Goal: Task Accomplishment & Management: Manage account settings

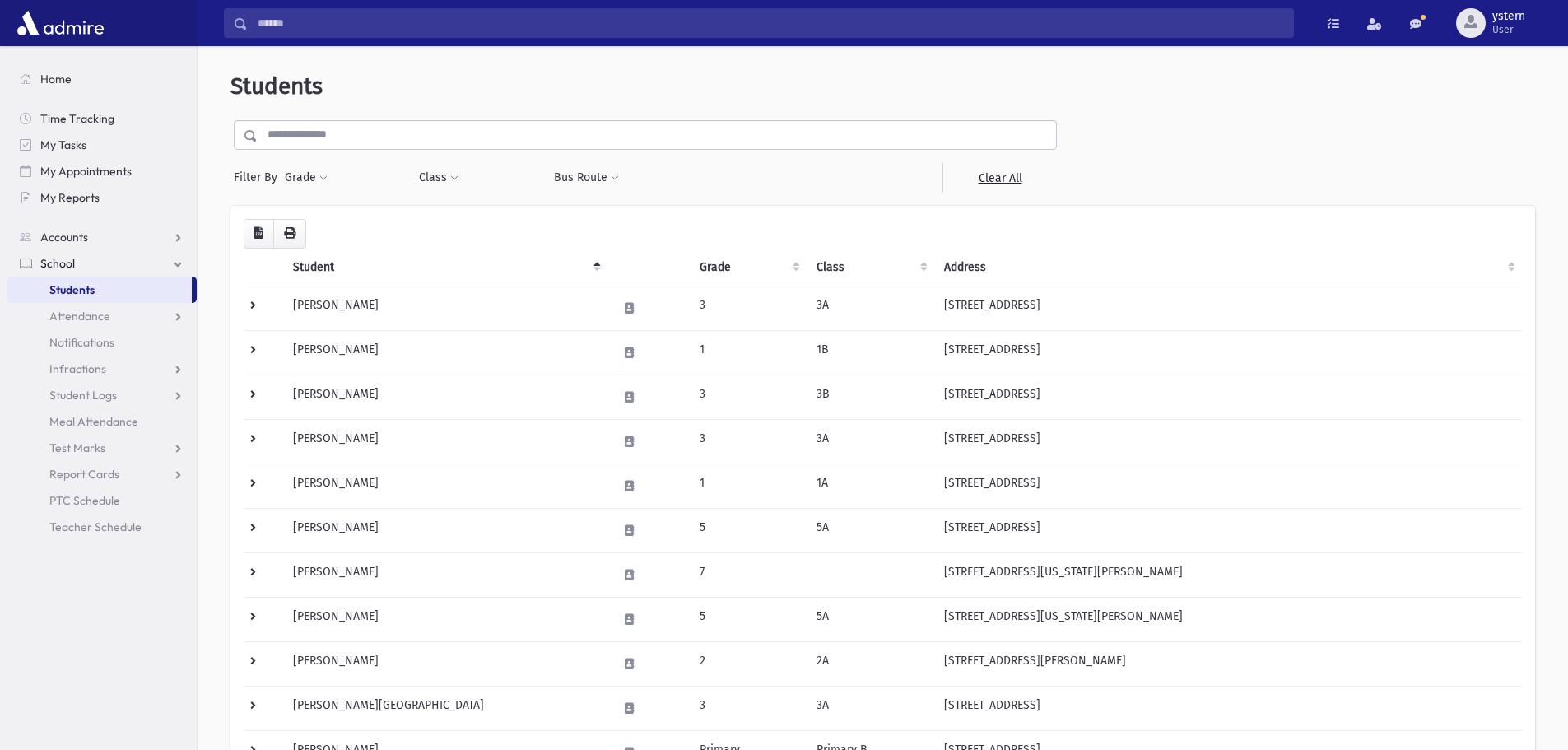
scroll to position [493, 0]
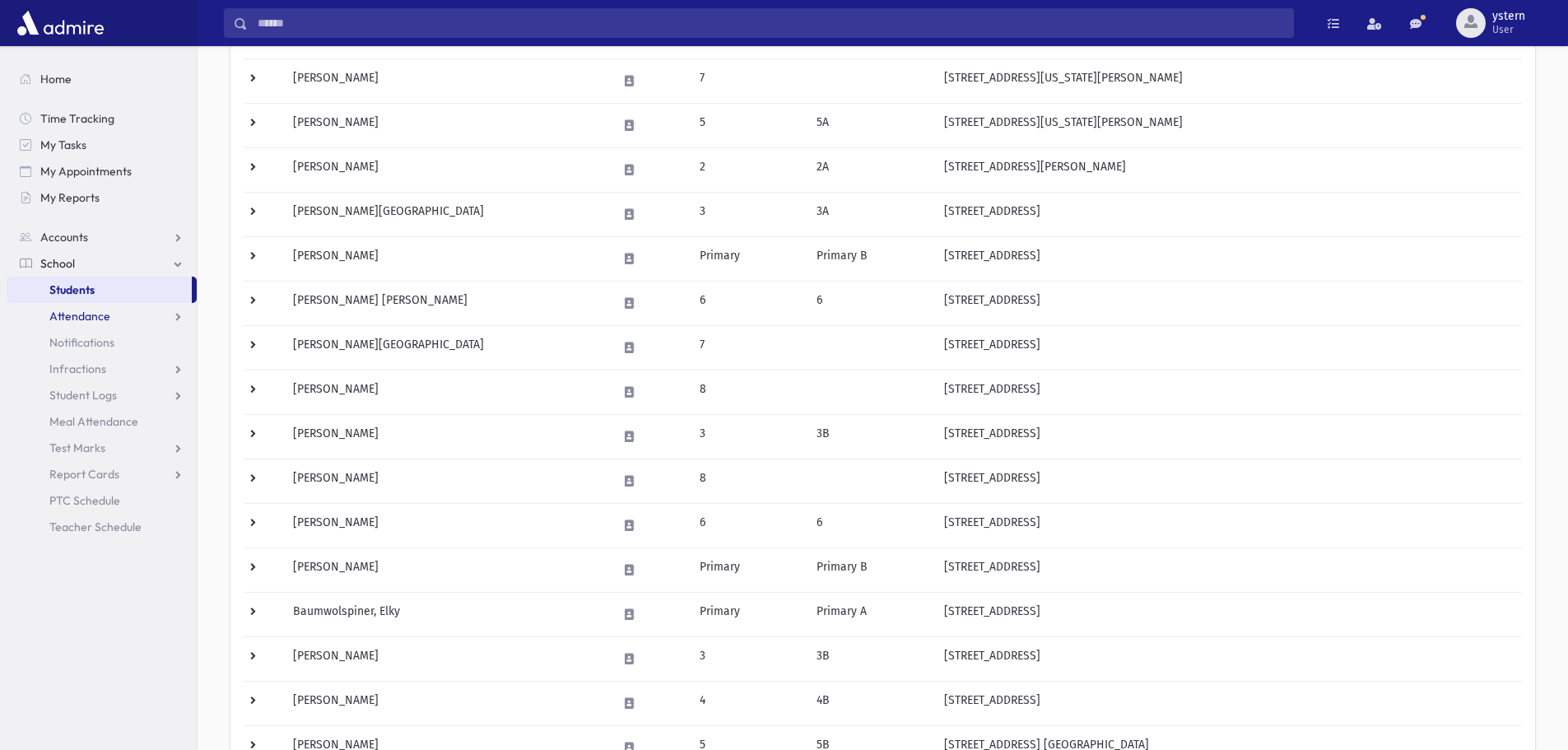
click at [100, 307] on link "Attendance" at bounding box center [101, 316] width 190 height 27
click at [79, 368] on span "List" at bounding box center [71, 369] width 18 height 15
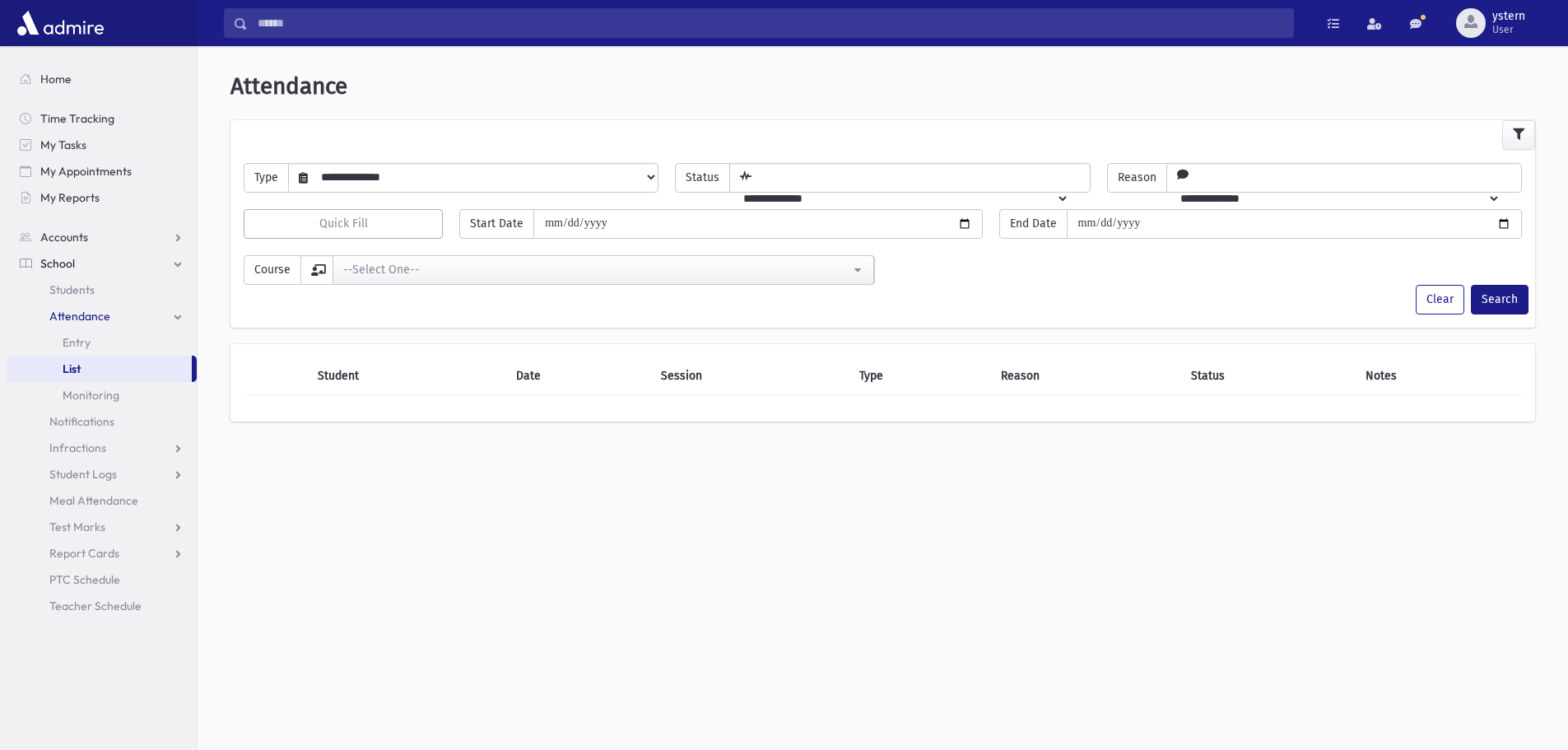
click at [436, 185] on select "**********" at bounding box center [483, 177] width 350 height 28
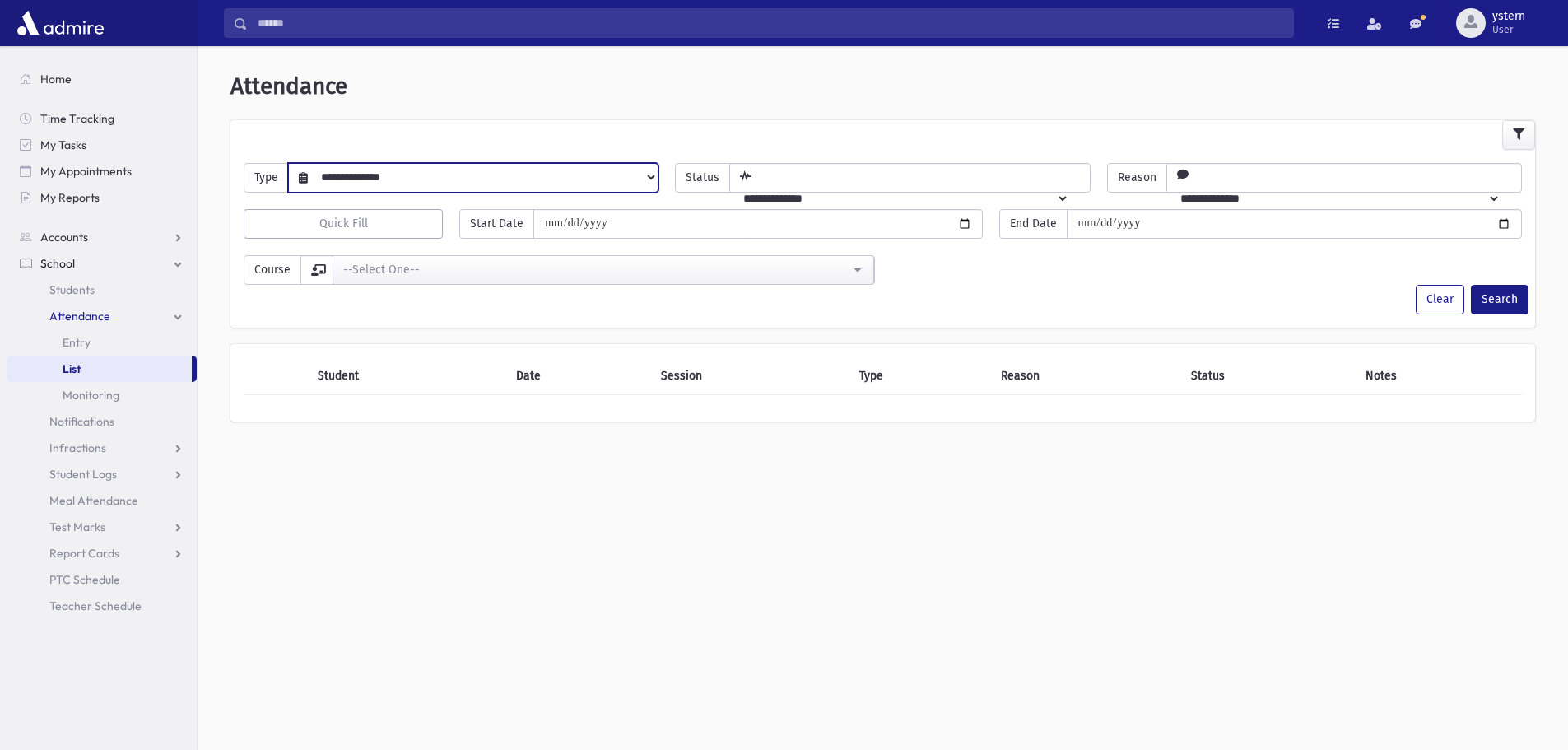
select select "******"
click at [308, 163] on select "**********" at bounding box center [483, 177] width 350 height 28
click at [881, 184] on select "**********" at bounding box center [899, 199] width 338 height 28
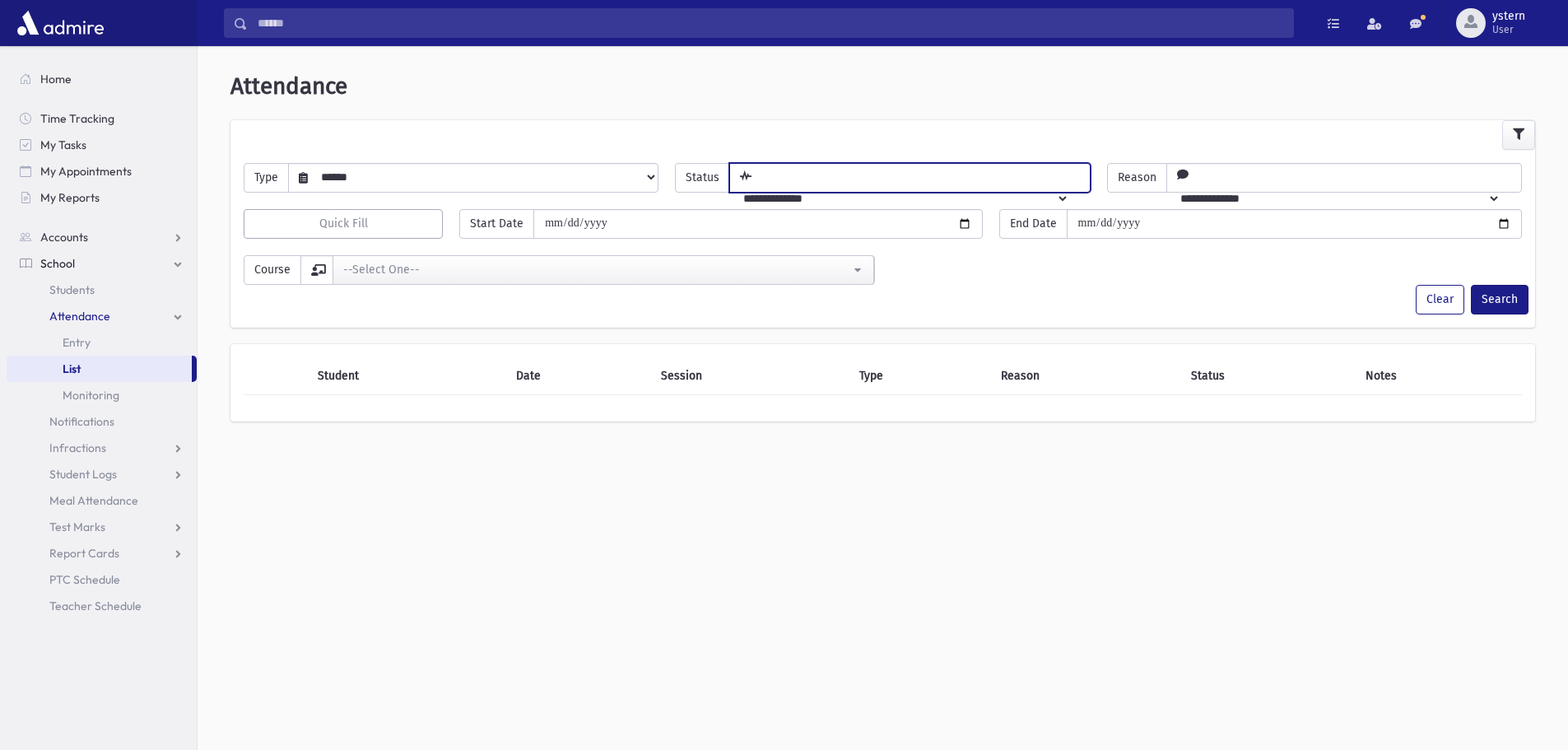
select select "*******"
click at [751, 184] on select "**********" at bounding box center [899, 199] width 338 height 28
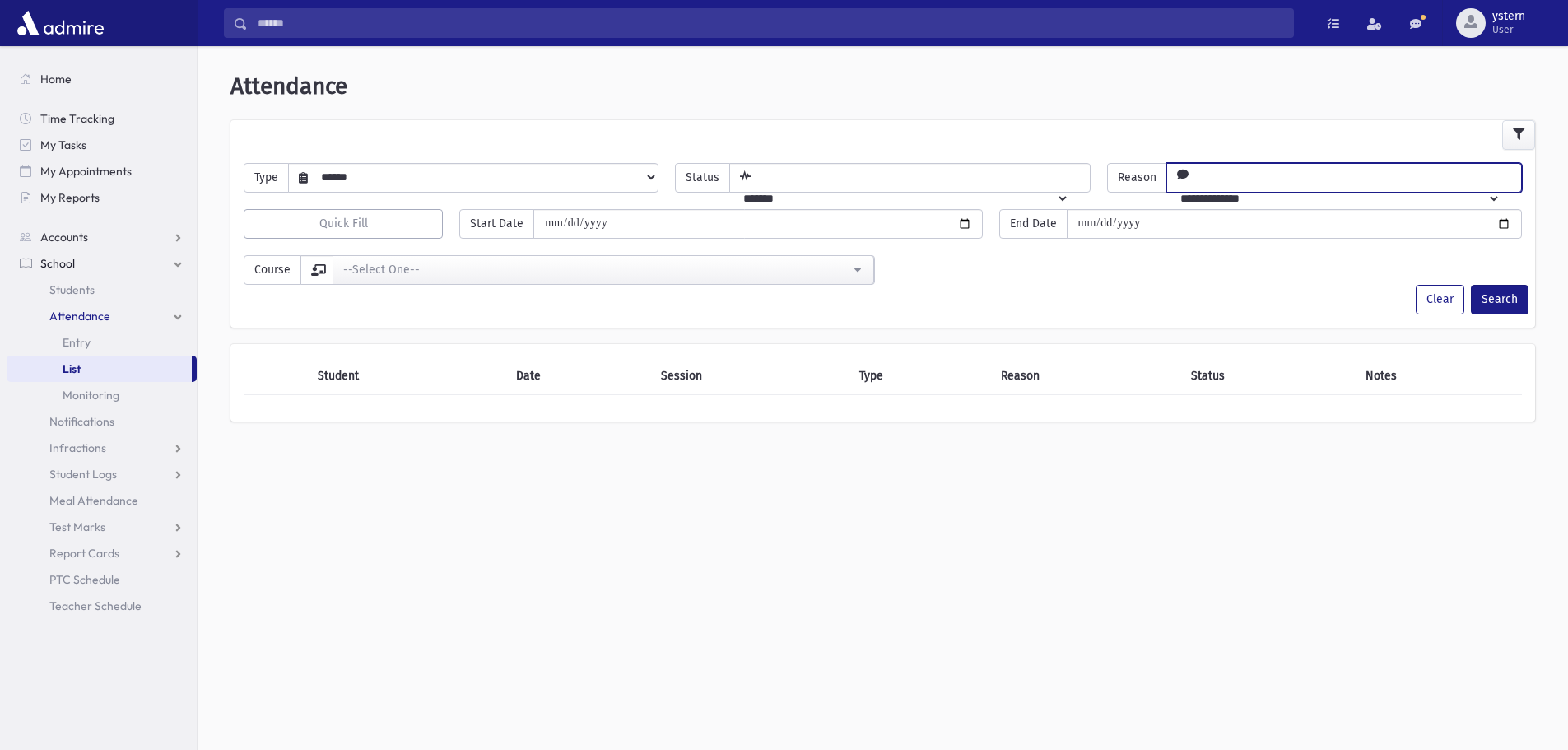
click at [1329, 184] on select "**********" at bounding box center [1334, 199] width 333 height 28
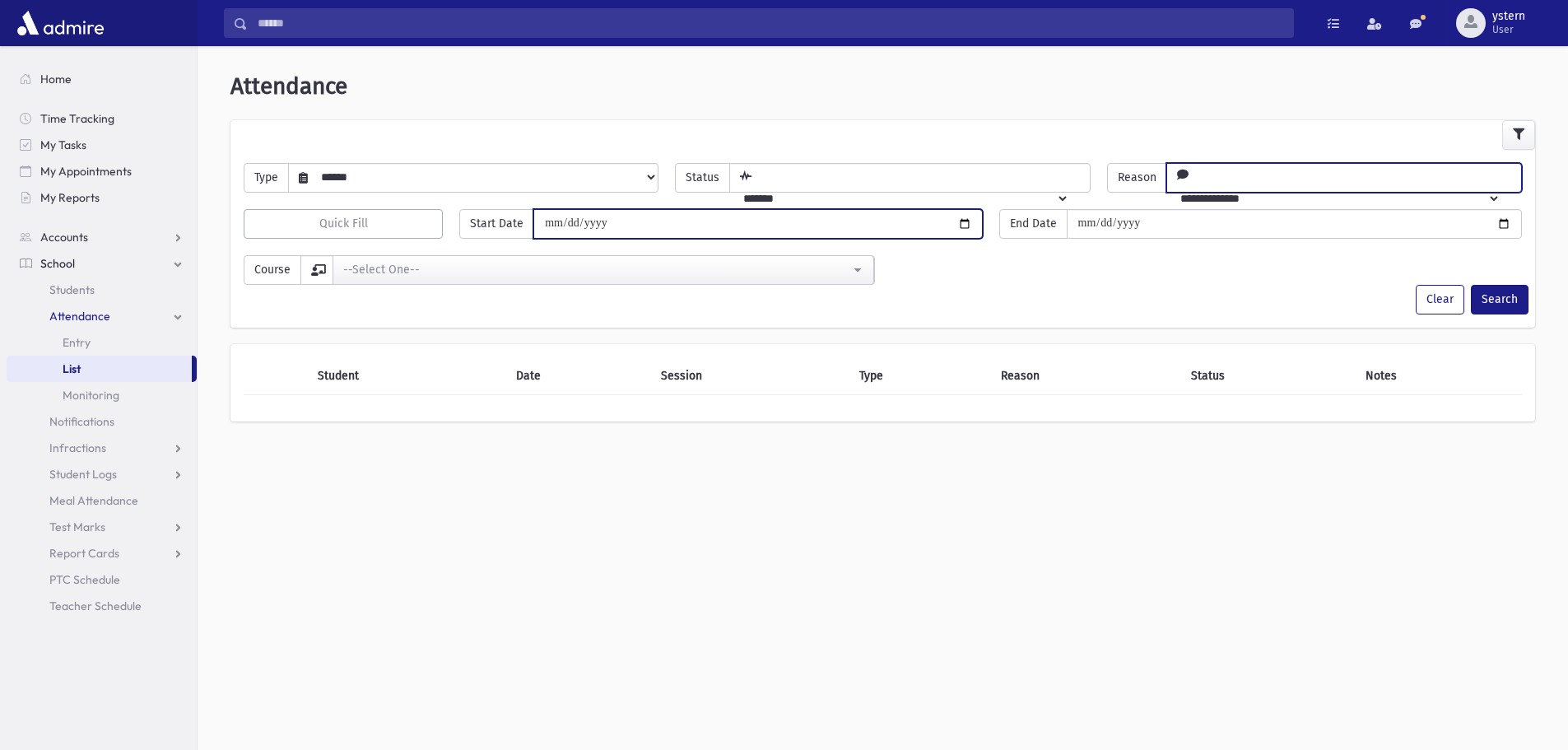
click at [559, 217] on input "date" at bounding box center [758, 224] width 449 height 30
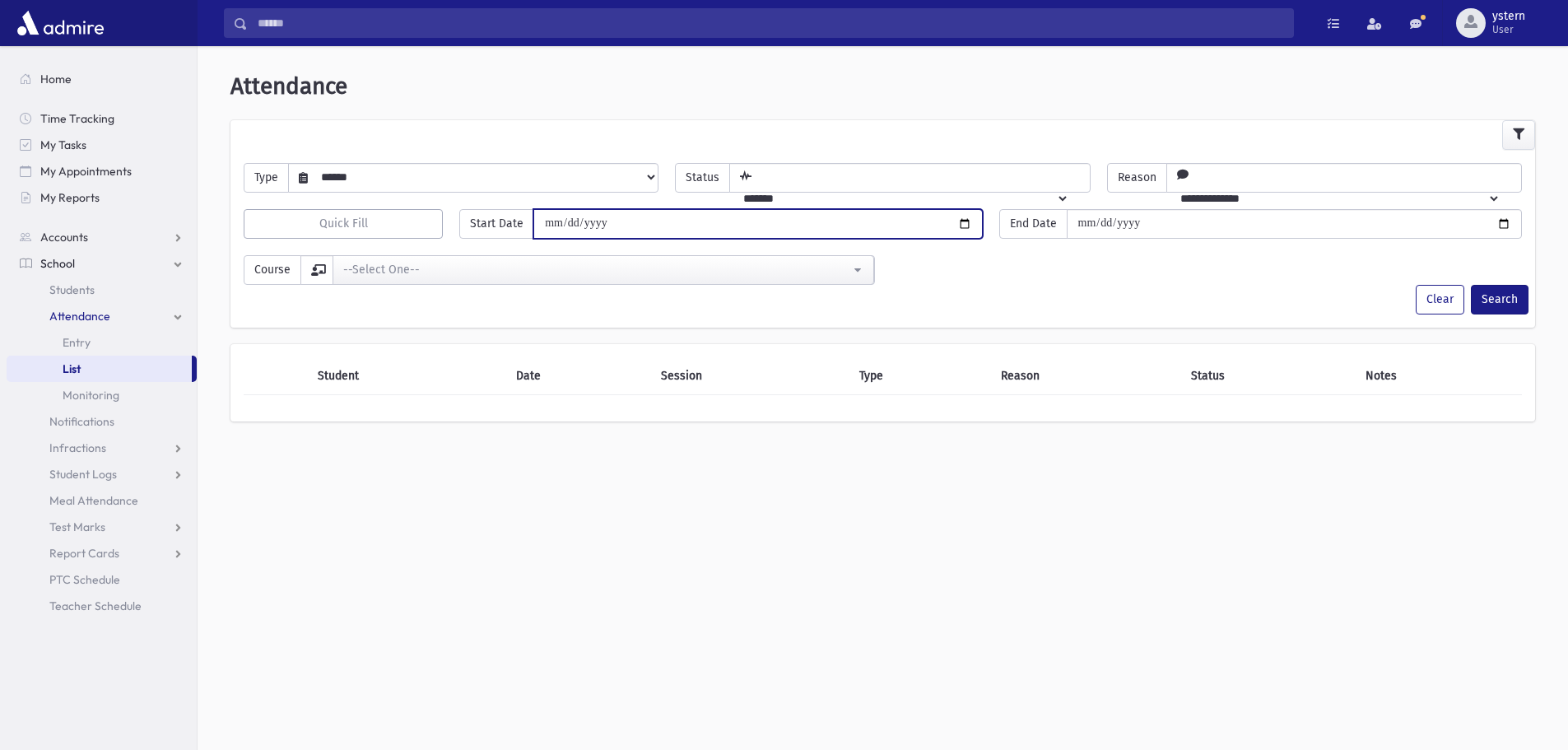
type input "**********"
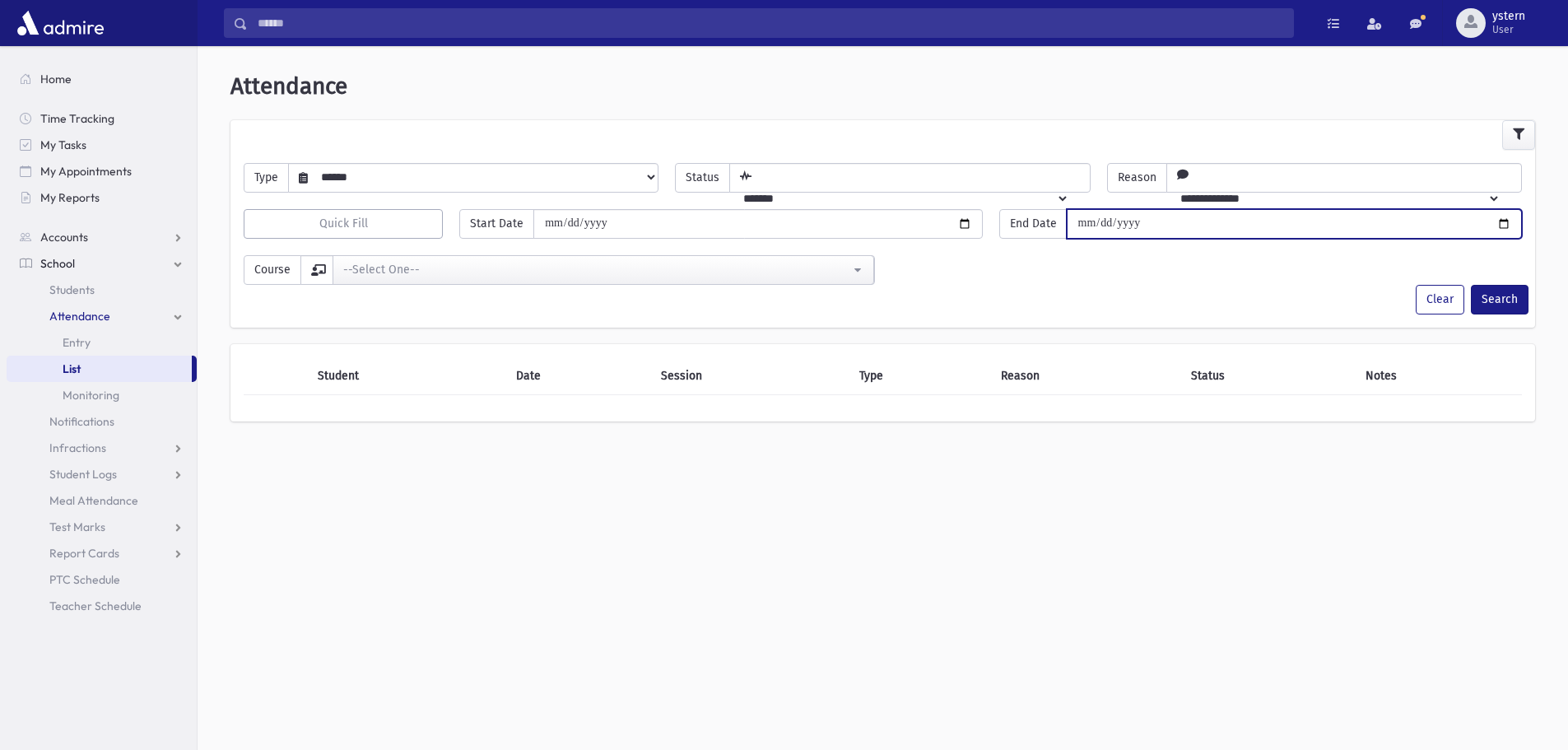
click at [1089, 226] on input "date" at bounding box center [1295, 224] width 455 height 30
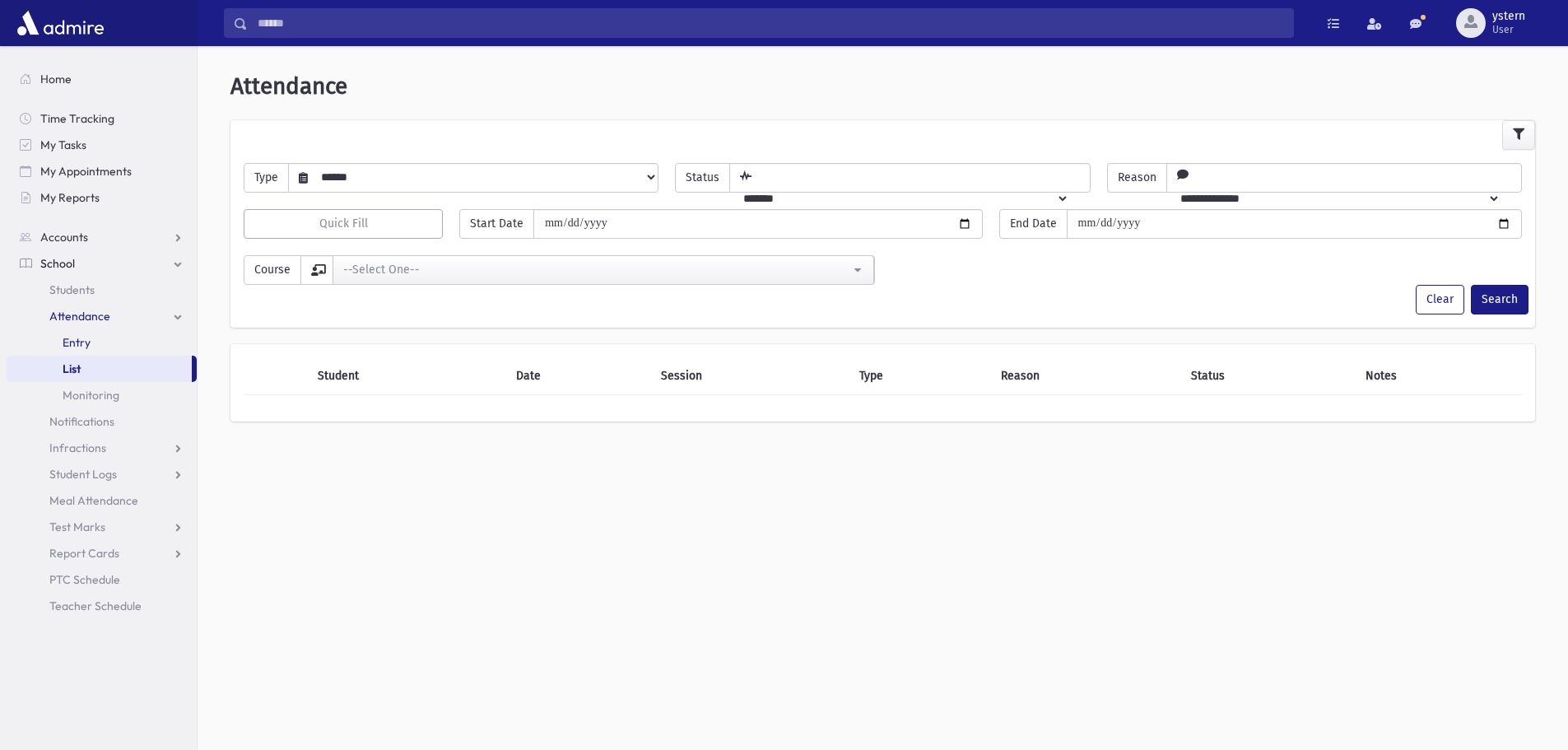
click at [123, 349] on link "Entry" at bounding box center [101, 342] width 190 height 27
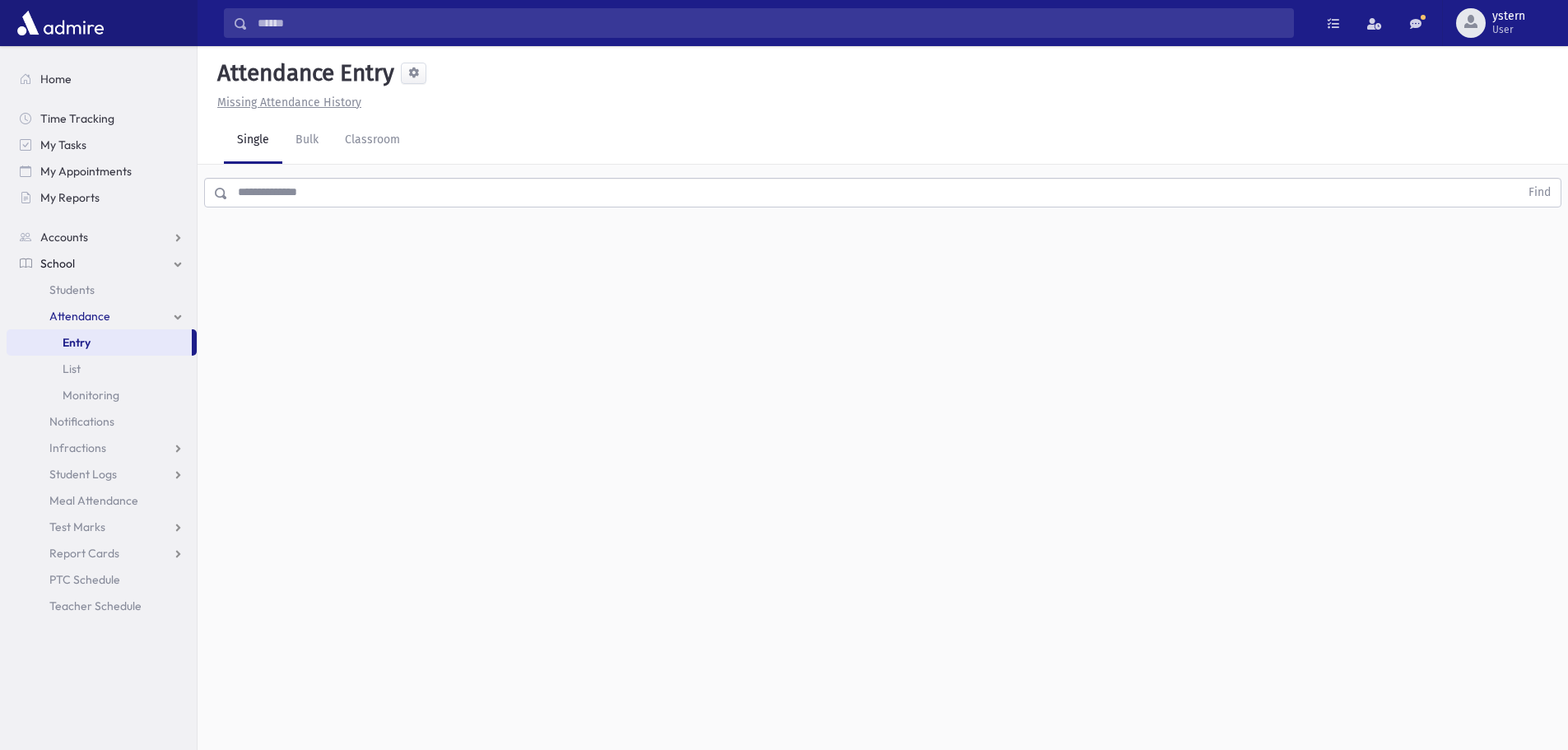
click at [314, 191] on input "text" at bounding box center [873, 193] width 1291 height 30
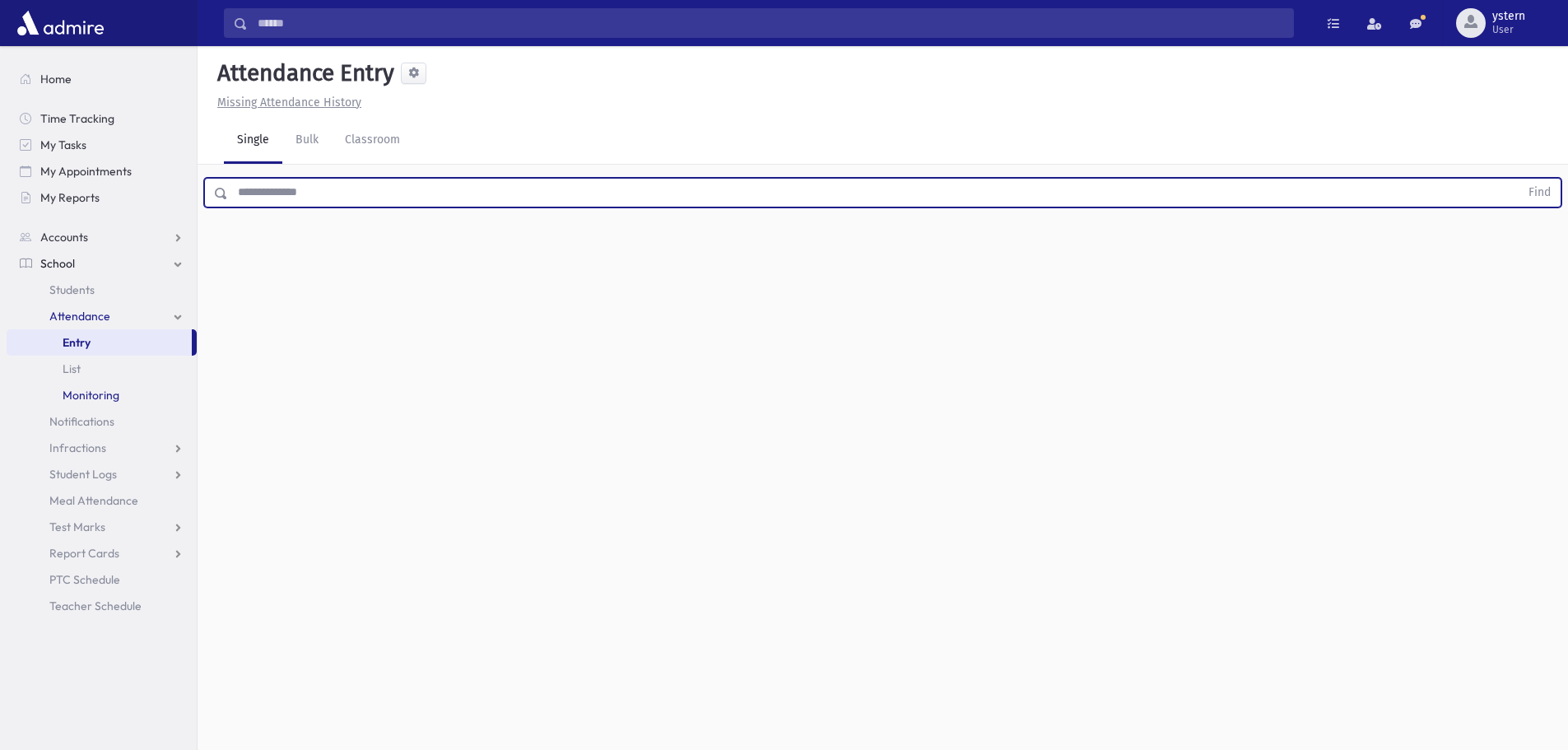
click at [79, 390] on span "Monitoring" at bounding box center [91, 395] width 57 height 15
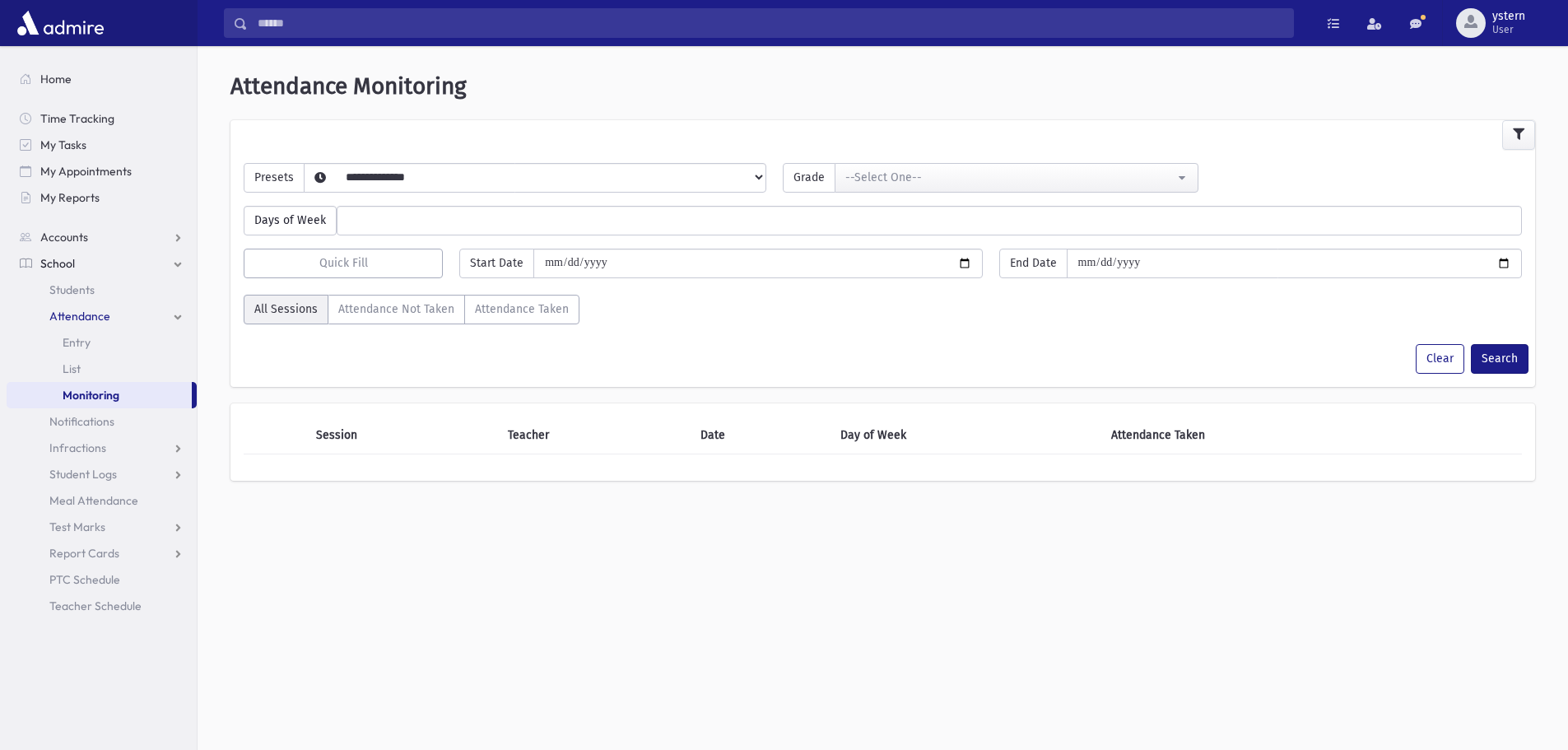
select select
click at [430, 311] on label "Attendance Not Taken" at bounding box center [396, 310] width 137 height 30
click at [509, 311] on label "Attendance Taken" at bounding box center [522, 310] width 116 height 30
click at [290, 311] on label "All Sessions" at bounding box center [286, 310] width 85 height 30
click at [398, 184] on select "**********" at bounding box center [522, 199] width 435 height 28
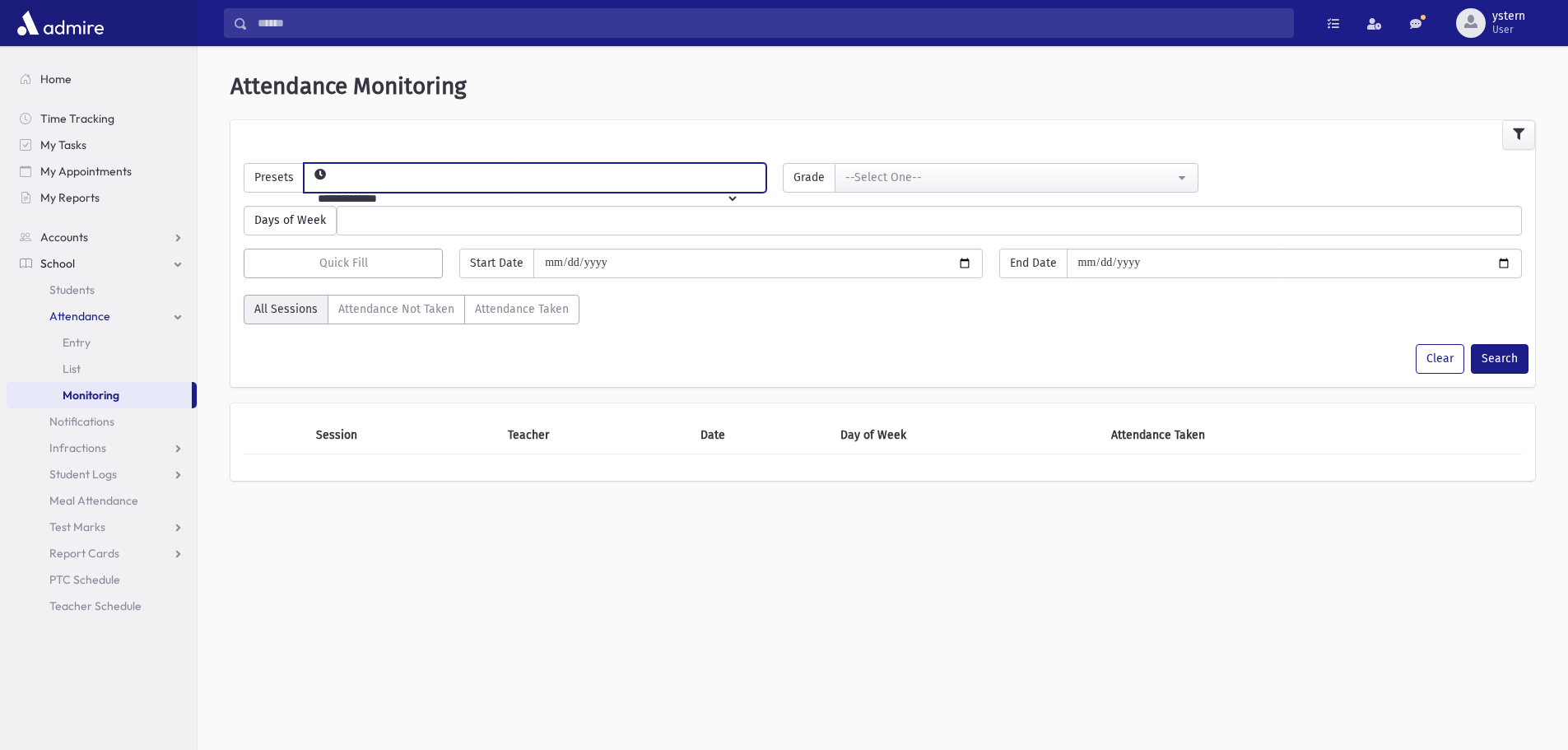
select select "*****"
click at [331, 184] on select "**********" at bounding box center [522, 199] width 435 height 28
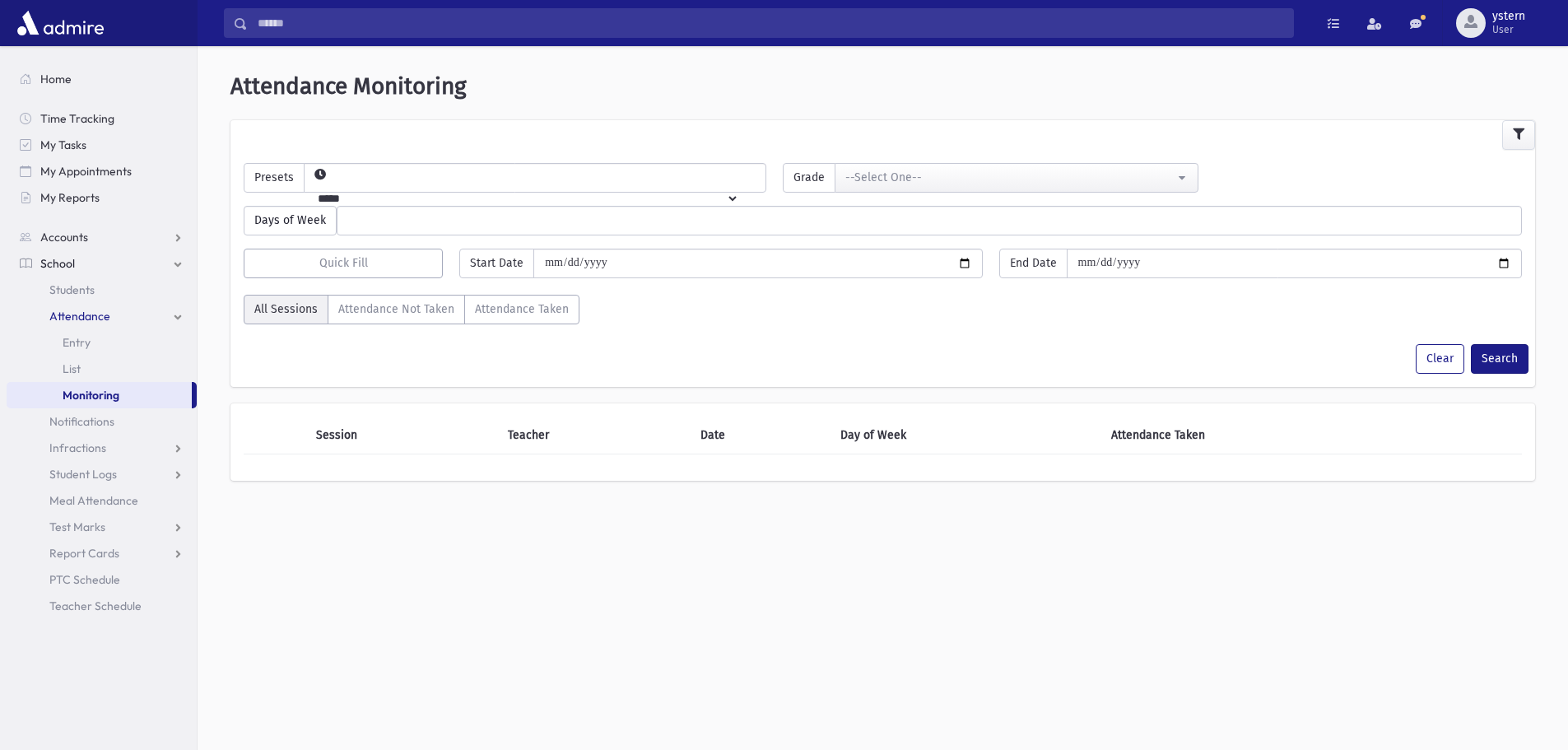
click at [913, 198] on div "Days of Week ****** ****** ******* ********* ******** ****** ********" at bounding box center [882, 214] width 1295 height 43
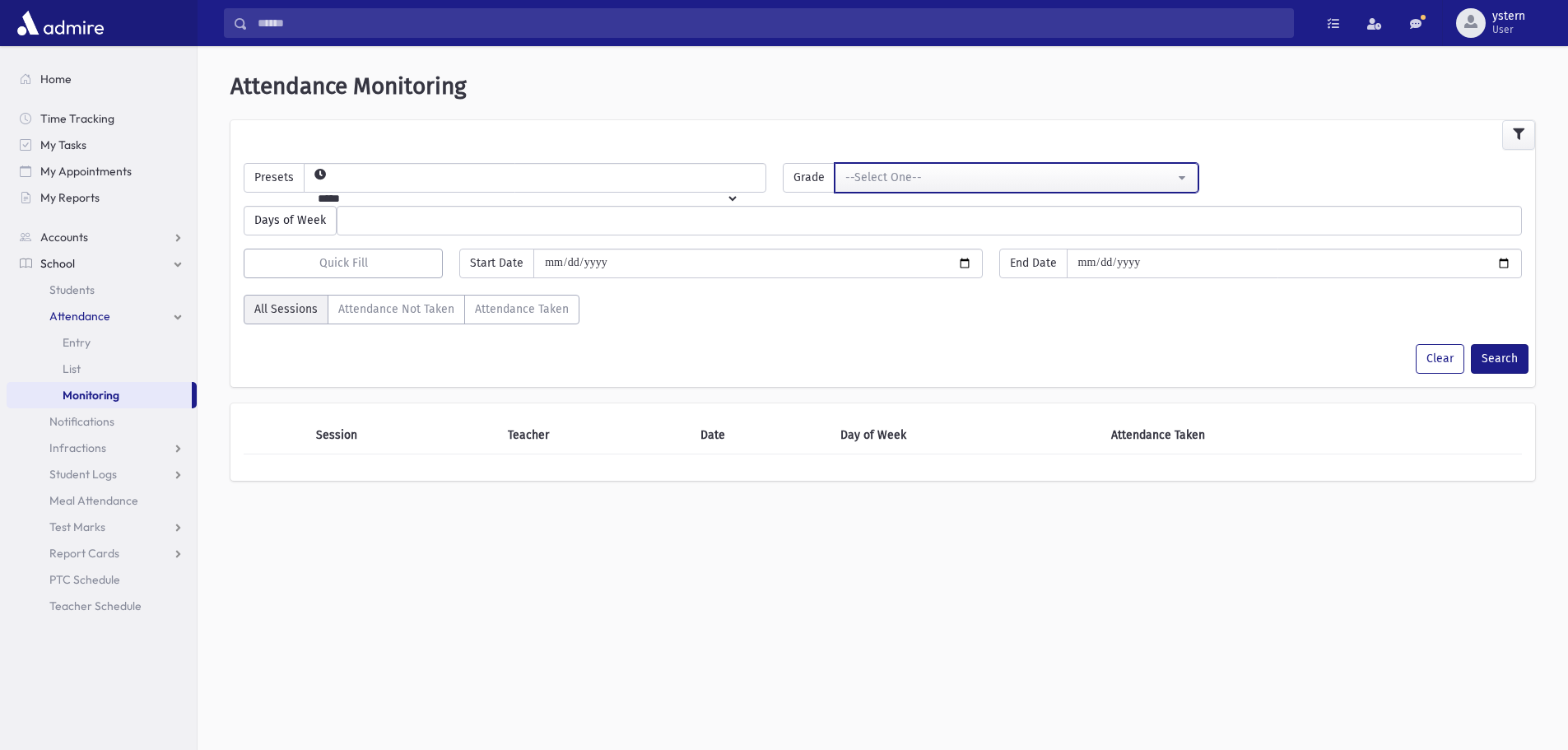
click at [927, 183] on div "--Select One--" at bounding box center [1010, 177] width 328 height 17
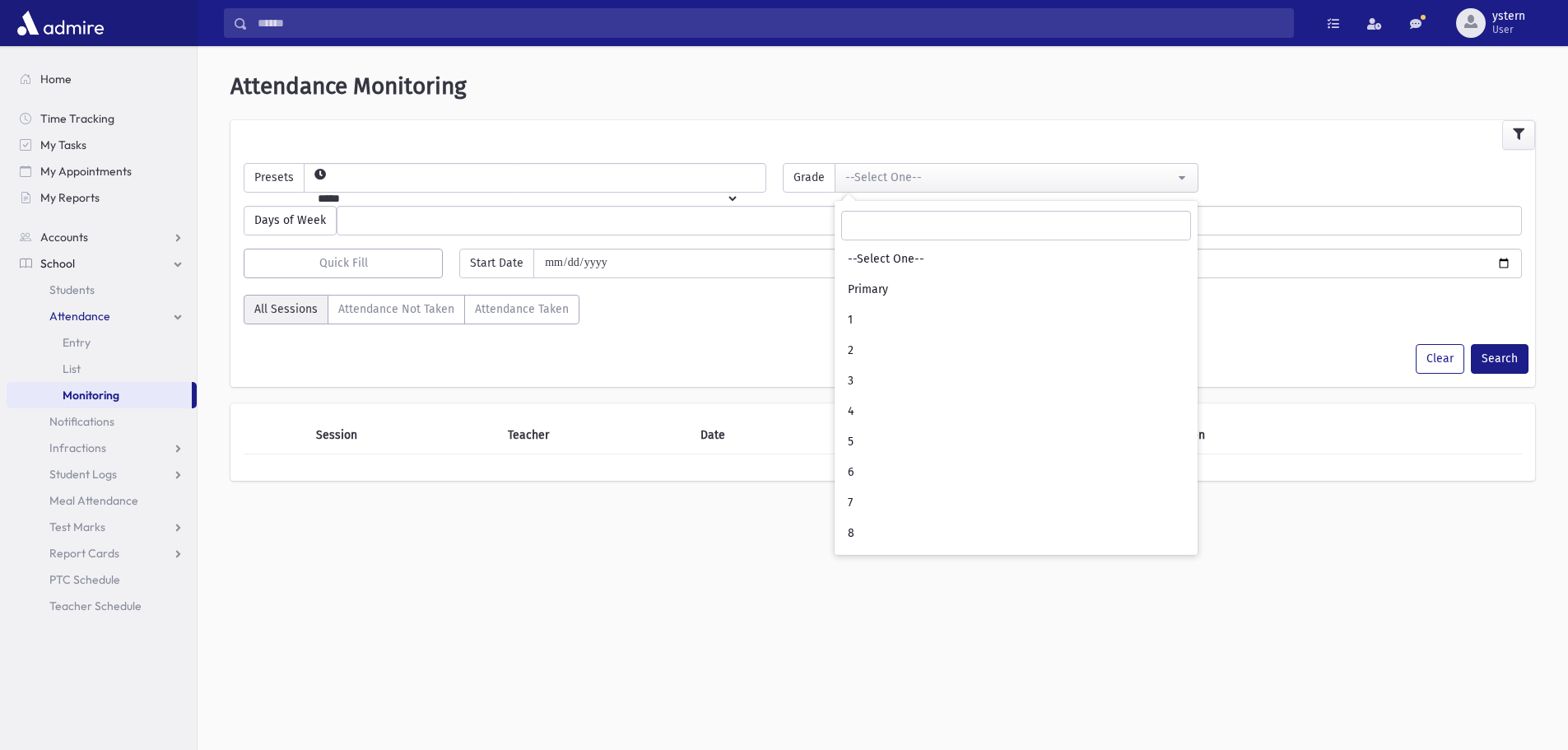
drag, startPoint x: 530, startPoint y: 582, endPoint x: 527, endPoint y: 572, distance: 10.4
click at [529, 581] on div "**********" at bounding box center [883, 404] width 1371 height 703
click at [412, 223] on ul at bounding box center [929, 219] width 1184 height 25
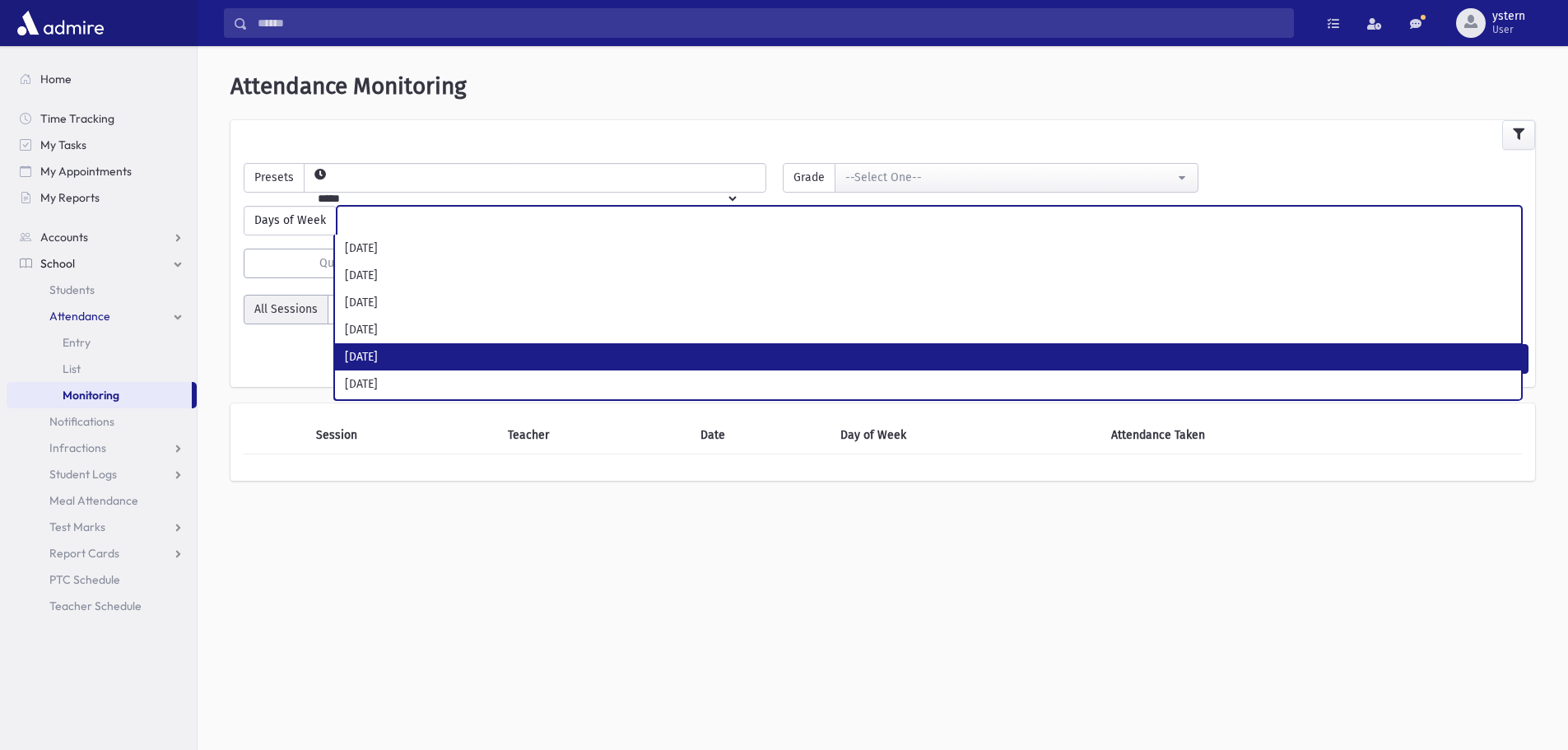
drag, startPoint x: 435, startPoint y: 583, endPoint x: 560, endPoint y: 441, distance: 189.2
click at [435, 582] on div "**********" at bounding box center [883, 404] width 1371 height 703
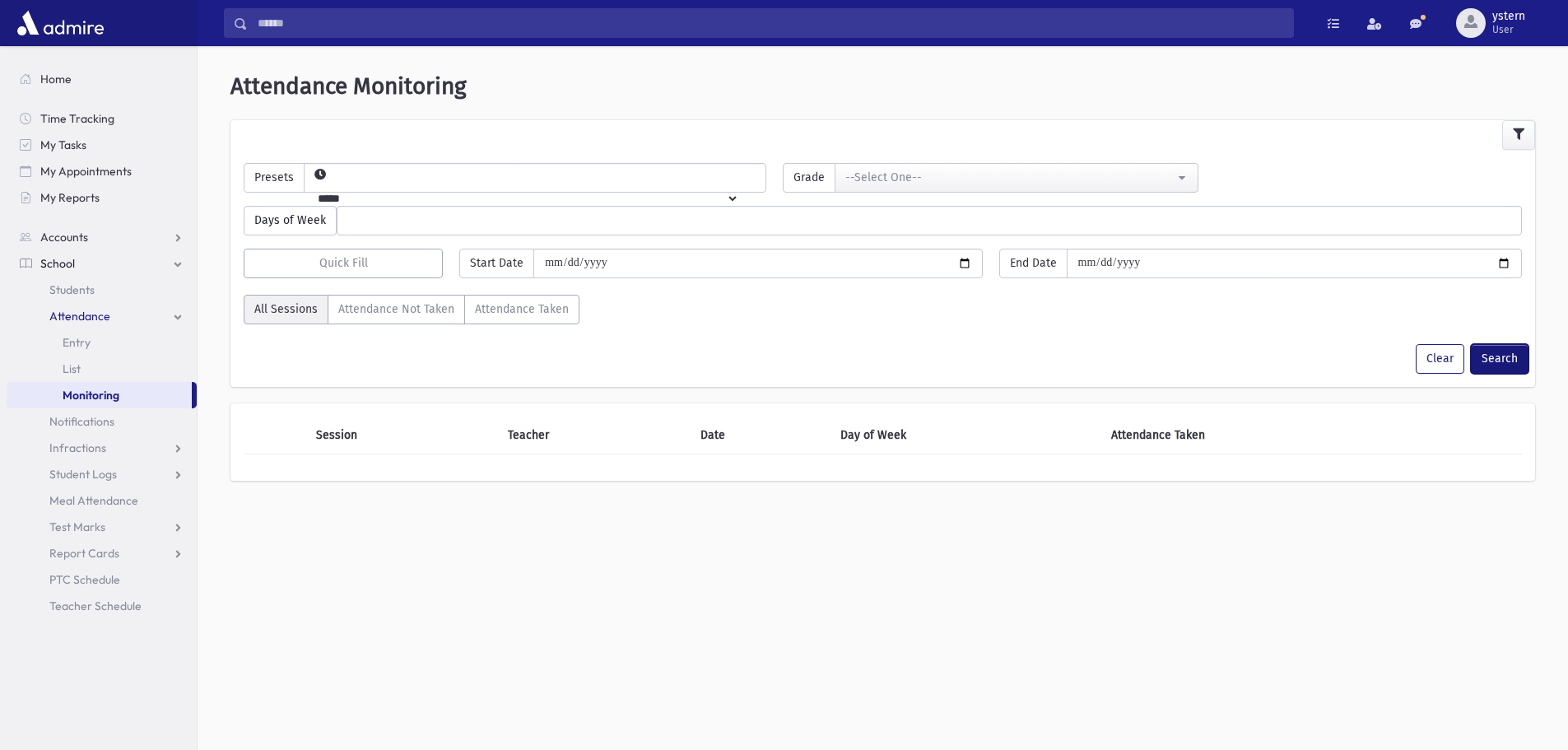
click at [1503, 349] on button "Search" at bounding box center [1499, 359] width 57 height 30
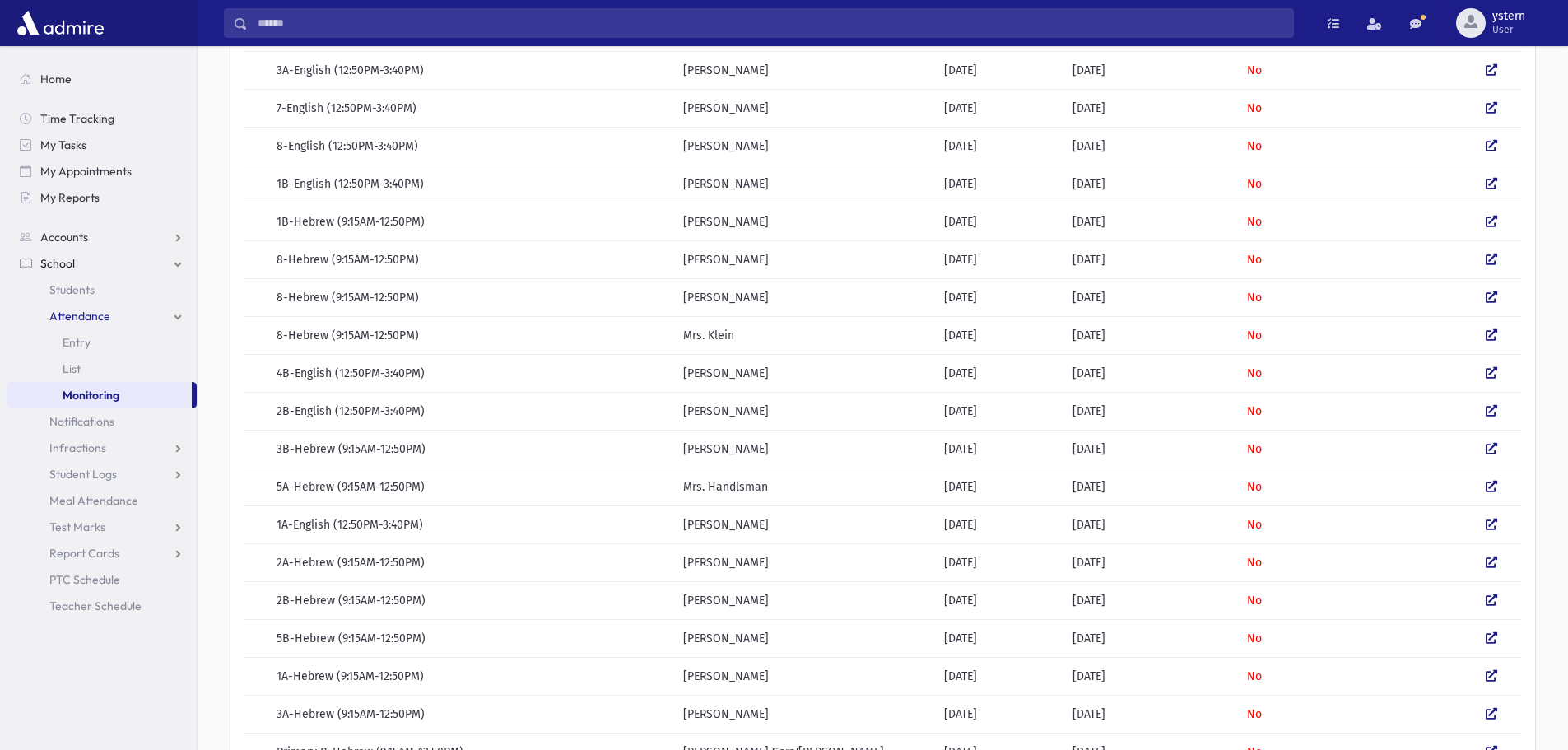
scroll to position [493, 0]
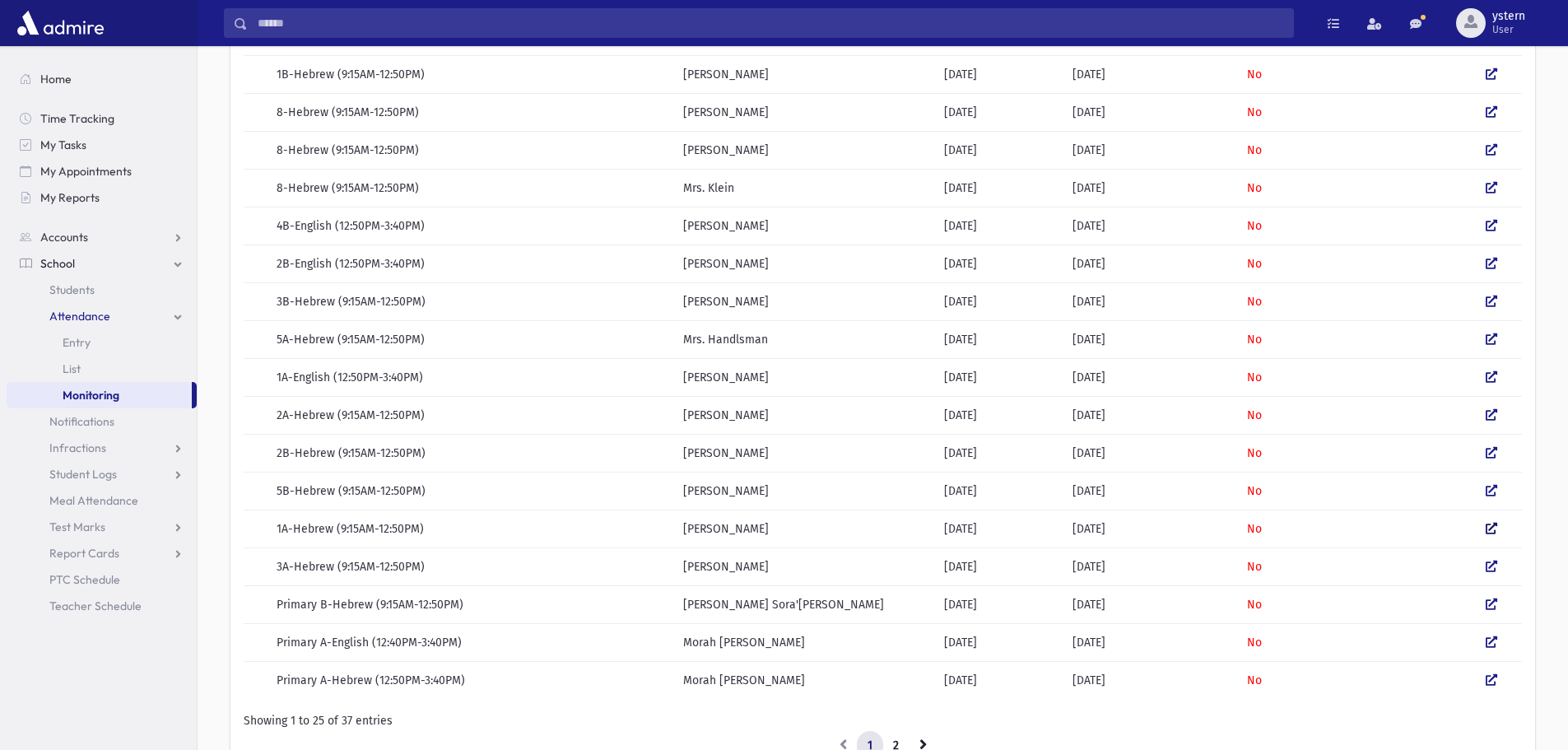
click at [1492, 528] on icon at bounding box center [1492, 528] width 12 height 12
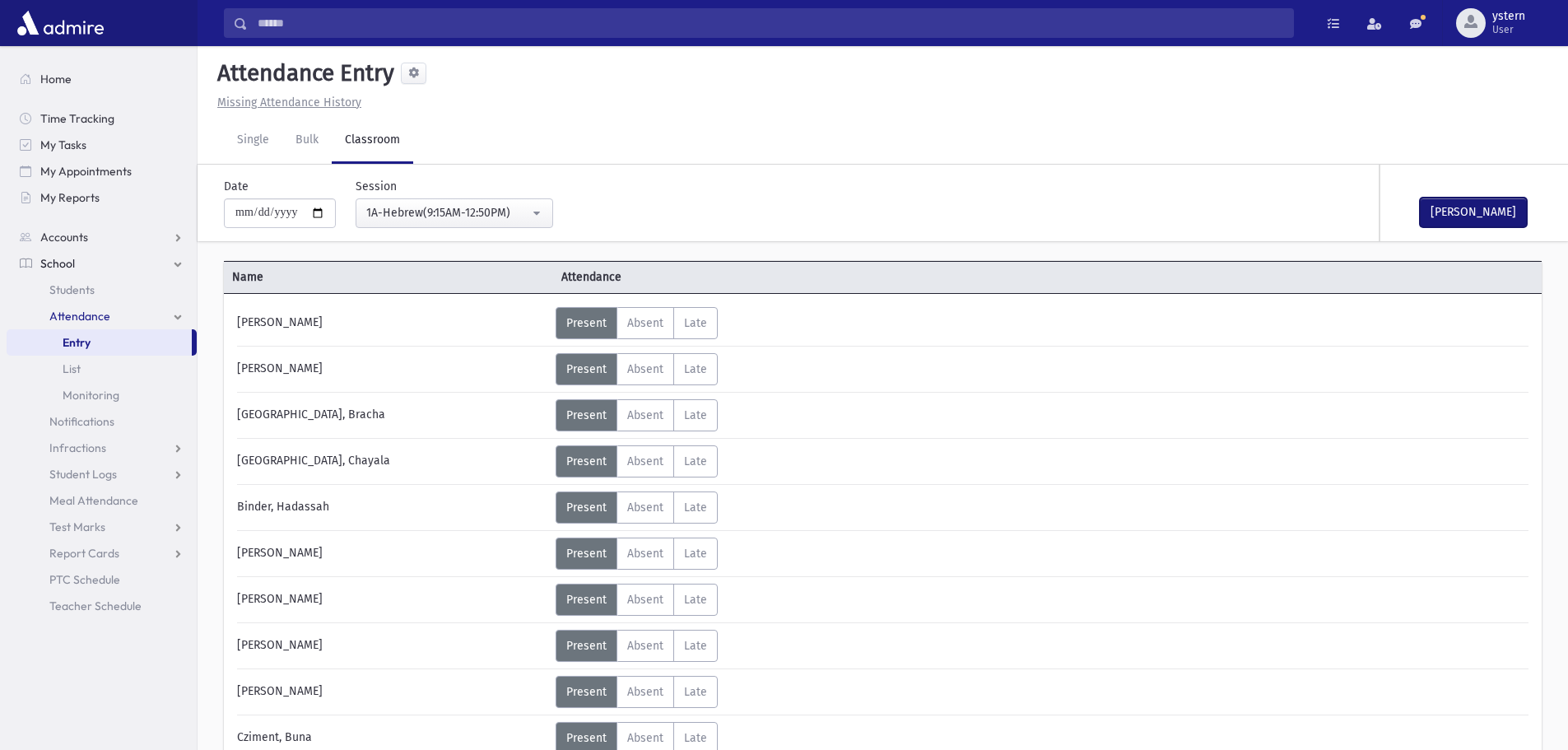
click at [1444, 213] on button "Mark Done" at bounding box center [1473, 213] width 107 height 30
click at [437, 206] on div "1A-Hebrew(9:15AM-12:50PM)" at bounding box center [448, 213] width 163 height 17
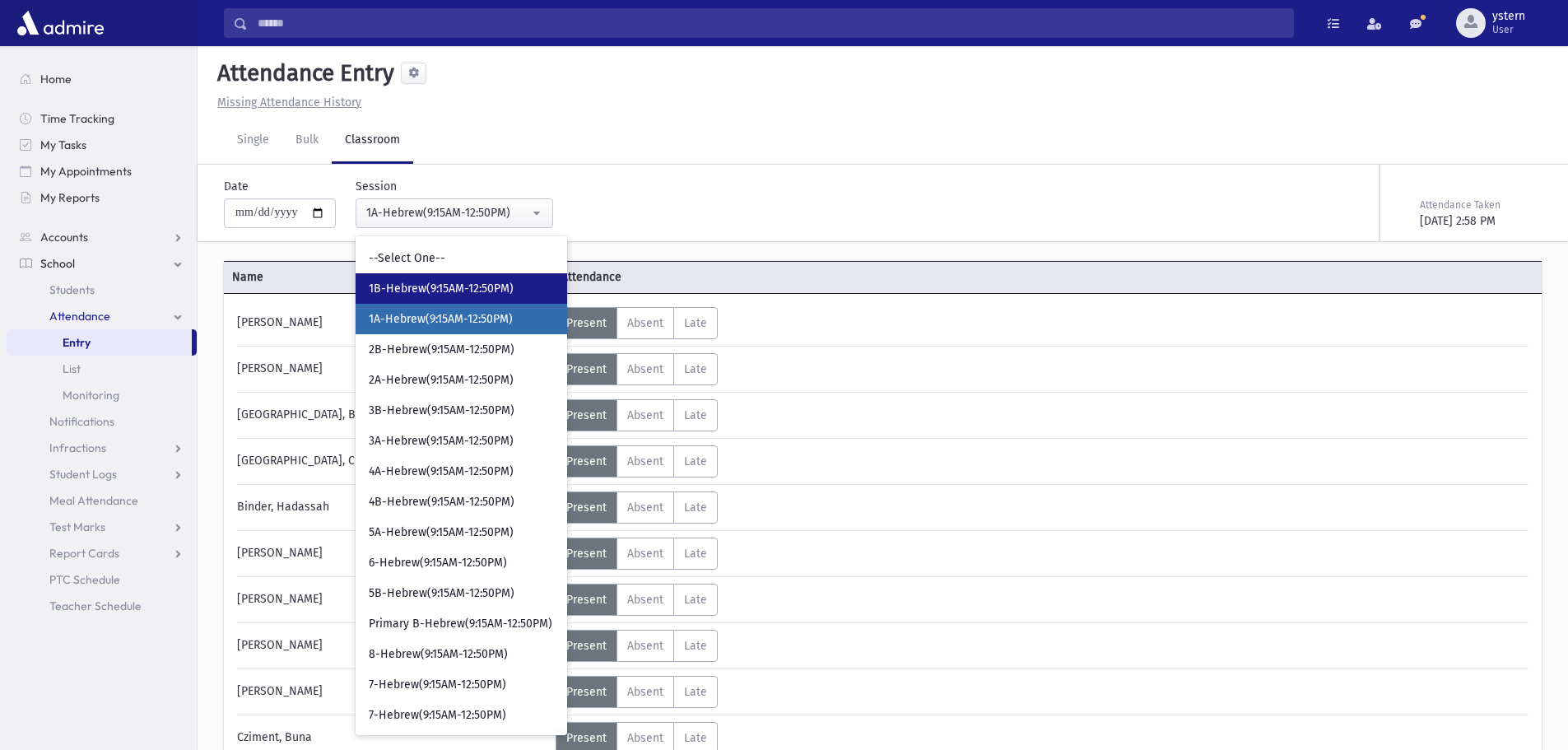
click at [460, 285] on span "1B-Hebrew(9:15AM-12:50PM)" at bounding box center [441, 289] width 145 height 17
select select "***"
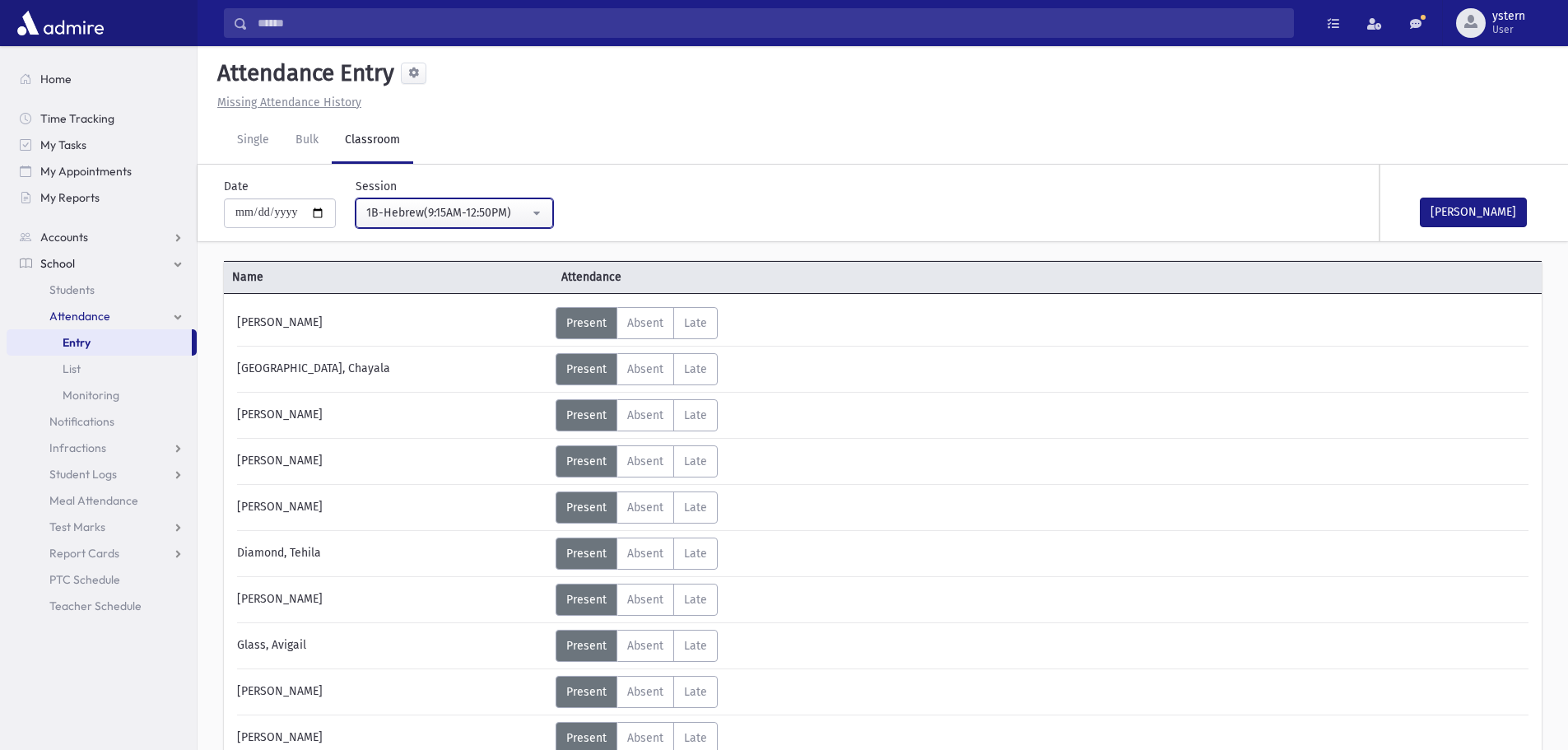
click at [474, 213] on div "1B-Hebrew(9:15AM-12:50PM)" at bounding box center [448, 213] width 163 height 17
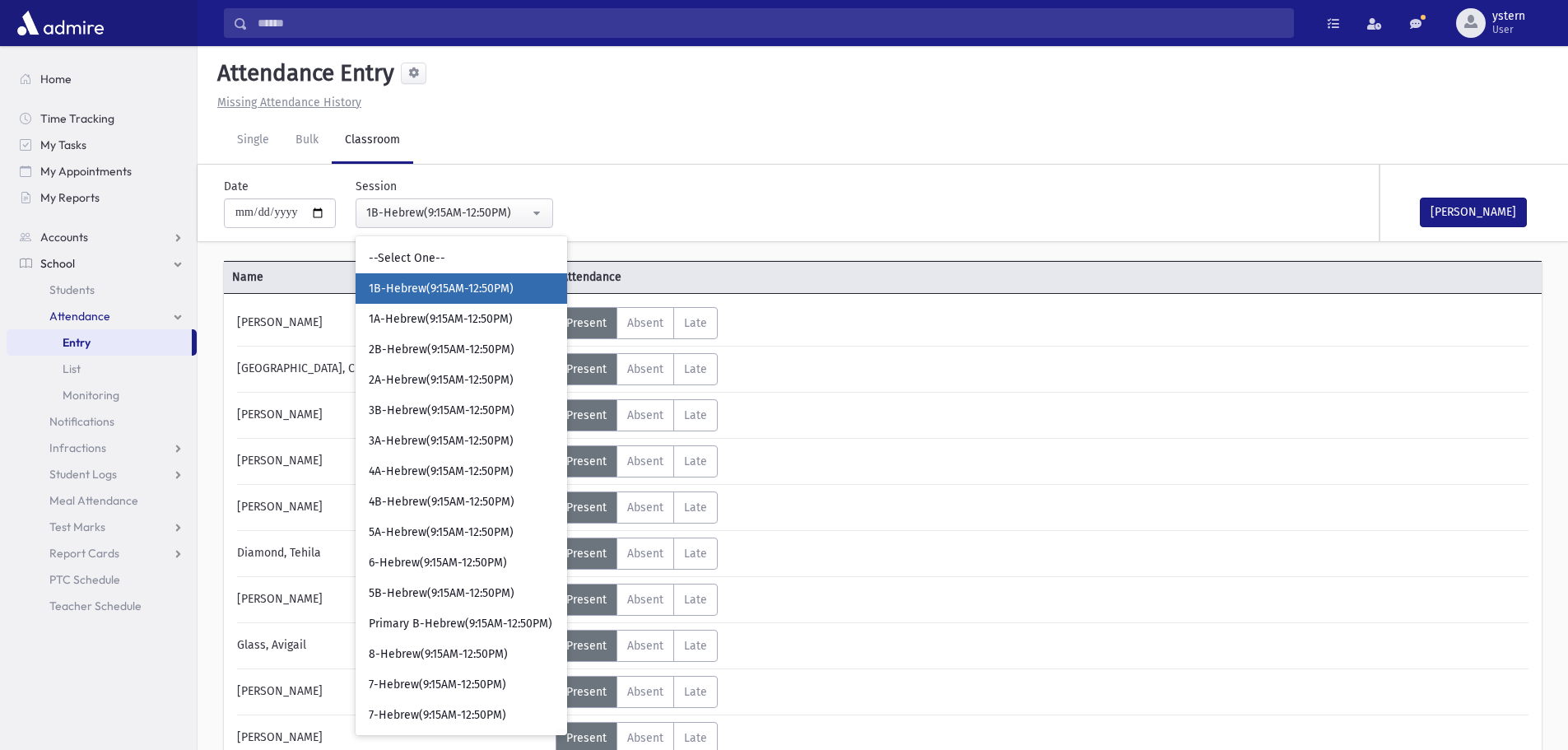
click at [1147, 467] on div "Status Unexcused Admin: Present P Absent A L" at bounding box center [1040, 461] width 970 height 32
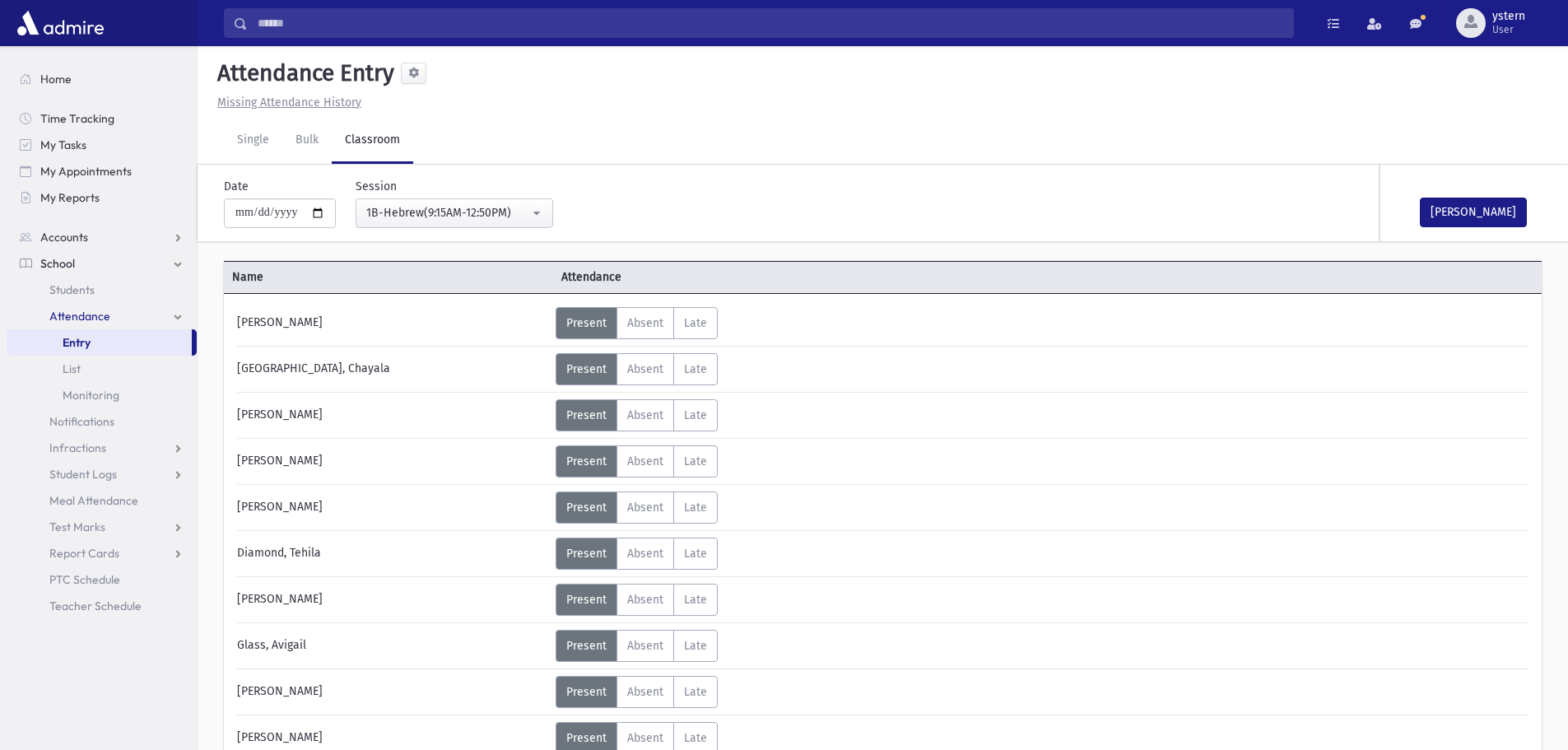
scroll to position [82, 0]
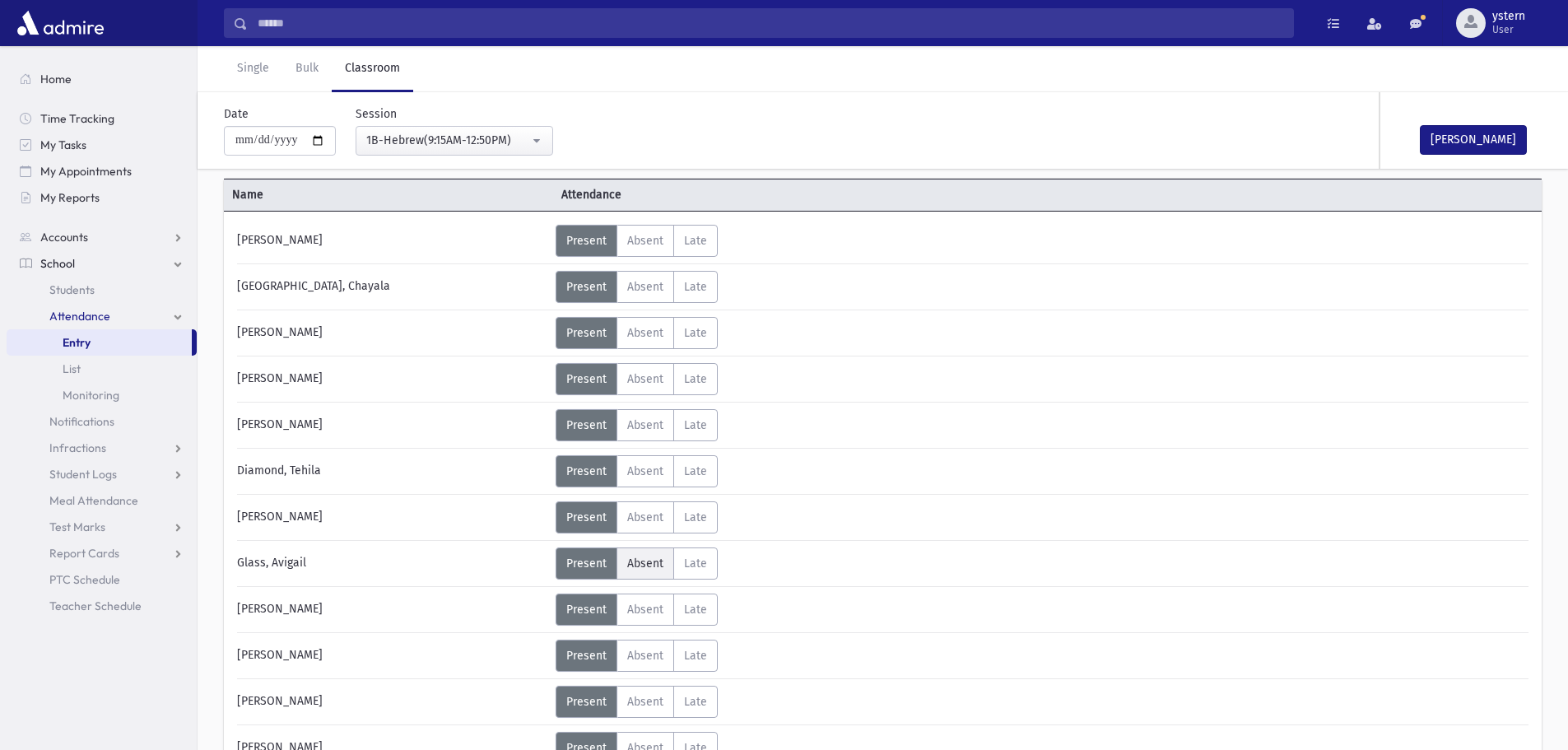
click at [643, 567] on span "Absent" at bounding box center [646, 563] width 37 height 14
click at [774, 567] on span "Unexcused" at bounding box center [769, 571] width 64 height 17
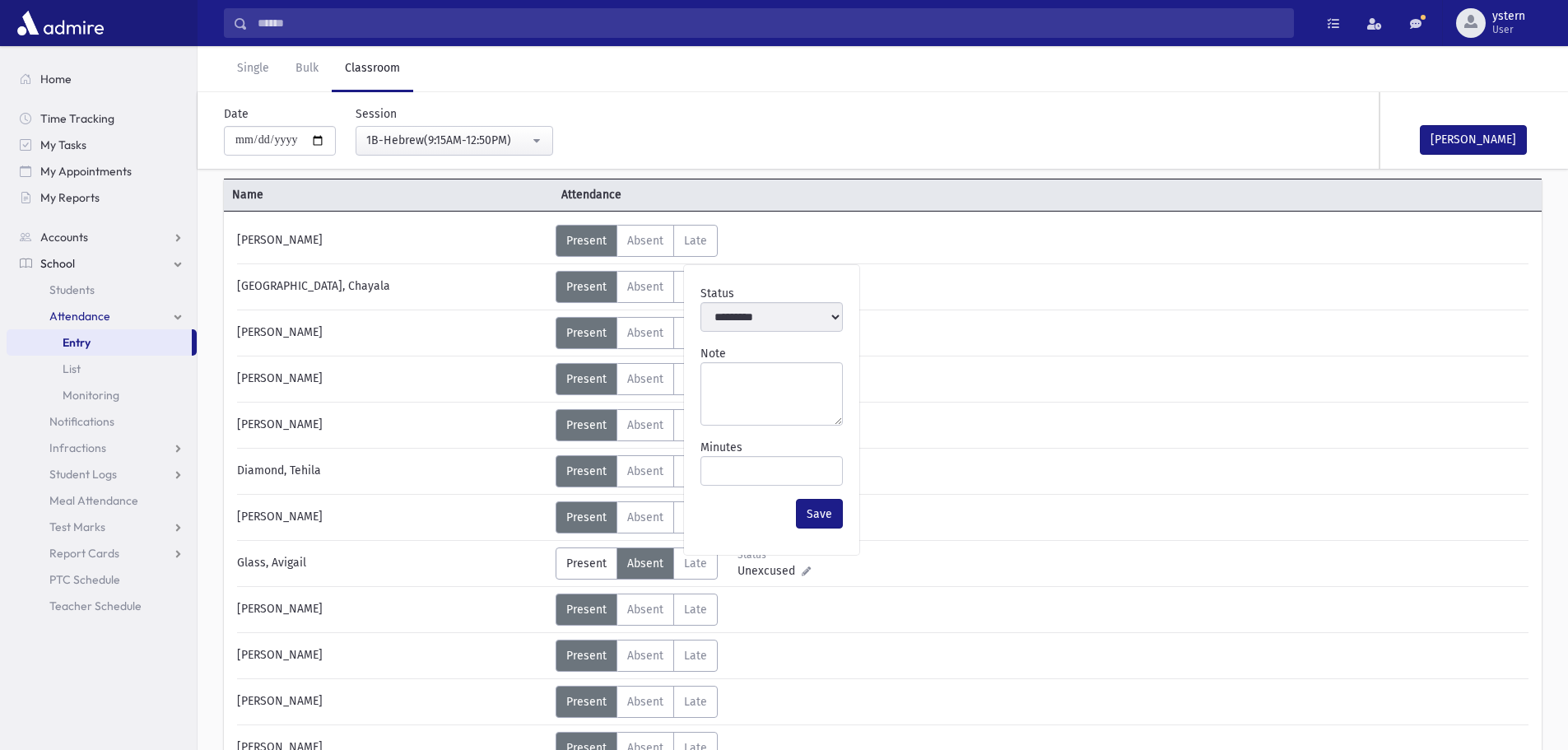
click at [804, 570] on icon at bounding box center [806, 571] width 9 height 9
click at [761, 332] on div "**********" at bounding box center [771, 305] width 155 height 66
click at [823, 522] on button "Save" at bounding box center [819, 513] width 47 height 30
click at [1467, 130] on button "Mark Done" at bounding box center [1473, 140] width 107 height 30
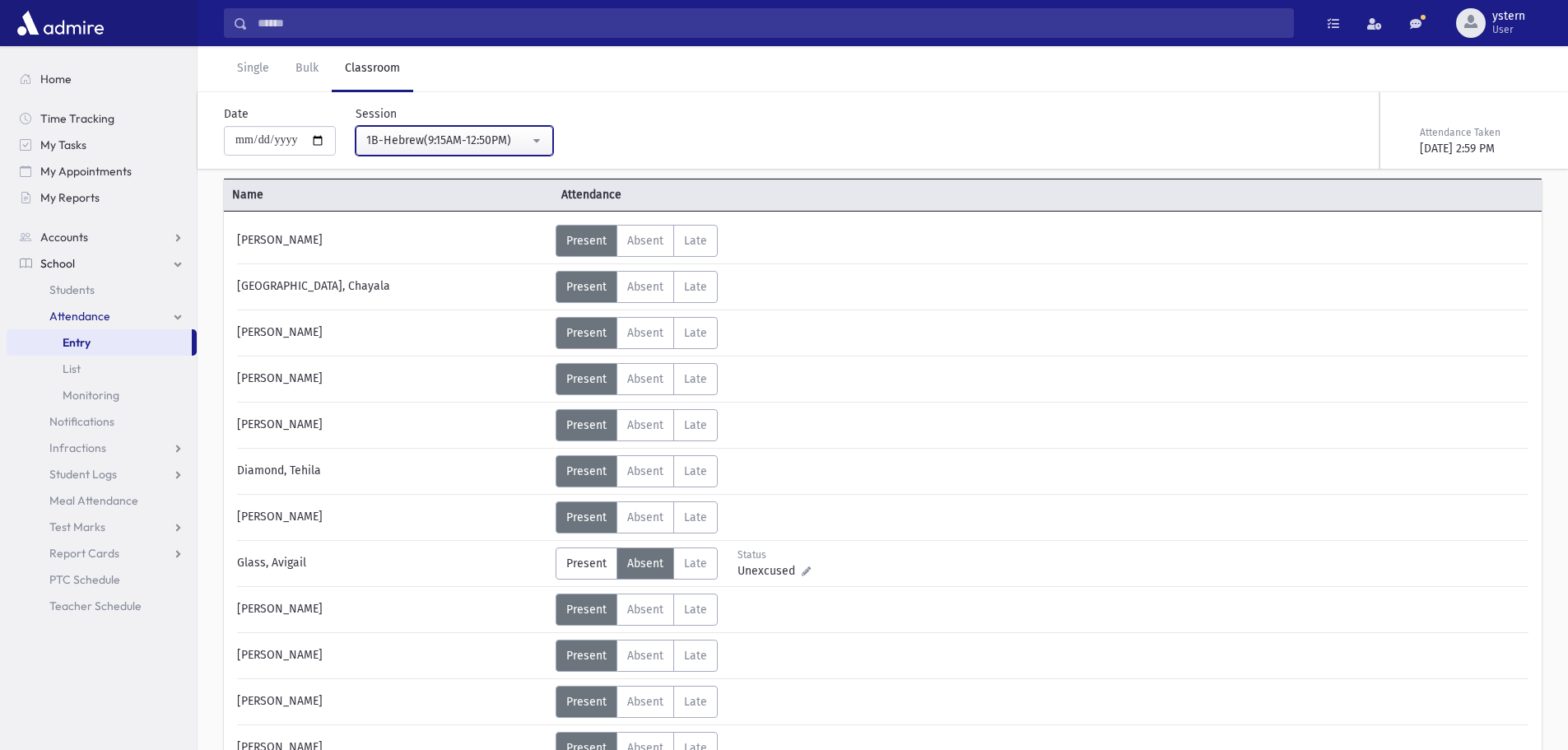
click at [438, 126] on button "1B-Hebrew(9:15AM-12:50PM)" at bounding box center [455, 141] width 198 height 30
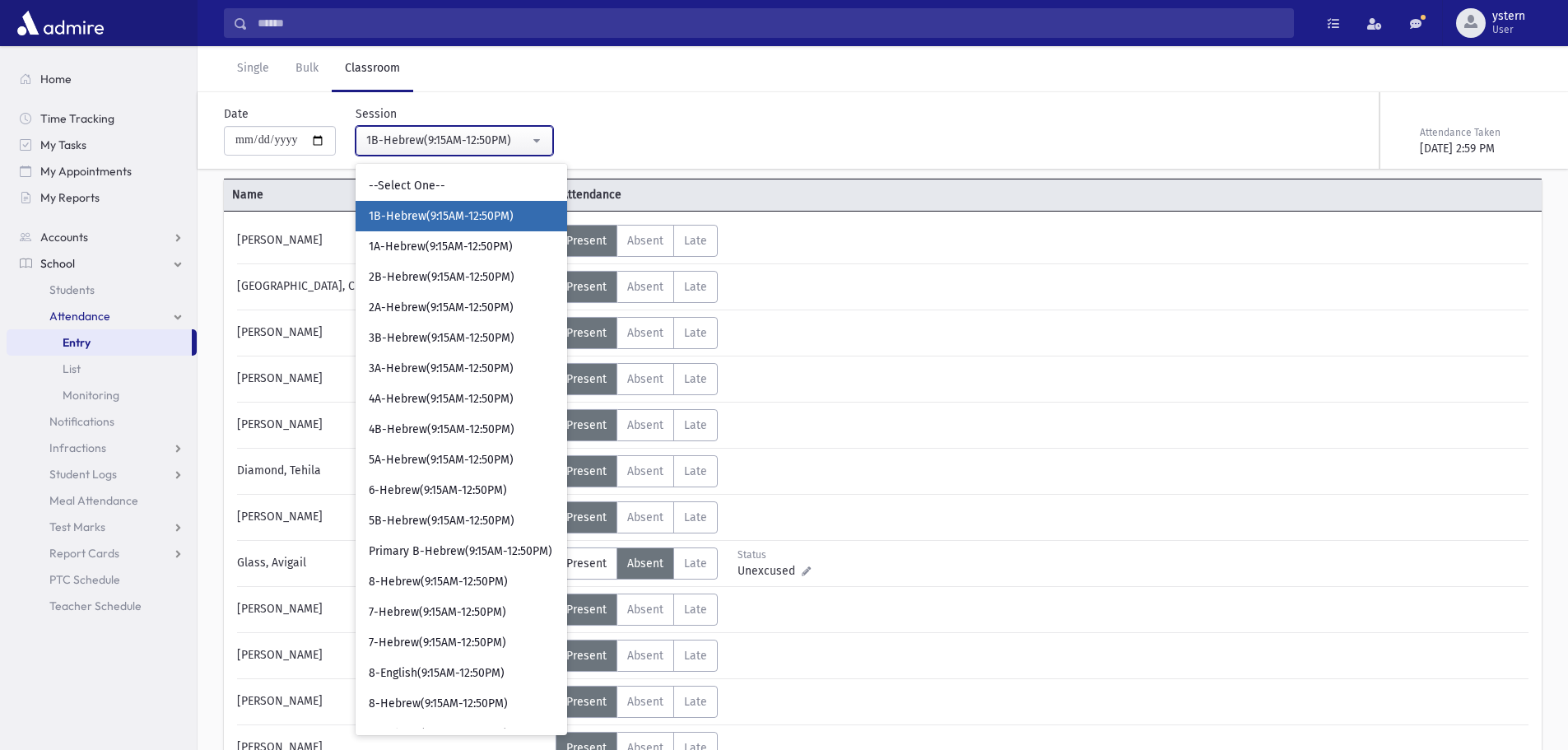
click at [467, 130] on button "1B-Hebrew(9:15AM-12:50PM)" at bounding box center [455, 141] width 198 height 30
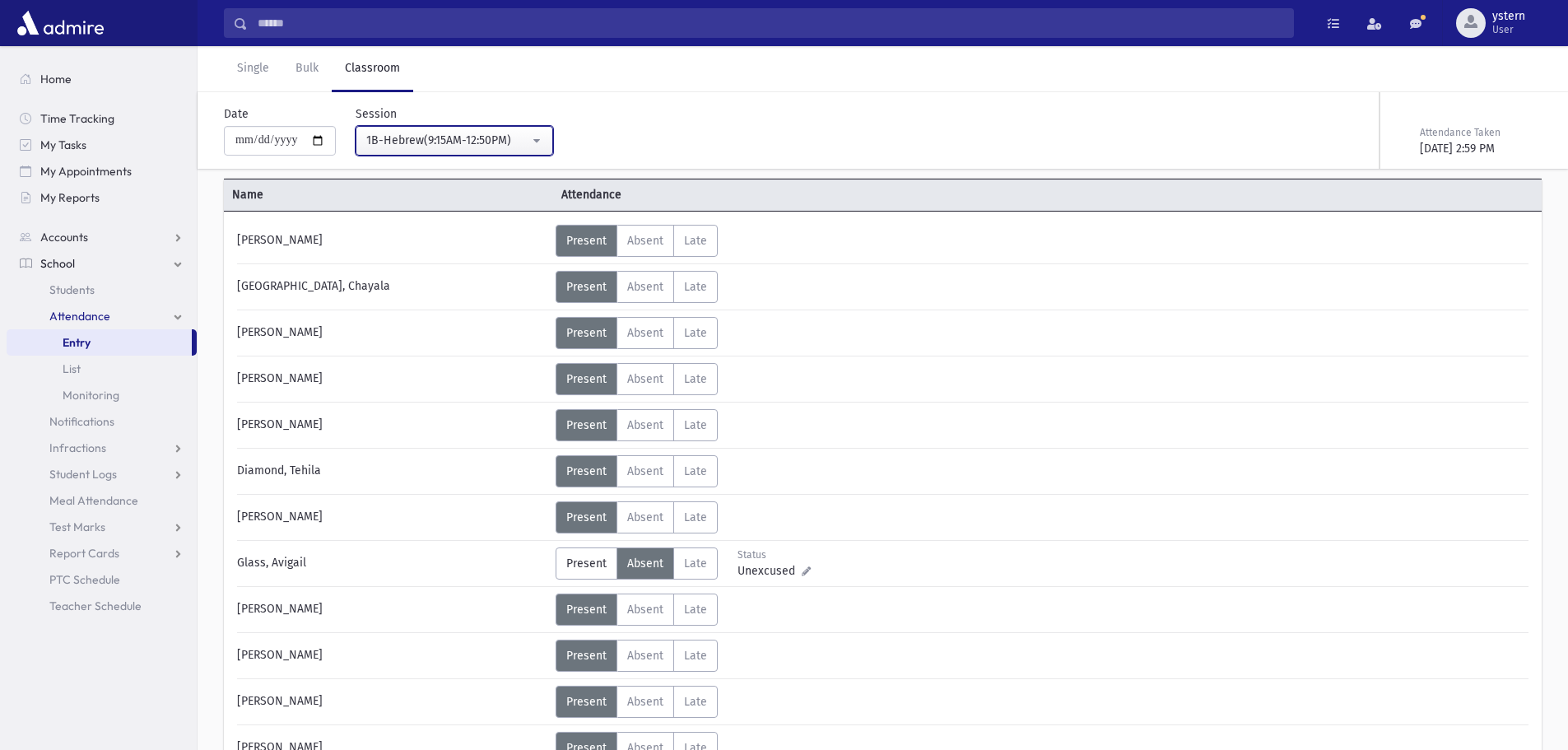
drag, startPoint x: 479, startPoint y: 130, endPoint x: 489, endPoint y: 134, distance: 10.8
click at [480, 130] on button "1B-Hebrew(9:15AM-12:50PM)" at bounding box center [455, 141] width 198 height 30
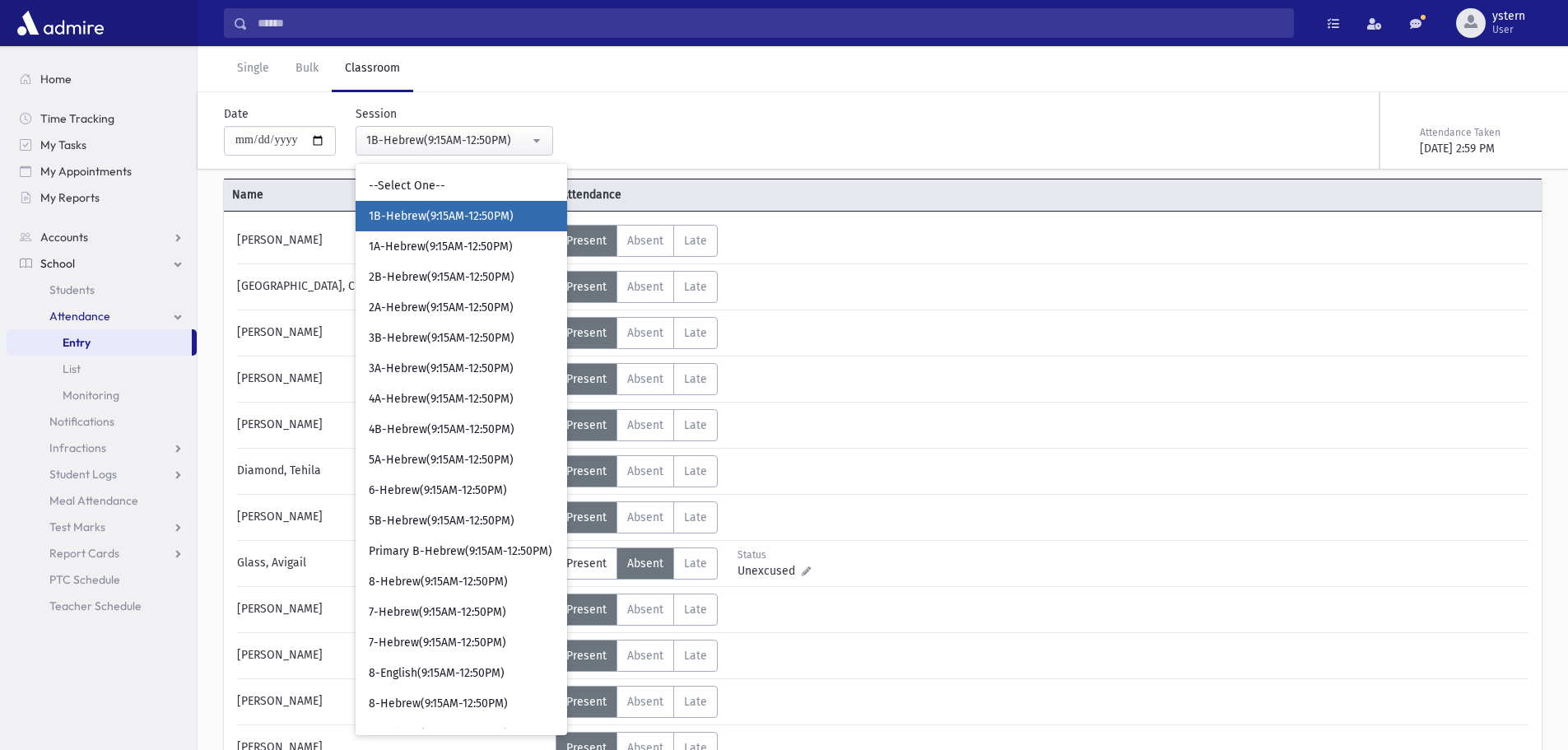
click at [901, 561] on div "Status Unexcused Admin: Present P Absent A L" at bounding box center [1040, 563] width 970 height 32
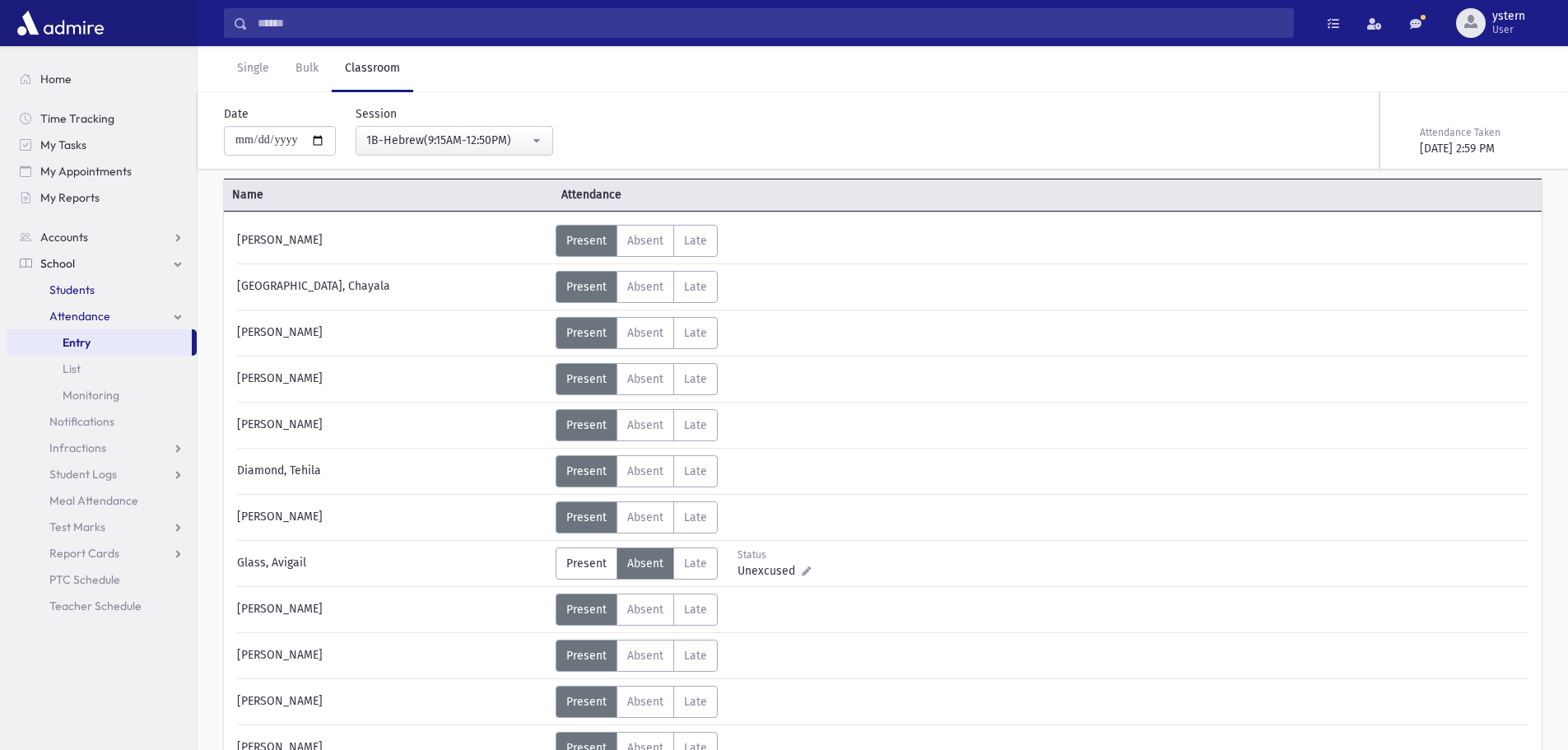
click at [84, 289] on span "Students" at bounding box center [71, 290] width 45 height 15
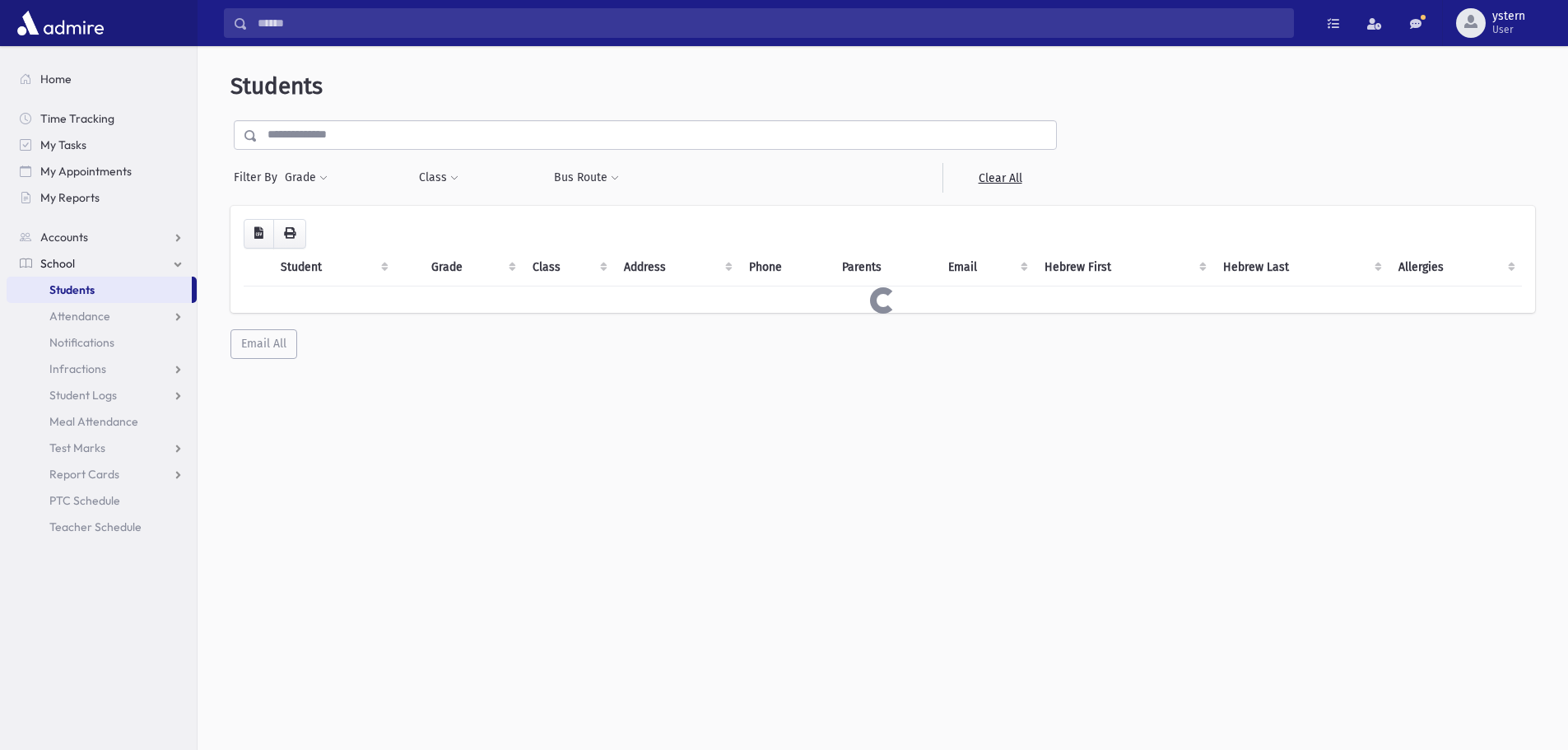
click at [391, 140] on input "text" at bounding box center [656, 135] width 799 height 30
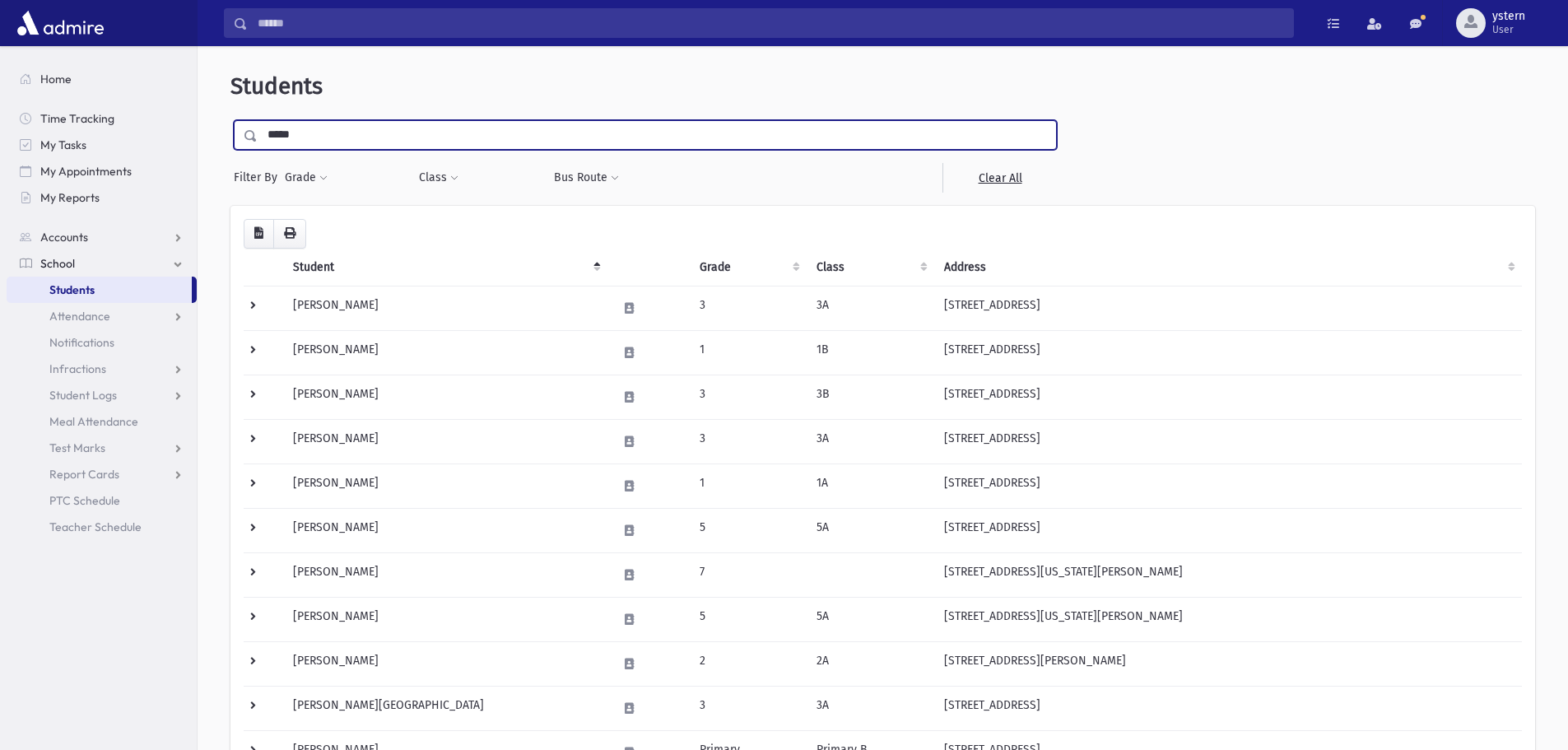
type input "*****"
click at [230, 120] on input "submit" at bounding box center [253, 131] width 46 height 22
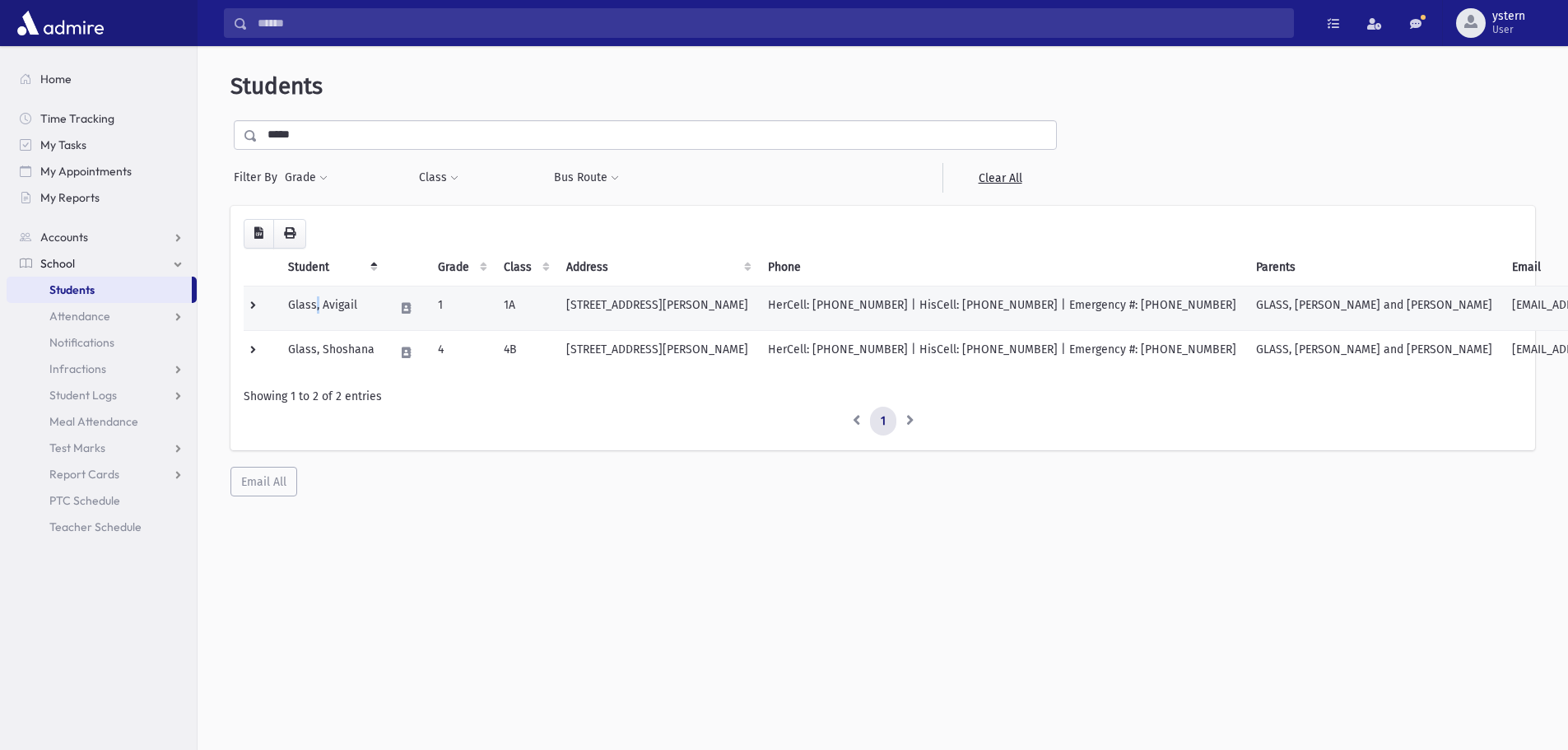
click at [319, 305] on td "Glass, Avigail" at bounding box center [332, 308] width 106 height 45
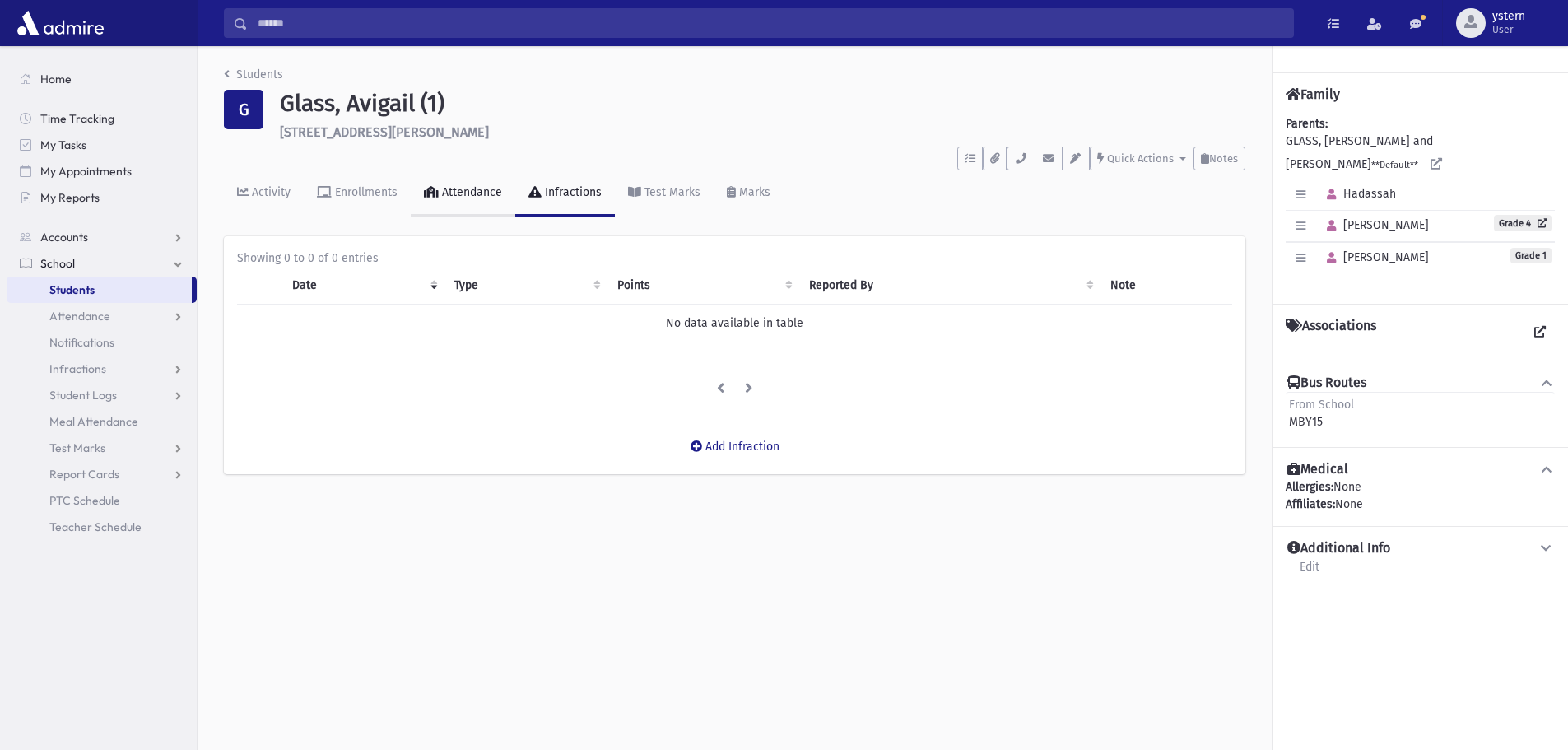
click at [489, 195] on div "Attendance" at bounding box center [470, 192] width 63 height 14
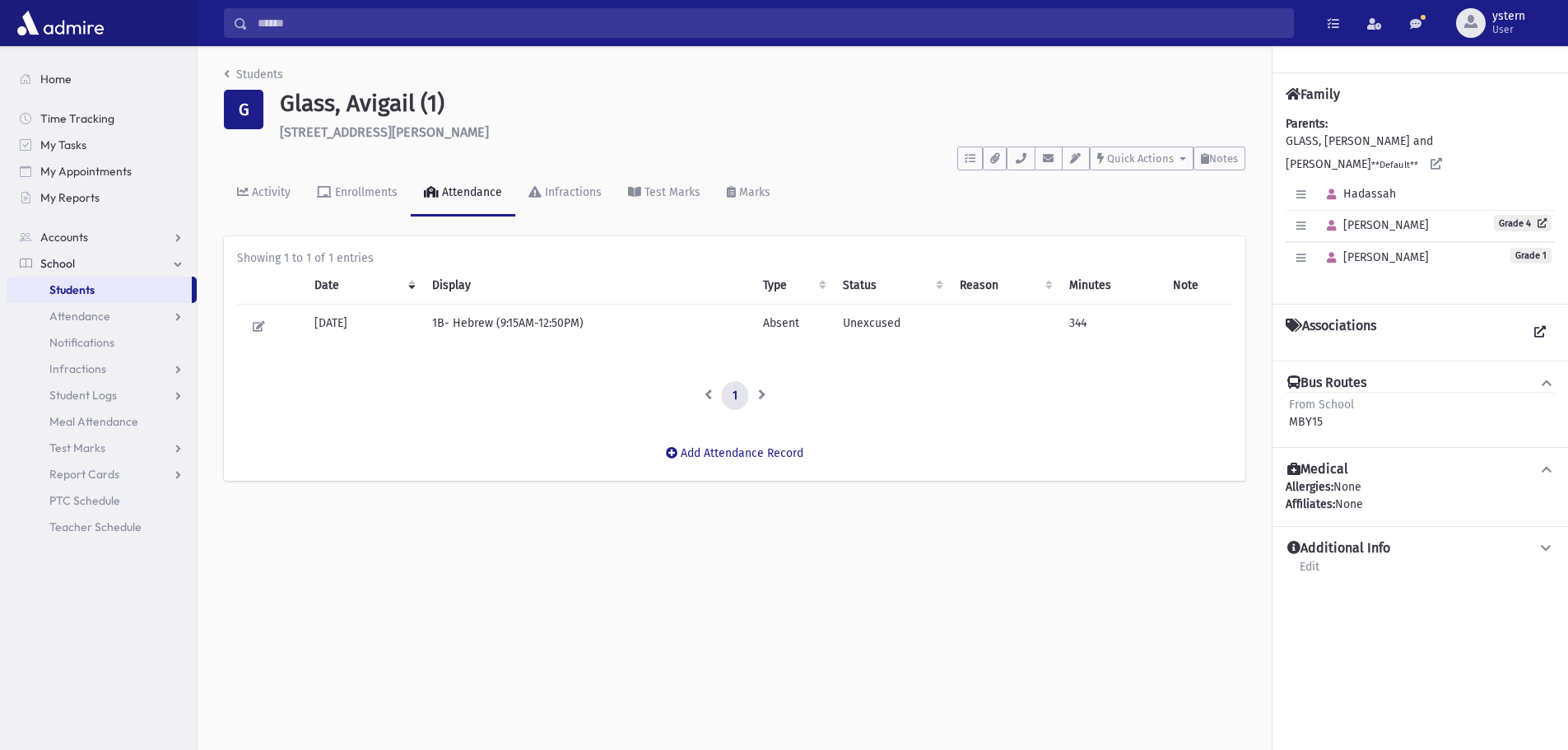
click at [883, 324] on td "Unexcused" at bounding box center [892, 326] width 118 height 45
click at [899, 324] on td "Unexcused" at bounding box center [892, 326] width 118 height 45
click at [945, 285] on th "Status" at bounding box center [892, 286] width 118 height 38
drag, startPoint x: 895, startPoint y: 326, endPoint x: 836, endPoint y: 326, distance: 59.0
click at [836, 326] on td "Unexcused" at bounding box center [892, 326] width 118 height 45
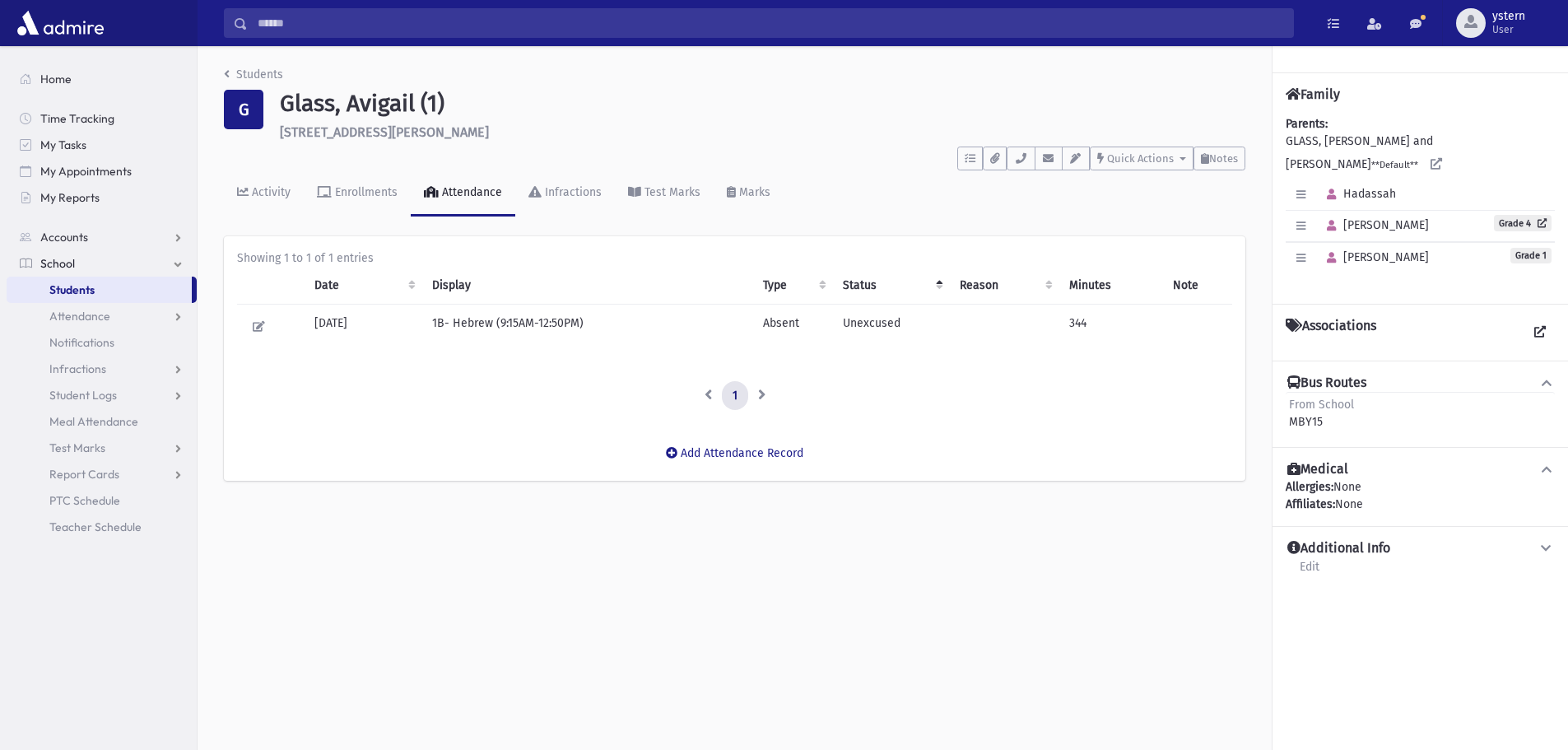
drag, startPoint x: 957, startPoint y: 340, endPoint x: 947, endPoint y: 343, distance: 10.4
click at [956, 340] on td at bounding box center [1004, 326] width 109 height 45
click at [938, 282] on th "Status" at bounding box center [892, 286] width 118 height 38
click at [720, 451] on button "Add Attendance Record" at bounding box center [735, 453] width 159 height 30
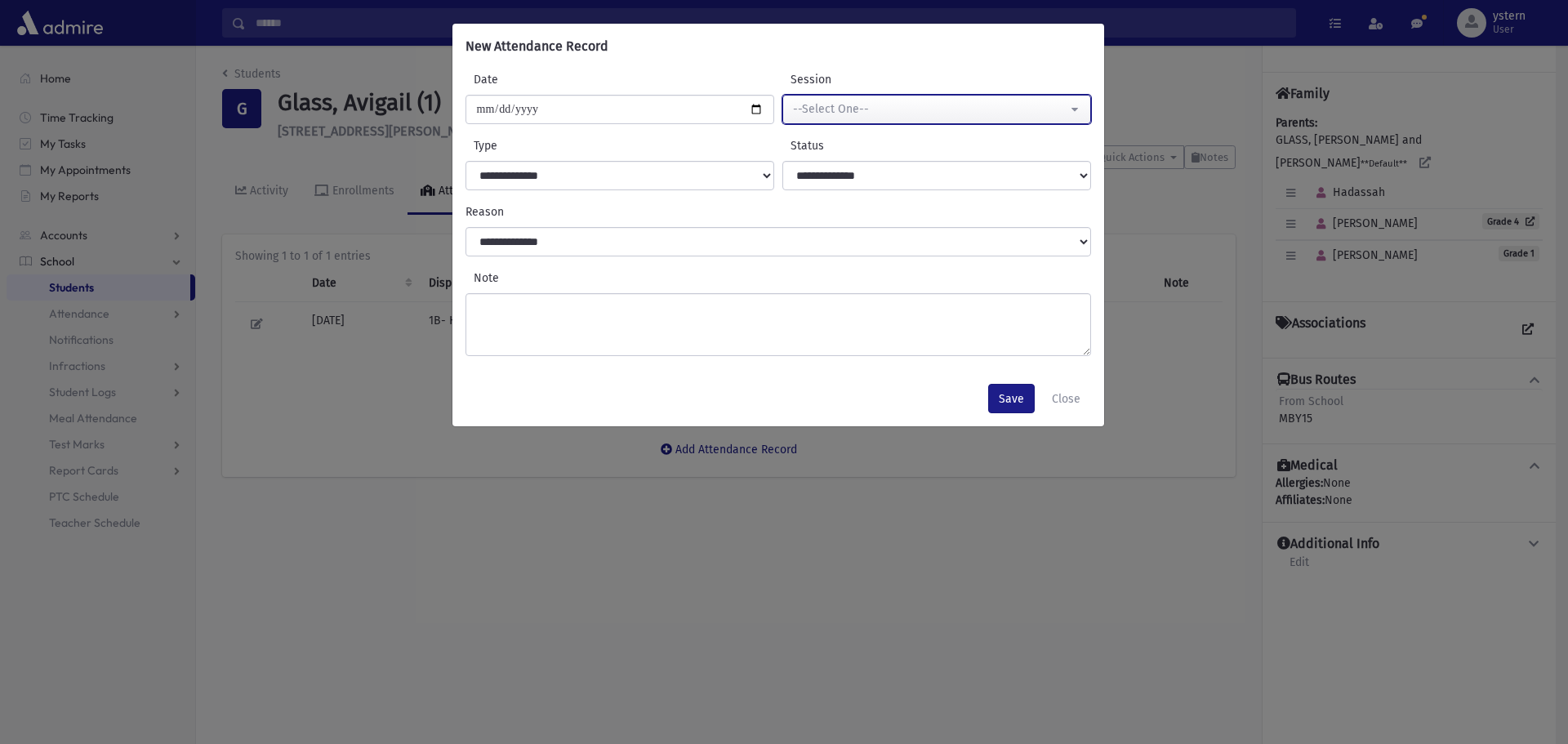
click at [945, 113] on div "--Select One--" at bounding box center [930, 109] width 275 height 17
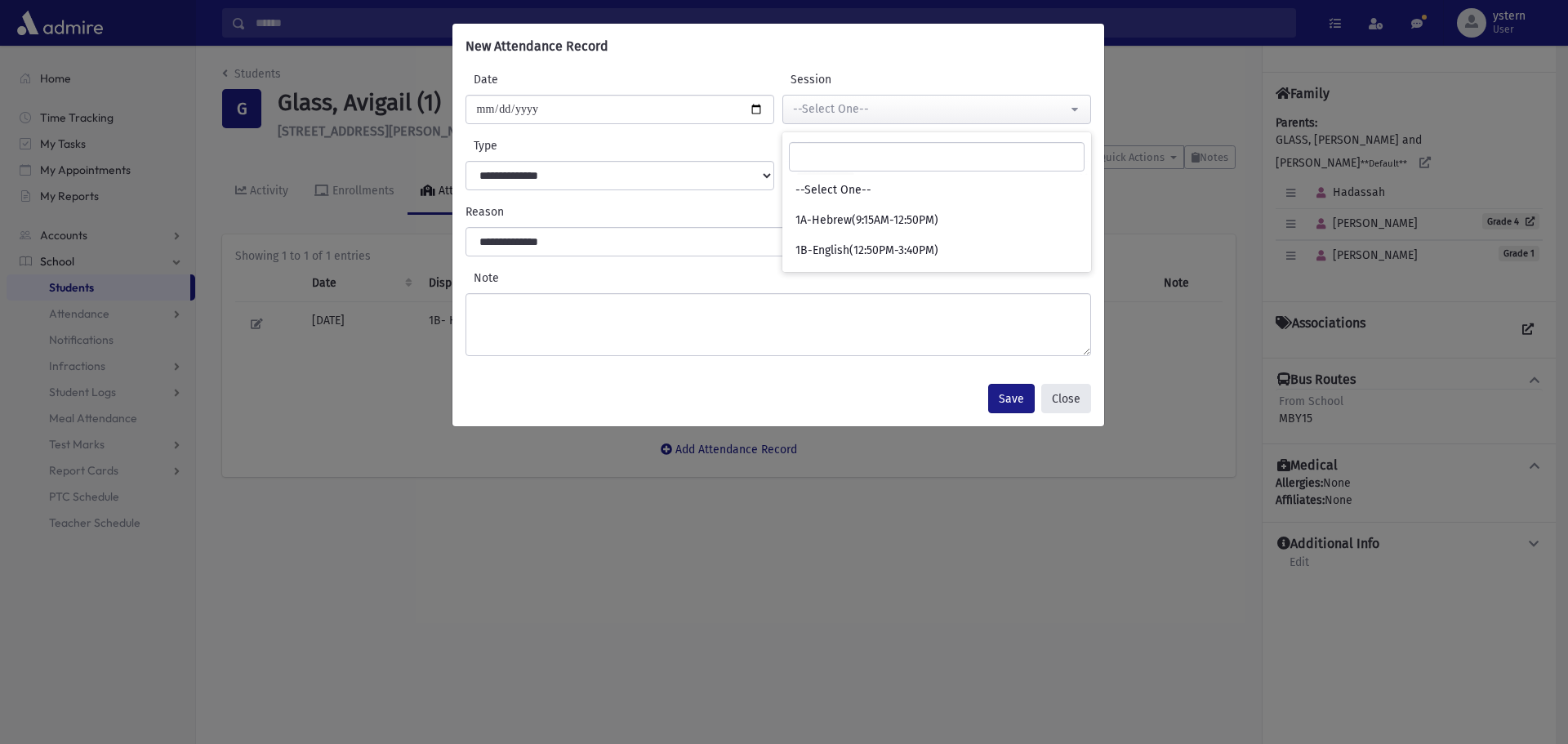
click at [1069, 403] on button "Close" at bounding box center [1066, 399] width 49 height 30
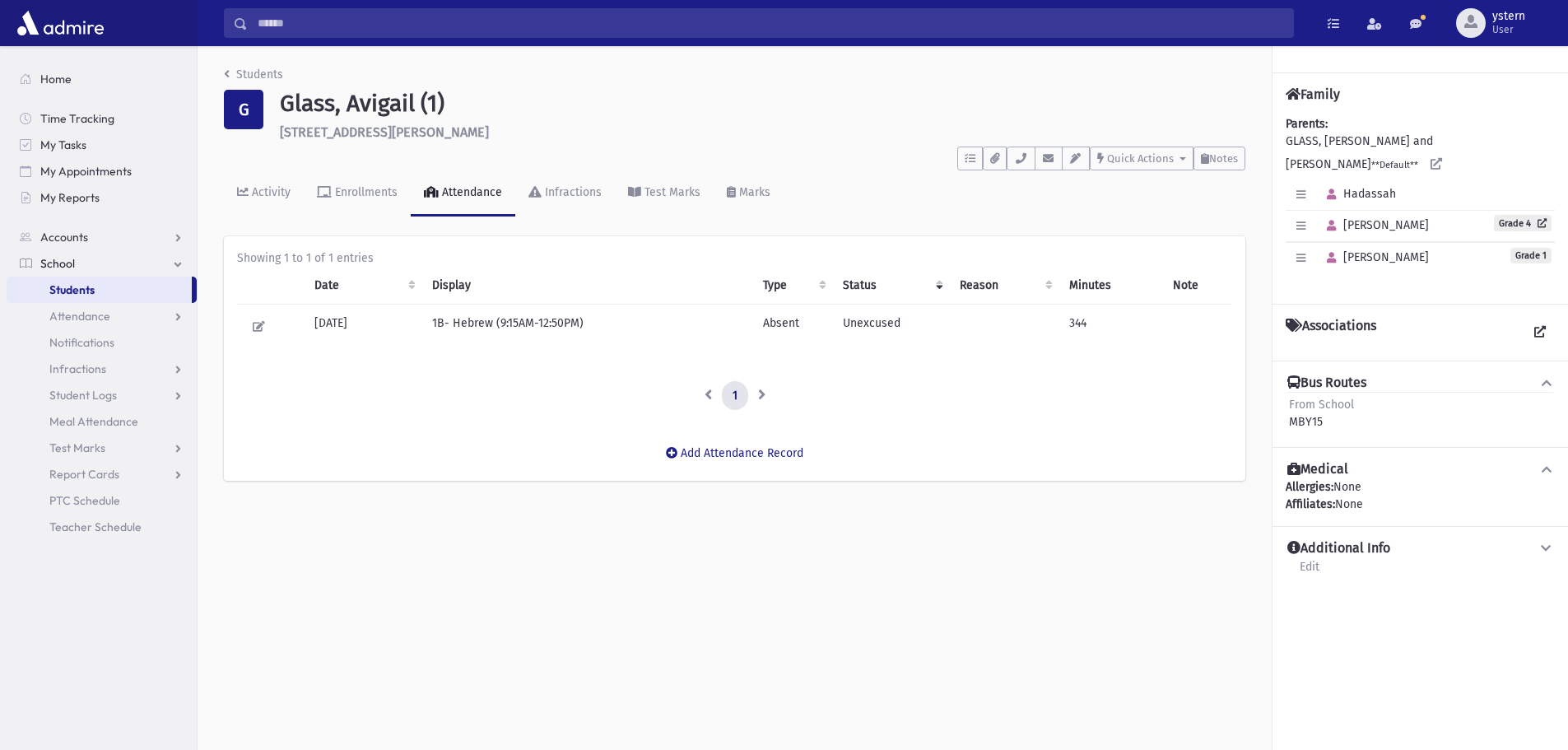
click at [872, 324] on td "Unexcused" at bounding box center [892, 326] width 118 height 45
click at [258, 207] on link "Activity" at bounding box center [263, 193] width 80 height 46
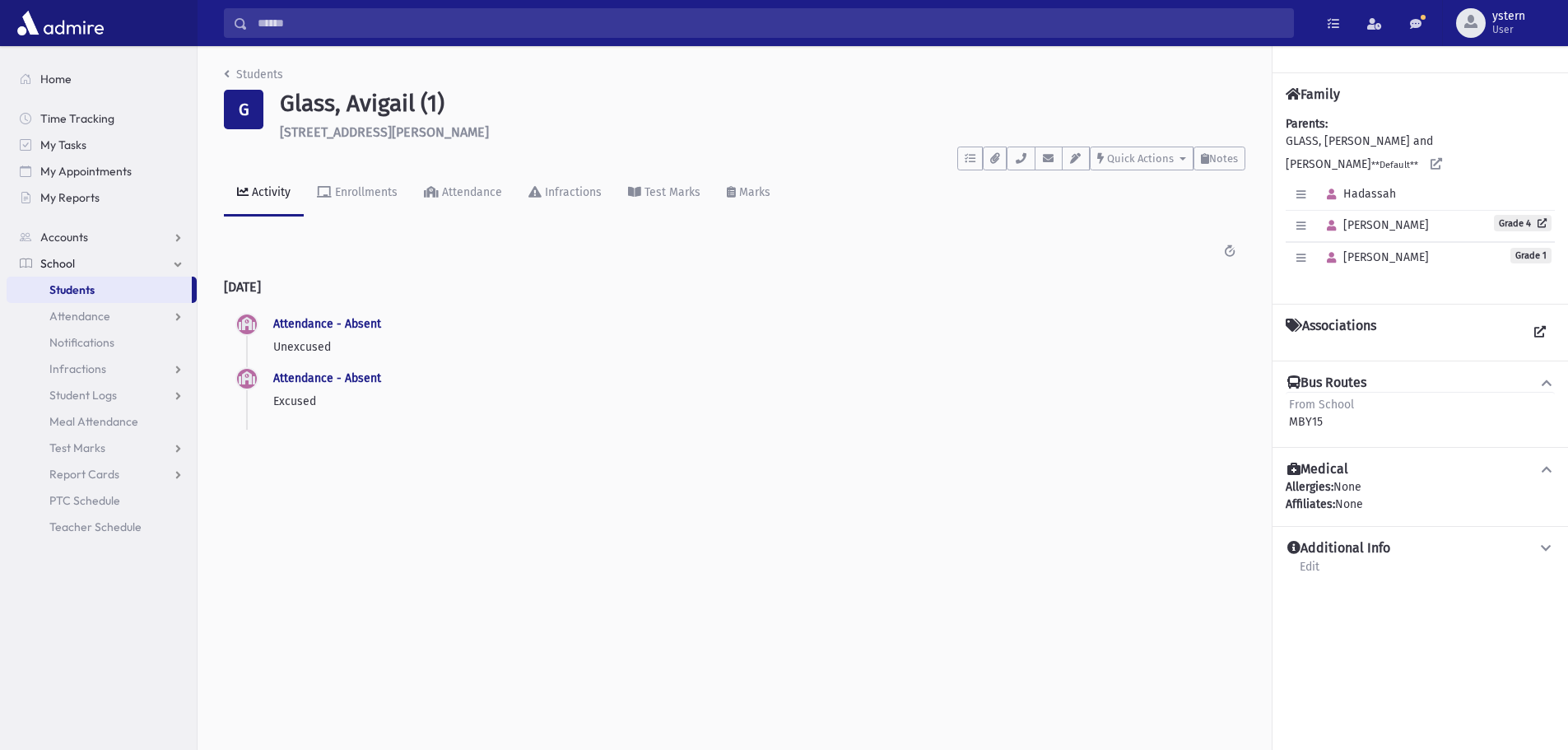
click at [297, 346] on p "Unexcused" at bounding box center [753, 346] width 959 height 17
drag, startPoint x: 328, startPoint y: 345, endPoint x: 267, endPoint y: 343, distance: 61.0
click at [267, 343] on li "Attendance - Absent Unexcused" at bounding box center [735, 337] width 995 height 47
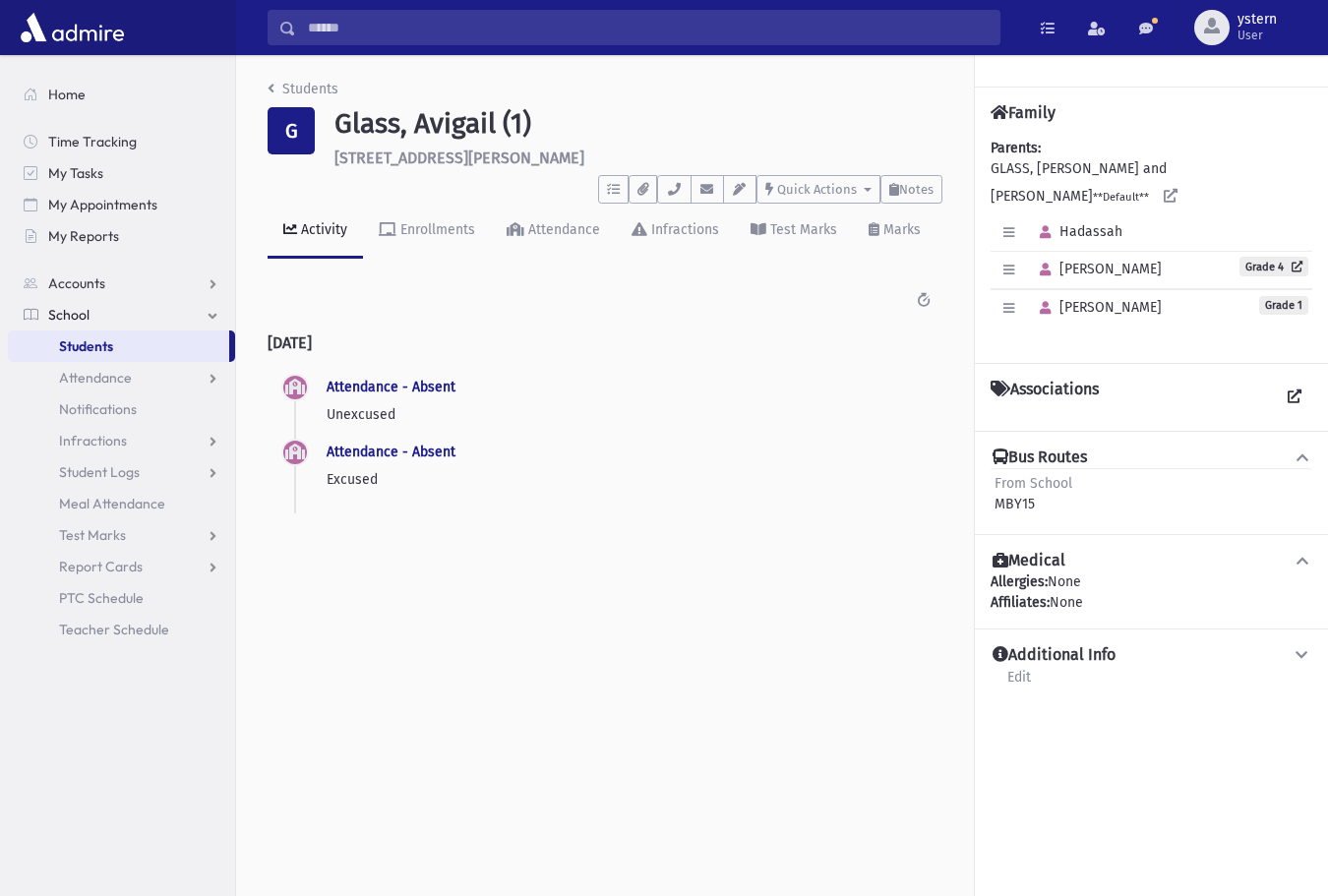
click at [840, 441] on div "Attendance - Absent Excused" at bounding box center [626, 465] width 599 height 50
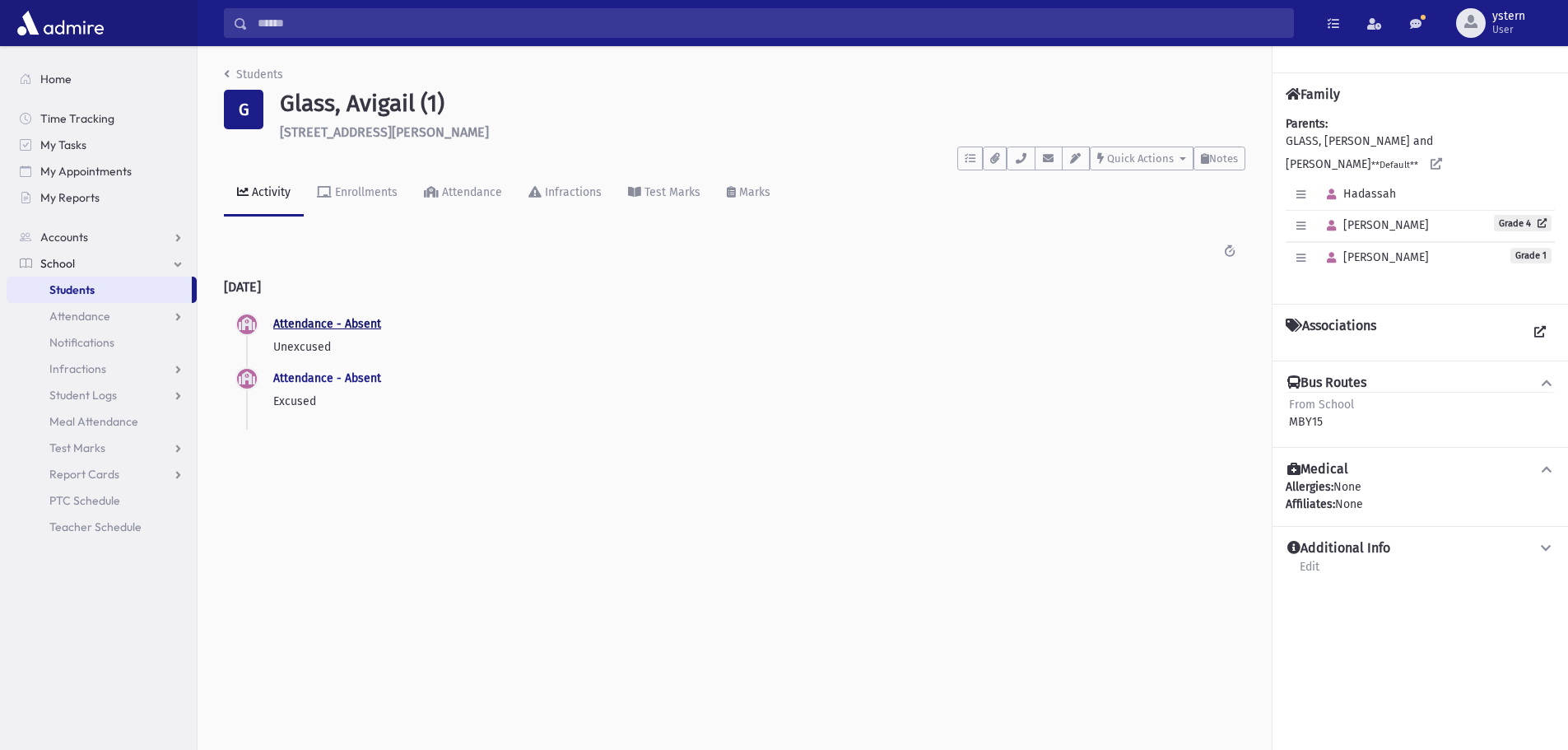
click at [334, 323] on link "Attendance - Absent" at bounding box center [327, 323] width 108 height 14
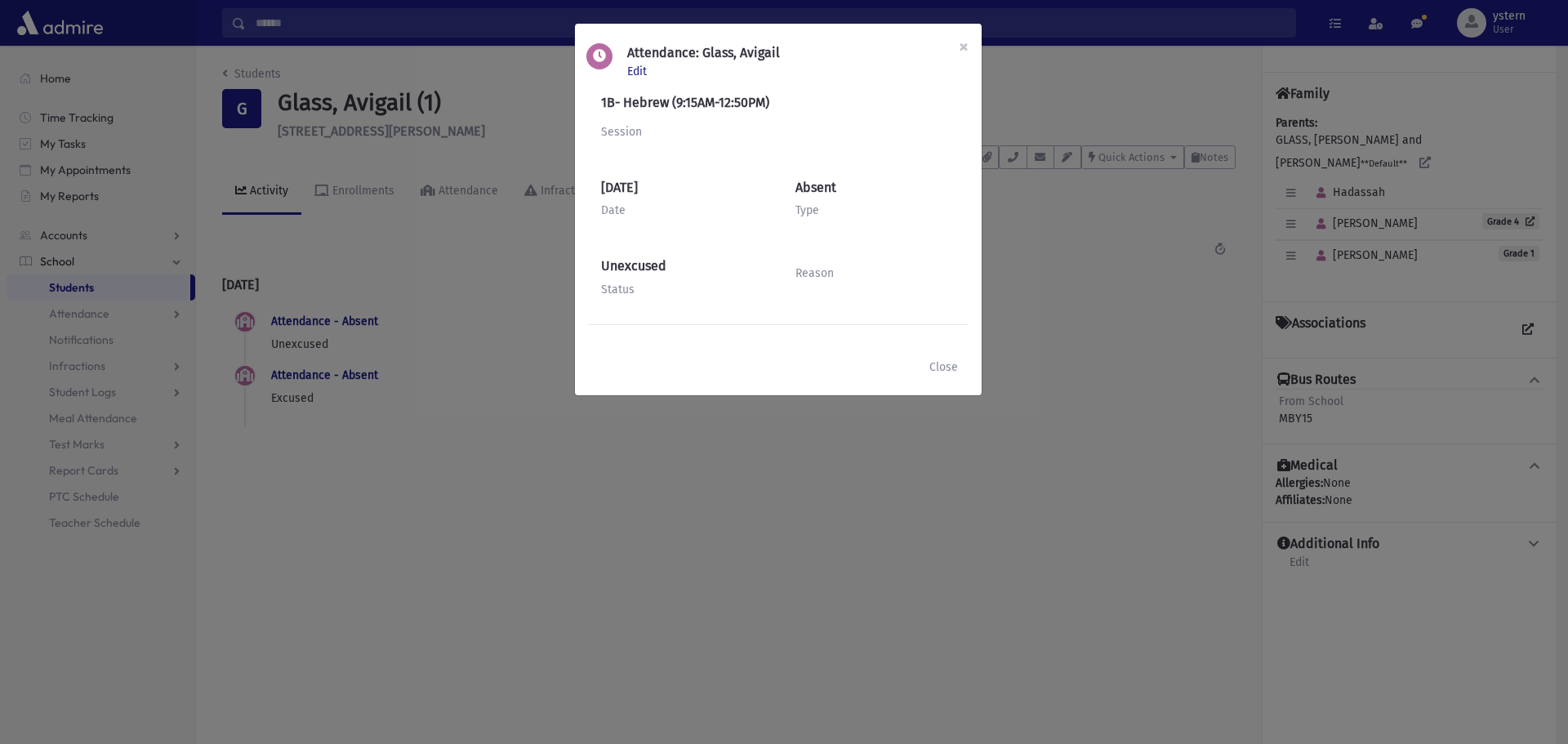
click at [819, 208] on div "Type" at bounding box center [876, 210] width 160 height 17
click at [628, 264] on h6 "Unexcused" at bounding box center [681, 265] width 160 height 16
click at [620, 288] on div "Status" at bounding box center [681, 289] width 160 height 17
click at [648, 63] on div "Attendance: Glass, Avigail Edit" at bounding box center [703, 58] width 169 height 44
click at [645, 70] on span "Edit" at bounding box center [641, 71] width 26 height 14
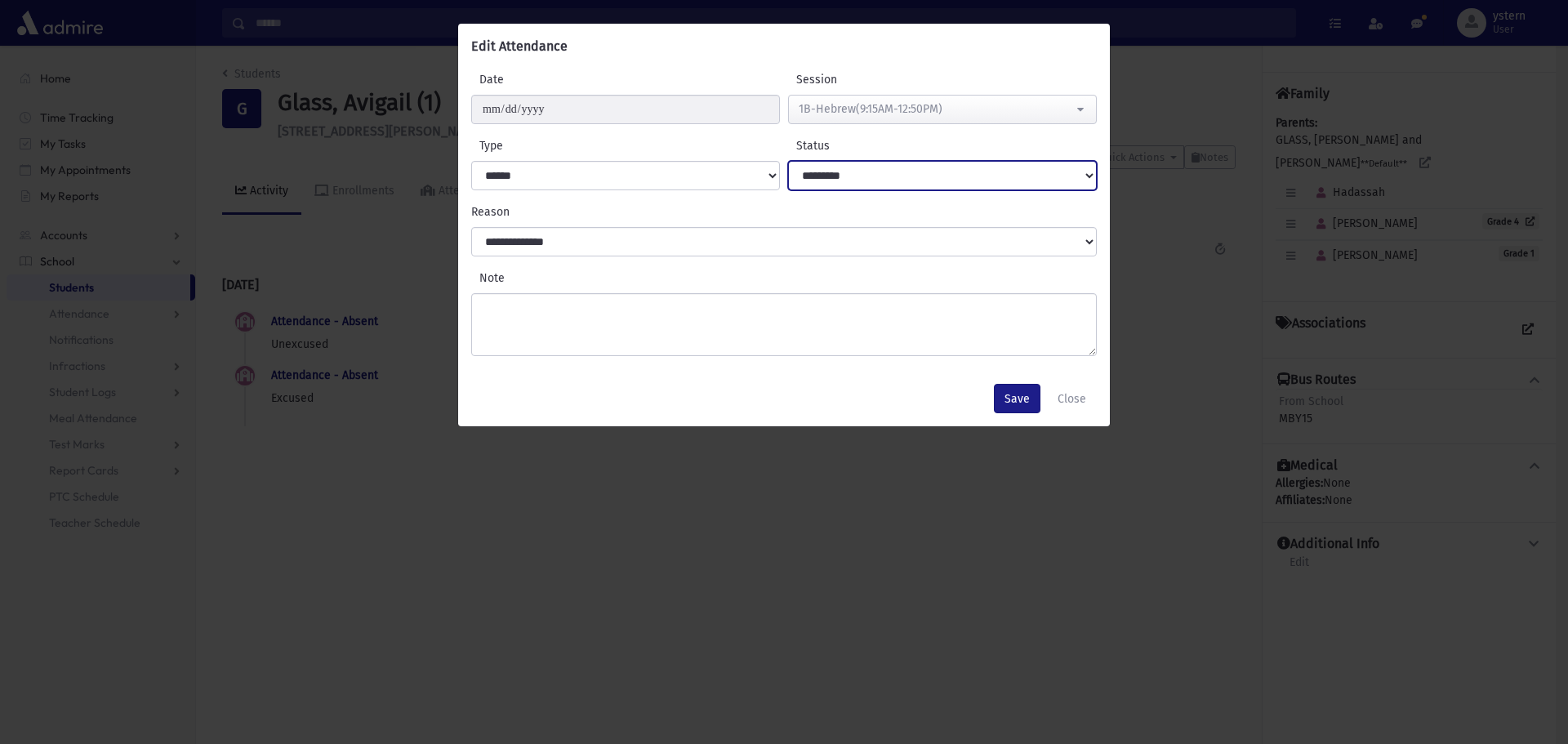
click at [850, 169] on select "**********" at bounding box center [942, 175] width 309 height 30
select select "*******"
click at [788, 161] on select "**********" at bounding box center [942, 175] width 309 height 30
click at [1026, 395] on button "Save" at bounding box center [1017, 399] width 46 height 30
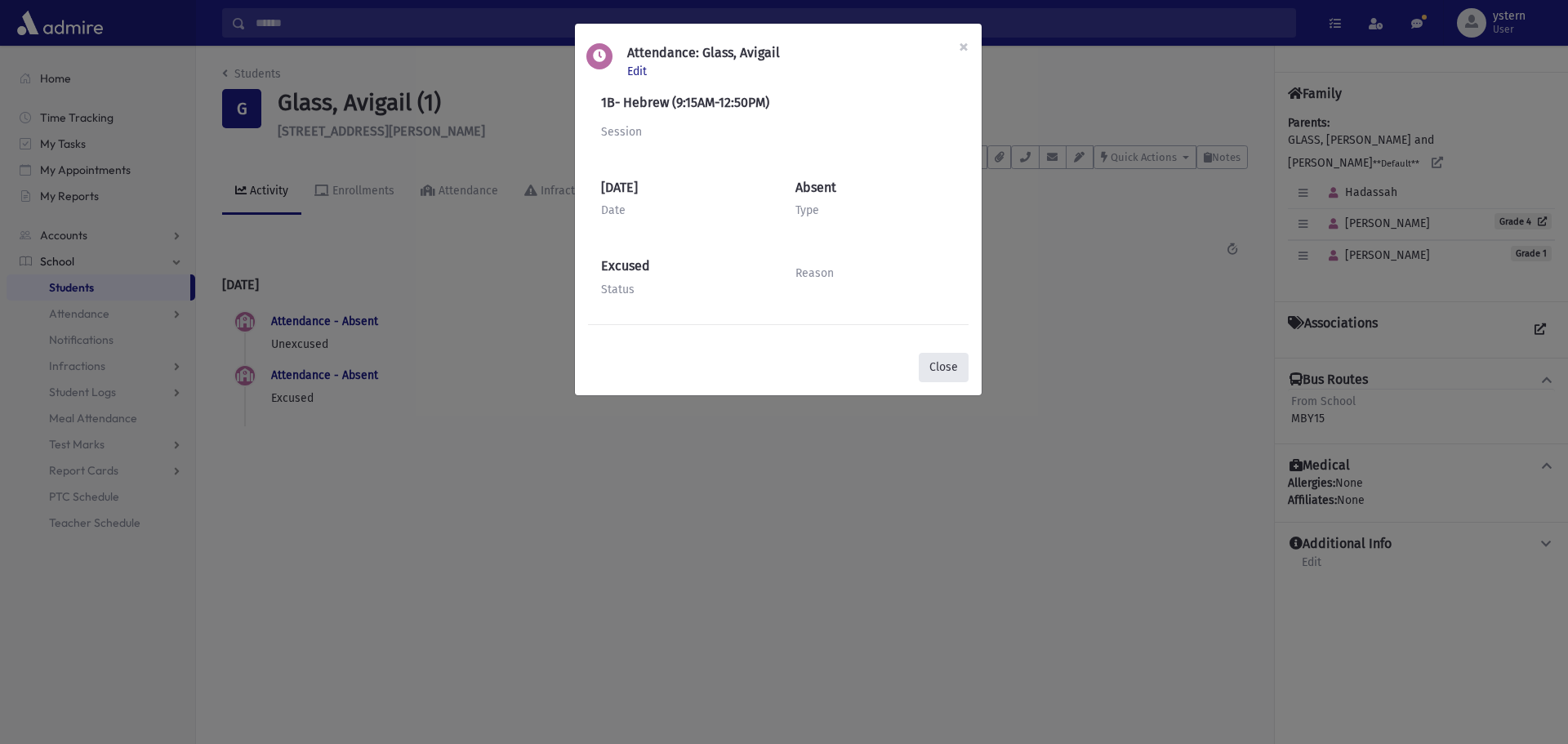
click at [949, 368] on button "Close" at bounding box center [944, 367] width 49 height 30
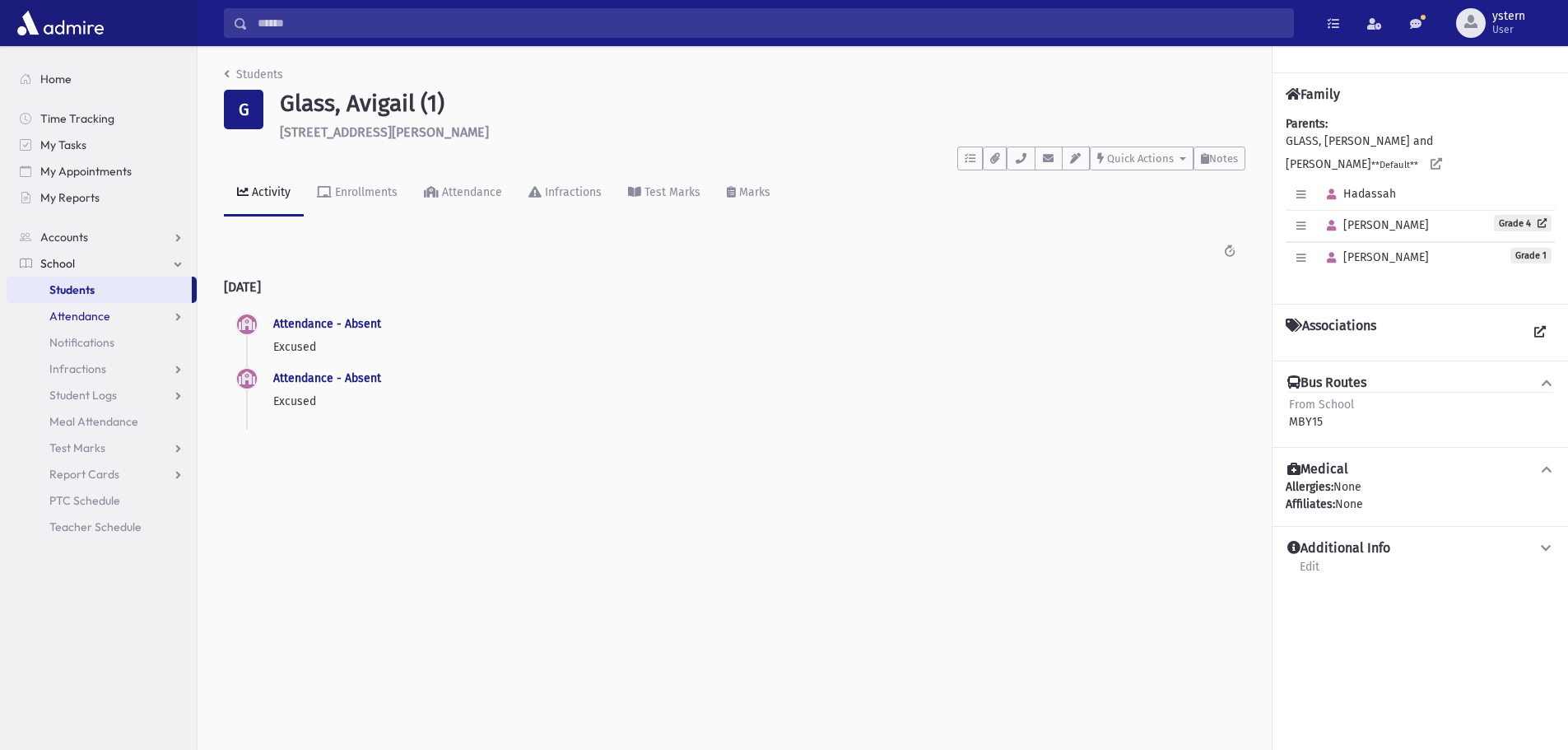
click at [104, 312] on span "Attendance" at bounding box center [79, 316] width 61 height 15
click at [76, 366] on span "List" at bounding box center [71, 369] width 18 height 15
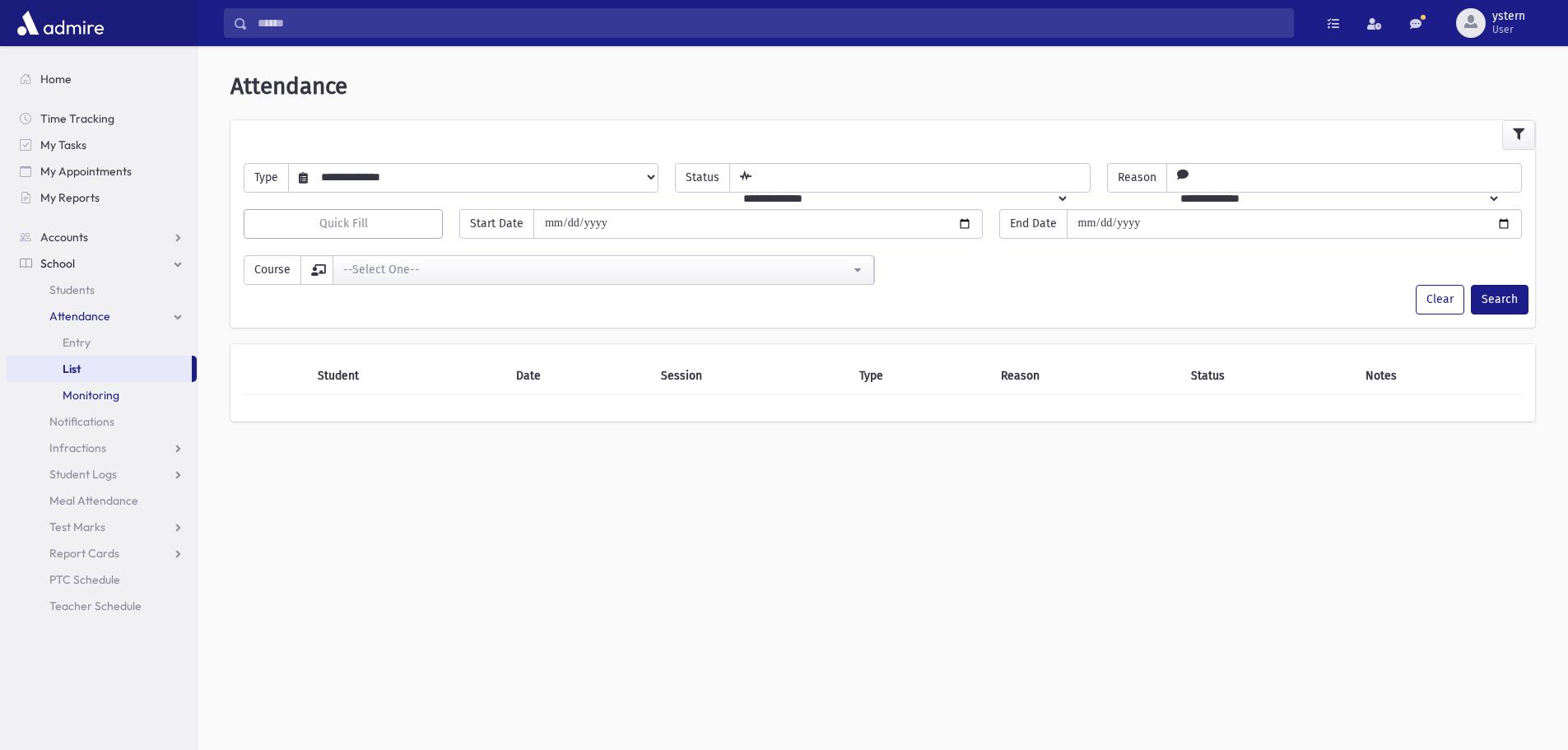
click at [91, 396] on span "Monitoring" at bounding box center [91, 395] width 57 height 15
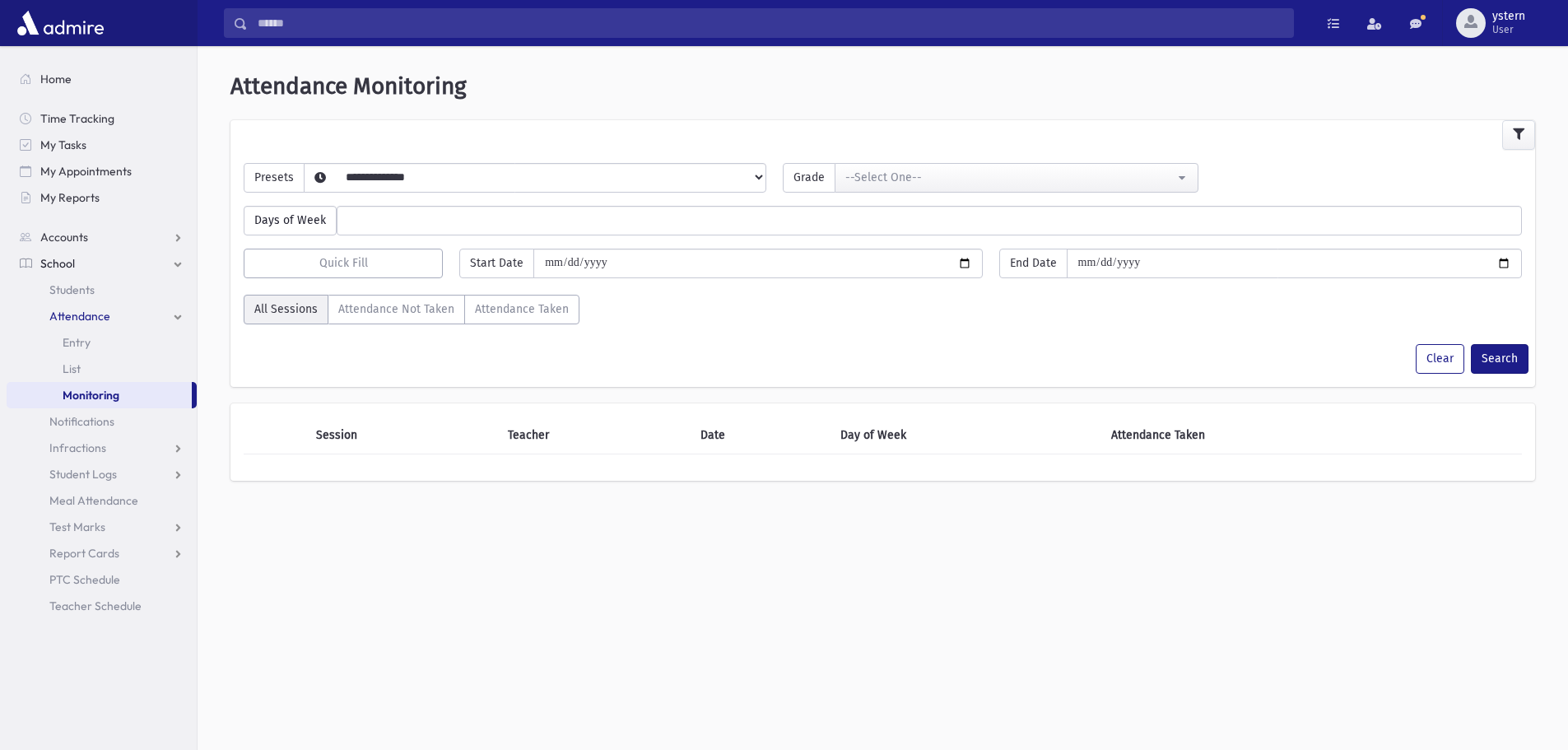
select select
click at [94, 336] on link "Entry" at bounding box center [101, 342] width 190 height 27
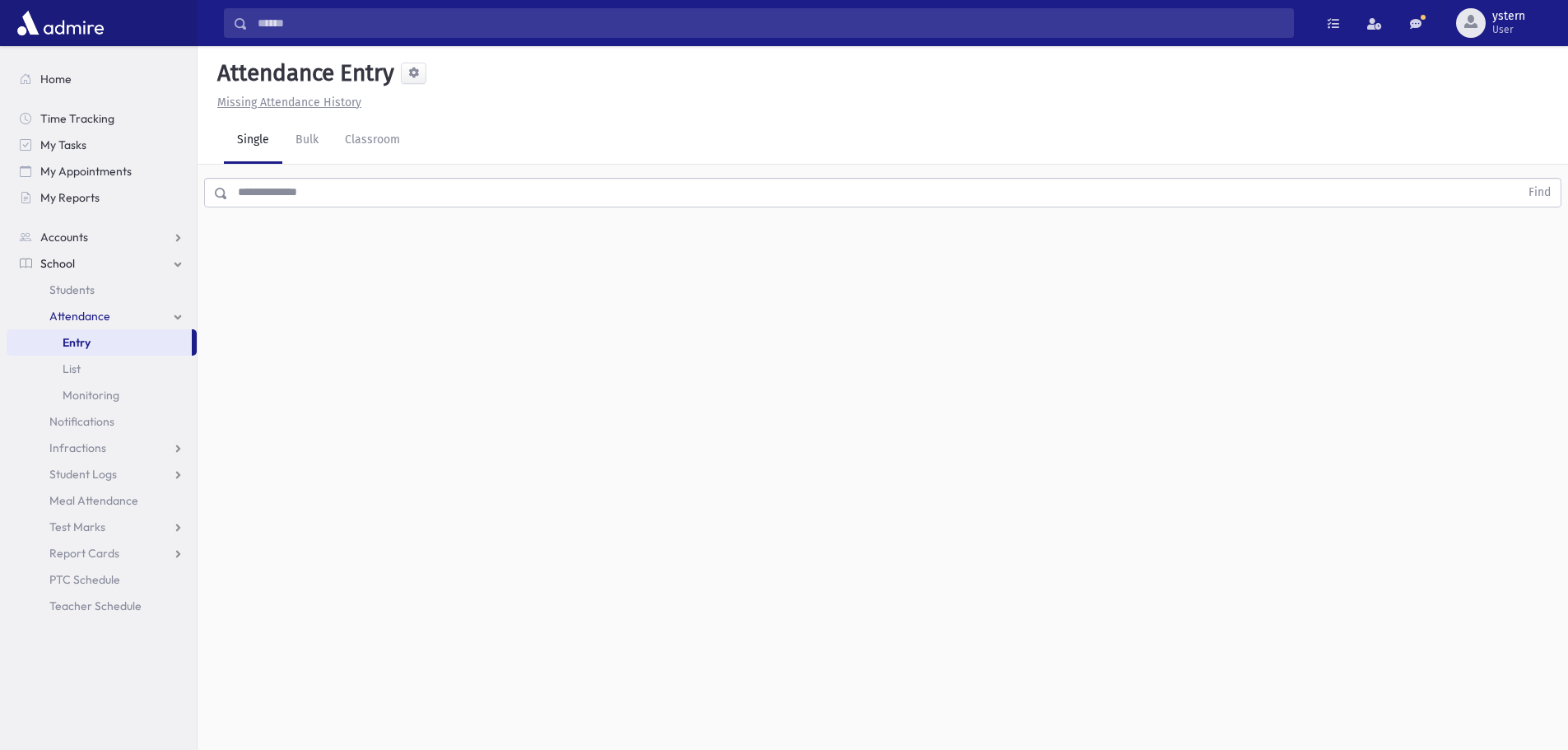
click at [263, 105] on u "Missing Attendance History" at bounding box center [289, 102] width 144 height 14
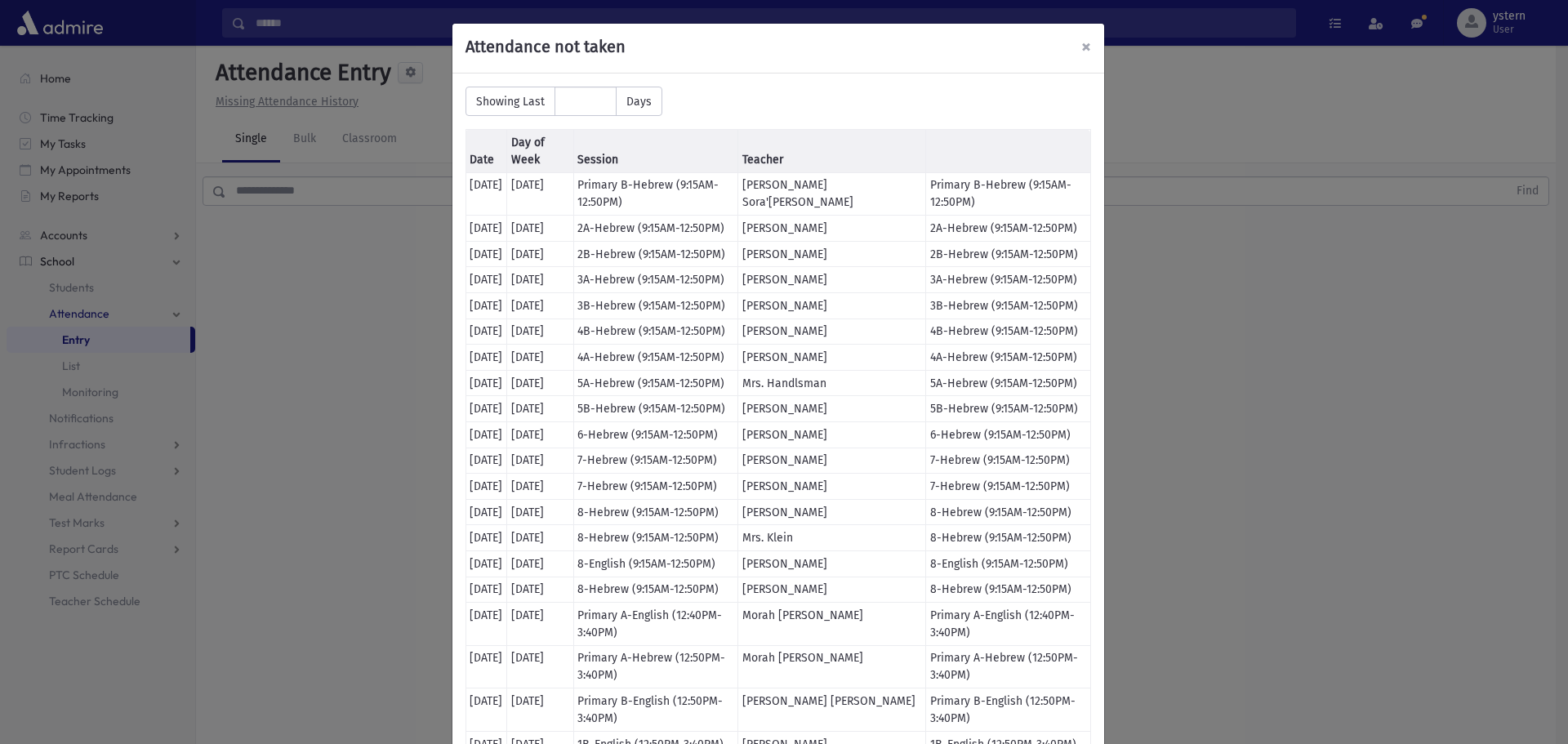
click at [1082, 44] on span "×" at bounding box center [1087, 47] width 10 height 23
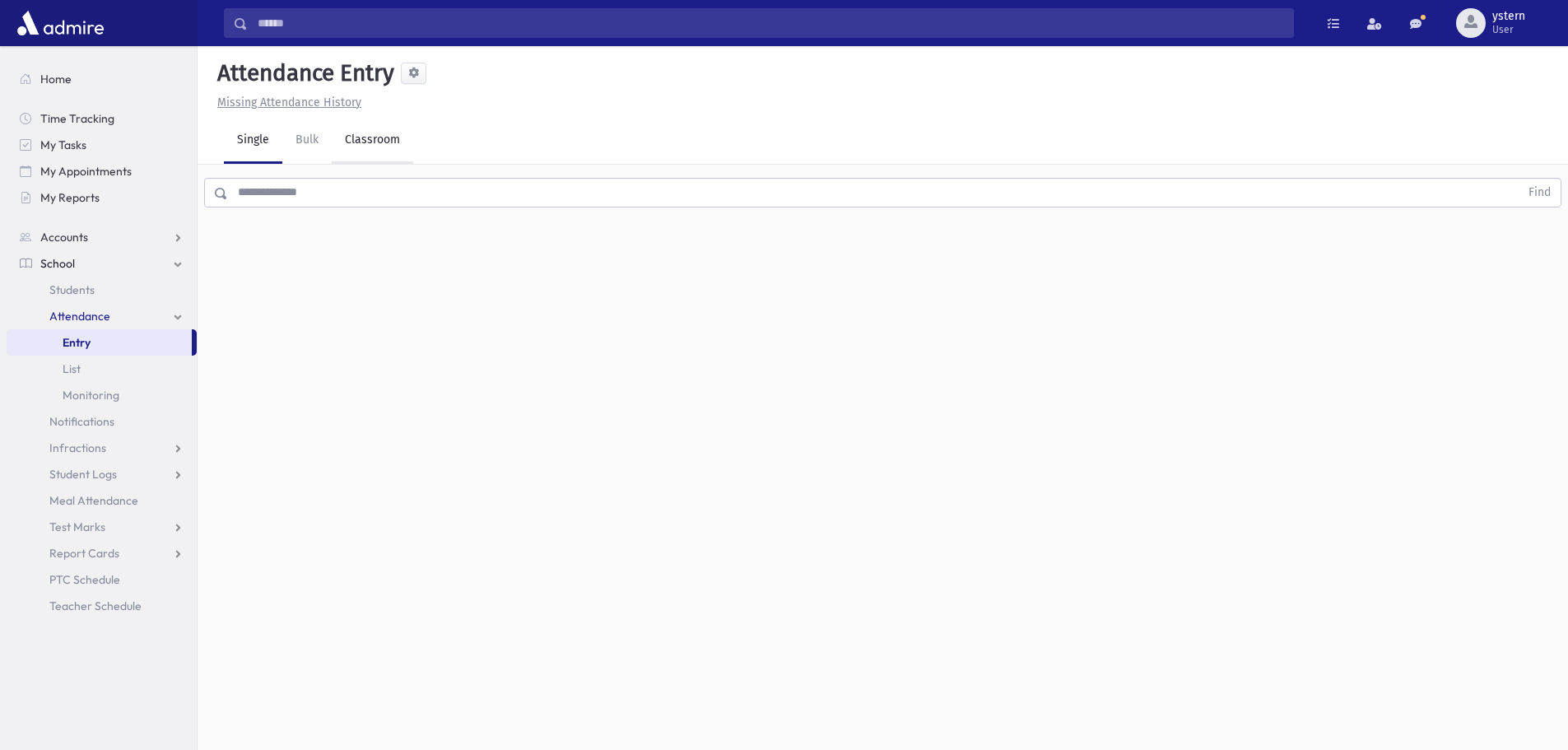
click at [358, 140] on link "Classroom" at bounding box center [372, 140] width 81 height 46
click at [515, 221] on div "--Select One--" at bounding box center [448, 213] width 163 height 18
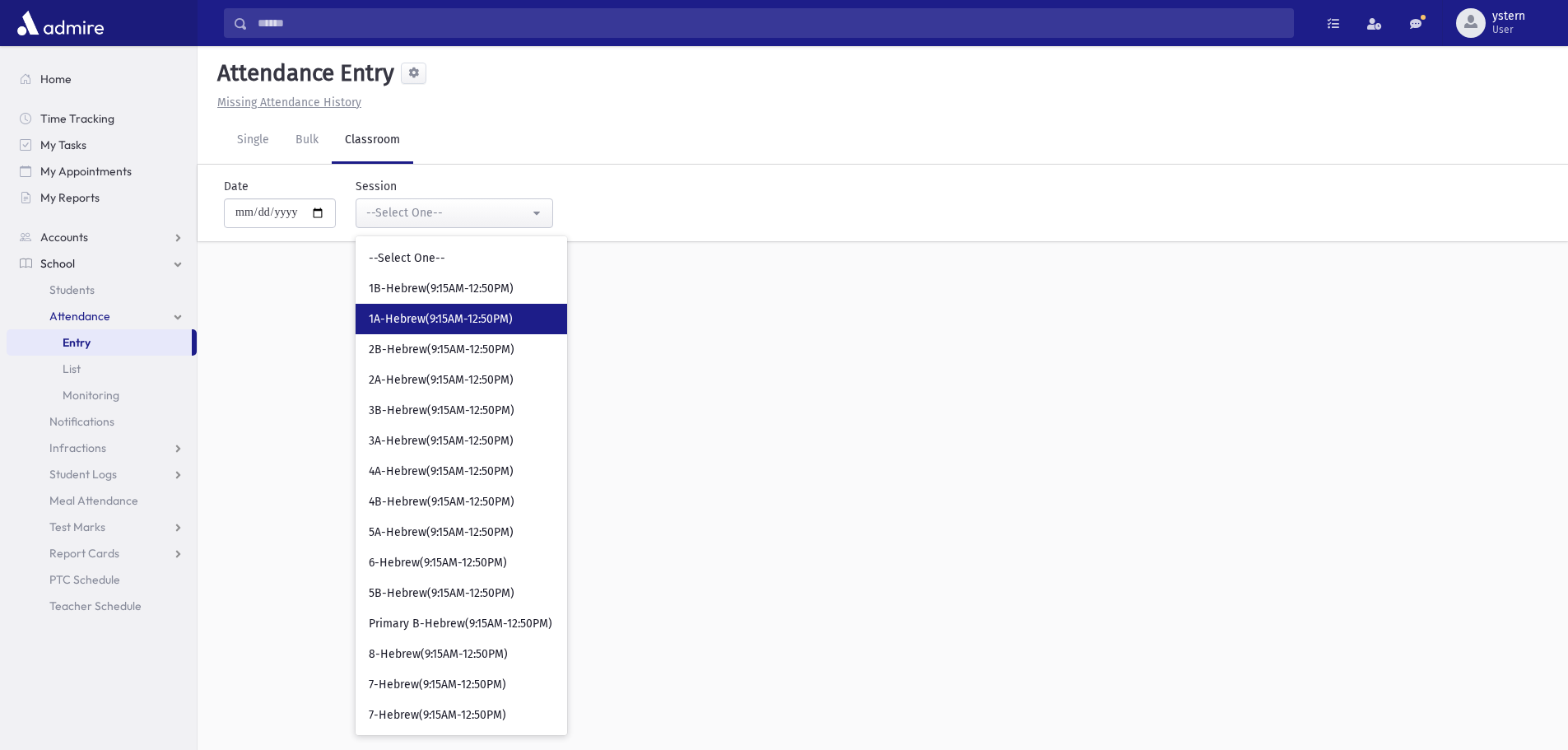
click at [439, 313] on span "1A-Hebrew(9:15AM-12:50PM)" at bounding box center [440, 320] width 144 height 17
select select "***"
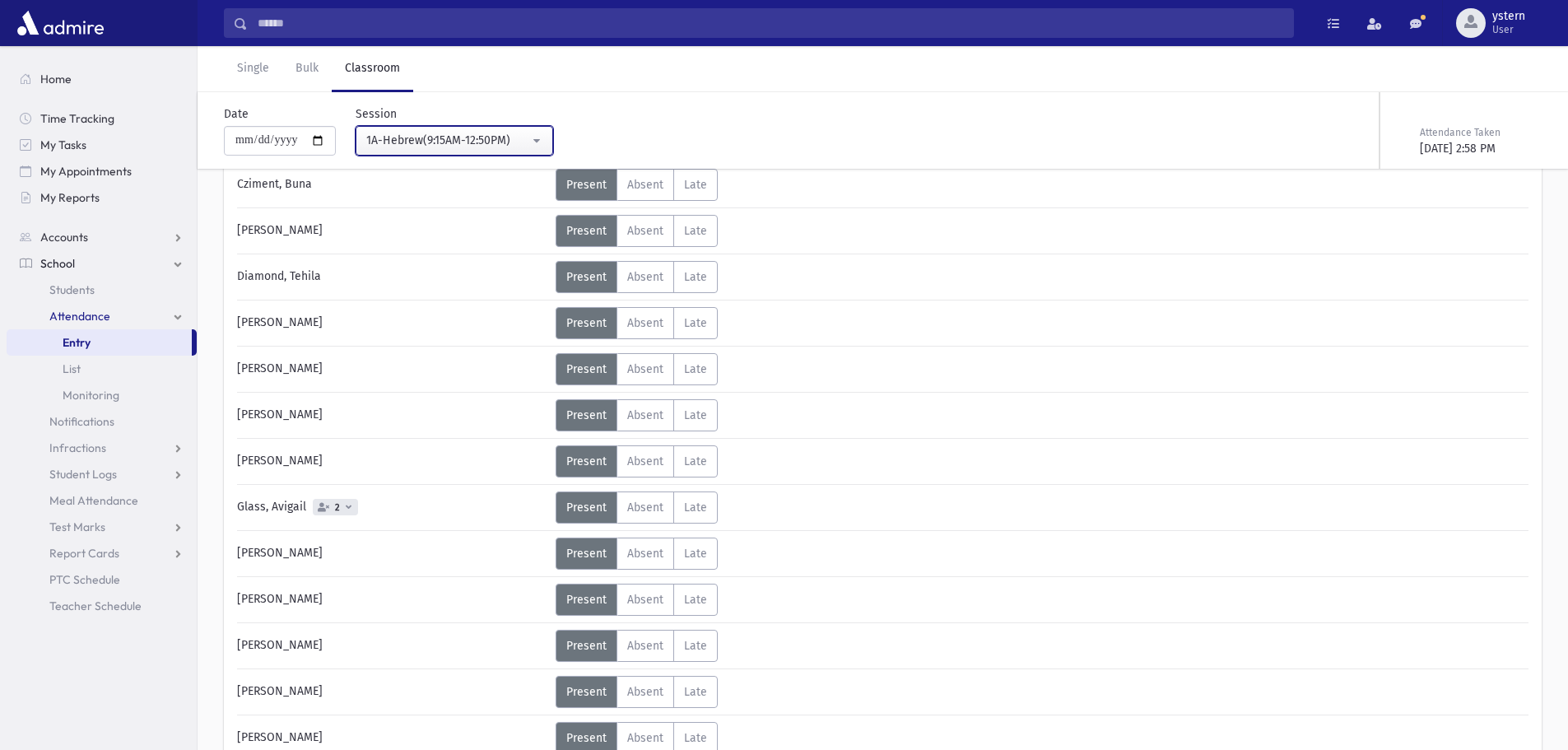
scroll to position [576, 0]
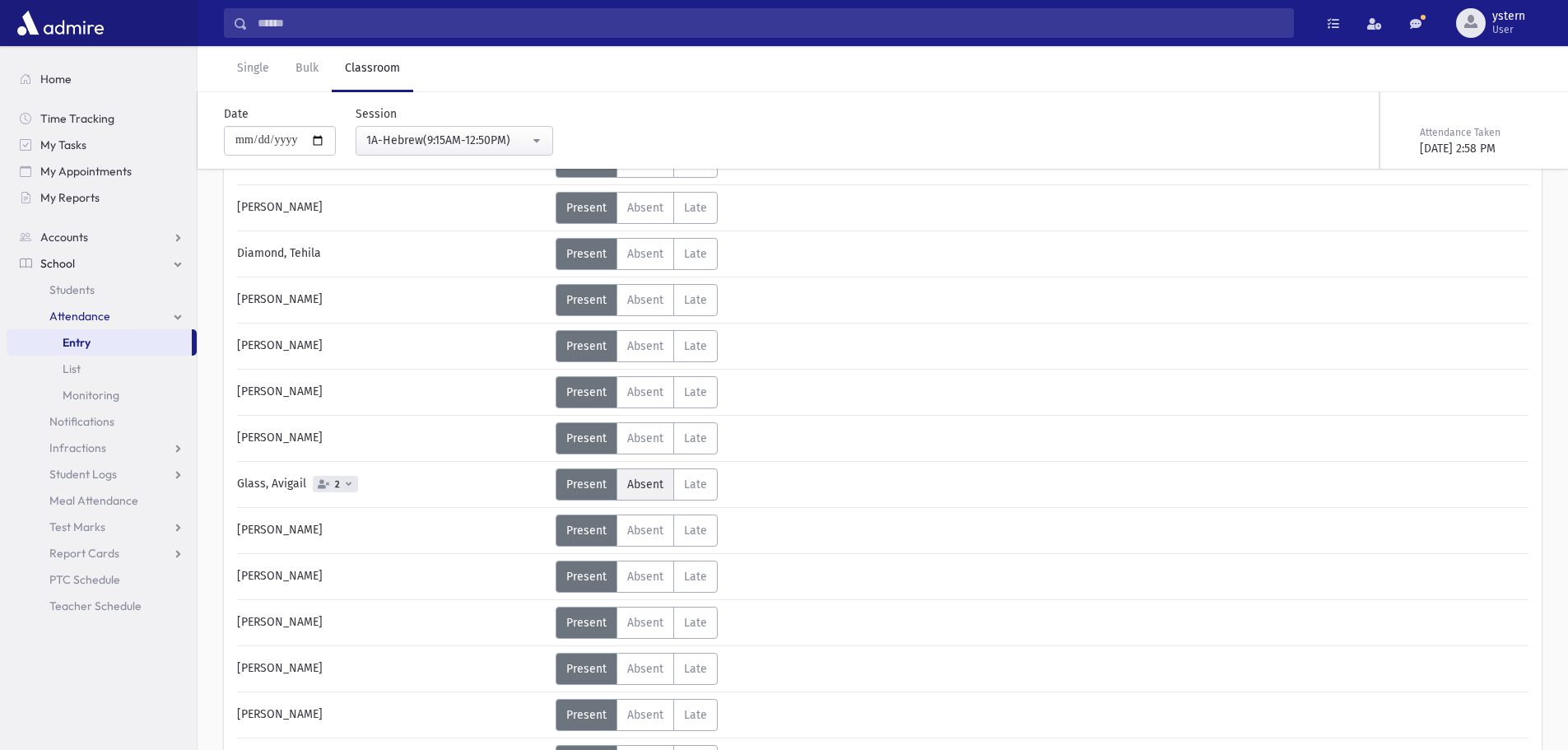
click at [621, 483] on label "Absent A" at bounding box center [645, 484] width 57 height 32
click at [807, 489] on icon at bounding box center [806, 492] width 9 height 9
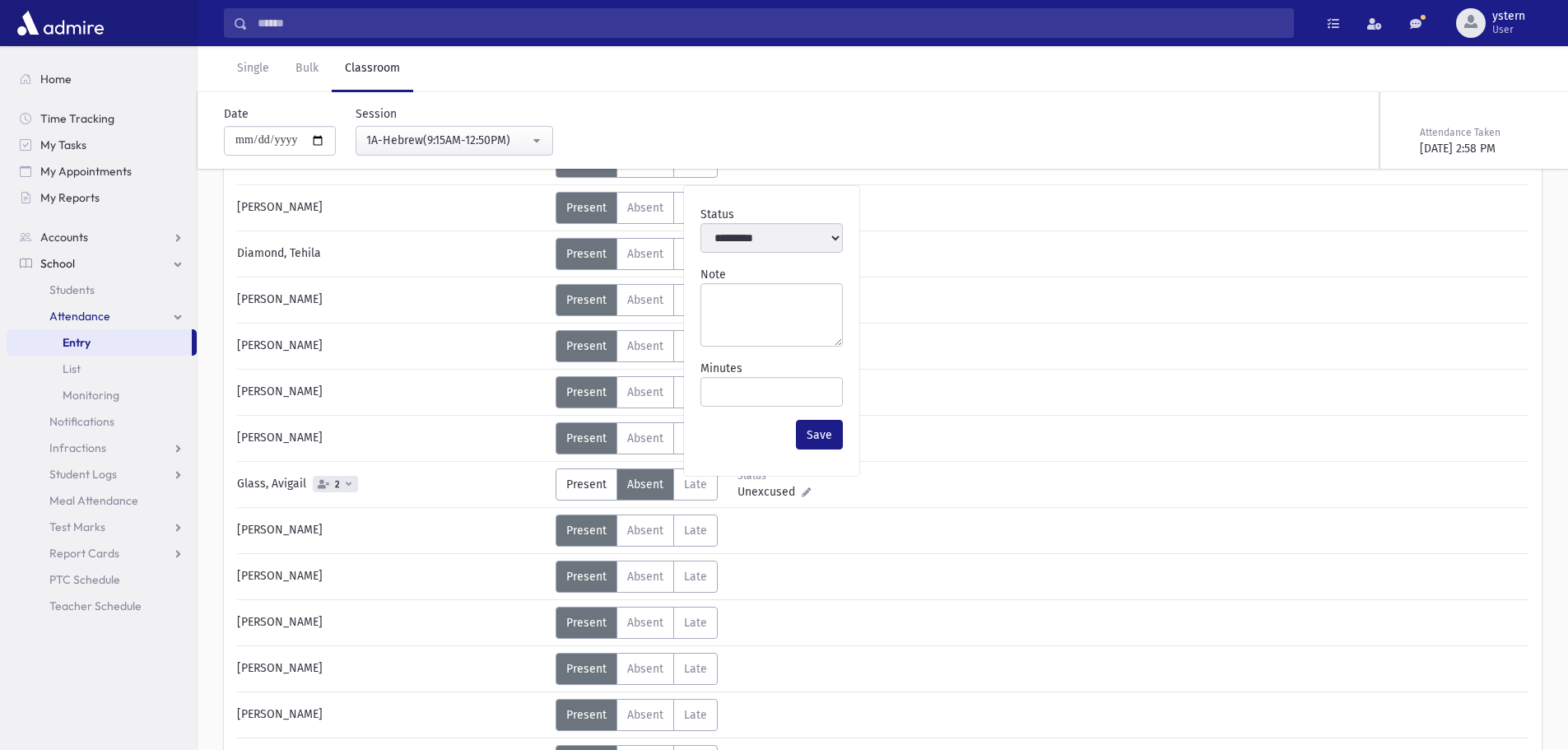
click at [841, 489] on div "Status Unexcused Admin: Present P Absent A L" at bounding box center [1040, 484] width 970 height 32
click at [810, 489] on div "Status Unexcused Admin: Present P Absent A L" at bounding box center [1040, 484] width 970 height 32
click at [793, 489] on span "Unexcused" at bounding box center [769, 492] width 64 height 17
click at [820, 431] on button "Save" at bounding box center [819, 434] width 47 height 30
click at [88, 364] on link "List" at bounding box center [101, 369] width 190 height 27
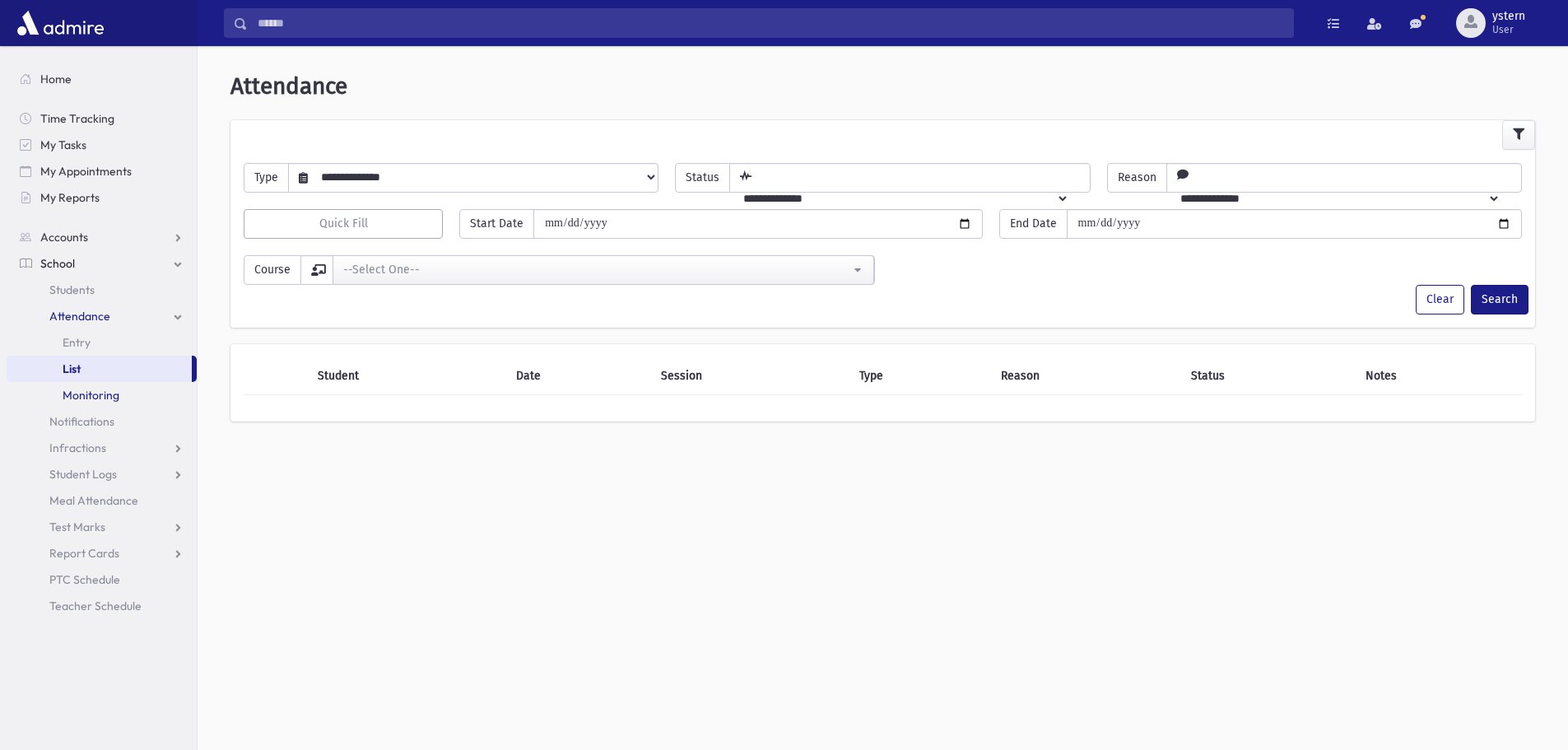
click at [93, 389] on span "Monitoring" at bounding box center [91, 395] width 57 height 15
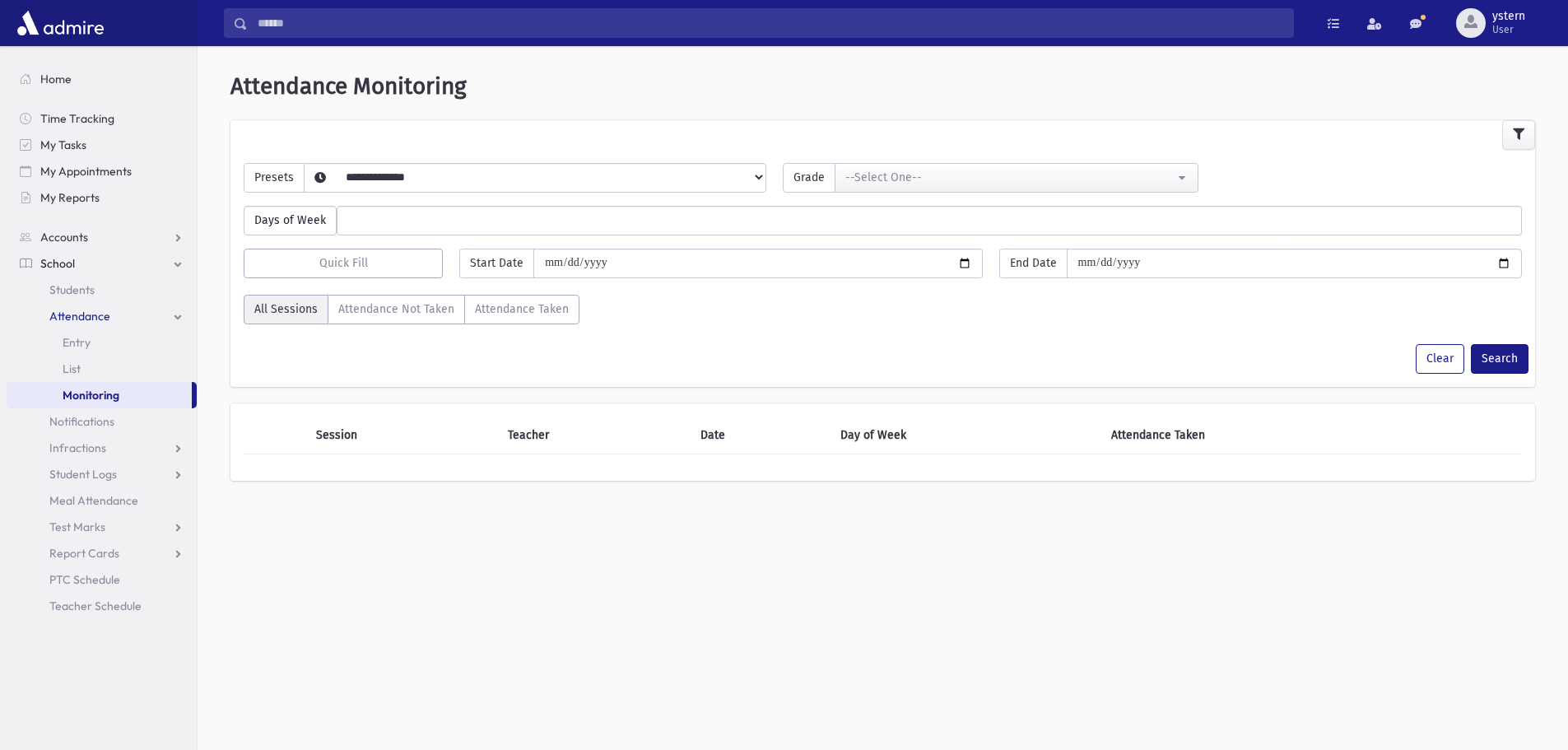
select select
click at [74, 342] on span "Entry" at bounding box center [76, 342] width 28 height 15
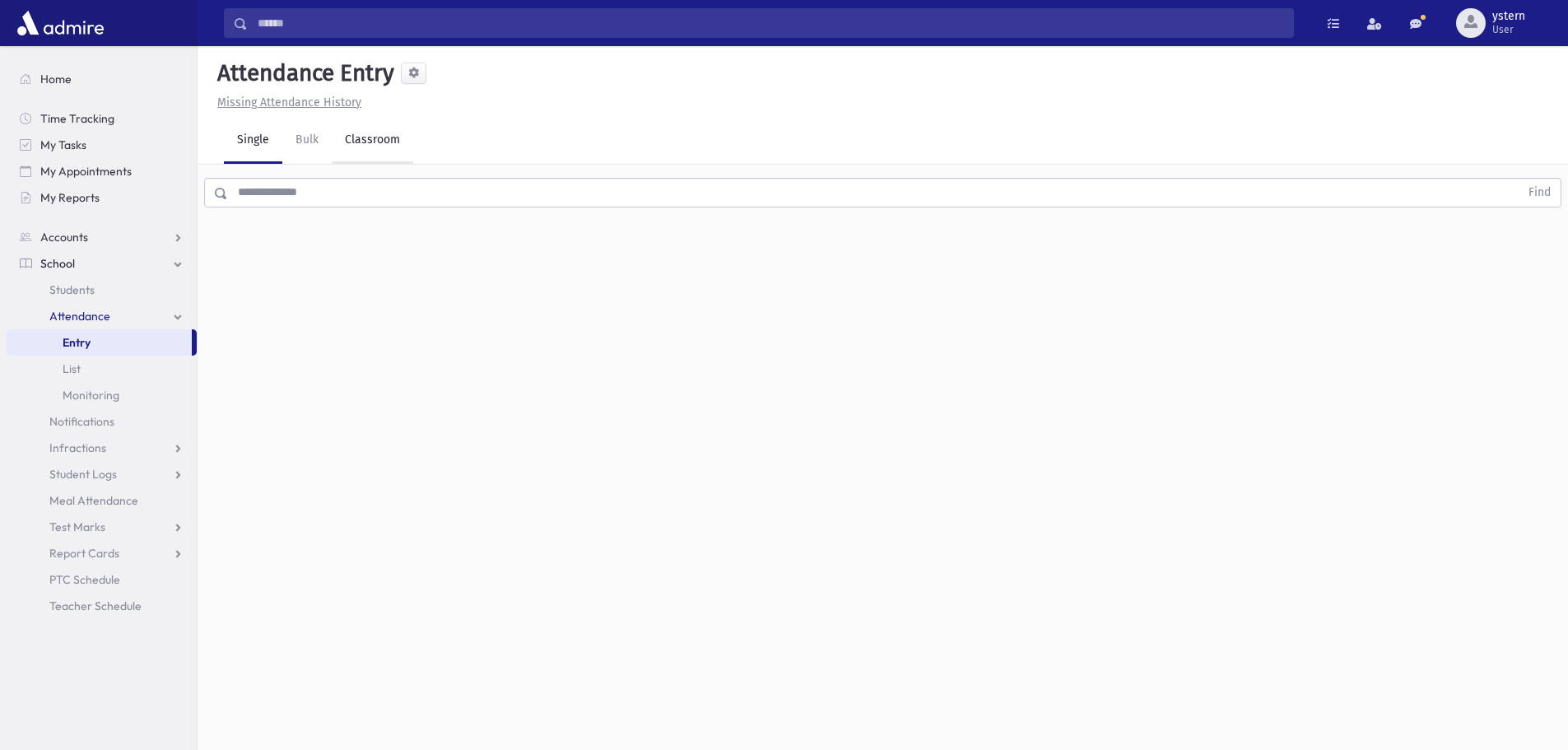
click at [381, 142] on link "Classroom" at bounding box center [372, 140] width 81 height 46
click at [474, 215] on div "--Select One--" at bounding box center [448, 213] width 163 height 17
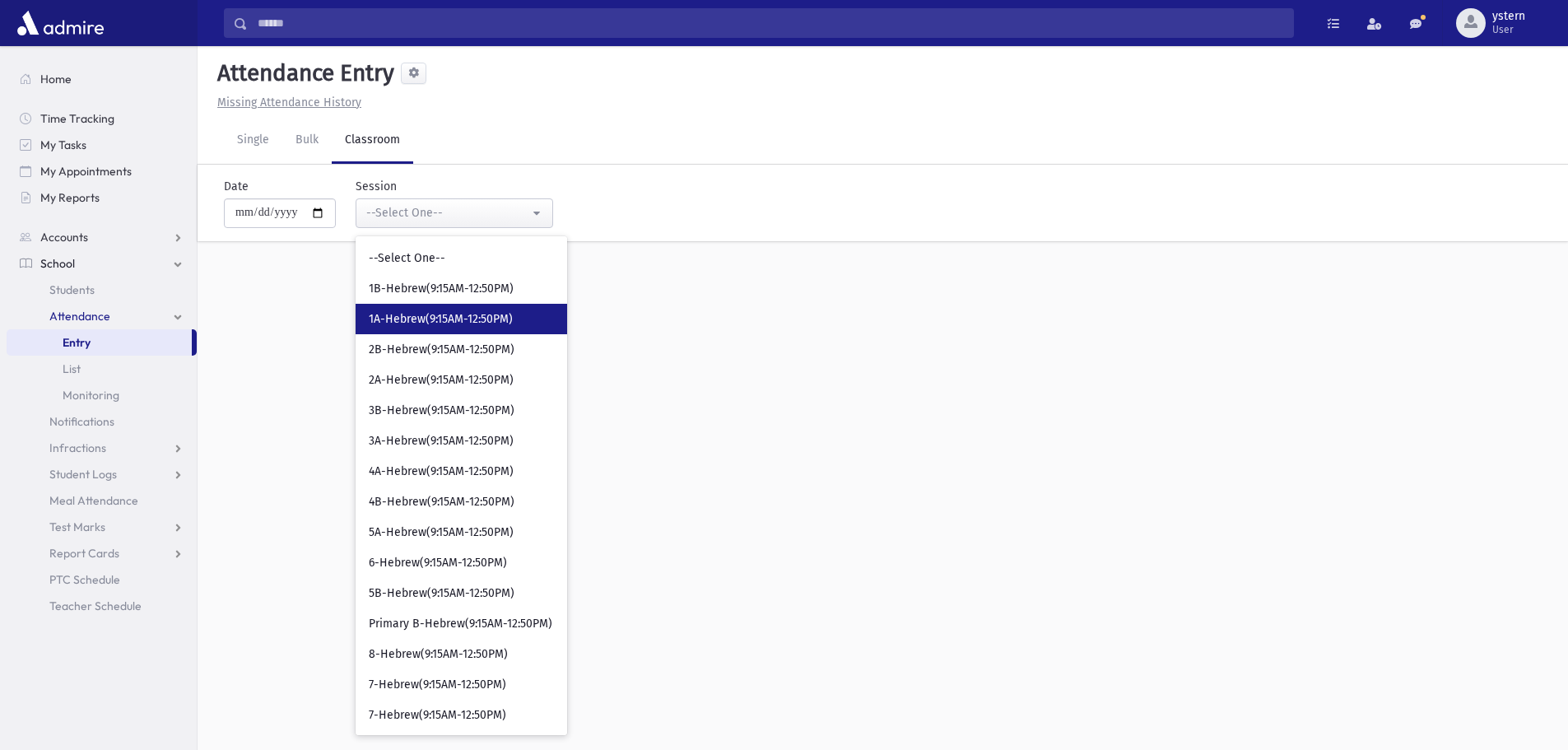
click at [461, 312] on span "1A-Hebrew(9:15AM-12:50PM)" at bounding box center [440, 320] width 144 height 17
select select "***"
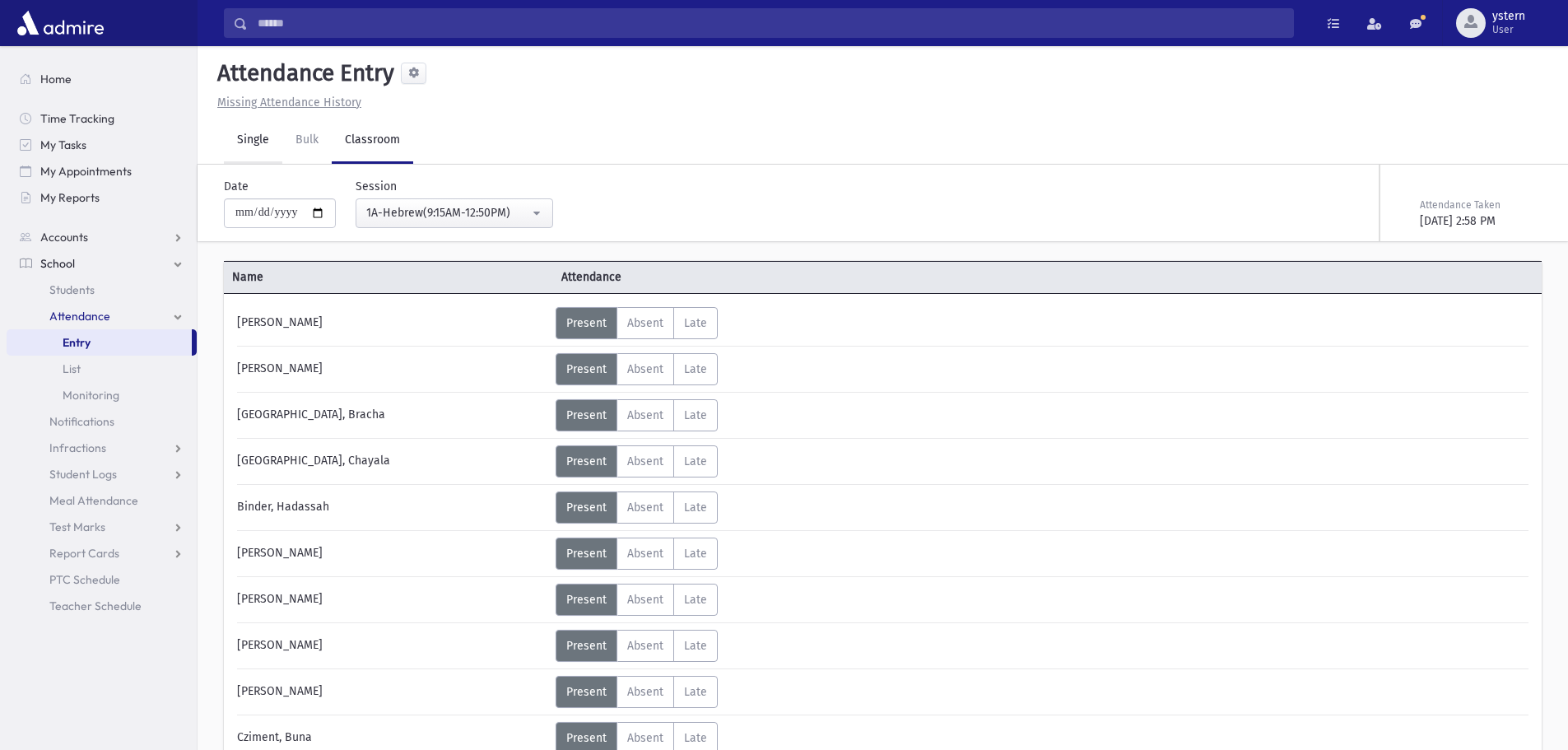
click at [243, 143] on link "Single" at bounding box center [253, 140] width 58 height 46
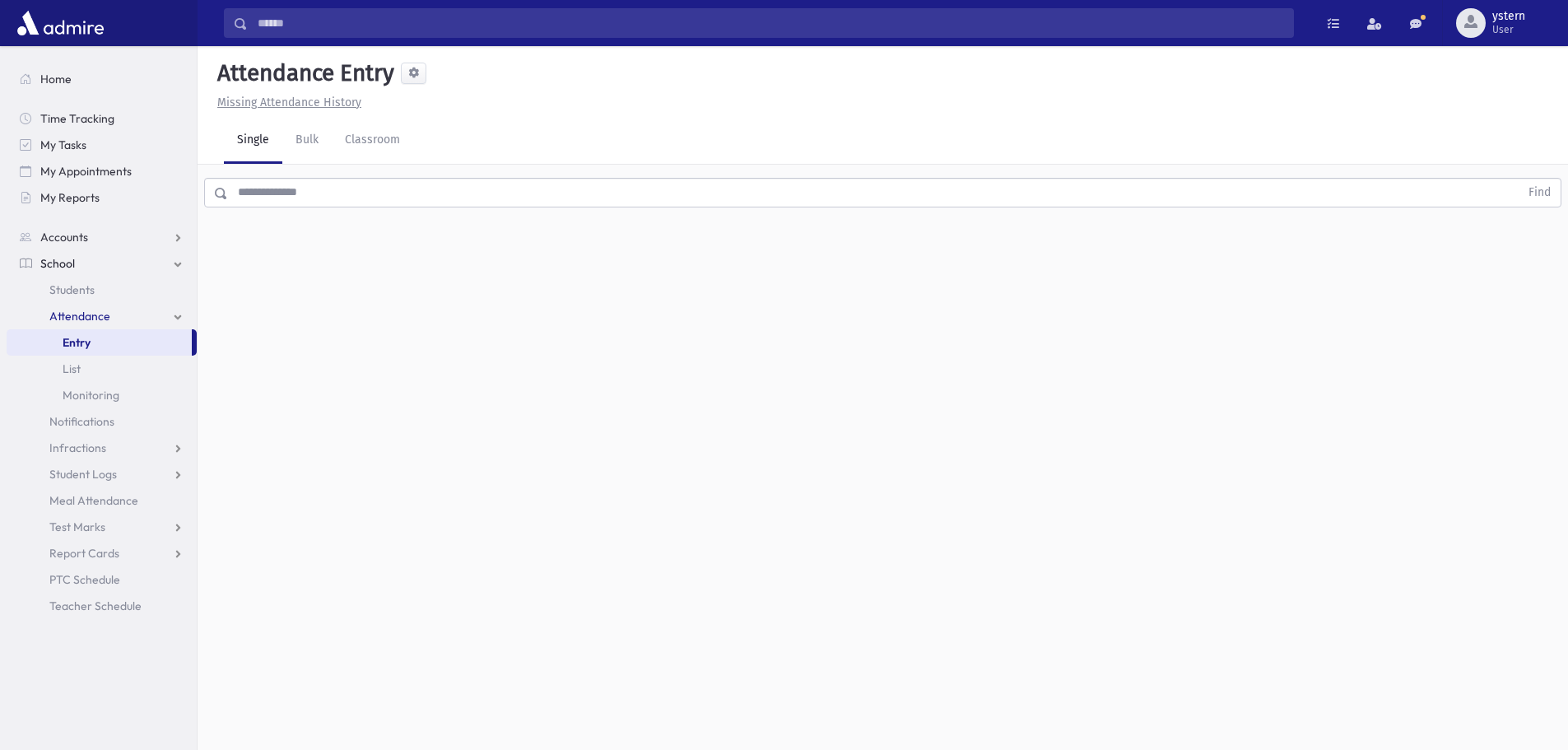
click at [361, 194] on input "text" at bounding box center [873, 193] width 1291 height 30
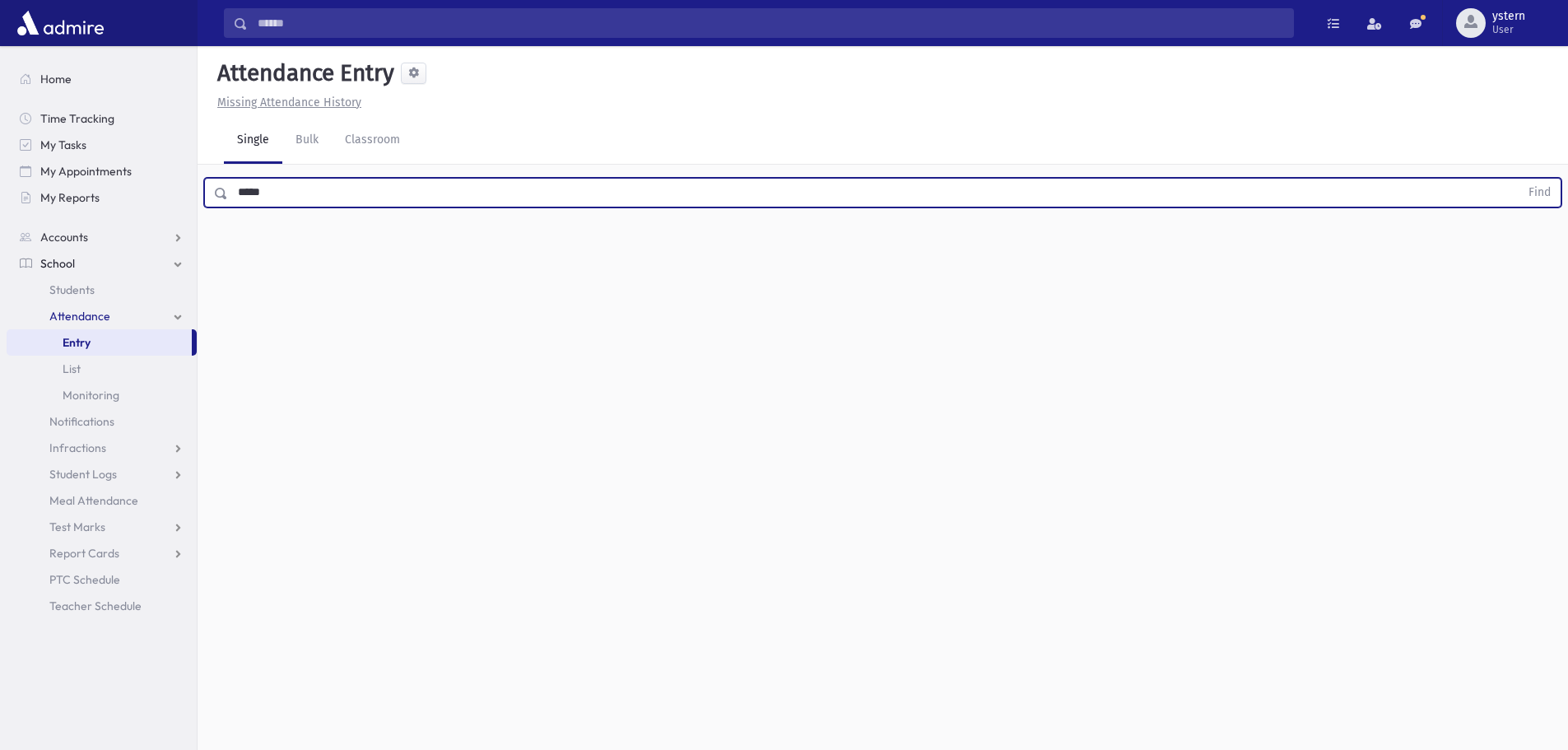
type input "*****"
click at [1519, 179] on button "Find" at bounding box center [1540, 193] width 42 height 28
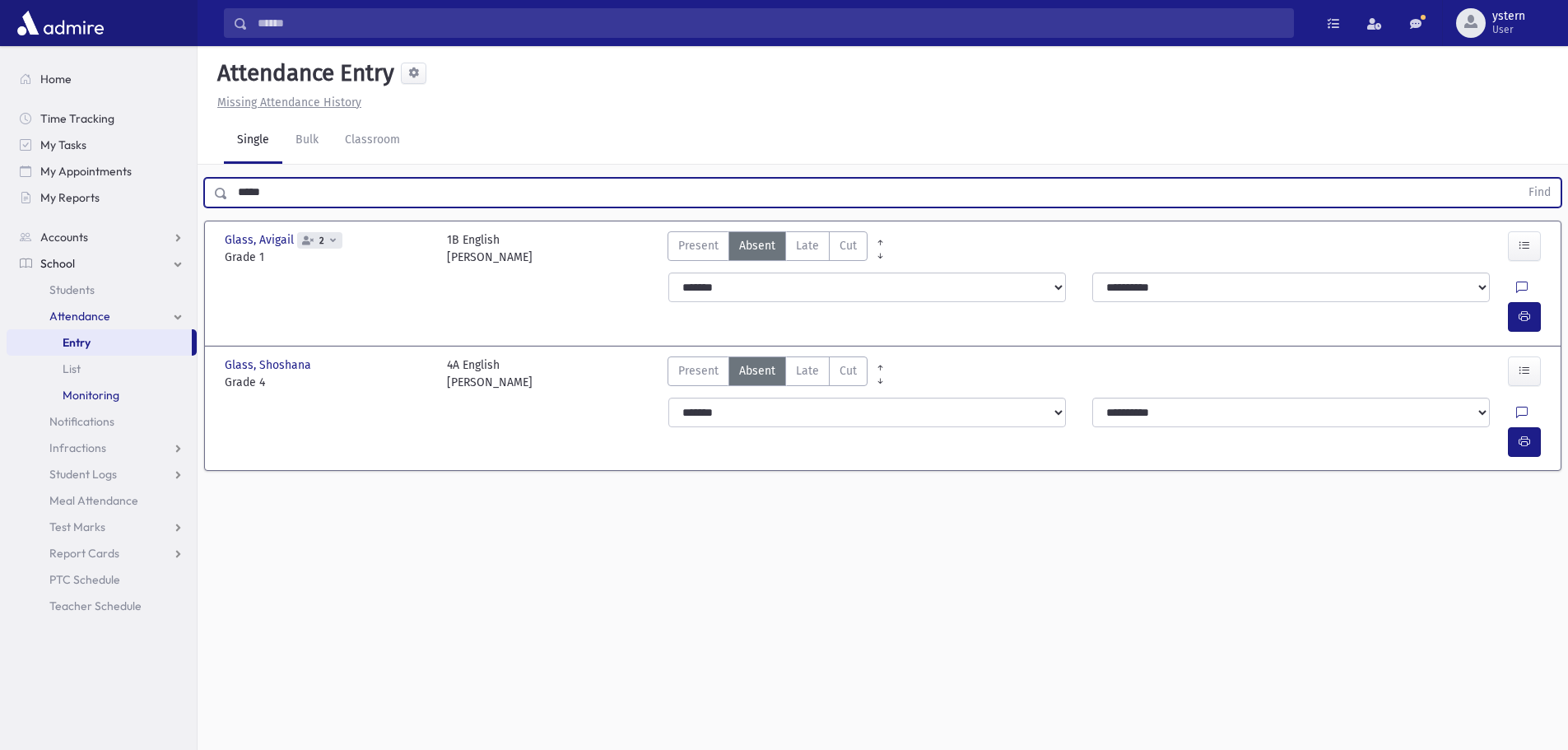
click at [87, 390] on span "Monitoring" at bounding box center [91, 395] width 57 height 15
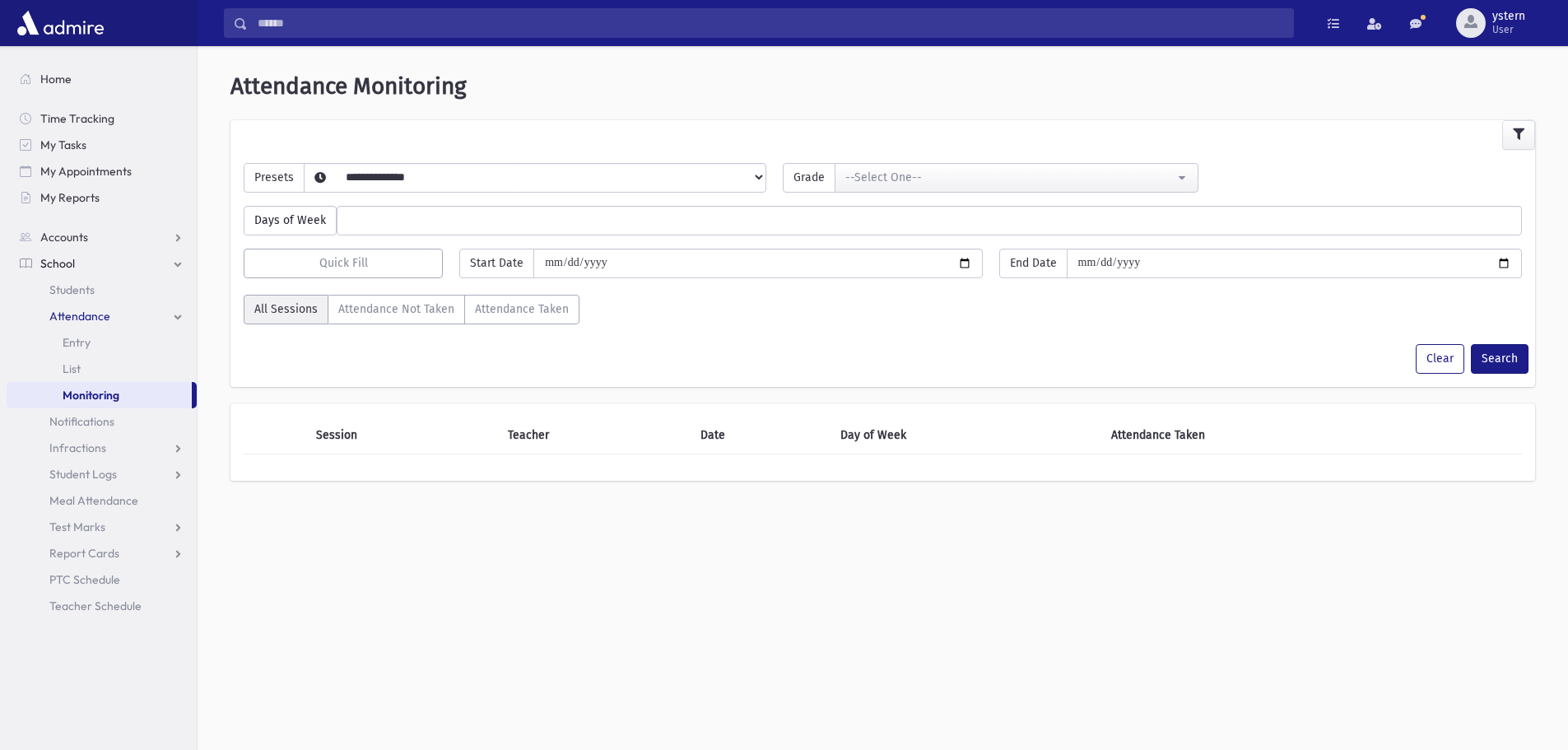
select select
click at [483, 184] on select "**********" at bounding box center [522, 199] width 435 height 28
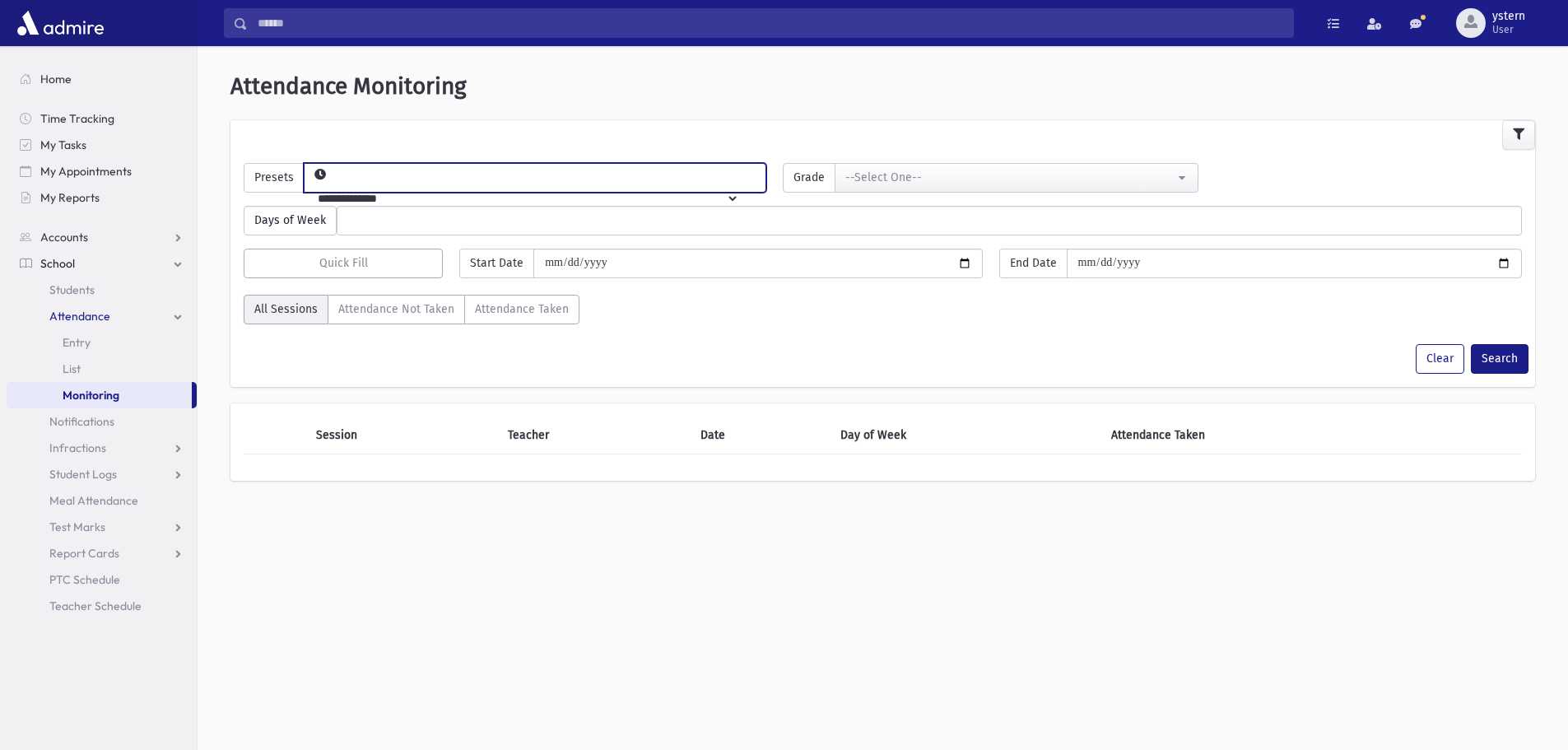
click at [976, 366] on div "Clear Search" at bounding box center [882, 359] width 1305 height 30
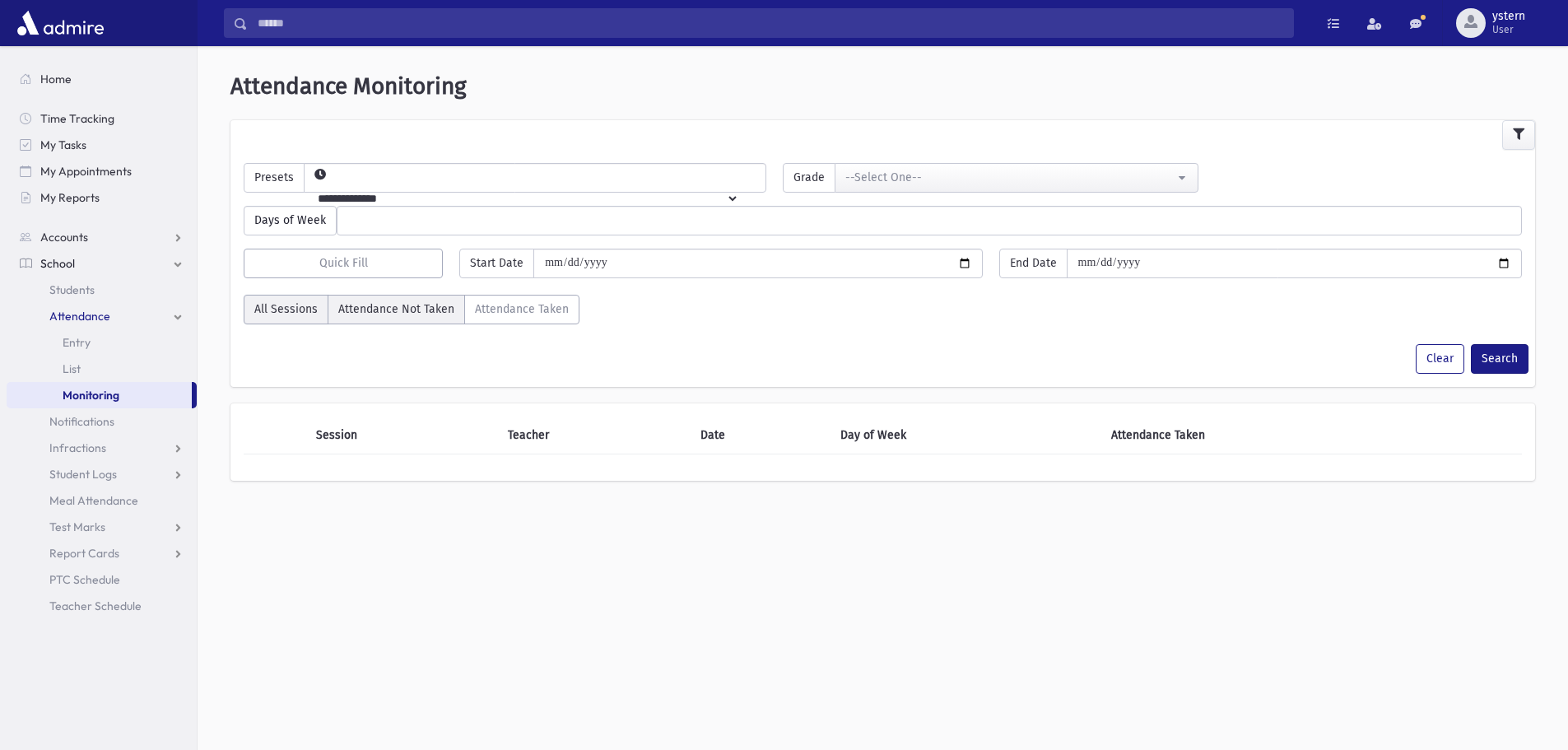
click at [423, 323] on label "Attendance Not Taken" at bounding box center [396, 310] width 137 height 30
click at [537, 298] on label "Attendance Taken" at bounding box center [522, 310] width 116 height 30
click at [1514, 361] on button "Search" at bounding box center [1499, 359] width 57 height 30
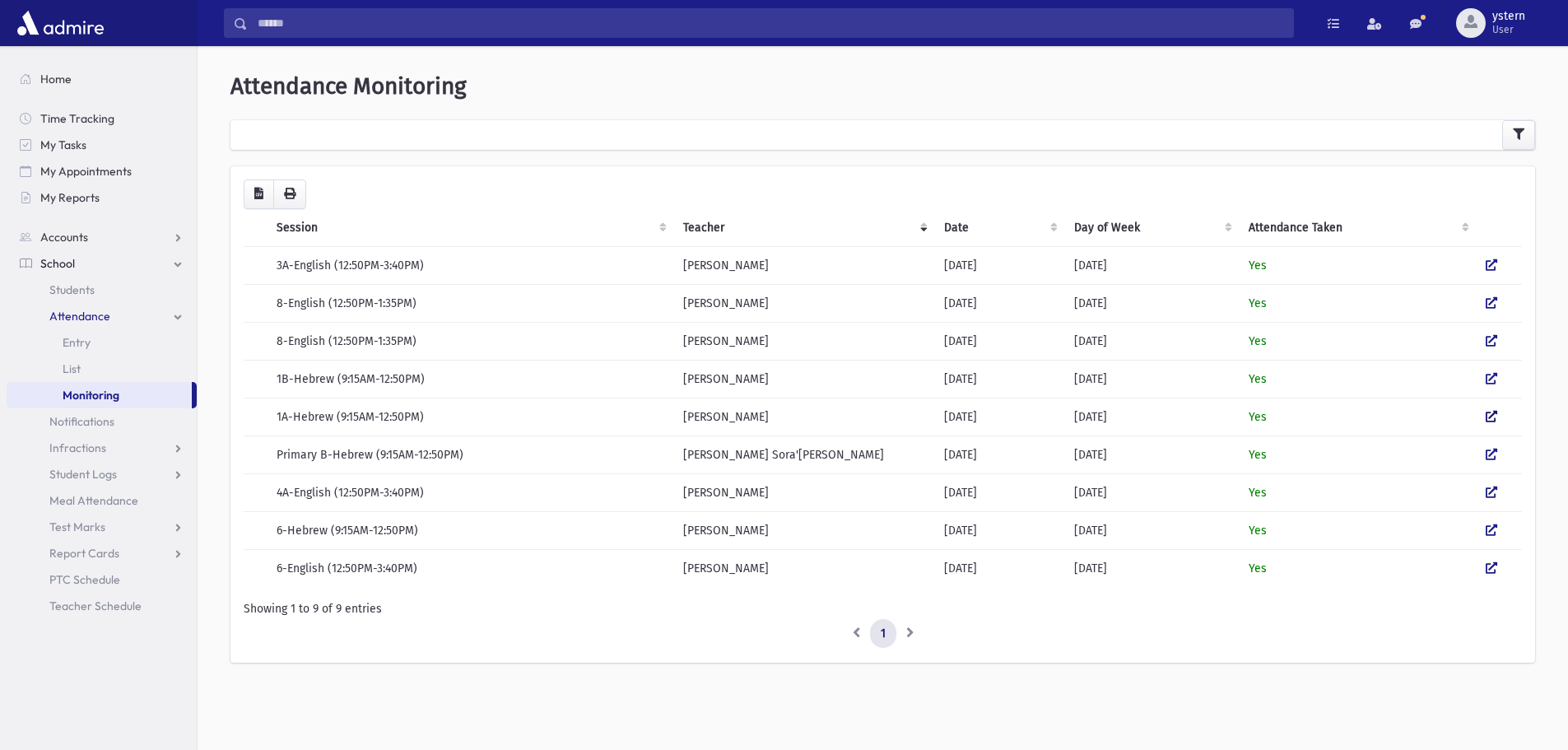
click at [1487, 421] on icon at bounding box center [1492, 416] width 12 height 12
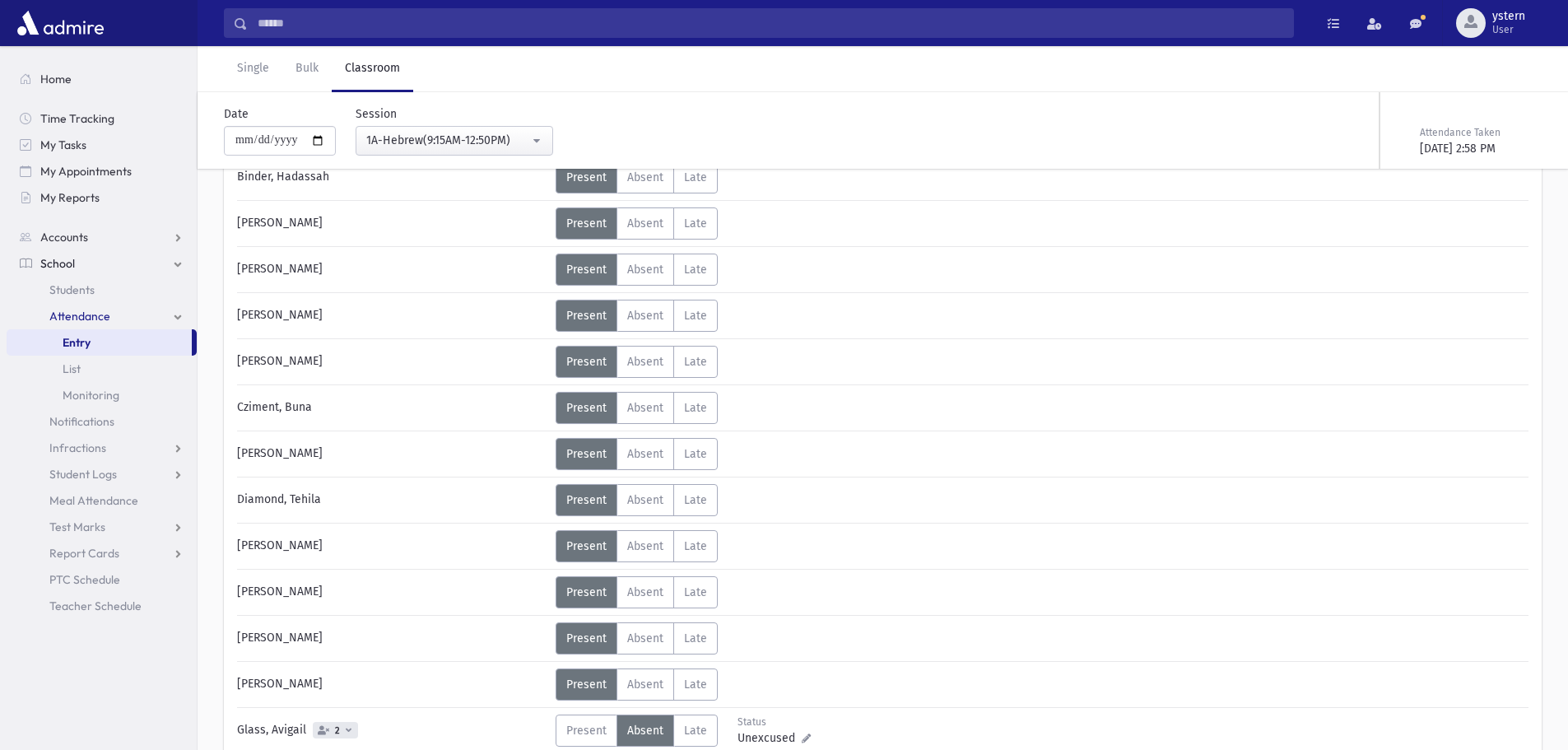
scroll to position [493, 0]
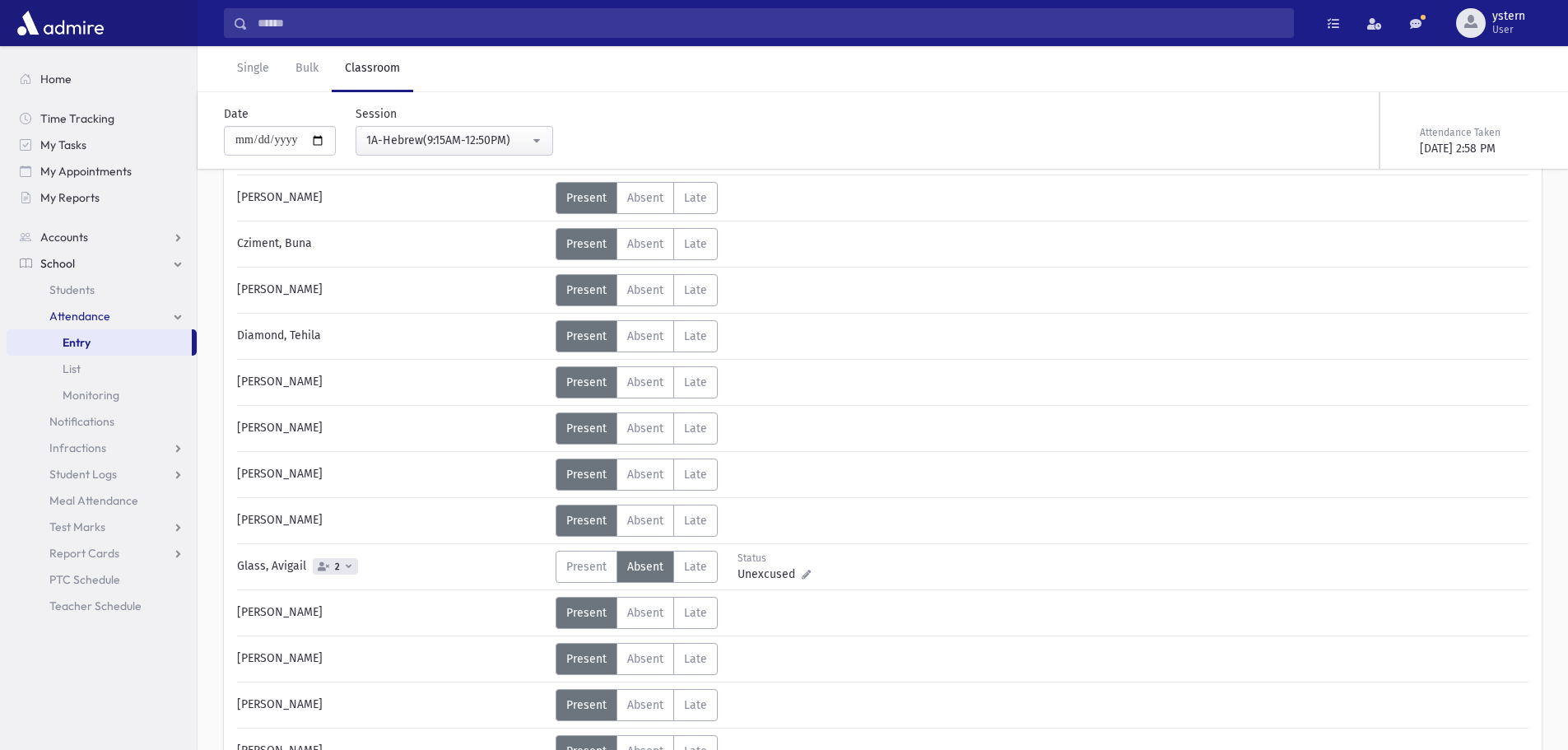
click at [758, 575] on span "Unexcused" at bounding box center [769, 574] width 64 height 17
click at [769, 569] on span "Unexcused" at bounding box center [769, 574] width 64 height 17
click at [805, 576] on icon at bounding box center [806, 574] width 9 height 9
drag, startPoint x: 774, startPoint y: 317, endPoint x: 1379, endPoint y: 642, distance: 686.8
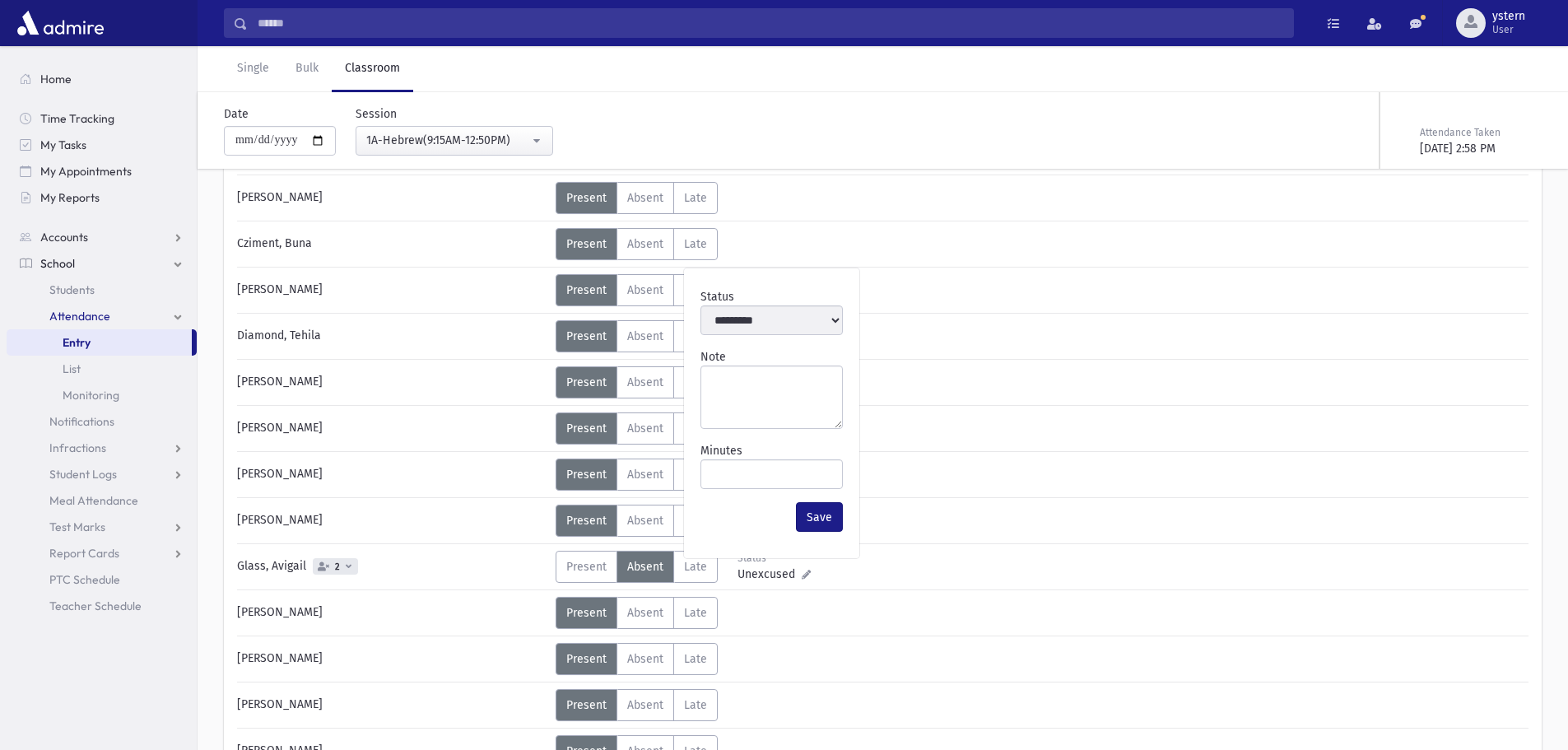
click at [1379, 643] on div "Status Unexcused Admin: Present P Absent A L" at bounding box center [1040, 659] width 970 height 32
click at [105, 363] on link "List" at bounding box center [101, 369] width 190 height 27
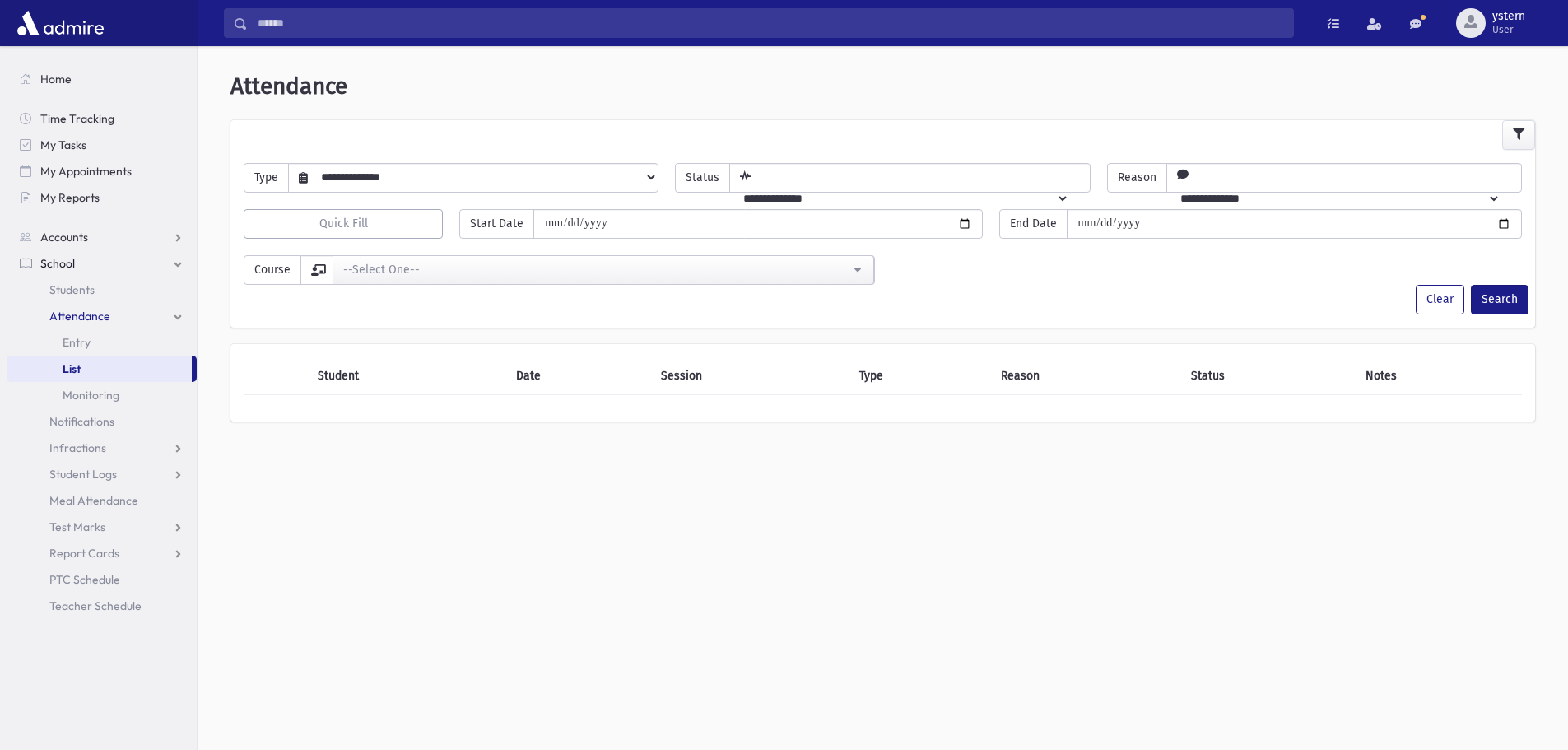
click at [86, 311] on span "Attendance" at bounding box center [79, 316] width 61 height 15
click at [86, 312] on span "Attendance" at bounding box center [79, 316] width 61 height 15
click at [107, 341] on link "Entry" at bounding box center [101, 342] width 190 height 27
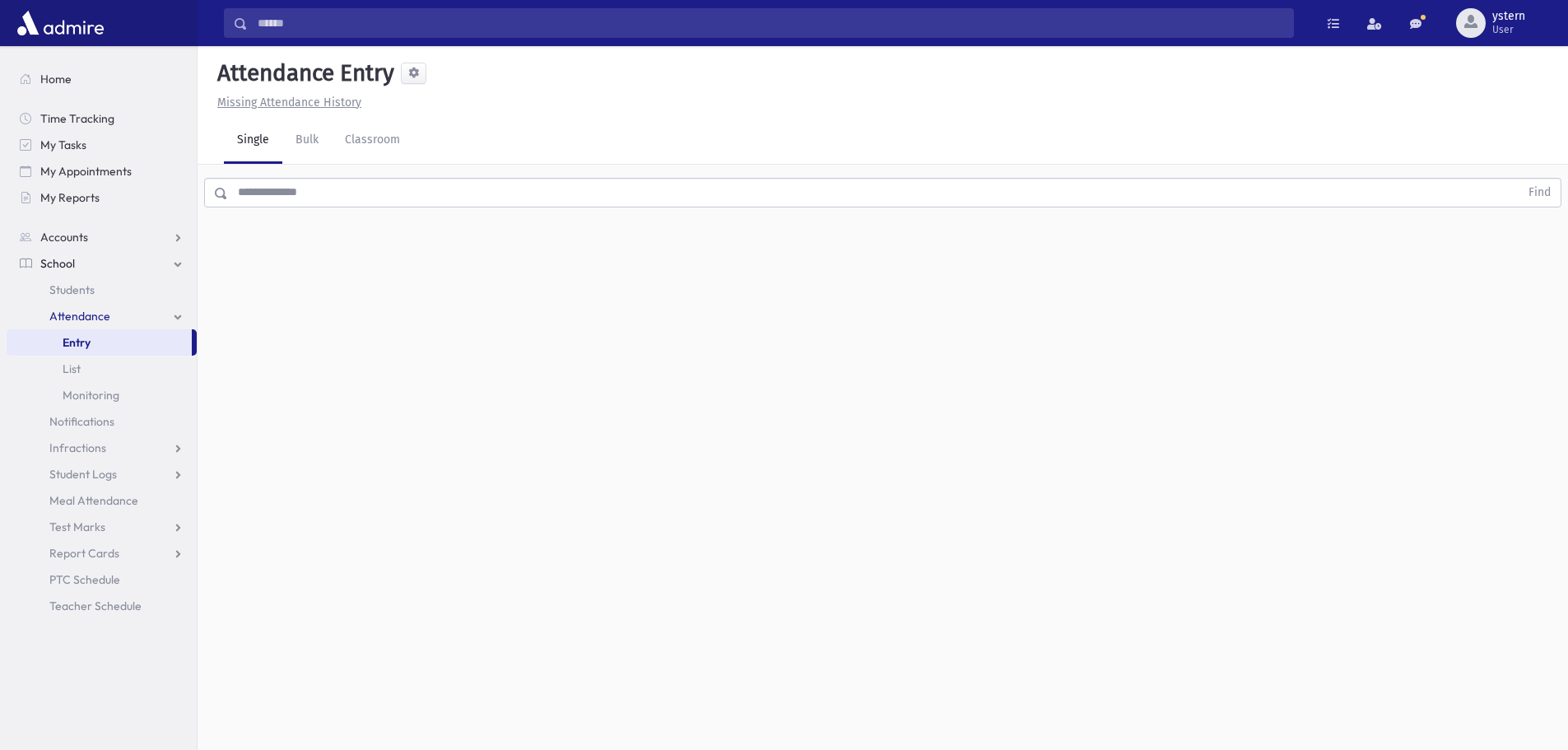
click at [315, 194] on input "text" at bounding box center [873, 193] width 1291 height 30
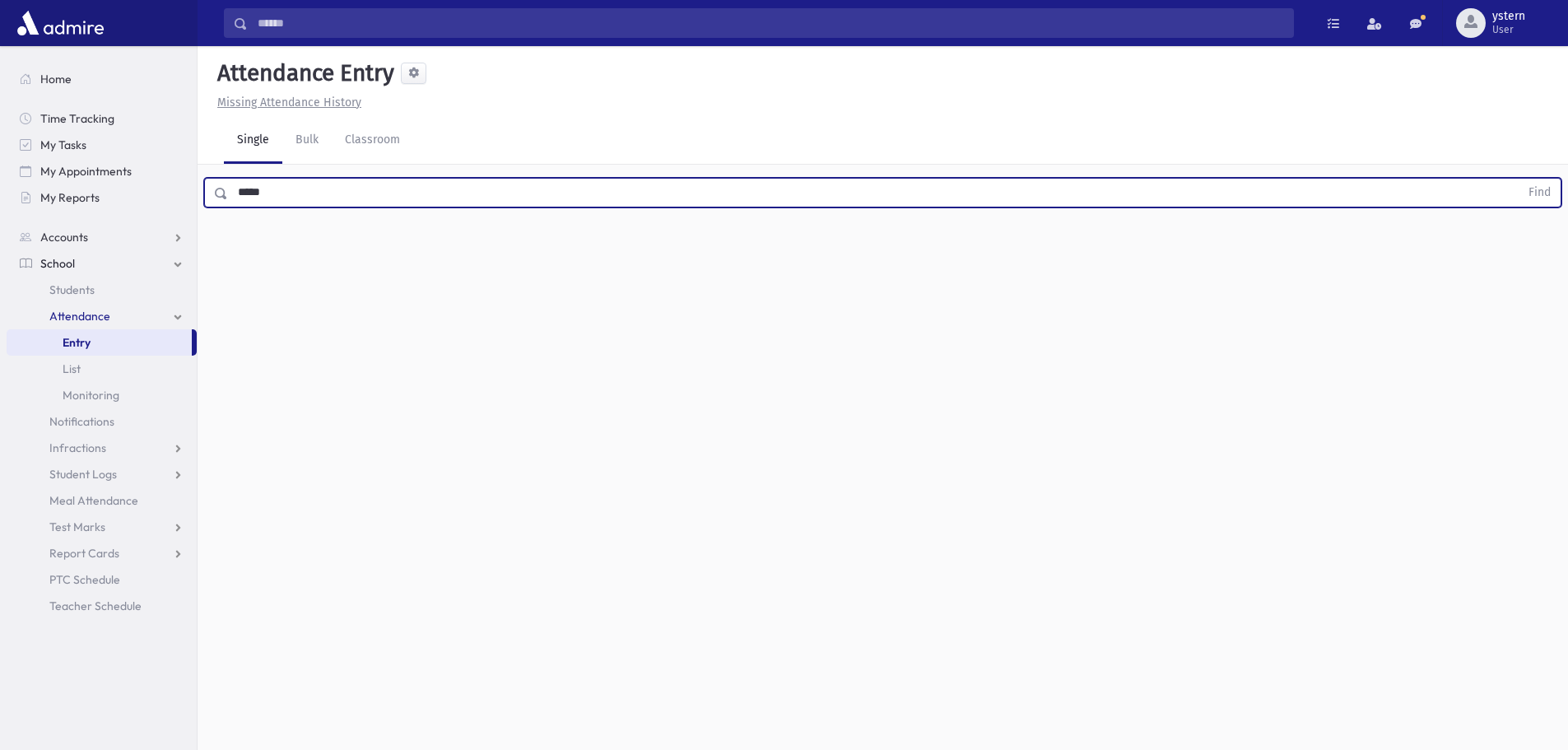
type input "*****"
click at [1519, 179] on button "Find" at bounding box center [1540, 193] width 42 height 28
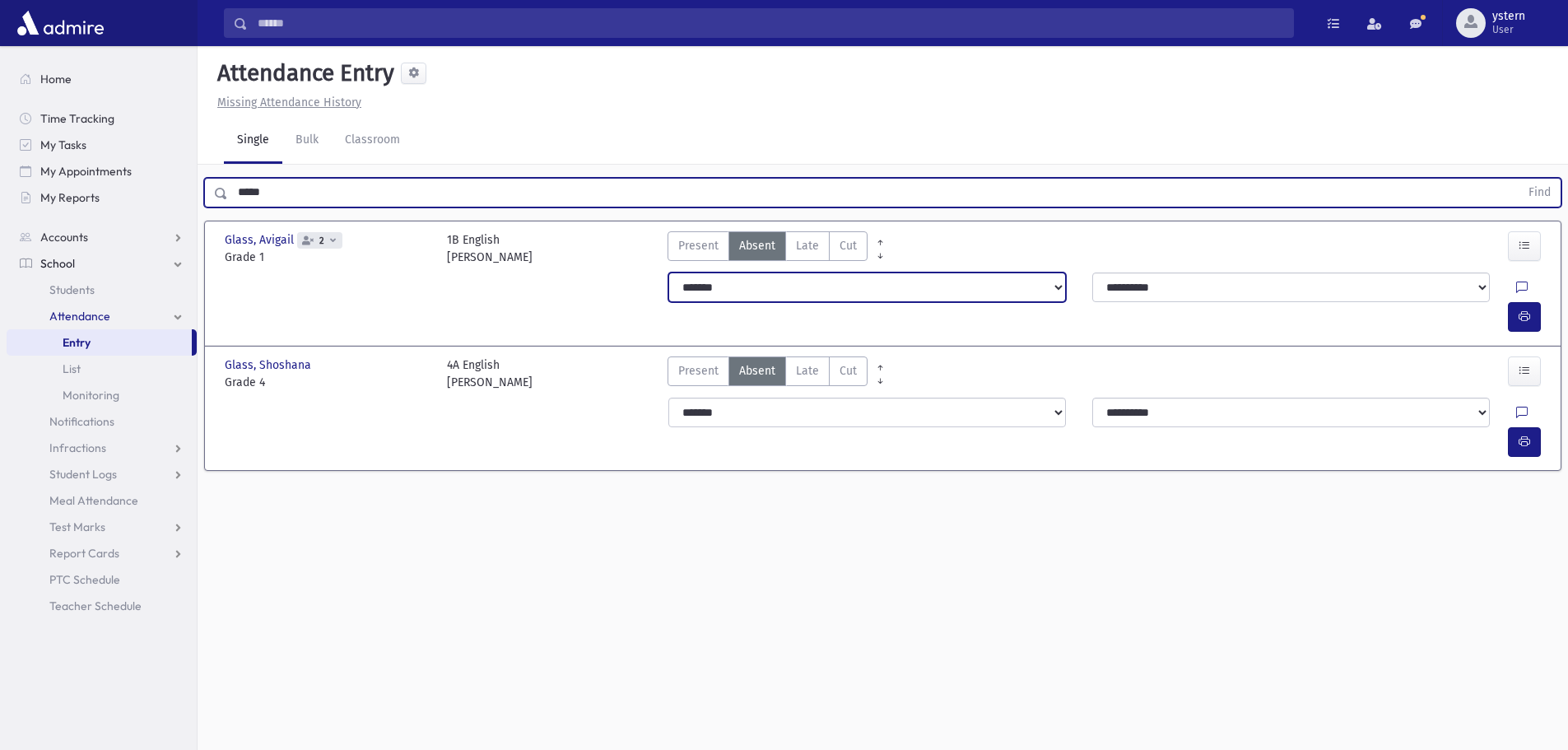
click at [791, 280] on select "**********" at bounding box center [867, 287] width 398 height 30
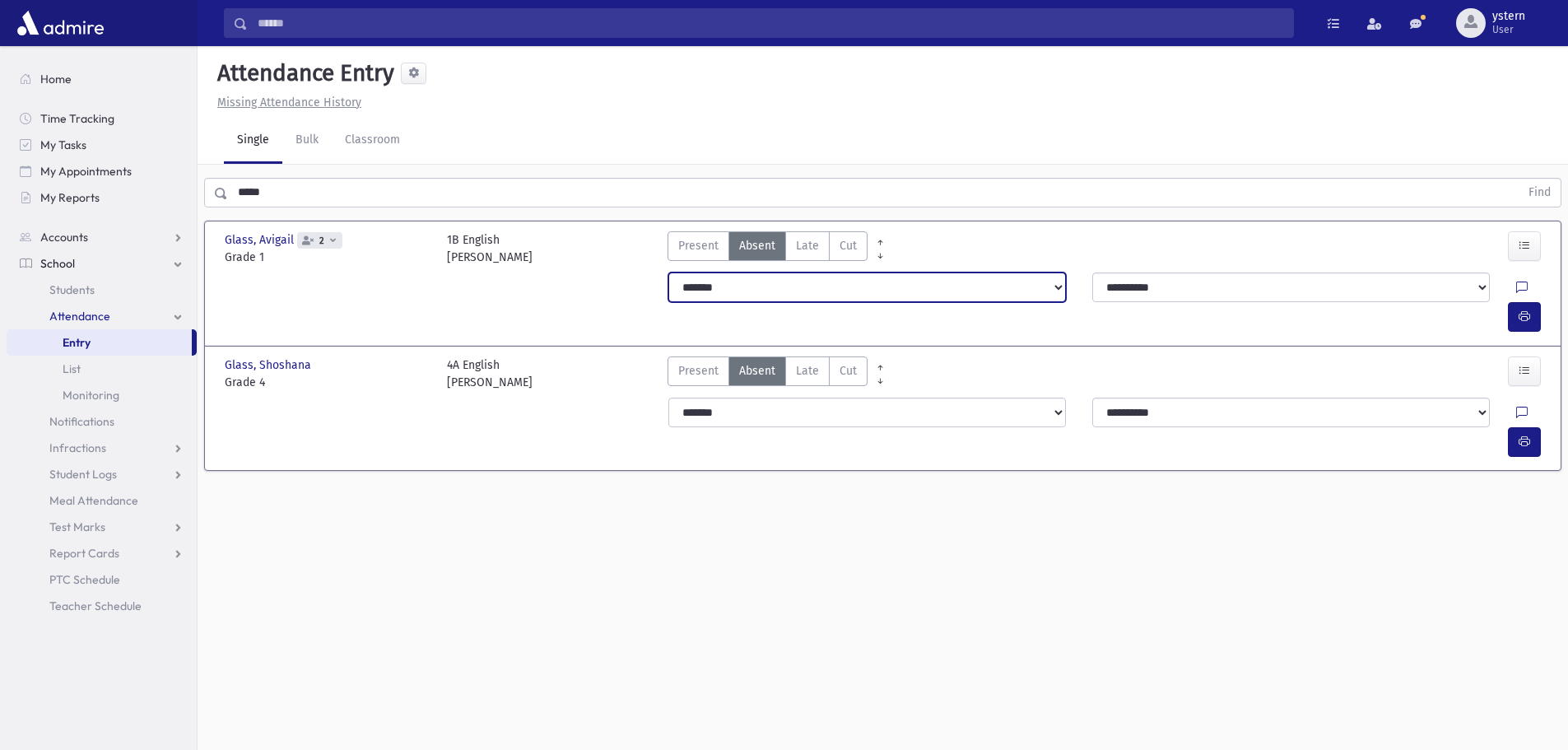
click at [668, 272] on select "**********" at bounding box center [867, 287] width 398 height 30
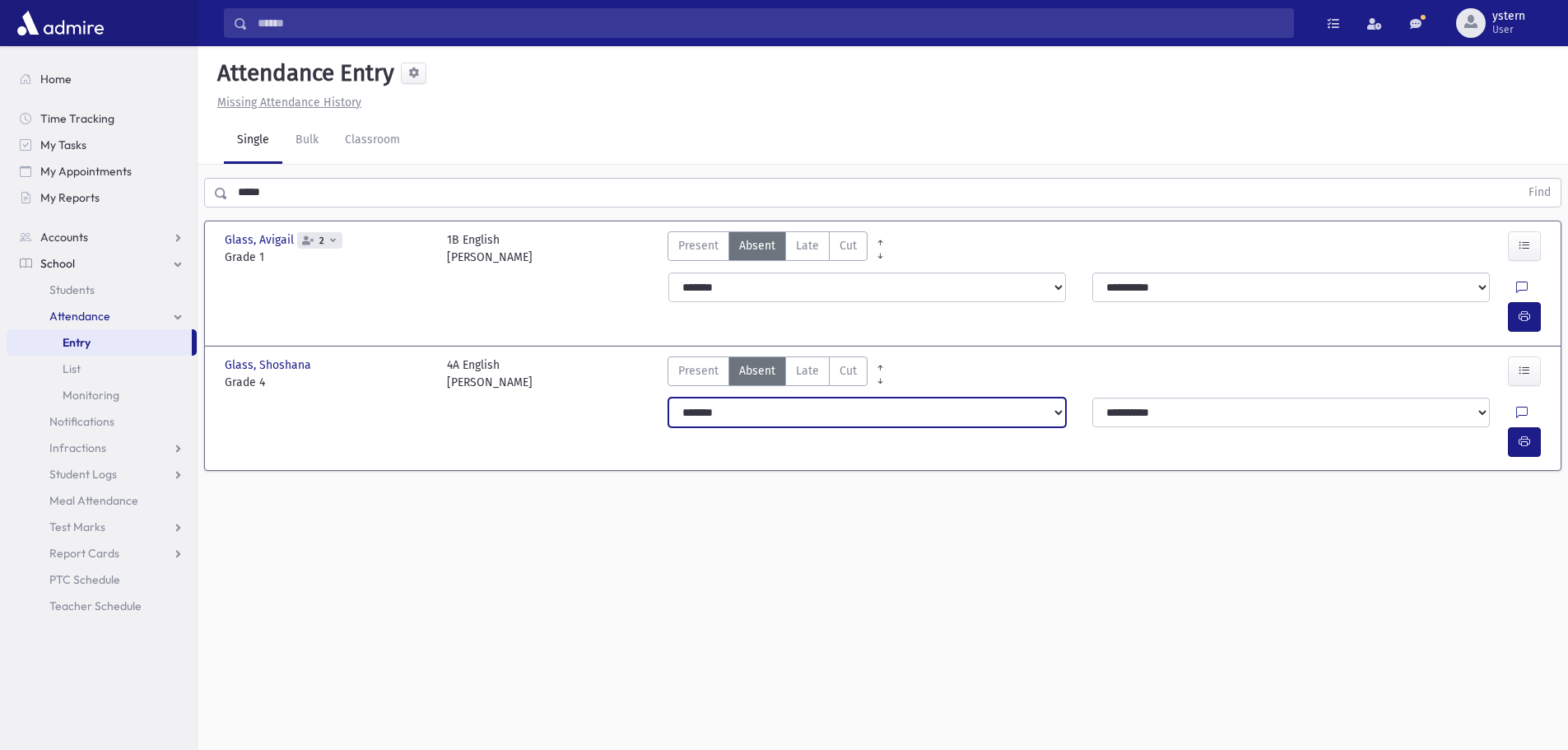
click at [730, 398] on select "**********" at bounding box center [867, 413] width 398 height 30
click at [668, 398] on select "**********" at bounding box center [867, 413] width 398 height 30
click at [332, 243] on icon at bounding box center [332, 239] width 6 height 9
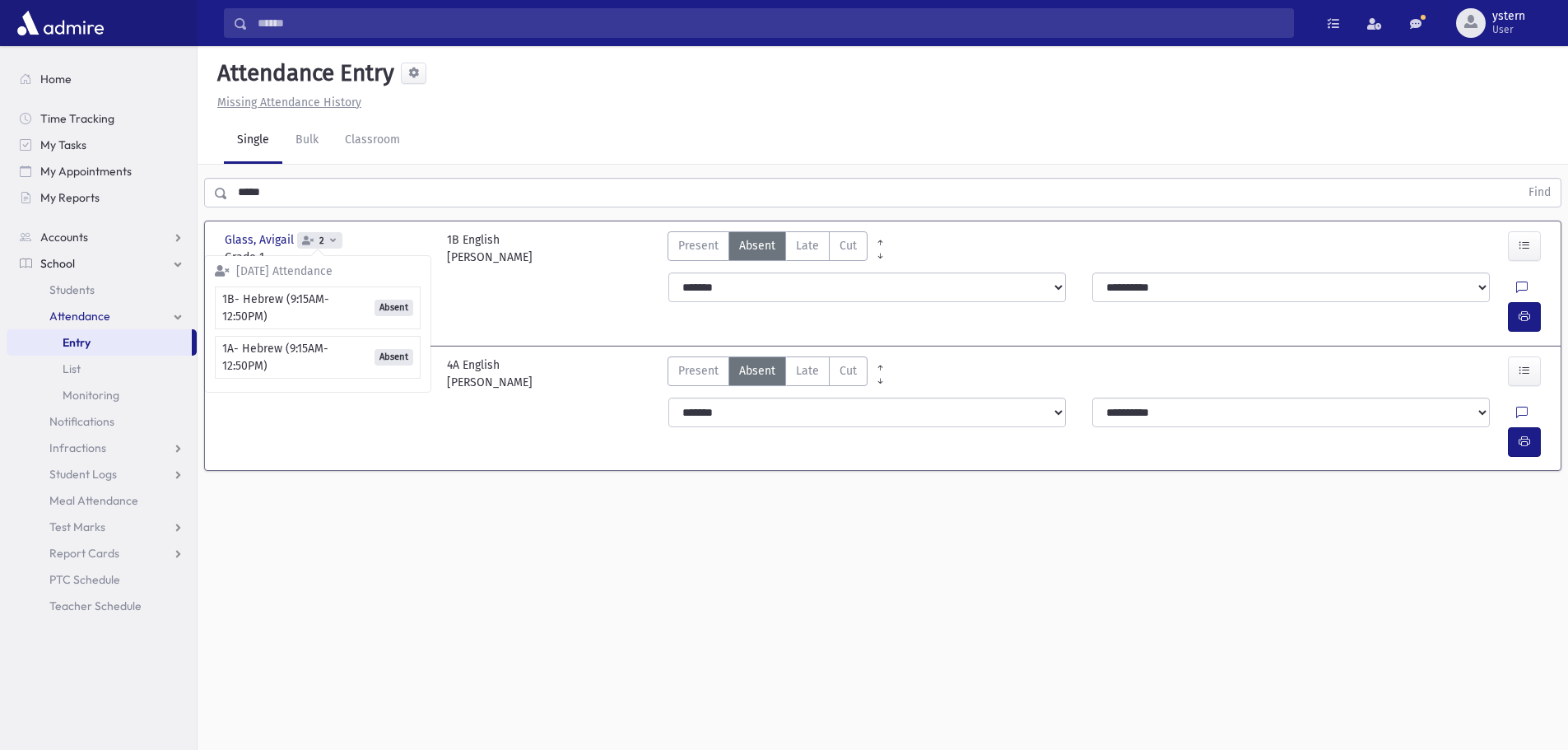
click at [301, 360] on span "1A- Hebrew (9:15AM-12:50PM)" at bounding box center [295, 357] width 145 height 42
click at [330, 236] on icon at bounding box center [332, 239] width 6 height 9
click at [290, 356] on span "1A- Hebrew (9:15AM-12:50PM)" at bounding box center [295, 357] width 145 height 42
click at [332, 244] on span at bounding box center [332, 240] width 6 height 11
click at [396, 355] on span "Absent" at bounding box center [394, 356] width 39 height 16
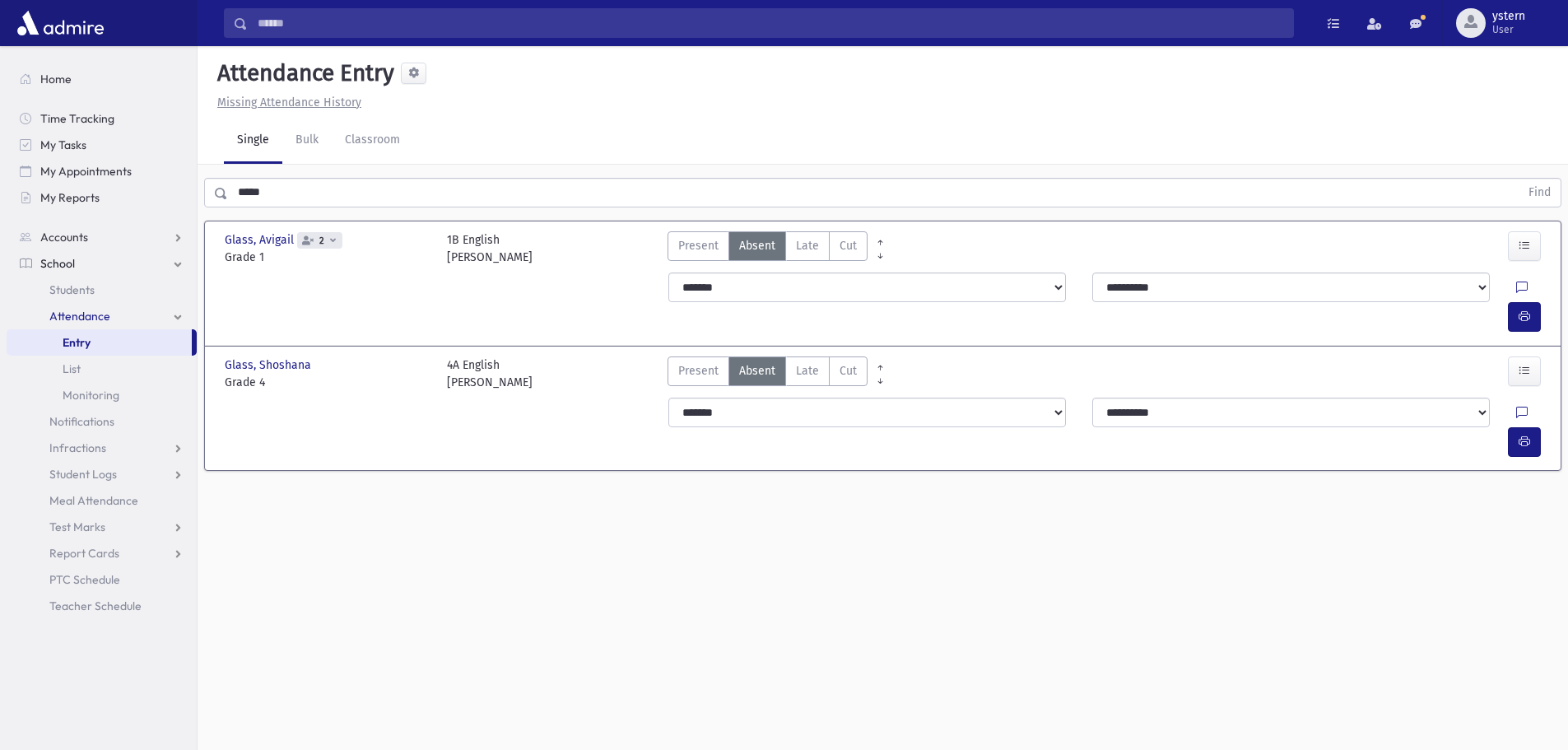
click at [330, 240] on icon at bounding box center [332, 239] width 6 height 9
click at [410, 353] on span "Absent" at bounding box center [394, 356] width 39 height 16
click at [374, 140] on link "Classroom" at bounding box center [372, 140] width 81 height 46
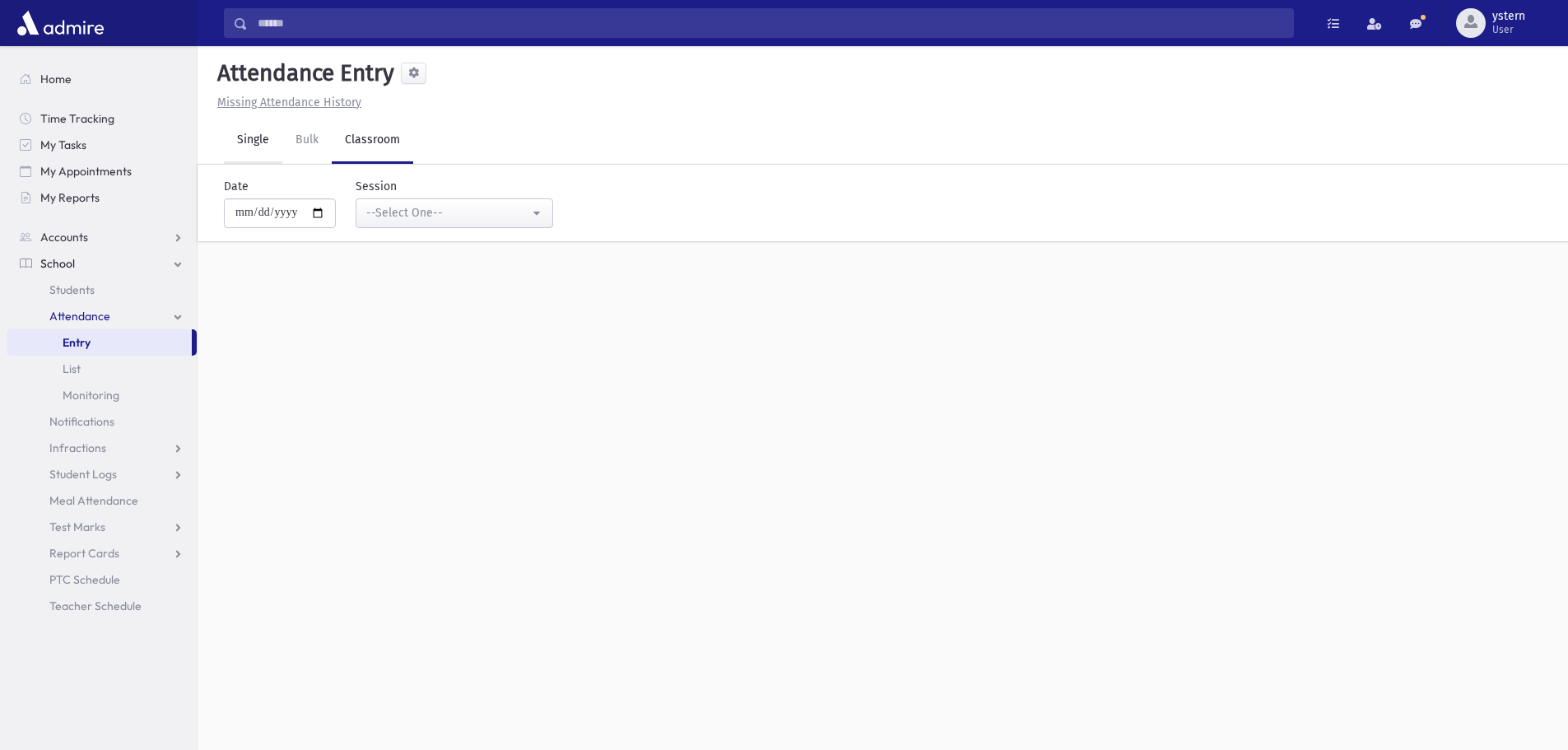
click at [238, 139] on link "Single" at bounding box center [253, 140] width 58 height 46
click at [315, 130] on link "Bulk" at bounding box center [307, 140] width 49 height 46
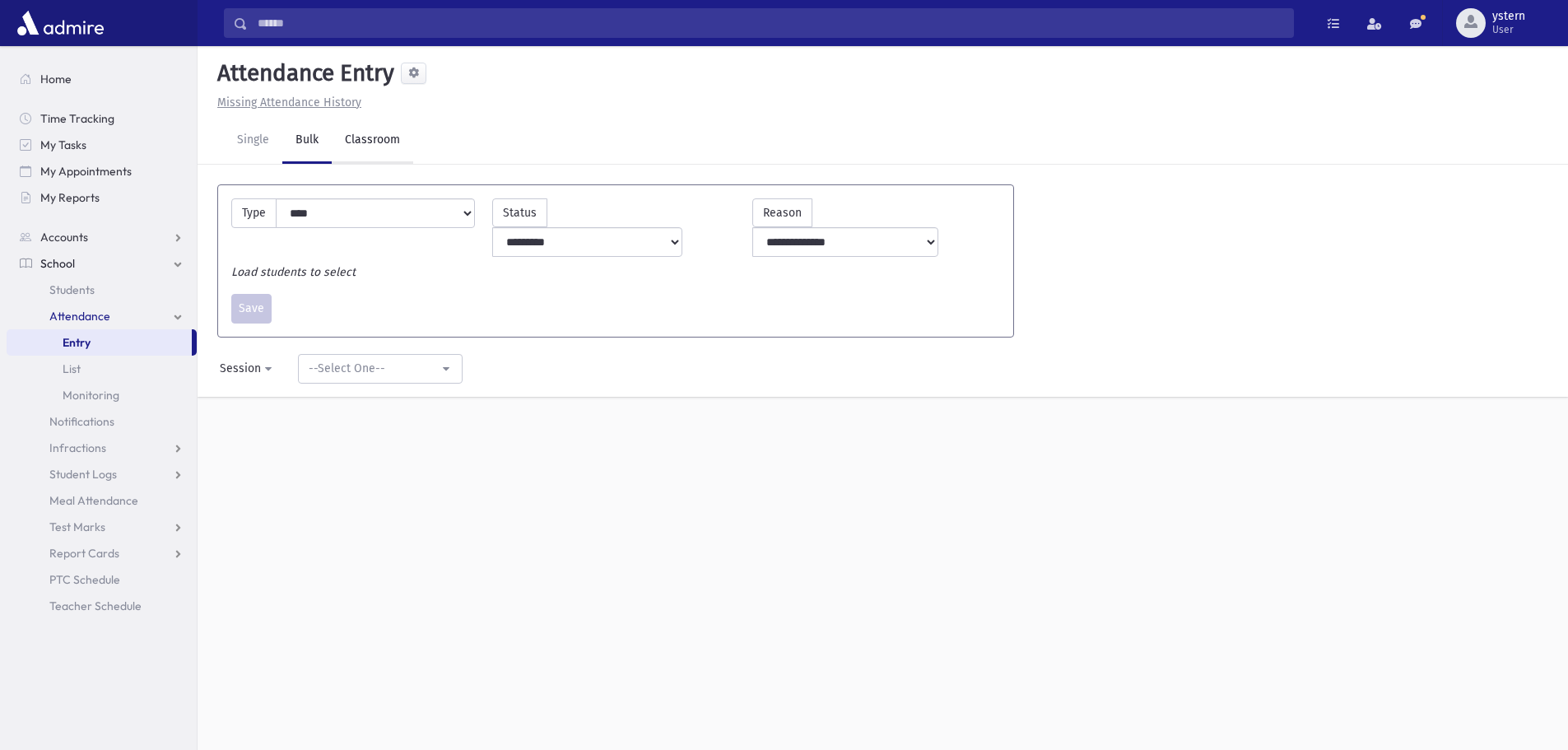
click at [381, 145] on link "Classroom" at bounding box center [372, 140] width 81 height 46
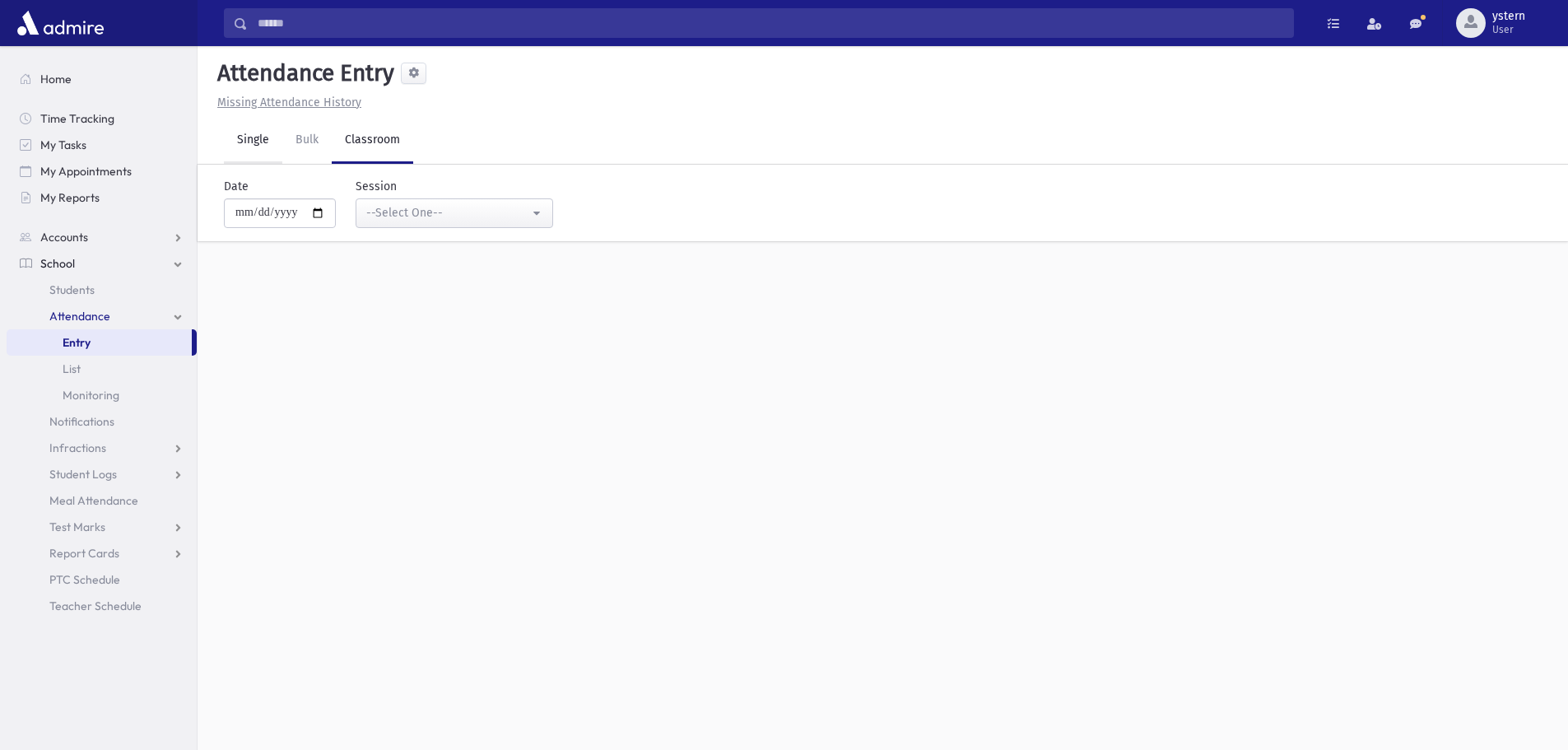
click at [253, 136] on link "Single" at bounding box center [253, 140] width 58 height 46
click at [265, 189] on input "text" at bounding box center [873, 193] width 1291 height 30
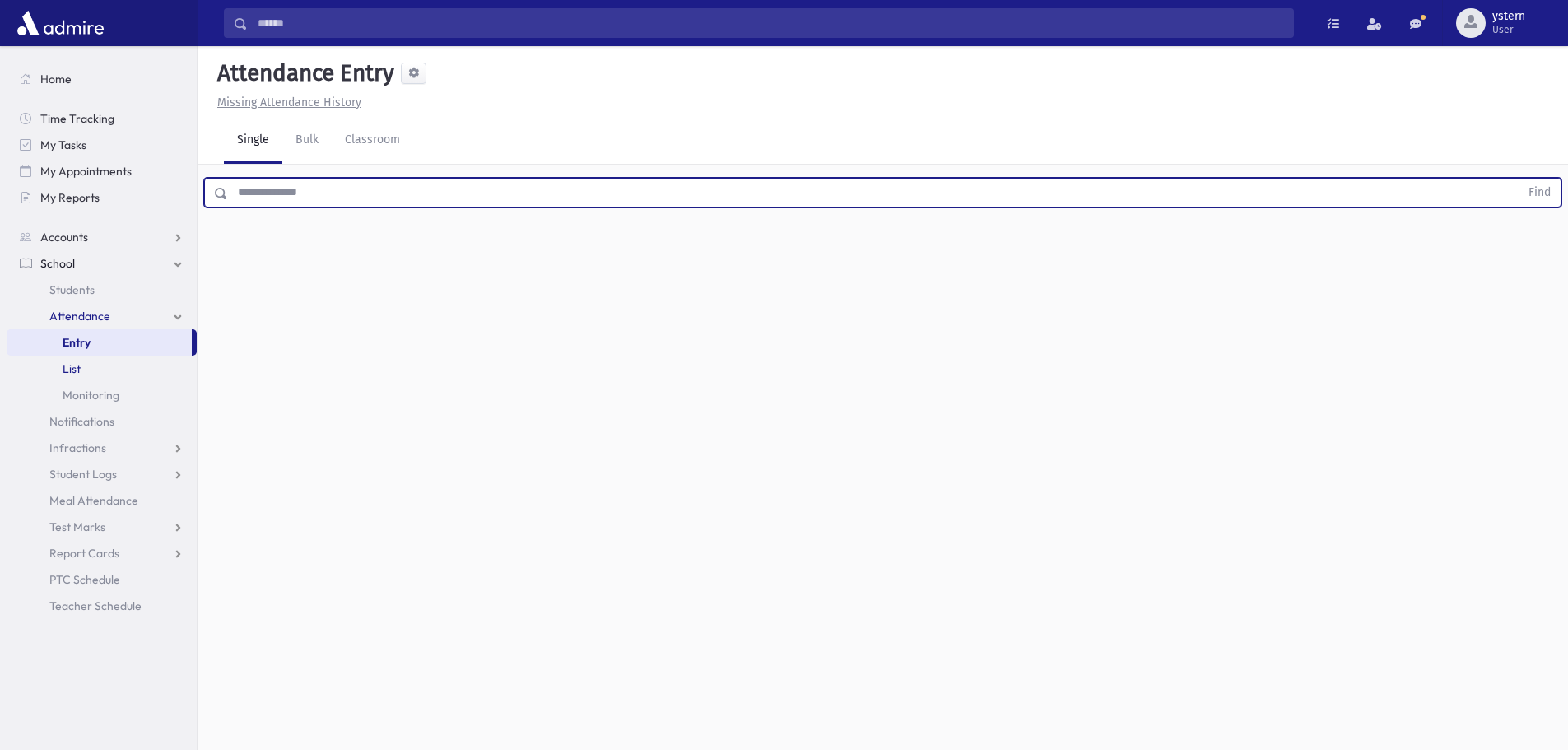
click at [66, 369] on span "List" at bounding box center [71, 369] width 18 height 15
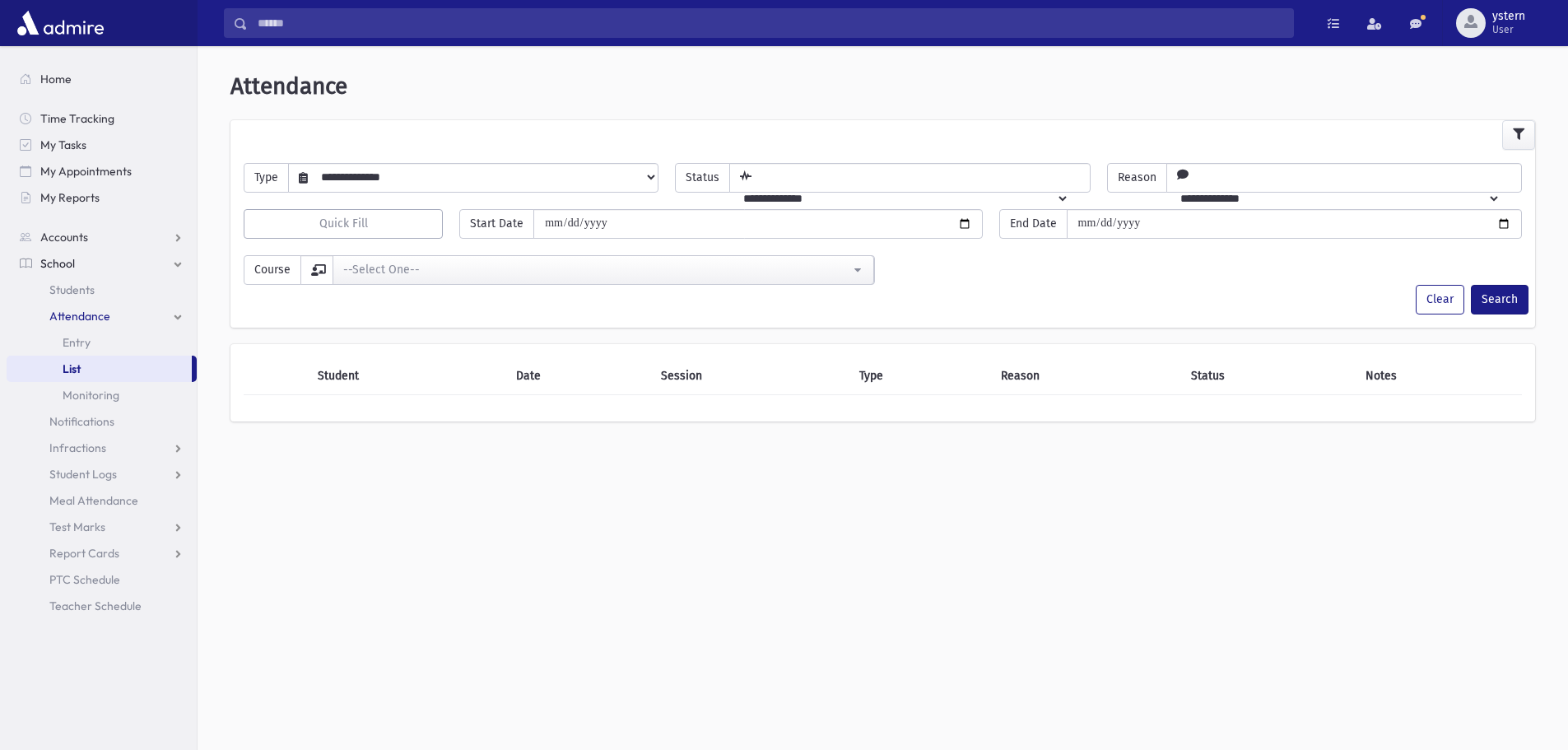
drag, startPoint x: 361, startPoint y: 168, endPoint x: 371, endPoint y: 168, distance: 10.0
click at [361, 168] on select "**********" at bounding box center [483, 177] width 350 height 28
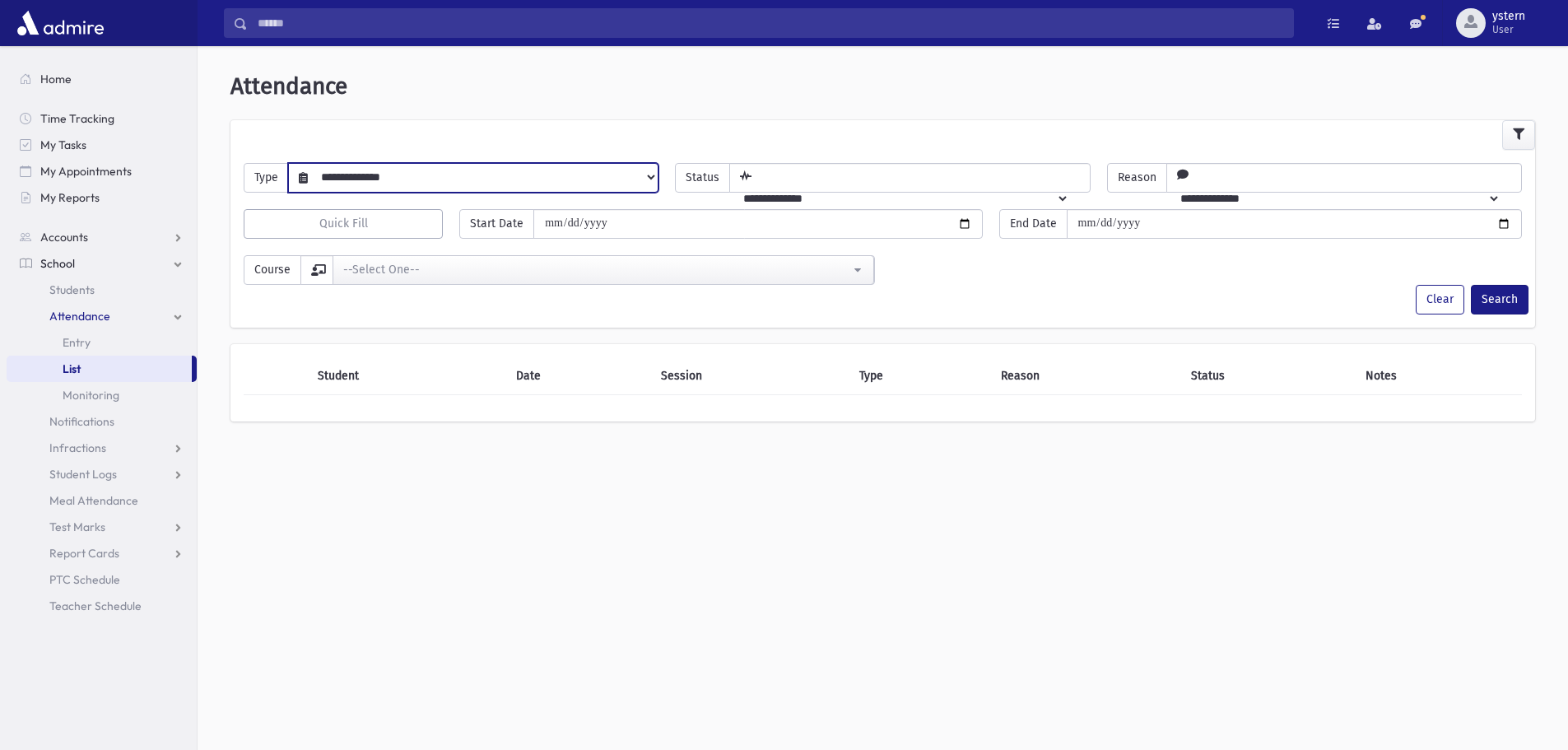
select select "******"
click at [308, 163] on select "**********" at bounding box center [483, 177] width 350 height 28
drag, startPoint x: 799, startPoint y: 180, endPoint x: 808, endPoint y: 174, distance: 10.8
click at [799, 184] on select "**********" at bounding box center [899, 199] width 338 height 28
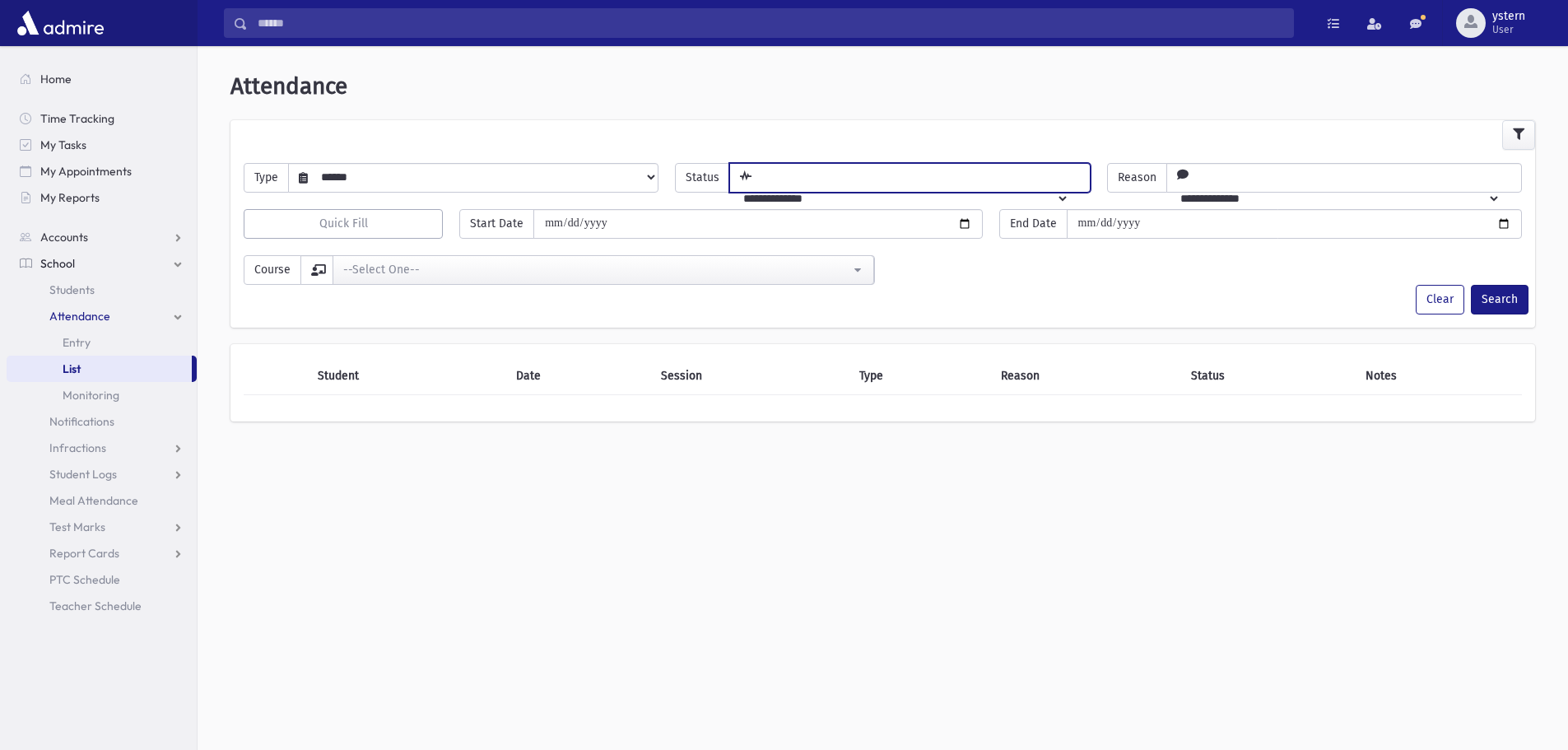
select select "*******"
click at [751, 184] on select "**********" at bounding box center [899, 199] width 338 height 28
click at [1227, 184] on select "**********" at bounding box center [1334, 199] width 333 height 28
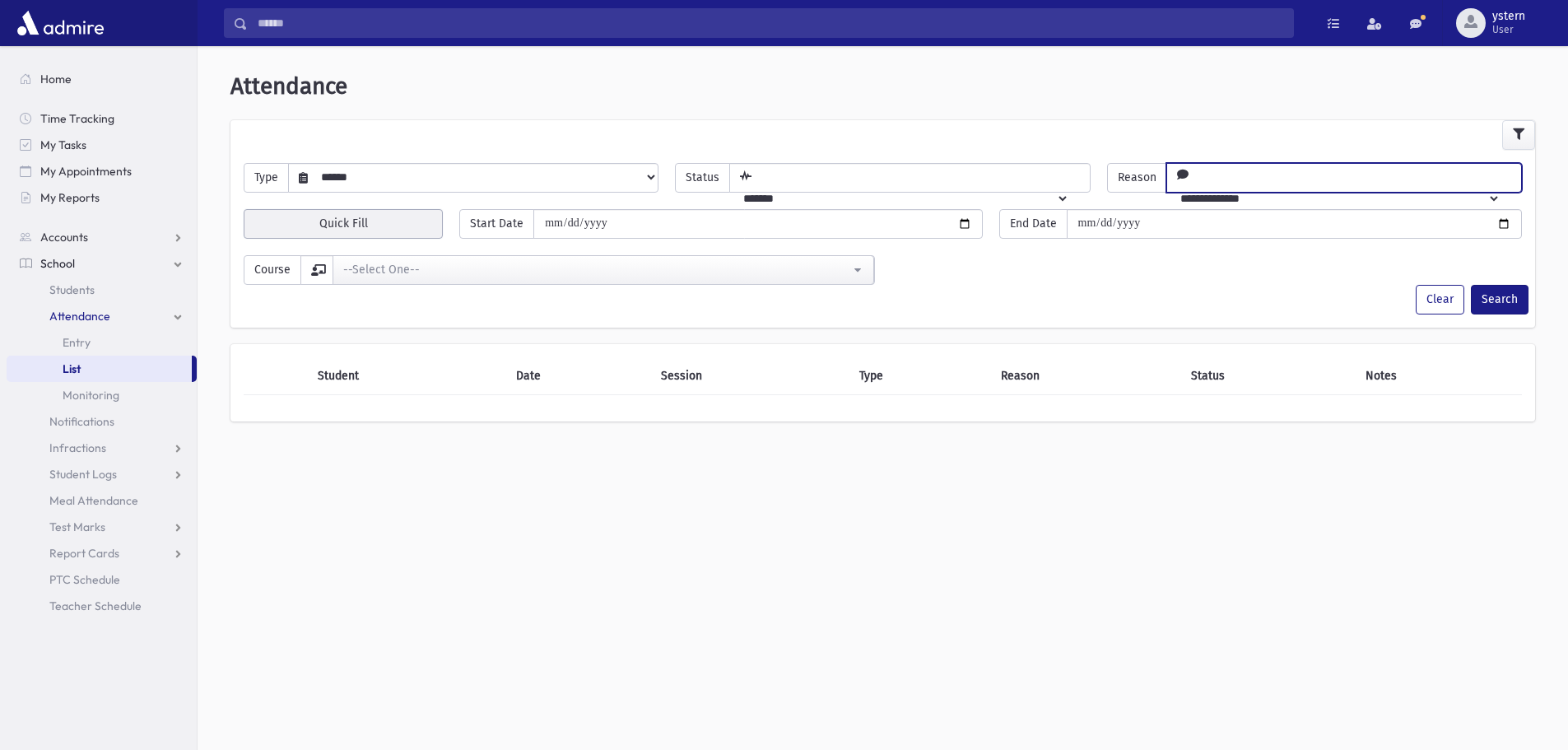
click at [387, 223] on button "Quick Fill" at bounding box center [343, 224] width 199 height 30
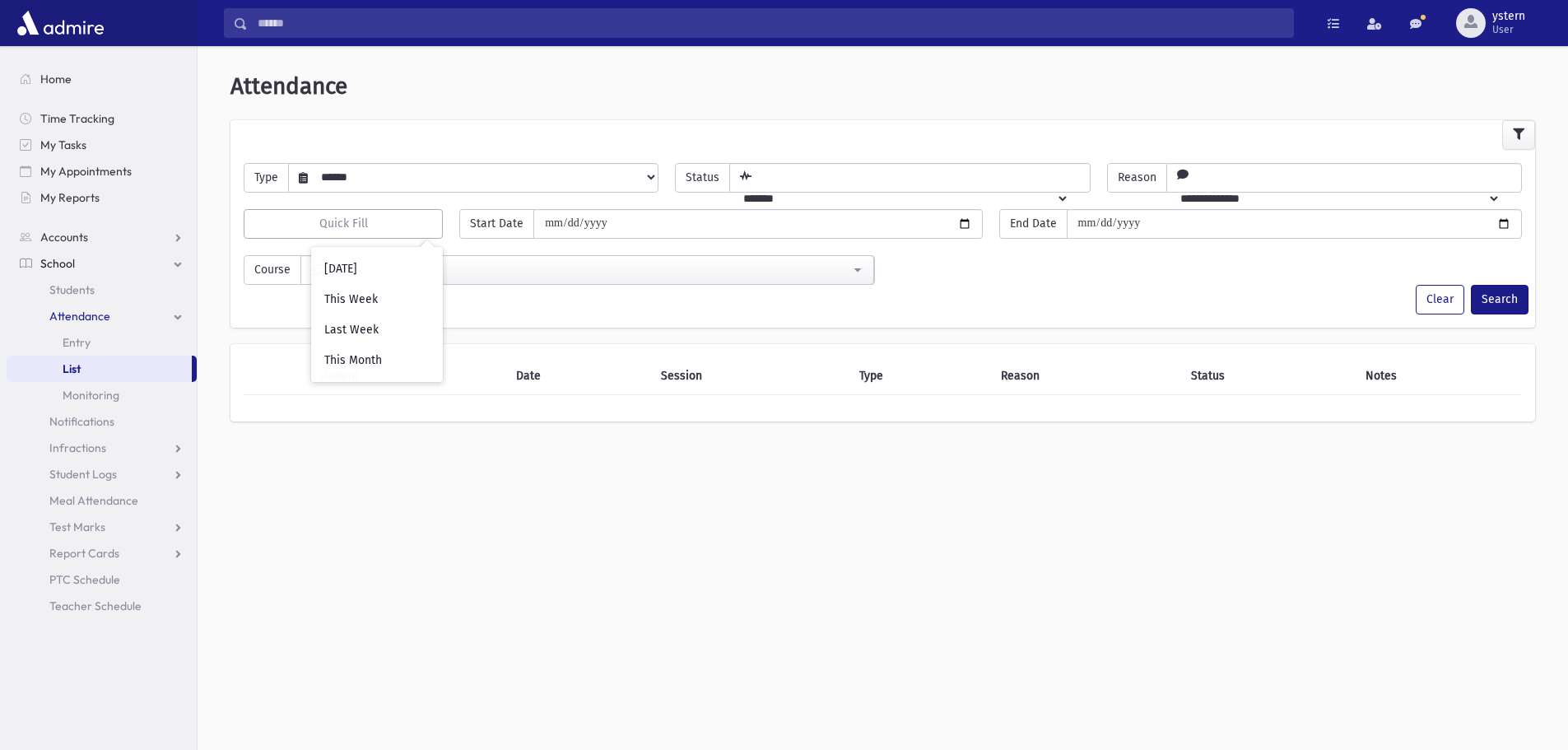
click at [445, 537] on div "**********" at bounding box center [883, 404] width 1371 height 703
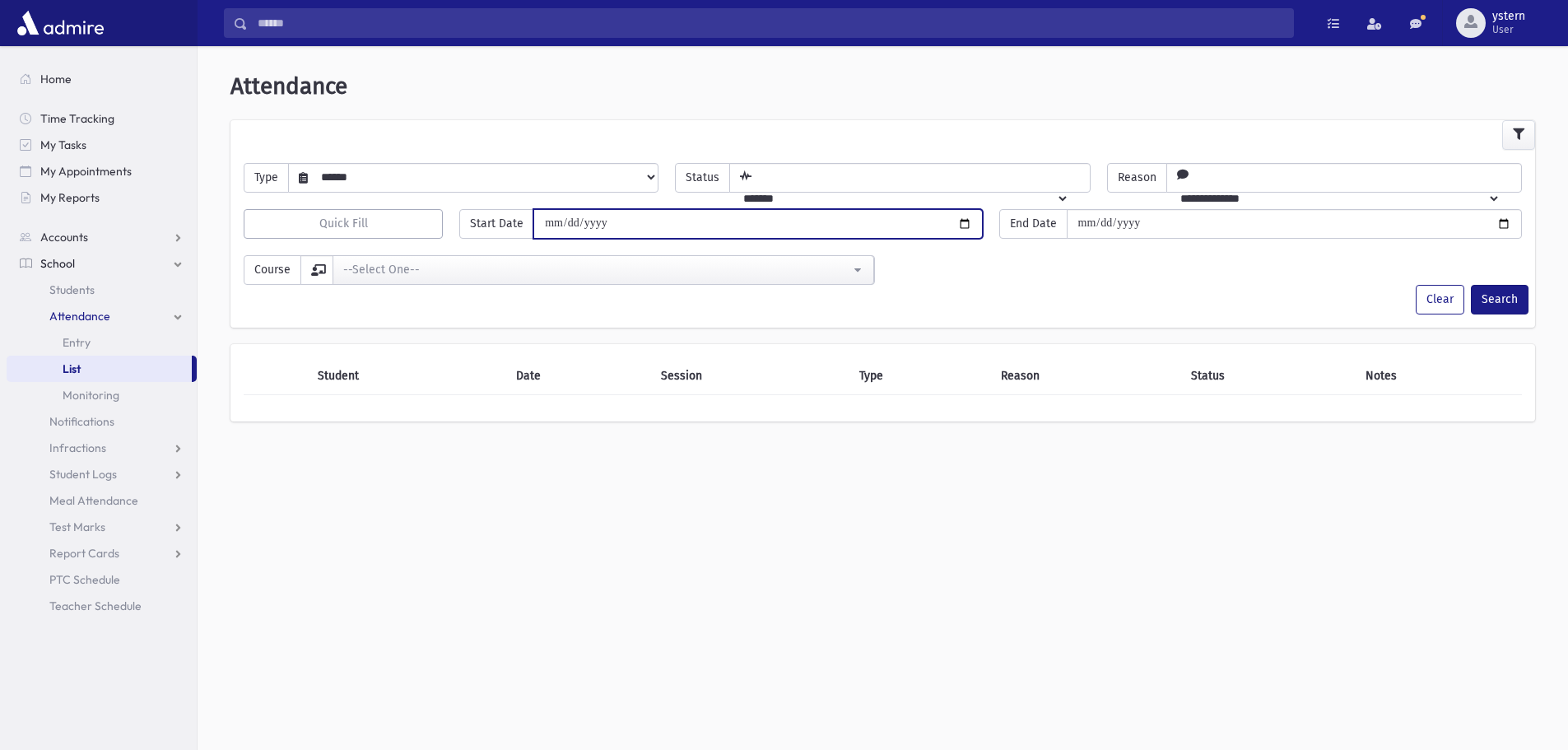
click at [669, 222] on input "date" at bounding box center [758, 224] width 449 height 30
click at [968, 223] on input "date" at bounding box center [758, 224] width 449 height 30
type input "**********"
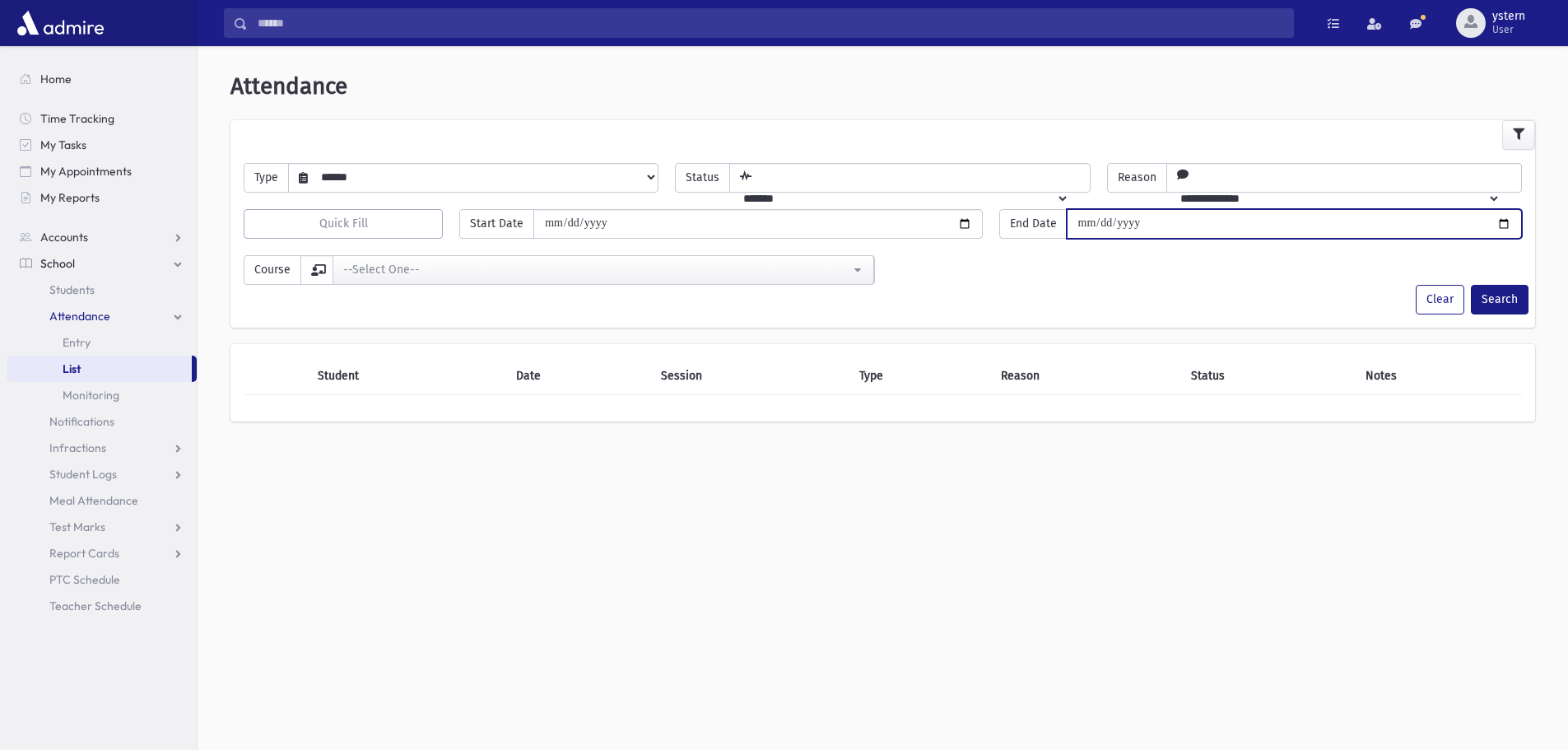
click at [1231, 223] on input "date" at bounding box center [1295, 224] width 455 height 30
click at [1507, 225] on input "date" at bounding box center [1295, 224] width 455 height 30
type input "**********"
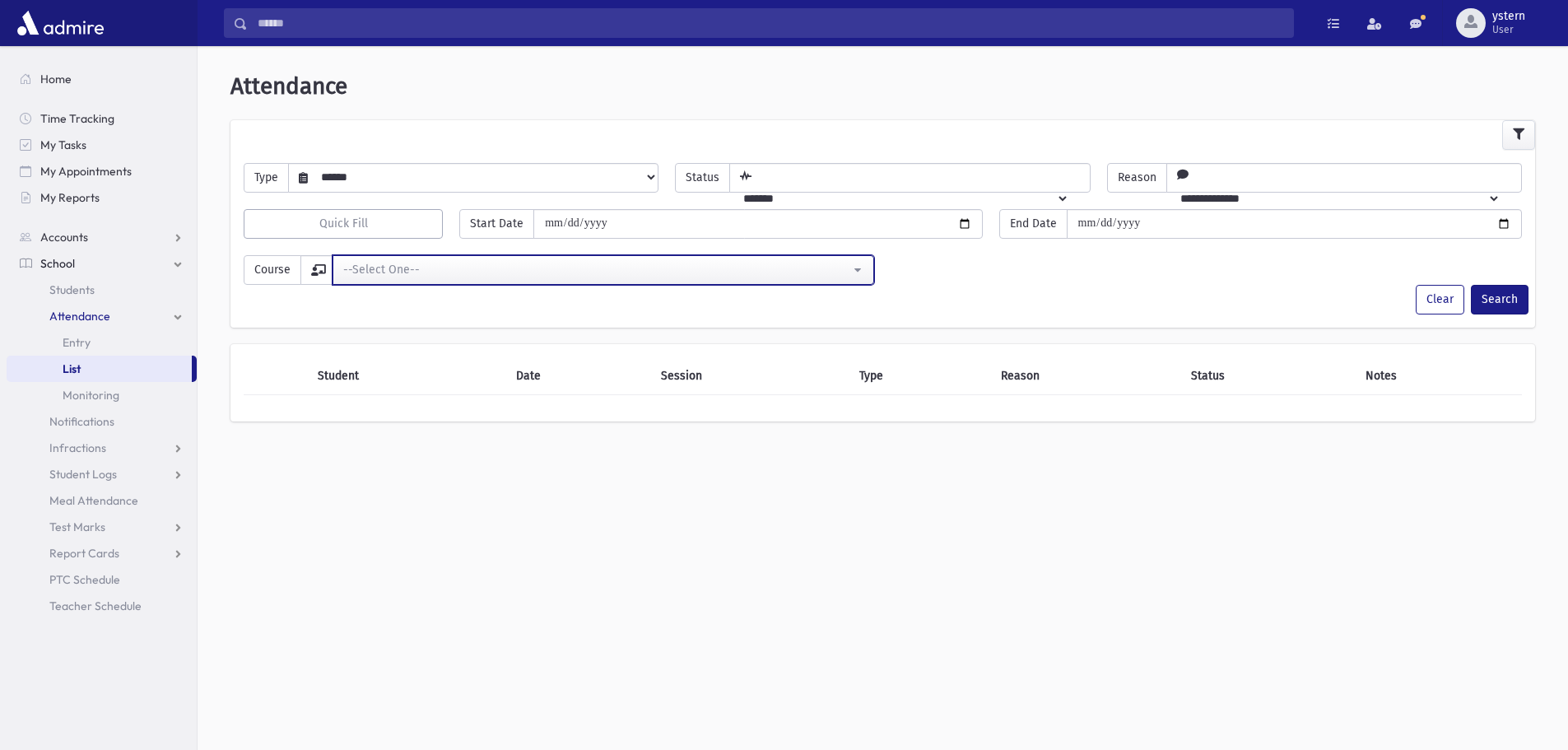
click at [538, 279] on button "--Select One--" at bounding box center [603, 270] width 542 height 30
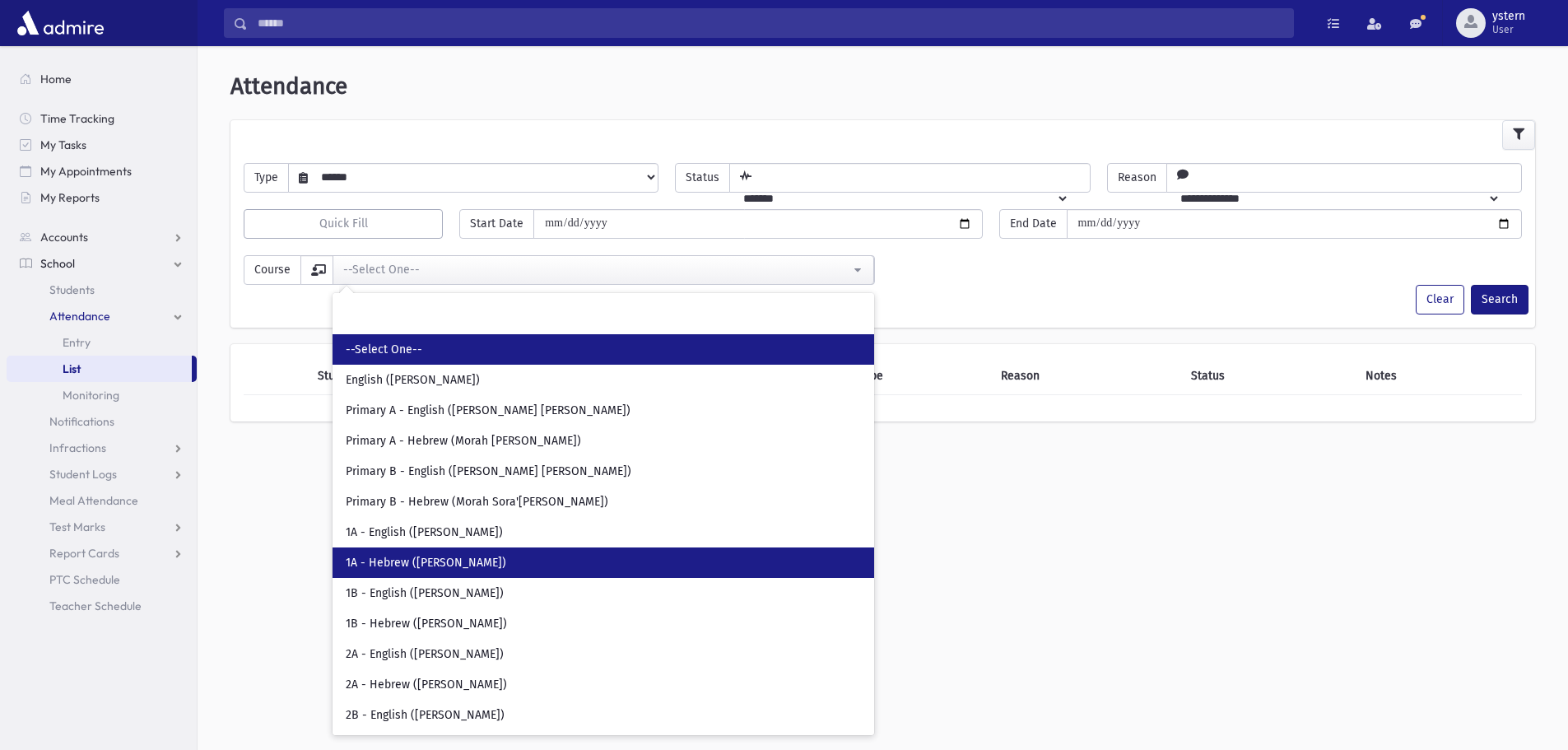
click at [529, 566] on link "1A - Hebrew (Mrs. Berg)" at bounding box center [603, 562] width 542 height 31
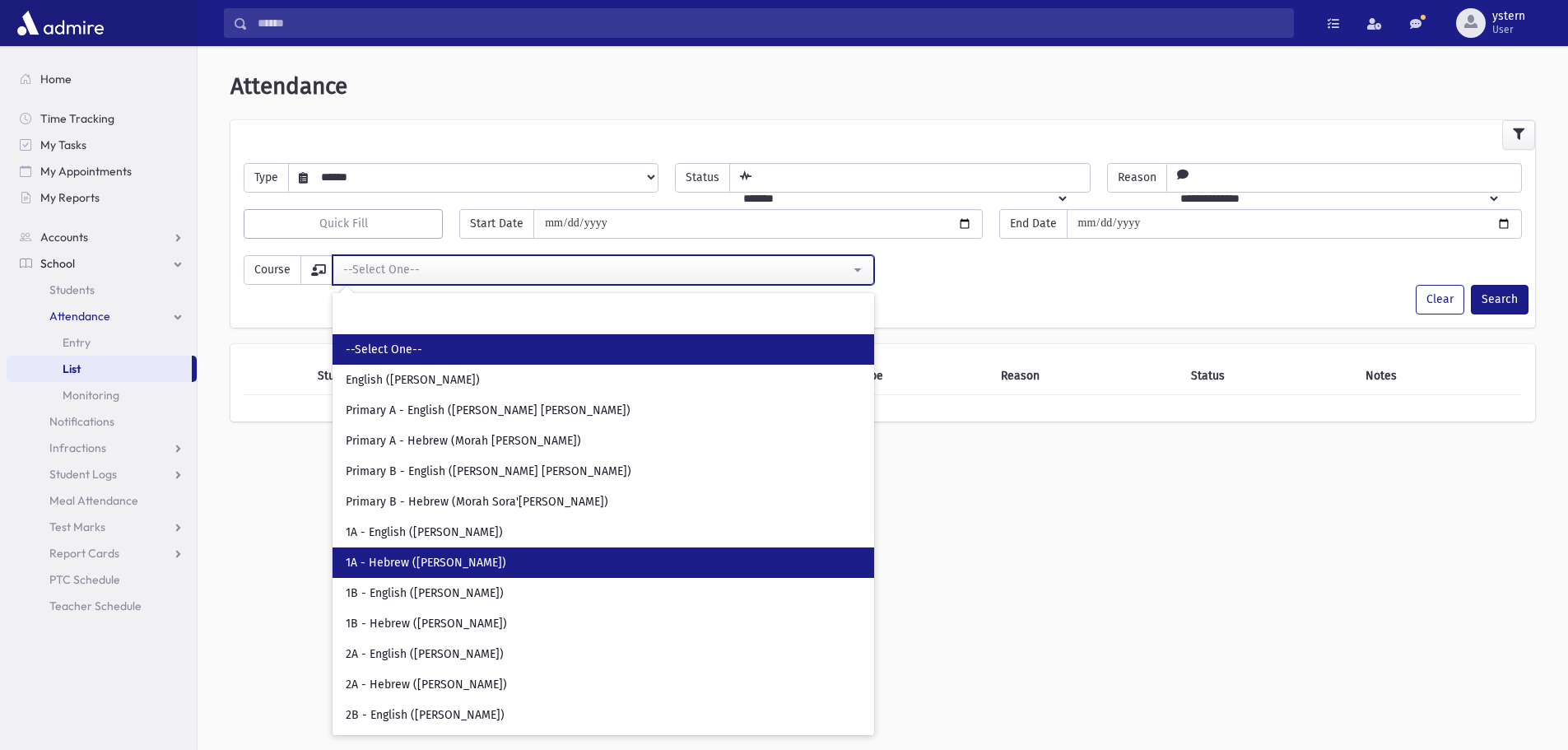
select select "***"
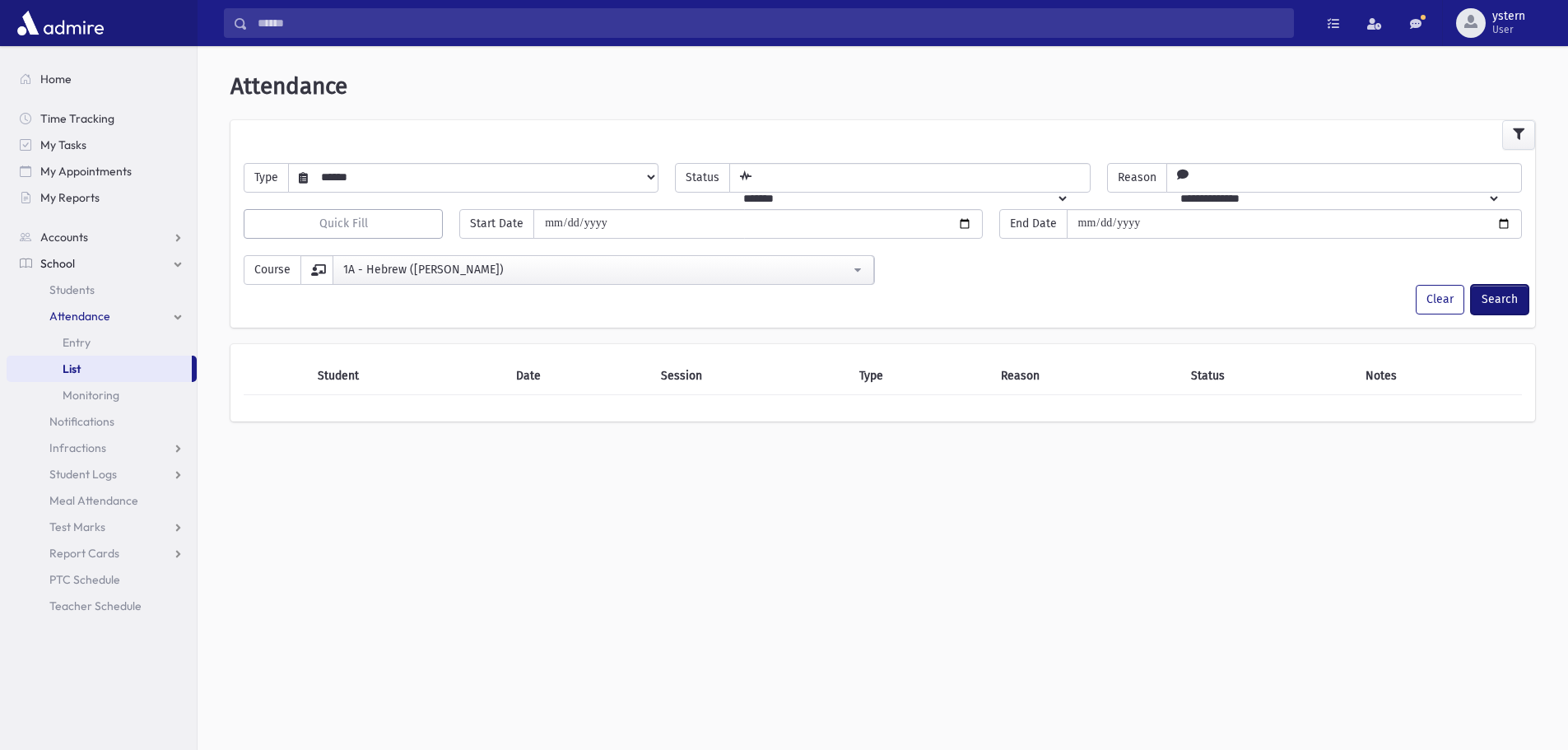
click at [1496, 298] on button "Search" at bounding box center [1499, 300] width 57 height 30
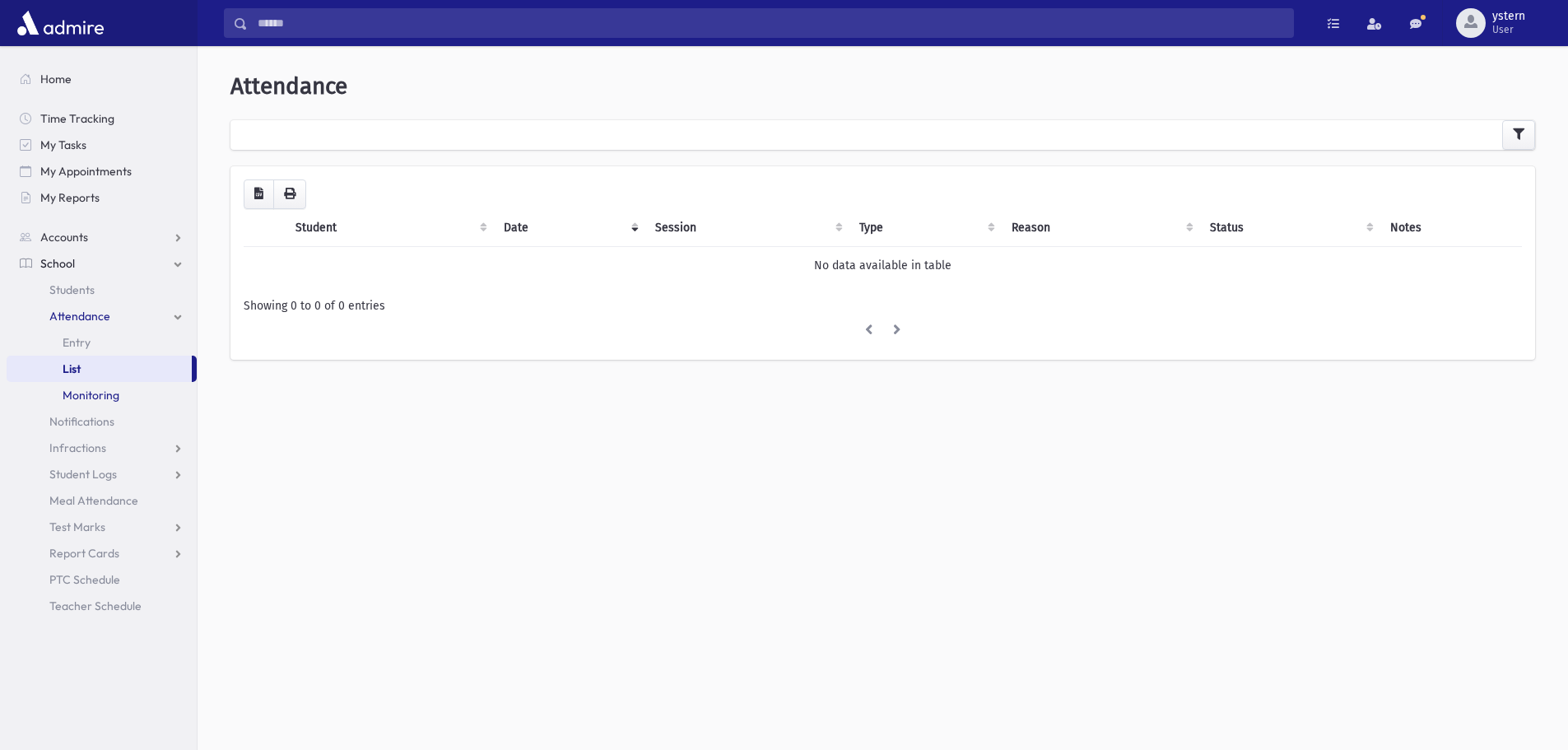
click at [101, 393] on span "Monitoring" at bounding box center [91, 395] width 57 height 15
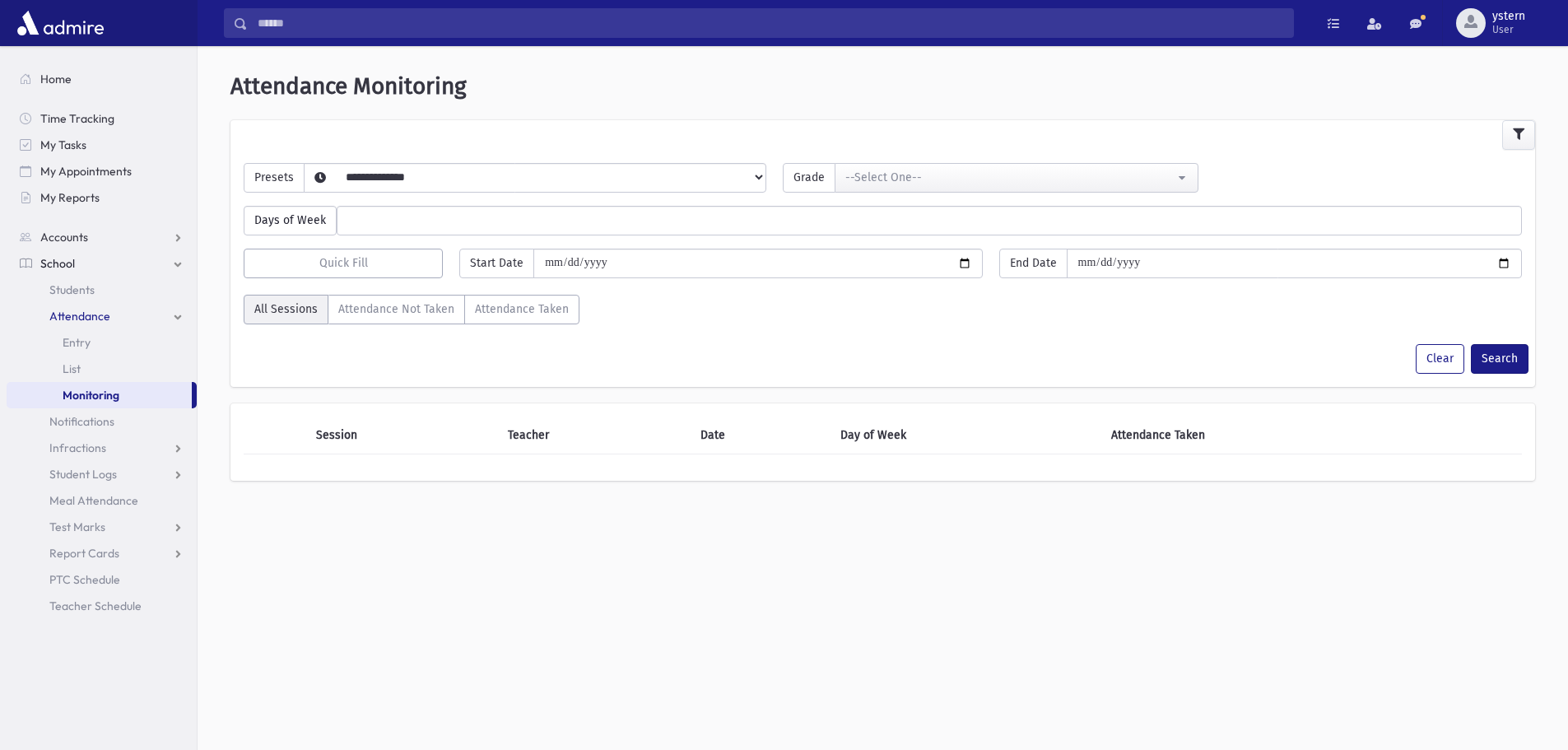
select select
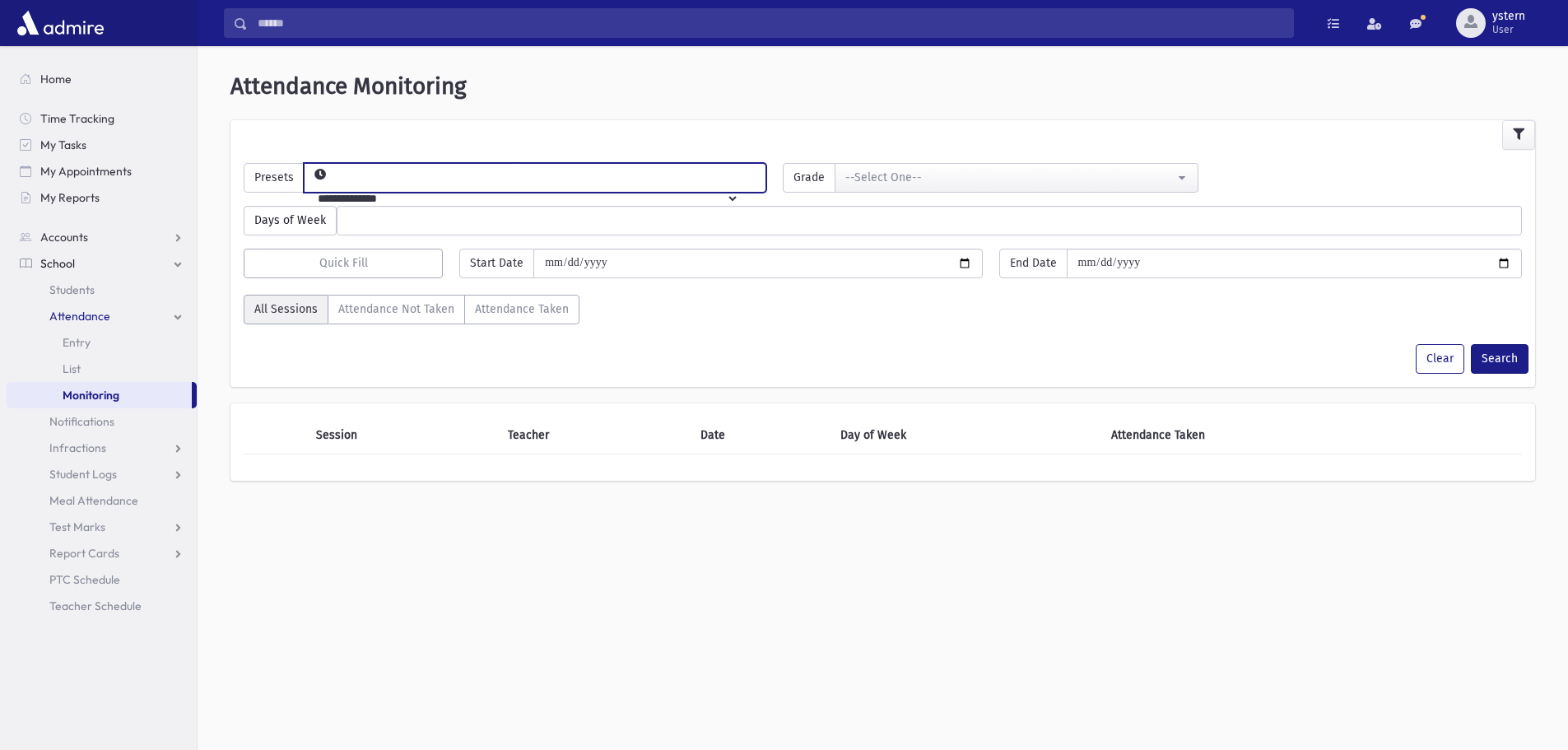
drag, startPoint x: 434, startPoint y: 169, endPoint x: 509, endPoint y: 177, distance: 75.4
click at [434, 184] on select "**********" at bounding box center [522, 199] width 435 height 28
select select "*****"
click at [331, 184] on select "**********" at bounding box center [522, 199] width 435 height 28
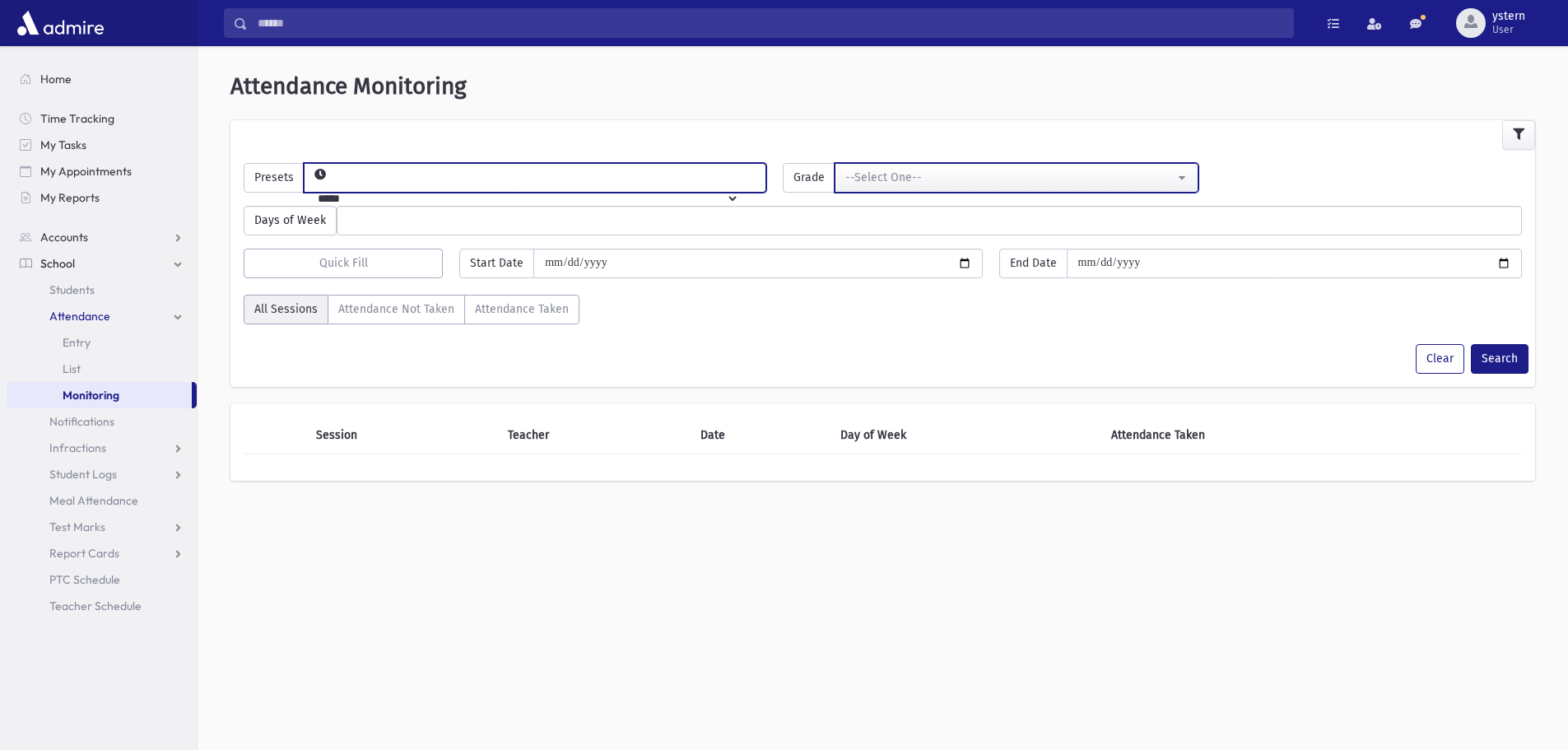
click at [908, 182] on div "--Select One--" at bounding box center [1010, 177] width 328 height 17
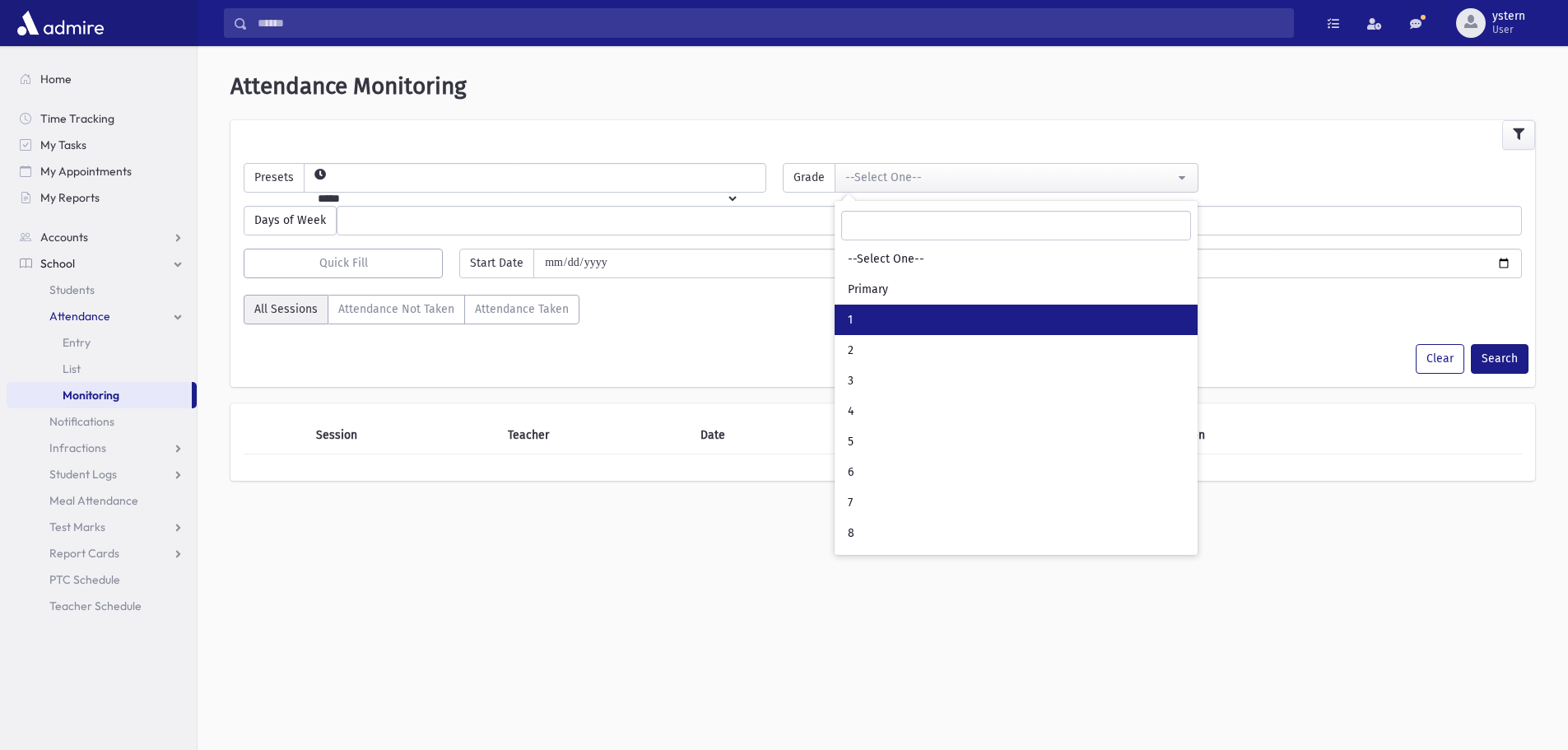
click at [869, 315] on link "1" at bounding box center [1016, 320] width 363 height 31
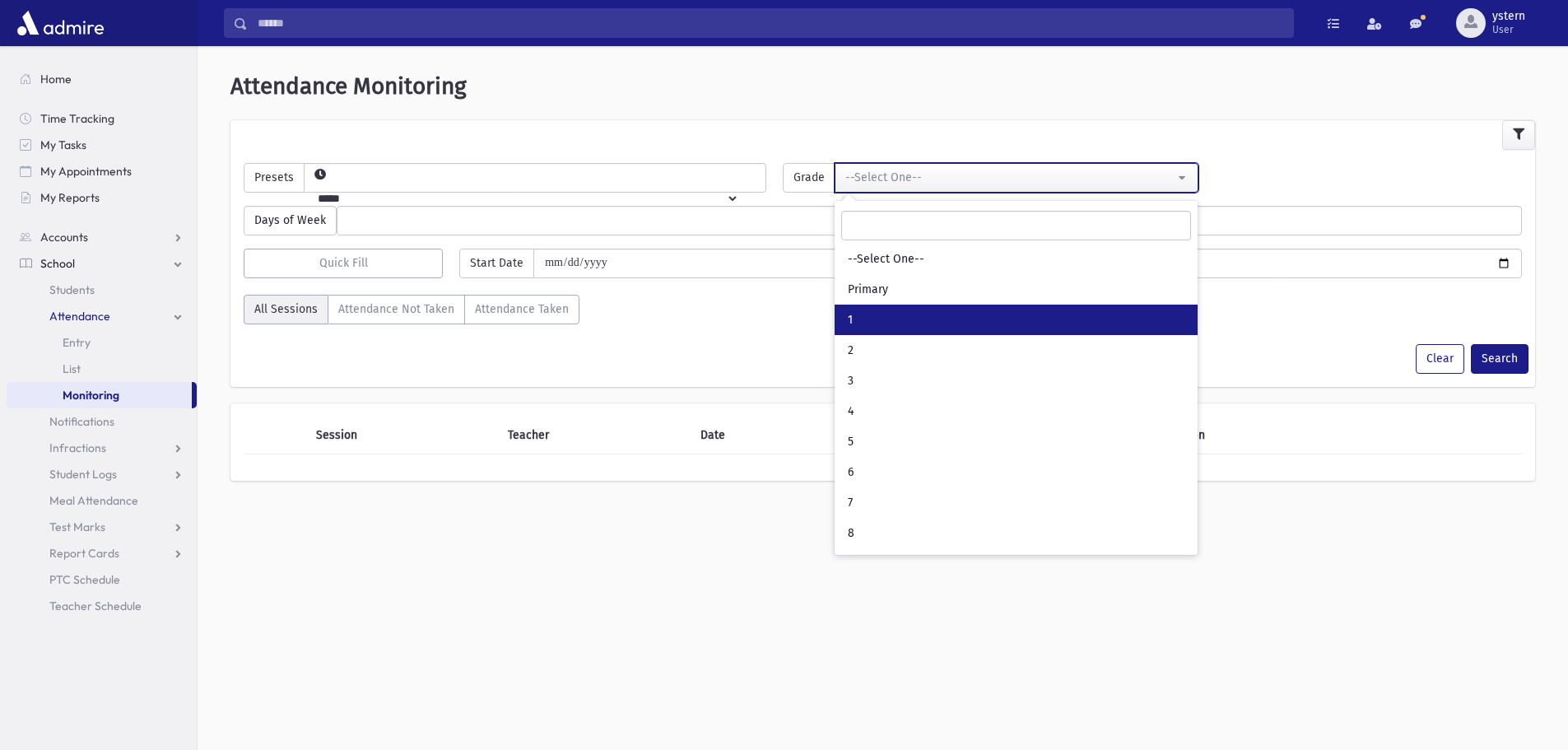
select select "*"
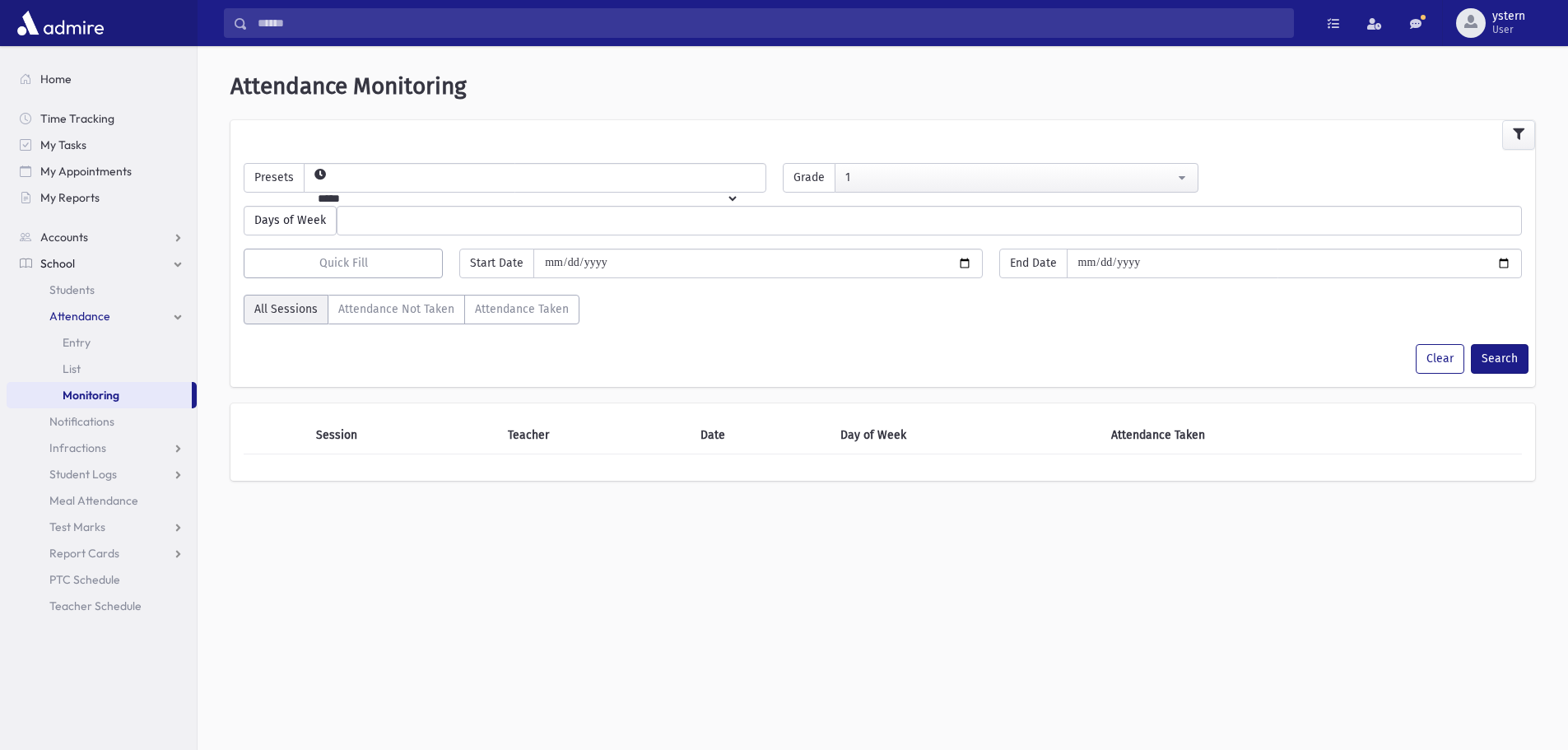
click at [541, 233] on span at bounding box center [929, 221] width 1186 height 30
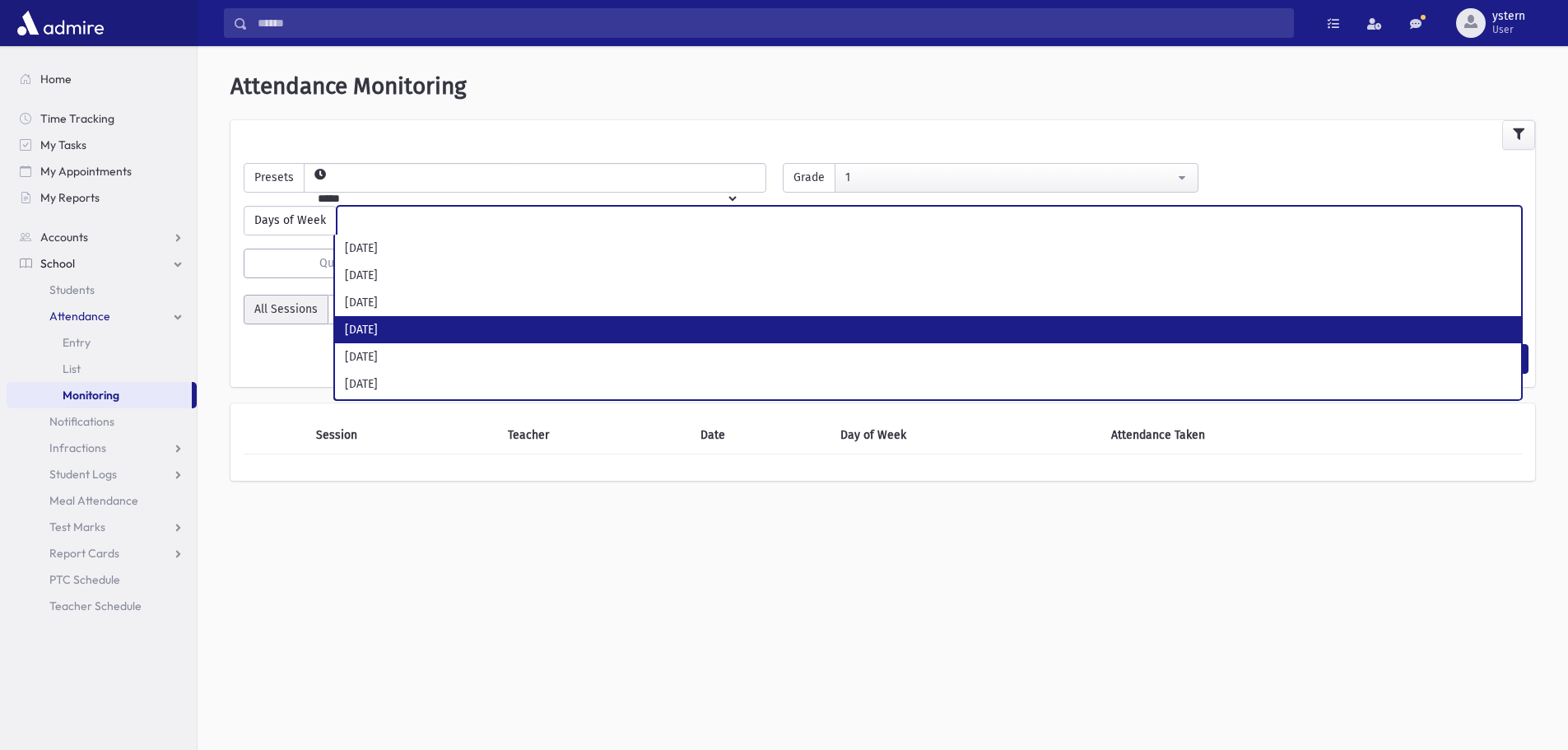
select select "*"
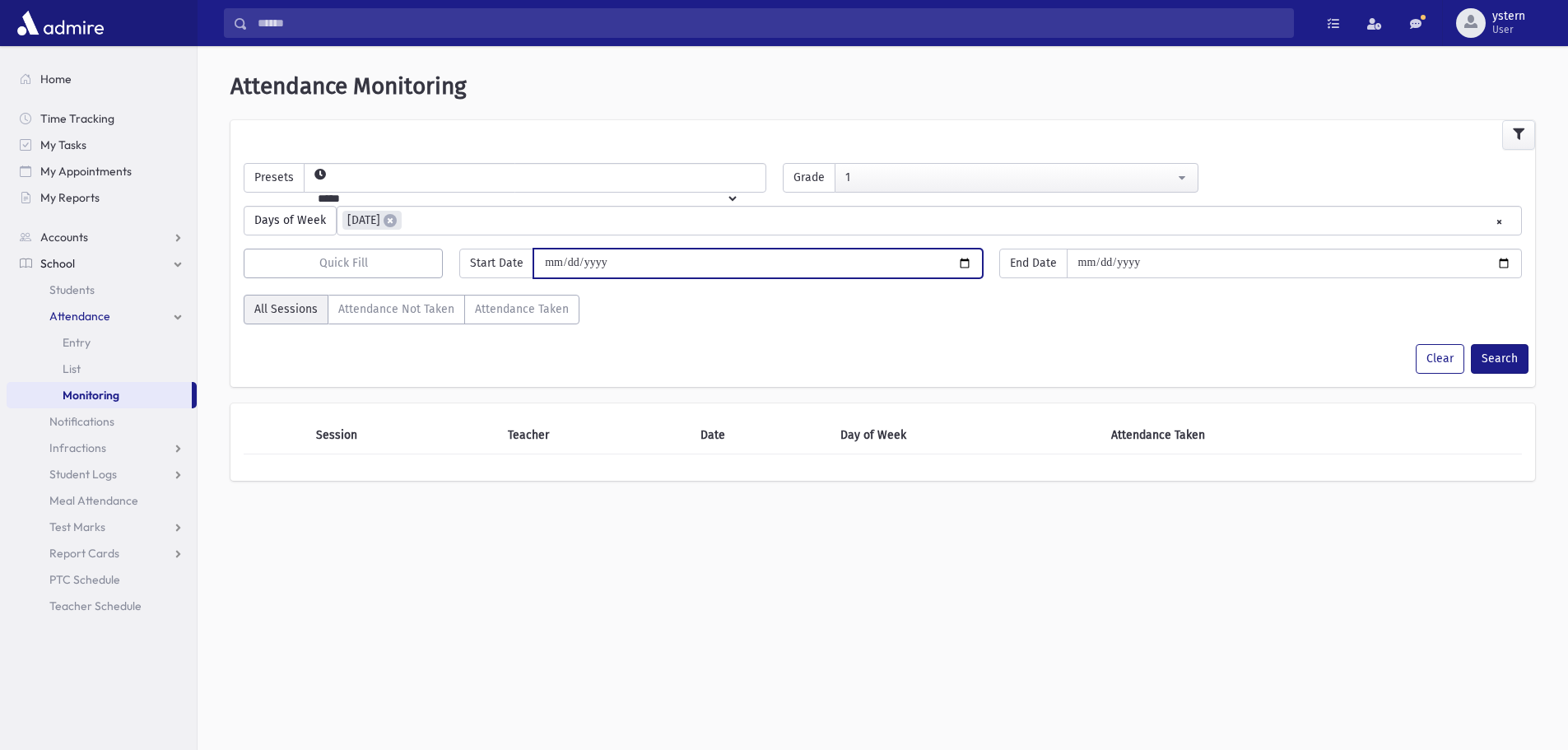
click at [670, 265] on input "date" at bounding box center [758, 263] width 449 height 30
click at [956, 266] on input "date" at bounding box center [758, 263] width 449 height 30
type input "**********"
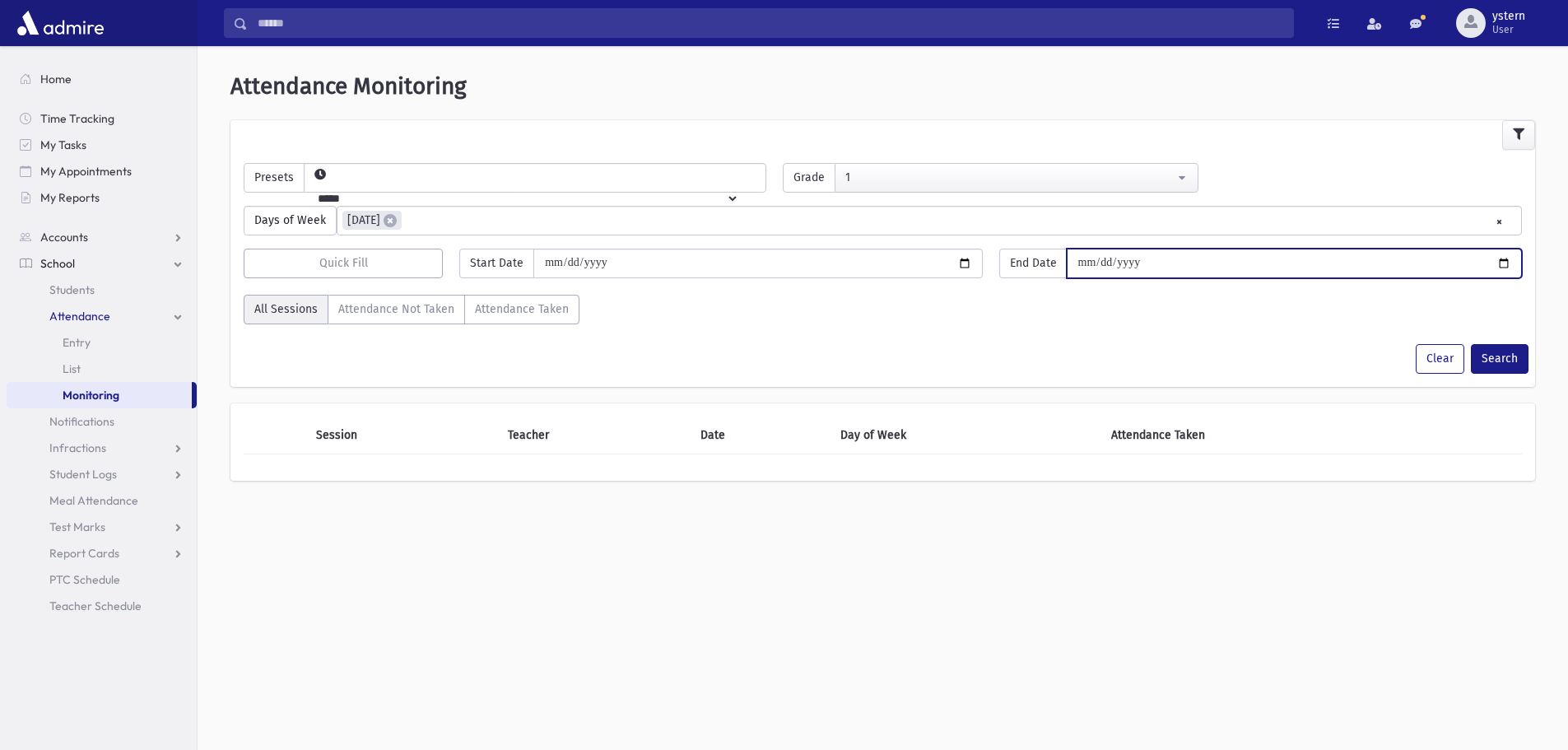
drag, startPoint x: 1228, startPoint y: 257, endPoint x: 1264, endPoint y: 275, distance: 40.2
click at [1229, 257] on input "date" at bounding box center [1295, 263] width 455 height 30
click at [1492, 262] on input "date" at bounding box center [1295, 263] width 455 height 30
click at [1501, 262] on input "date" at bounding box center [1295, 263] width 455 height 30
type input "**********"
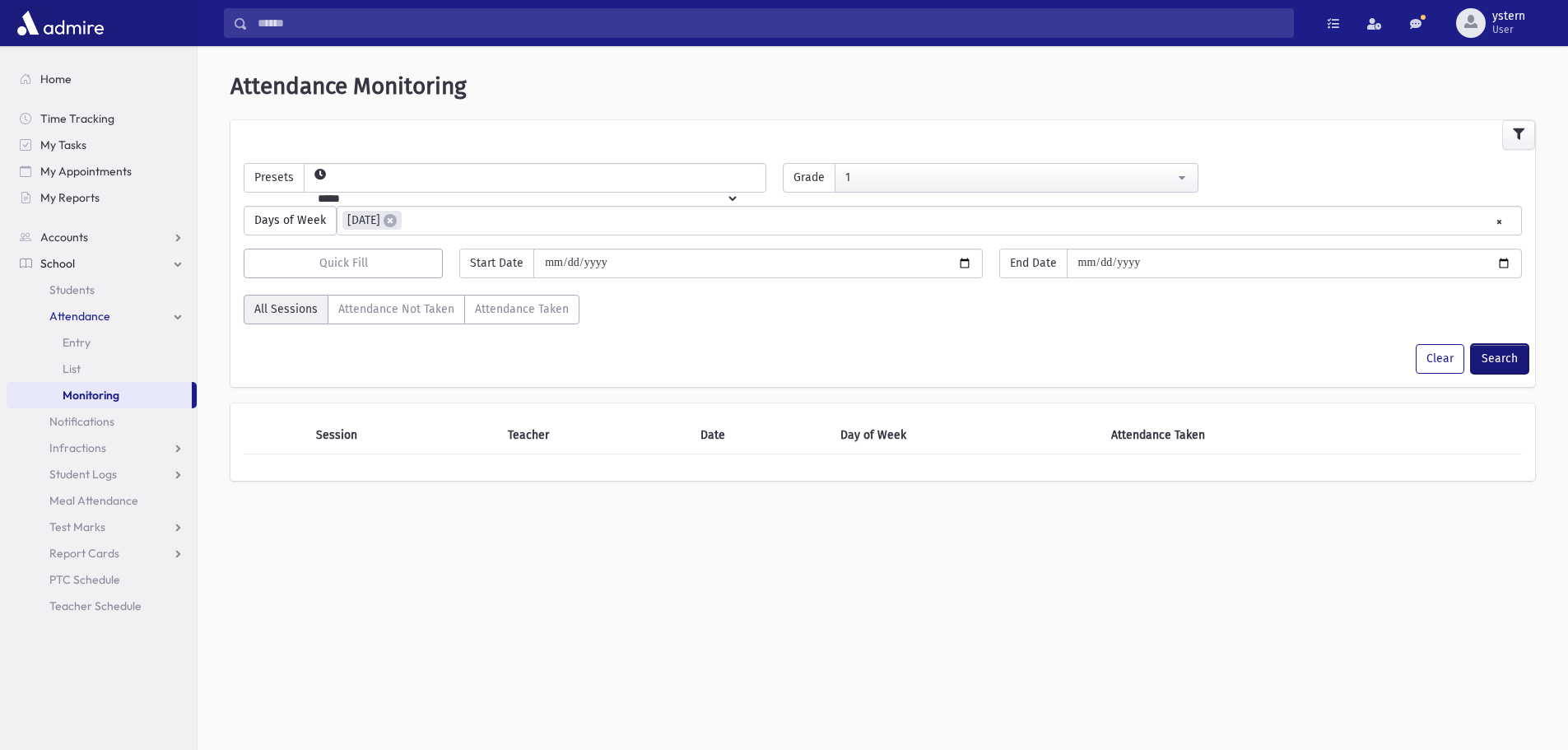
click at [1485, 360] on button "Search" at bounding box center [1499, 359] width 57 height 30
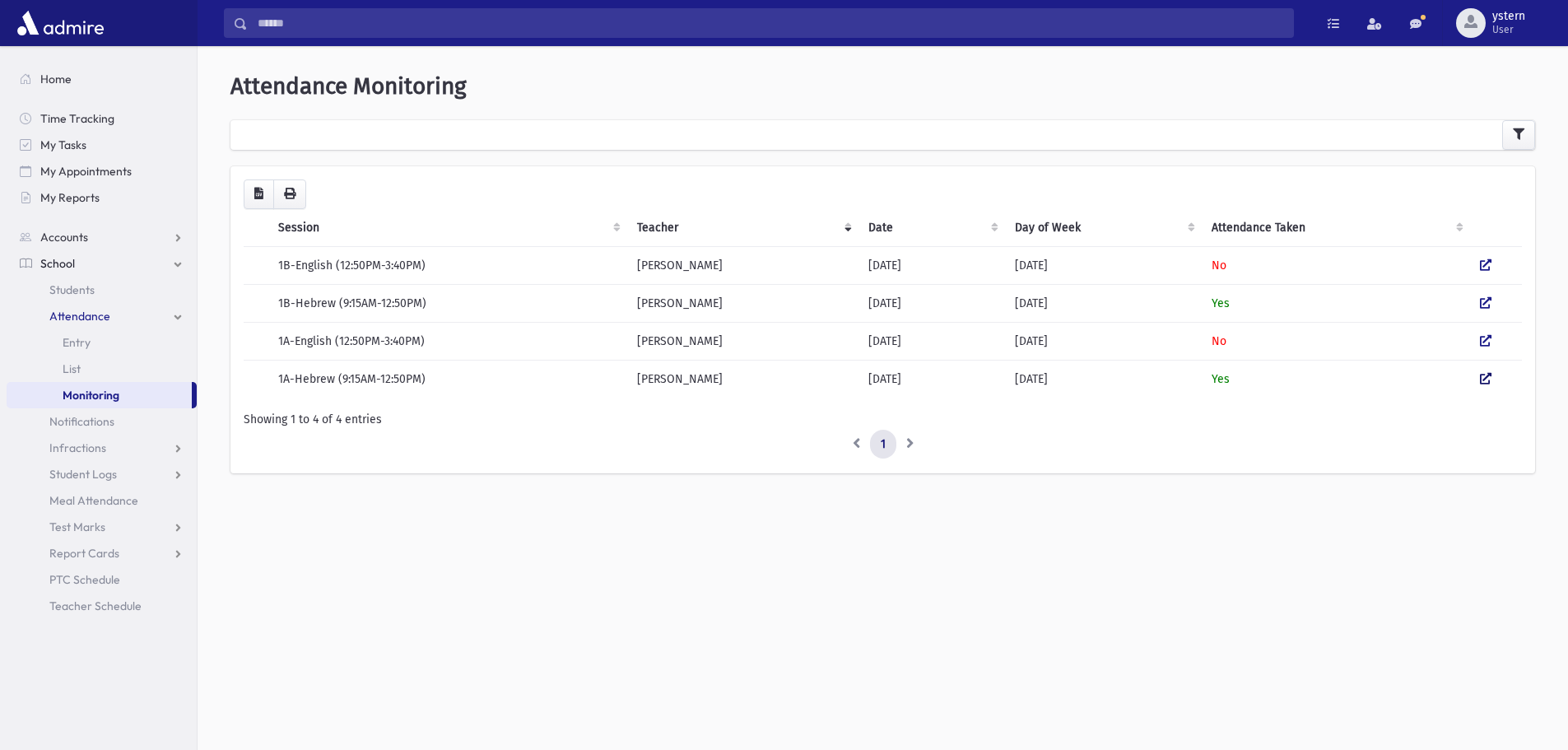
click at [1484, 377] on icon at bounding box center [1486, 379] width 12 height 12
click at [91, 306] on link "Attendance" at bounding box center [101, 316] width 190 height 27
click at [85, 306] on link "Attendance" at bounding box center [101, 316] width 190 height 27
click at [76, 340] on span "Entry" at bounding box center [76, 342] width 28 height 15
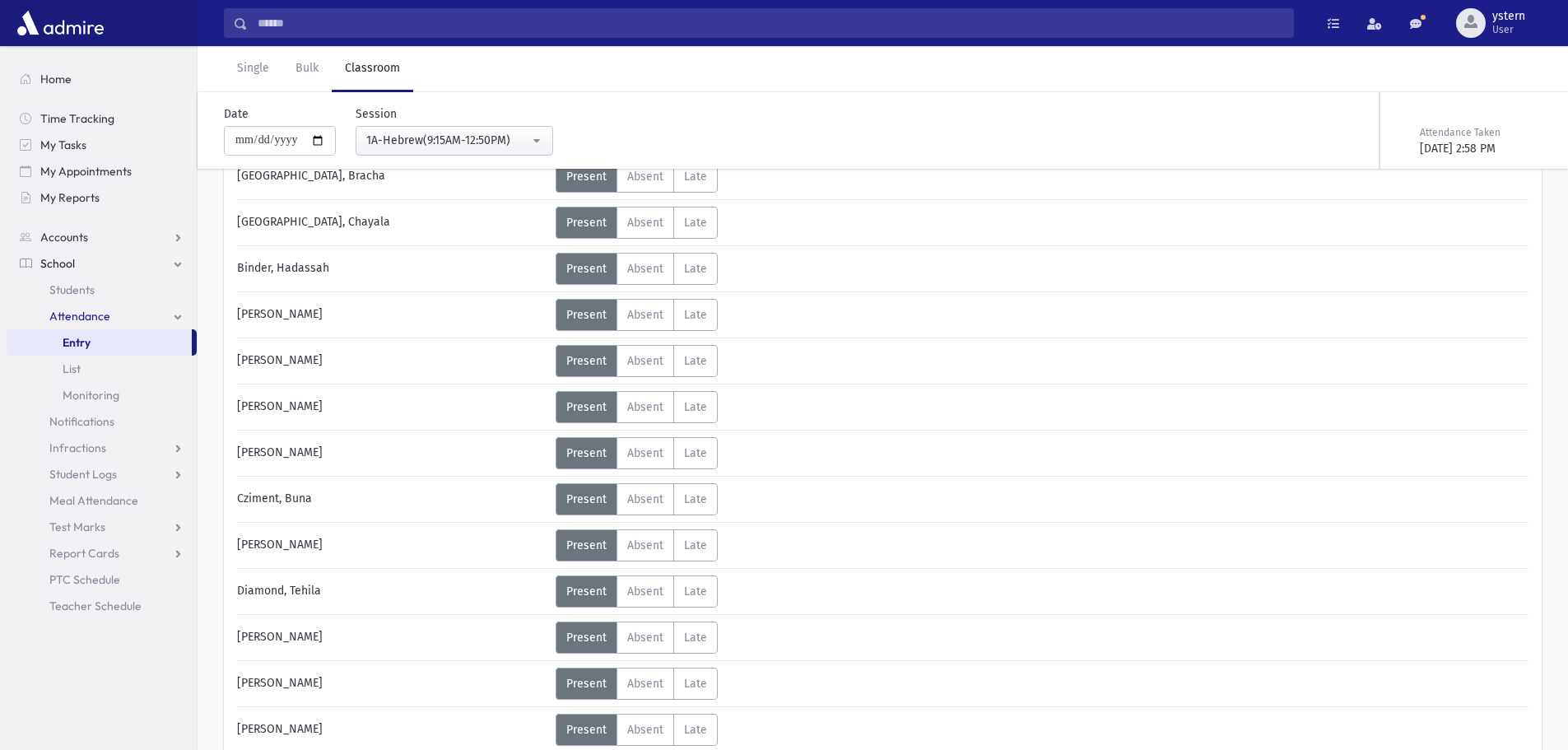
scroll to position [411, 0]
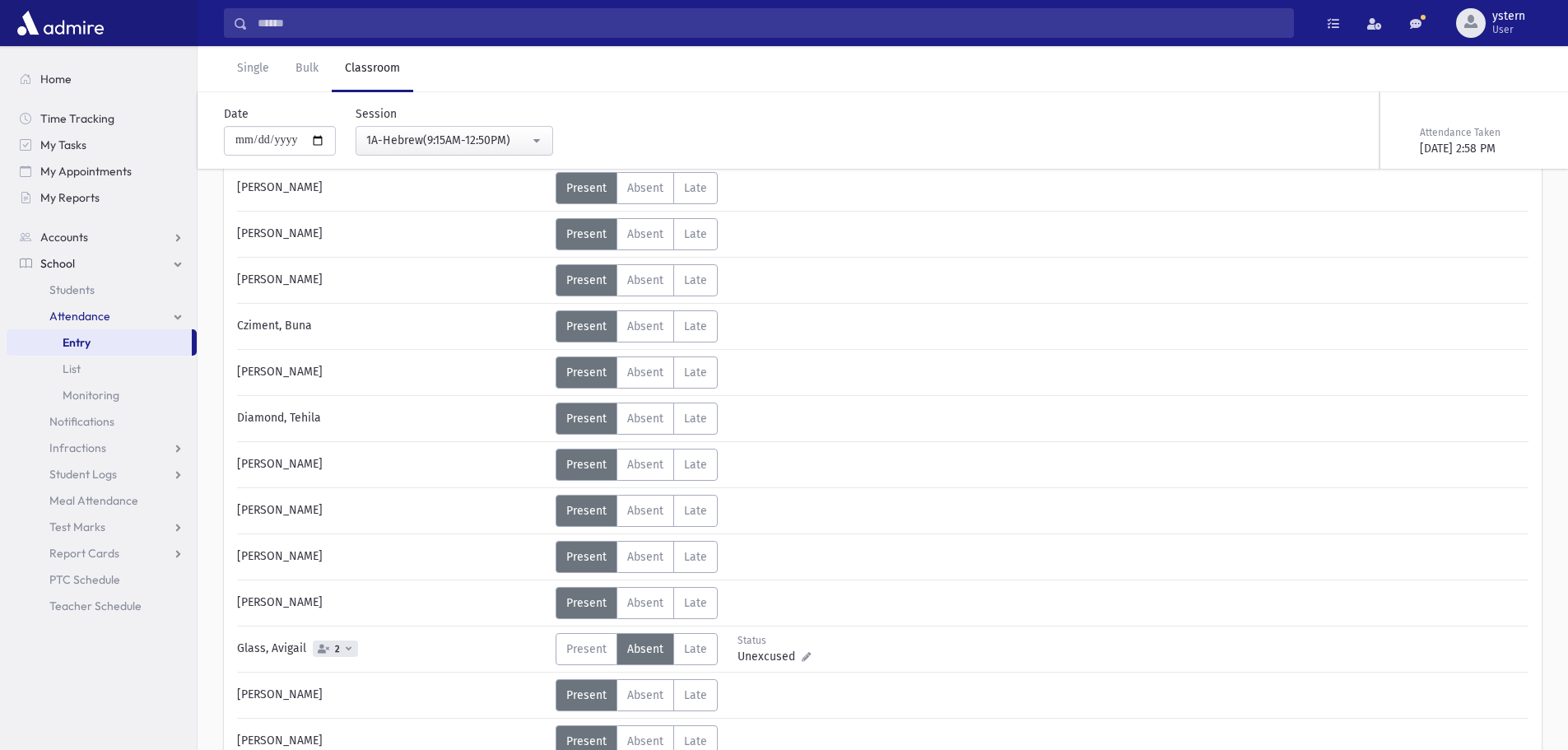
click at [782, 659] on span "Unexcused" at bounding box center [769, 656] width 64 height 17
click at [797, 387] on div "**********" at bounding box center [771, 390] width 155 height 66
click at [799, 384] on div "**********" at bounding box center [771, 390] width 155 height 66
click at [892, 640] on div "Status Unexcused Admin: Absent Present P Absent A Late L" at bounding box center [1040, 649] width 970 height 32
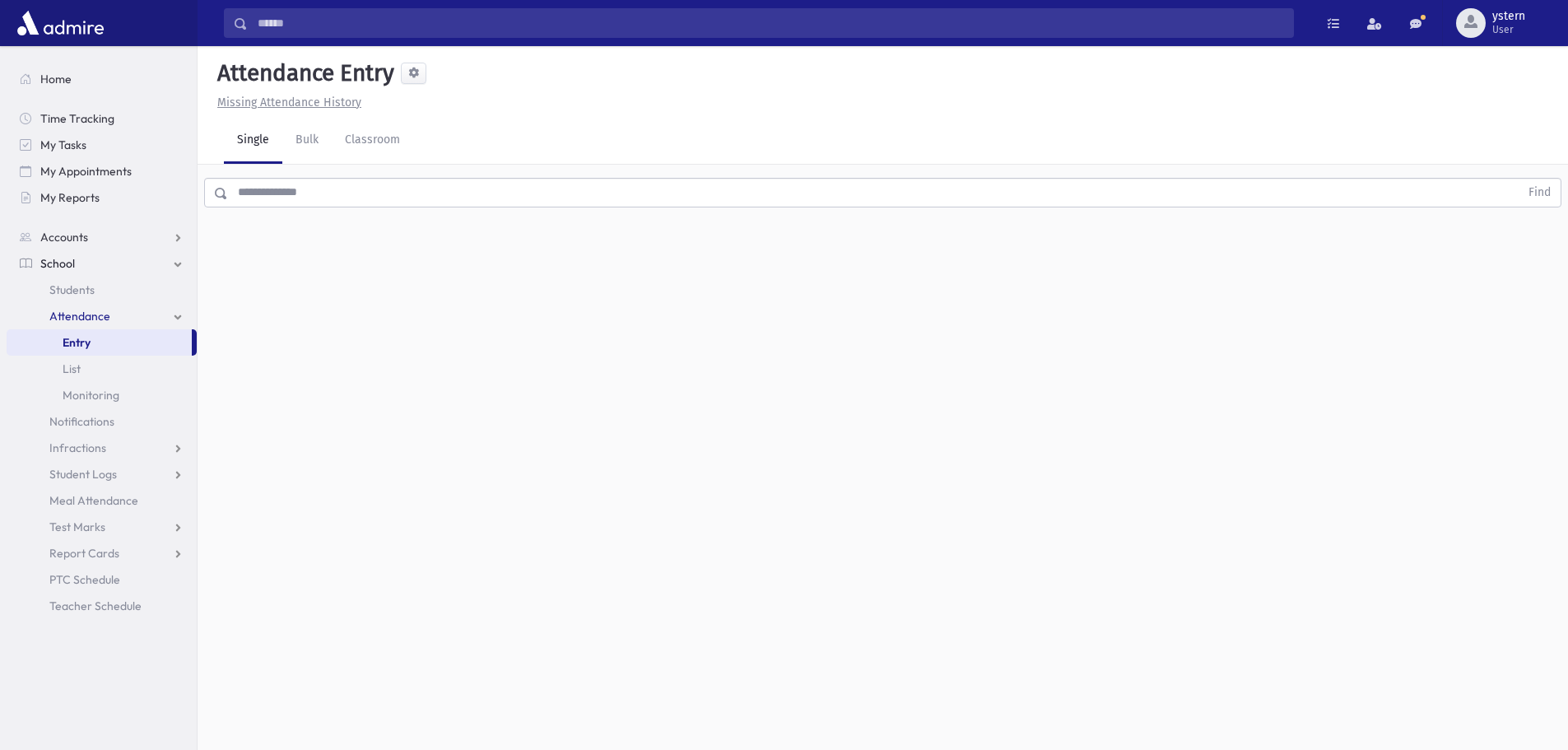
click at [281, 97] on u "Missing Attendance History" at bounding box center [289, 102] width 144 height 14
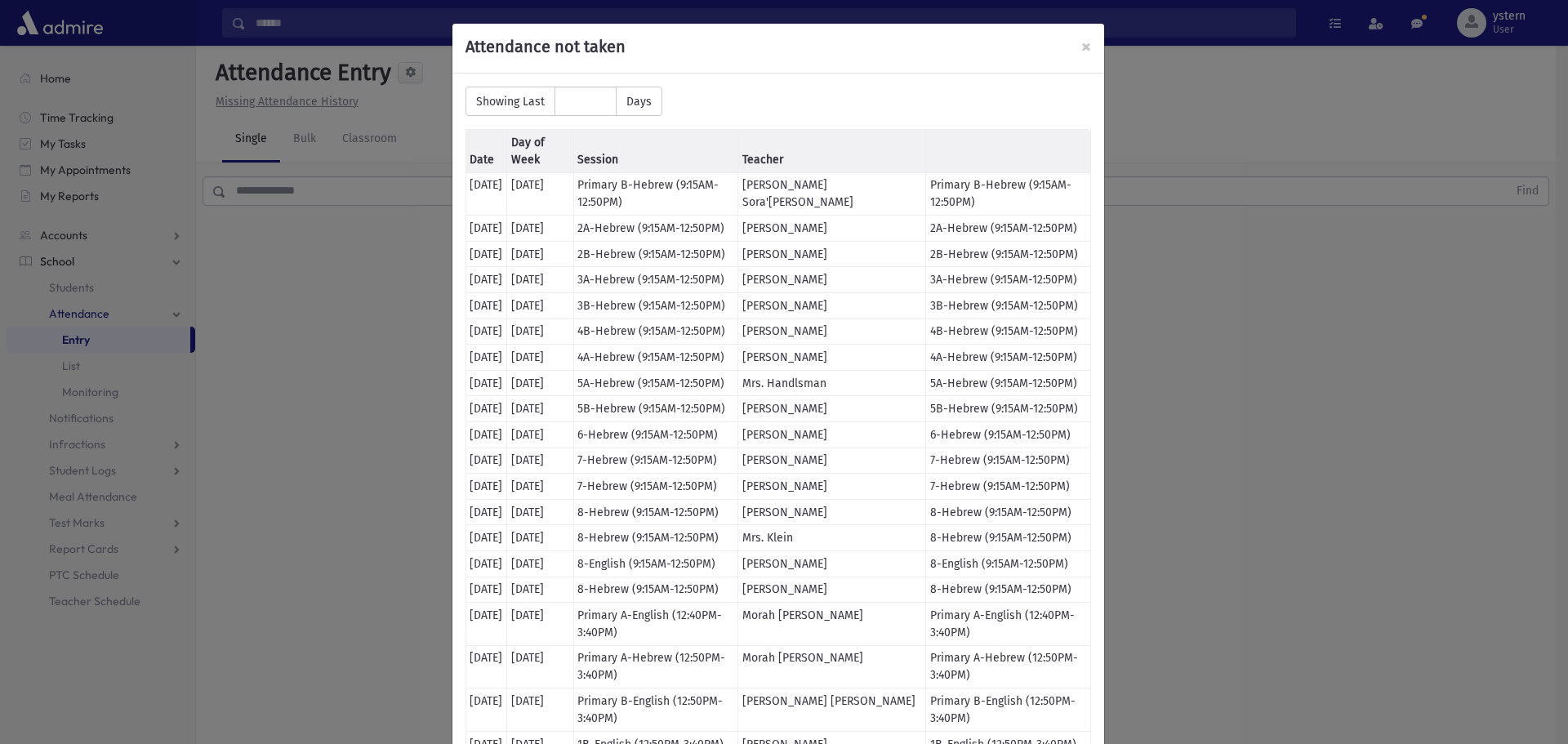
click at [713, 202] on td "Primary B-Hebrew (9:15AM-12:50PM)" at bounding box center [655, 194] width 164 height 44
click at [1083, 40] on span "×" at bounding box center [1087, 47] width 10 height 23
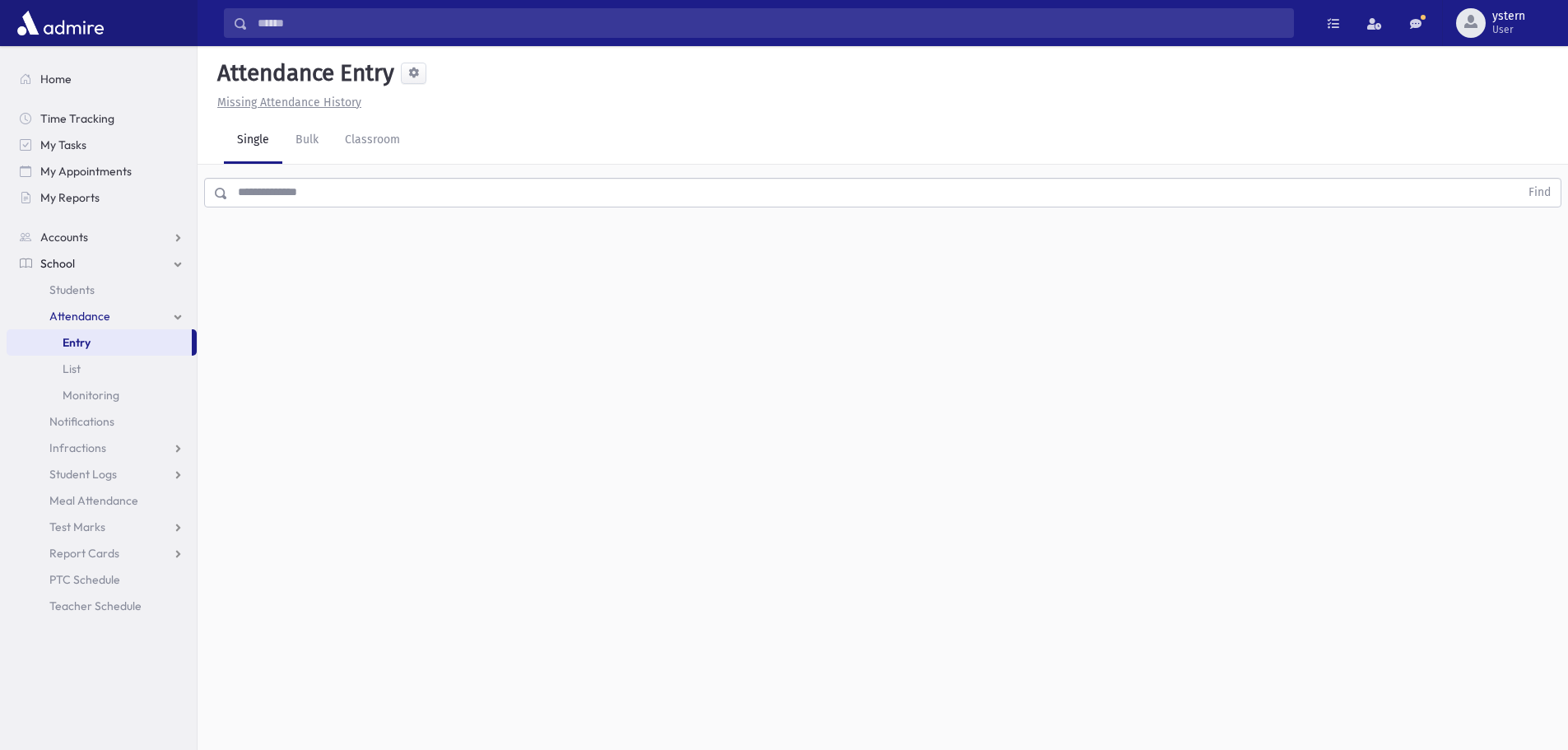
click at [352, 190] on input "text" at bounding box center [873, 193] width 1291 height 30
click at [75, 370] on span "List" at bounding box center [71, 369] width 18 height 15
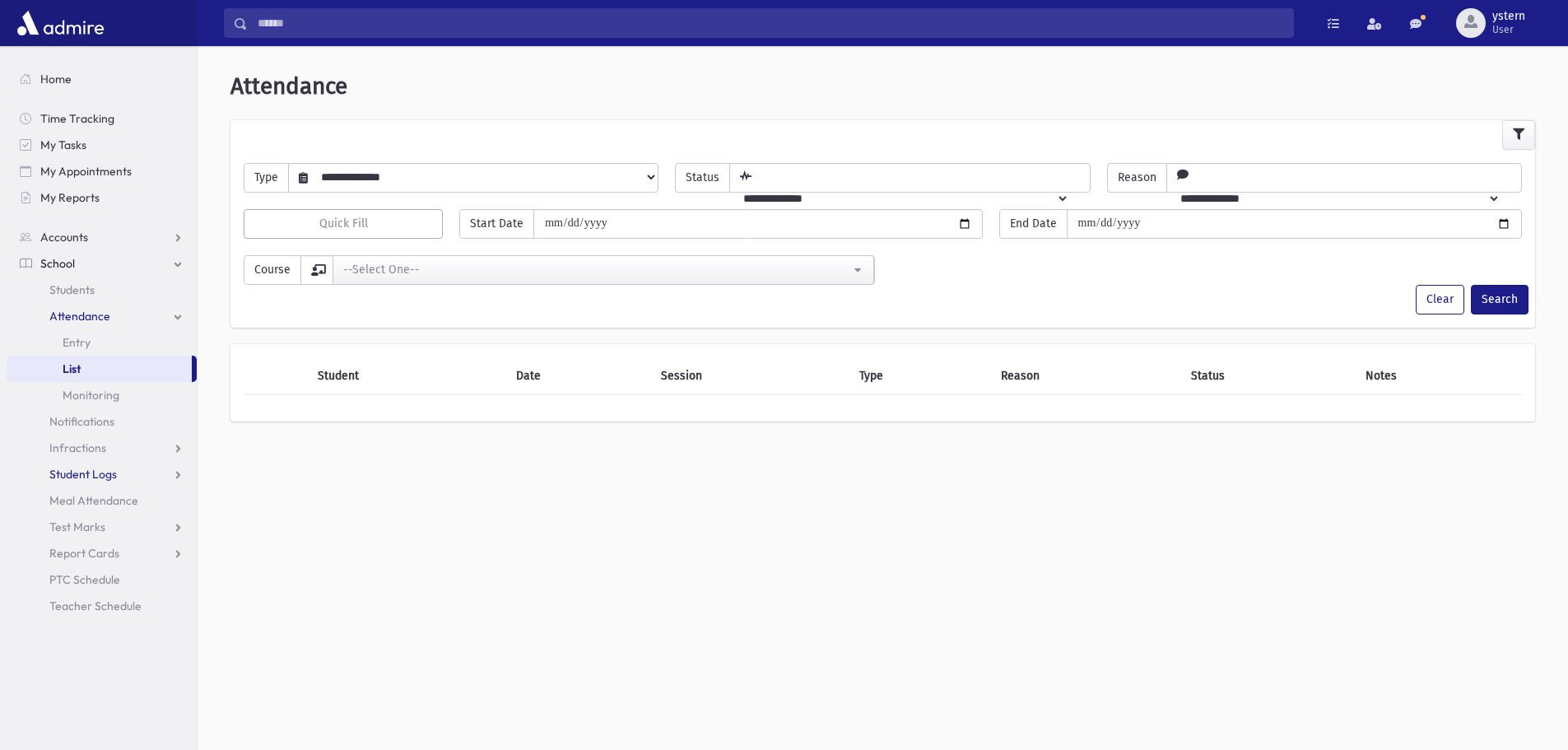
click at [78, 478] on span "Student Logs" at bounding box center [82, 474] width 67 height 15
click at [86, 496] on span "Entry" at bounding box center [76, 500] width 28 height 15
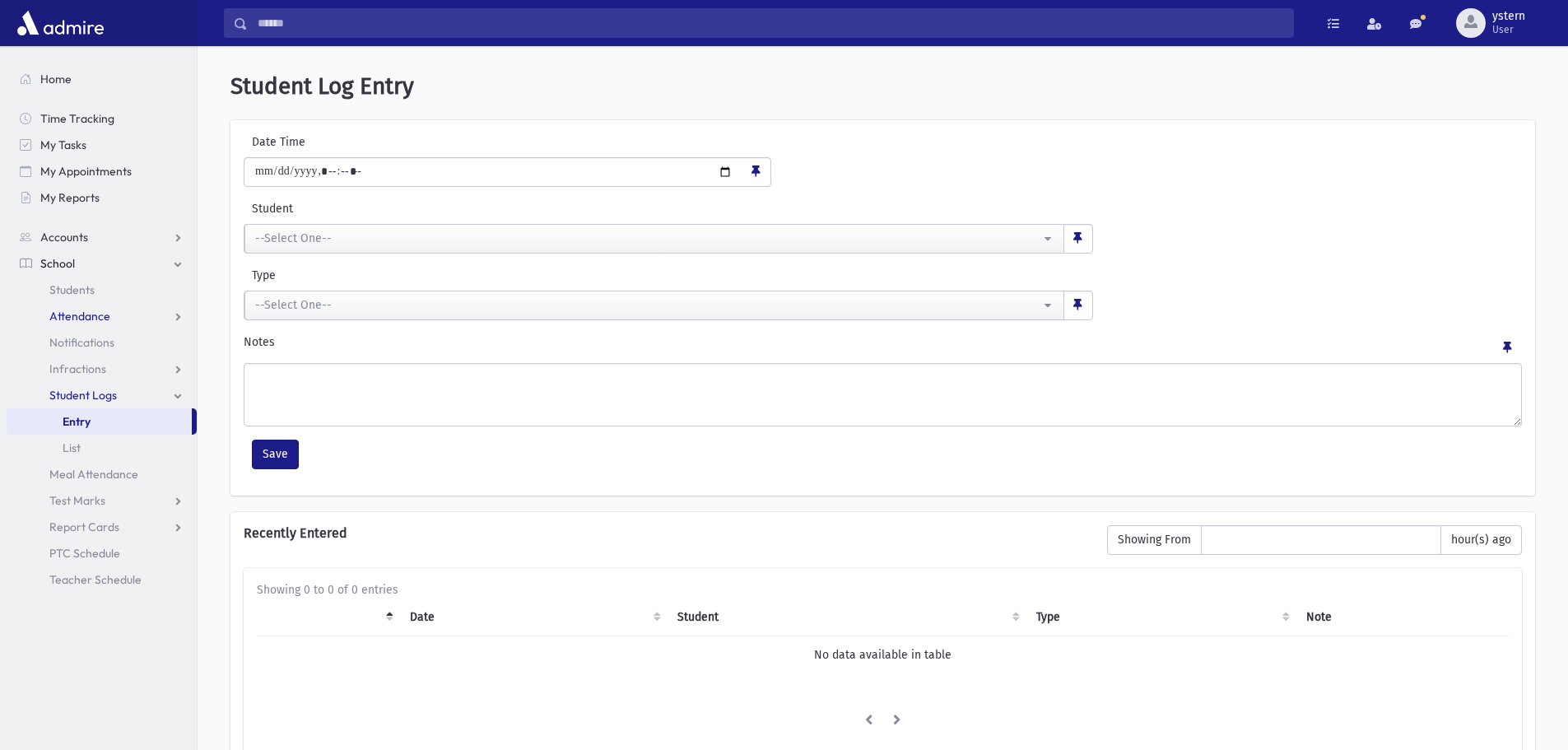
click at [73, 312] on span "Attendance" at bounding box center [79, 316] width 61 height 15
click at [86, 339] on span "Entry" at bounding box center [76, 342] width 28 height 15
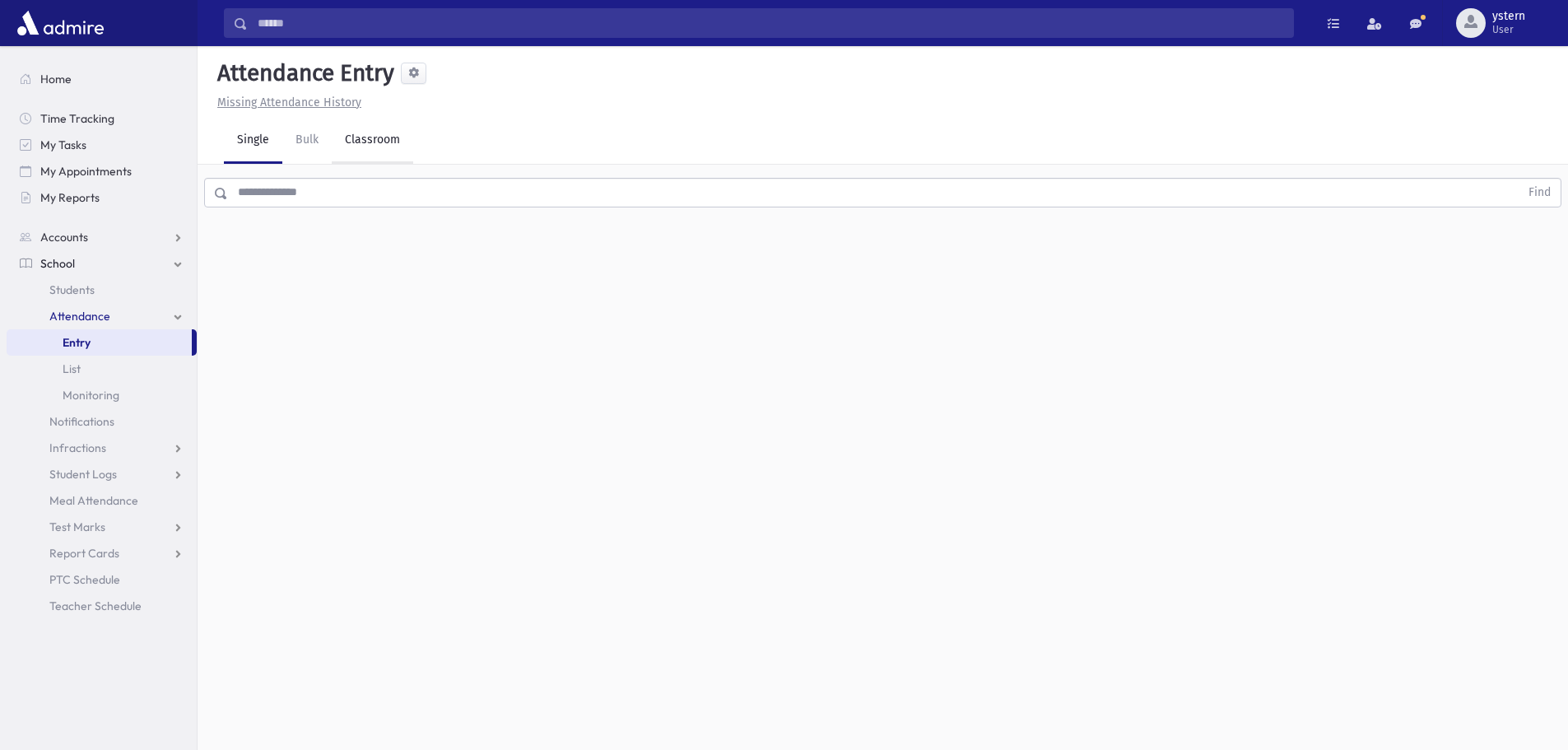
click at [374, 145] on link "Classroom" at bounding box center [372, 140] width 81 height 46
click at [433, 224] on button "--Select One--" at bounding box center [455, 213] width 198 height 30
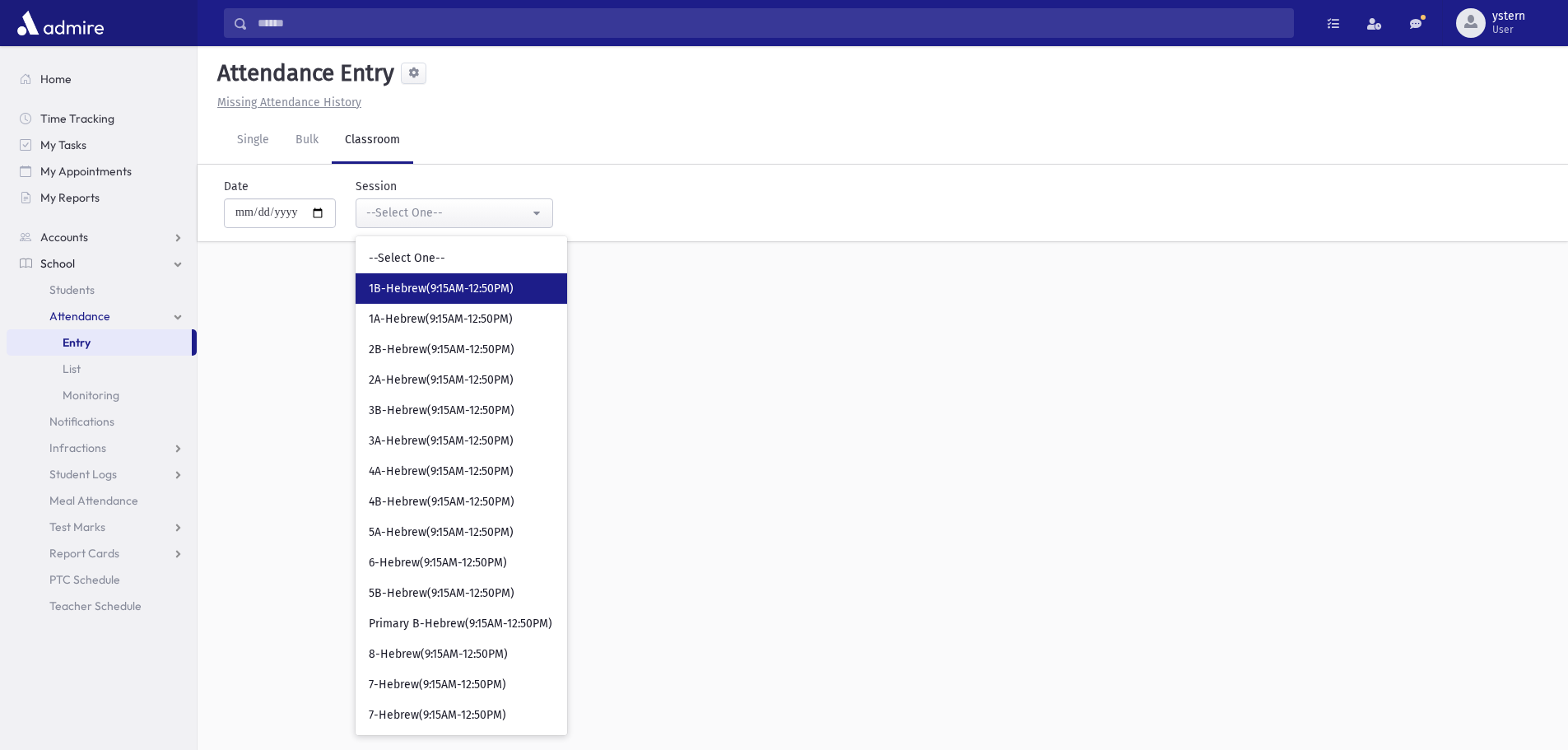
click at [454, 285] on span "1B-Hebrew(9:15AM-12:50PM)" at bounding box center [441, 289] width 145 height 17
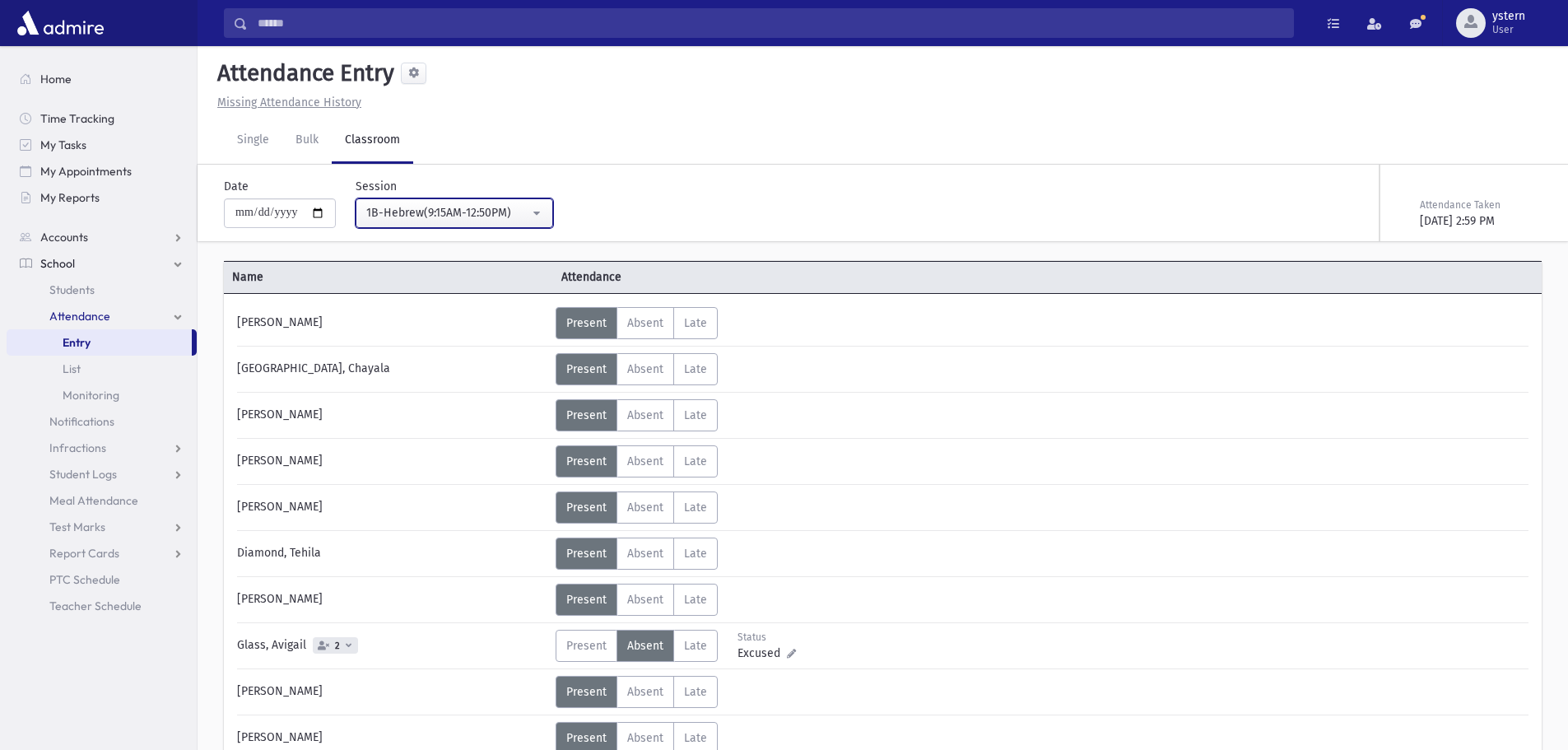
click at [505, 204] on div "1B-Hebrew(9:15AM-12:50PM)" at bounding box center [448, 213] width 163 height 17
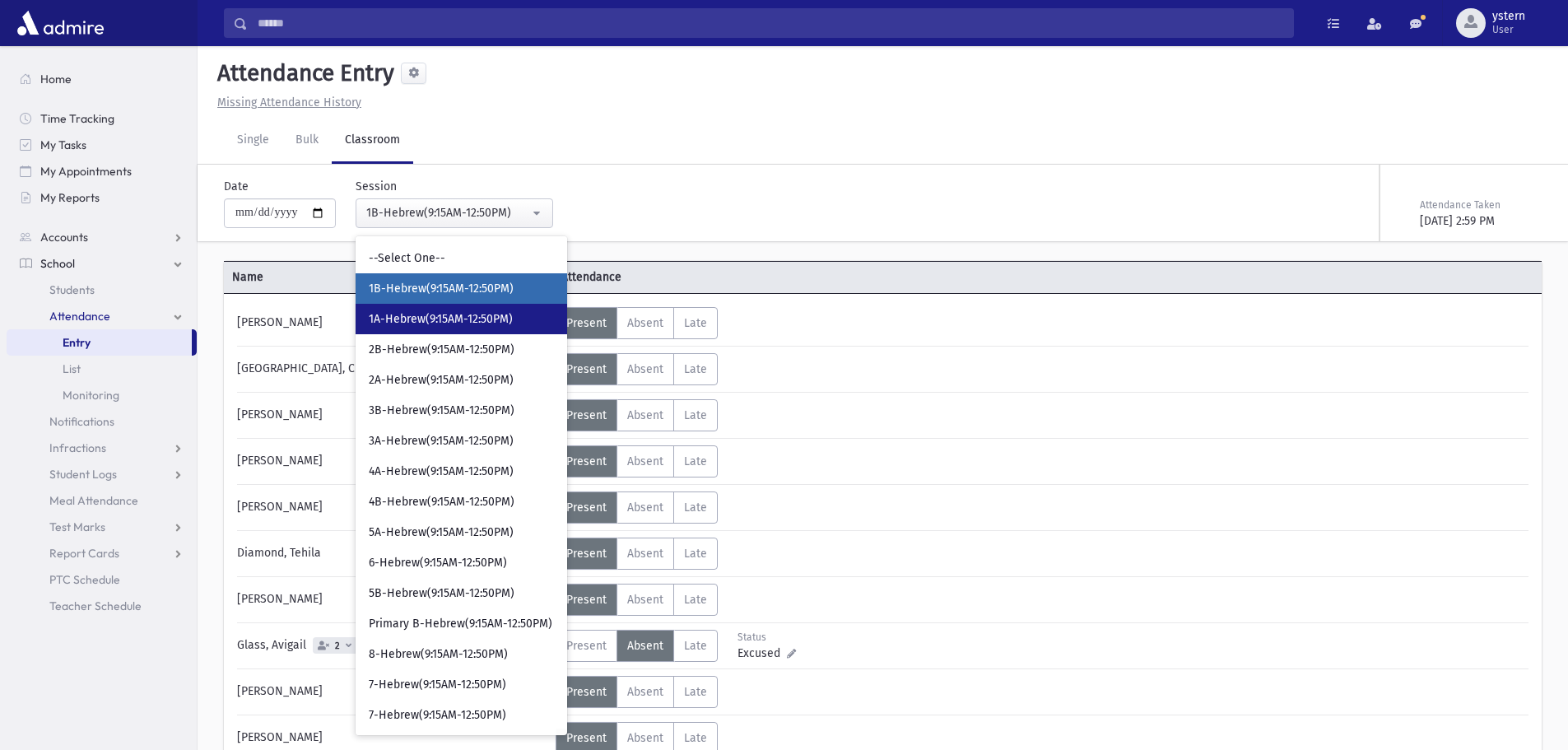
click at [450, 313] on span "1A-Hebrew(9:15AM-12:50PM)" at bounding box center [440, 320] width 144 height 17
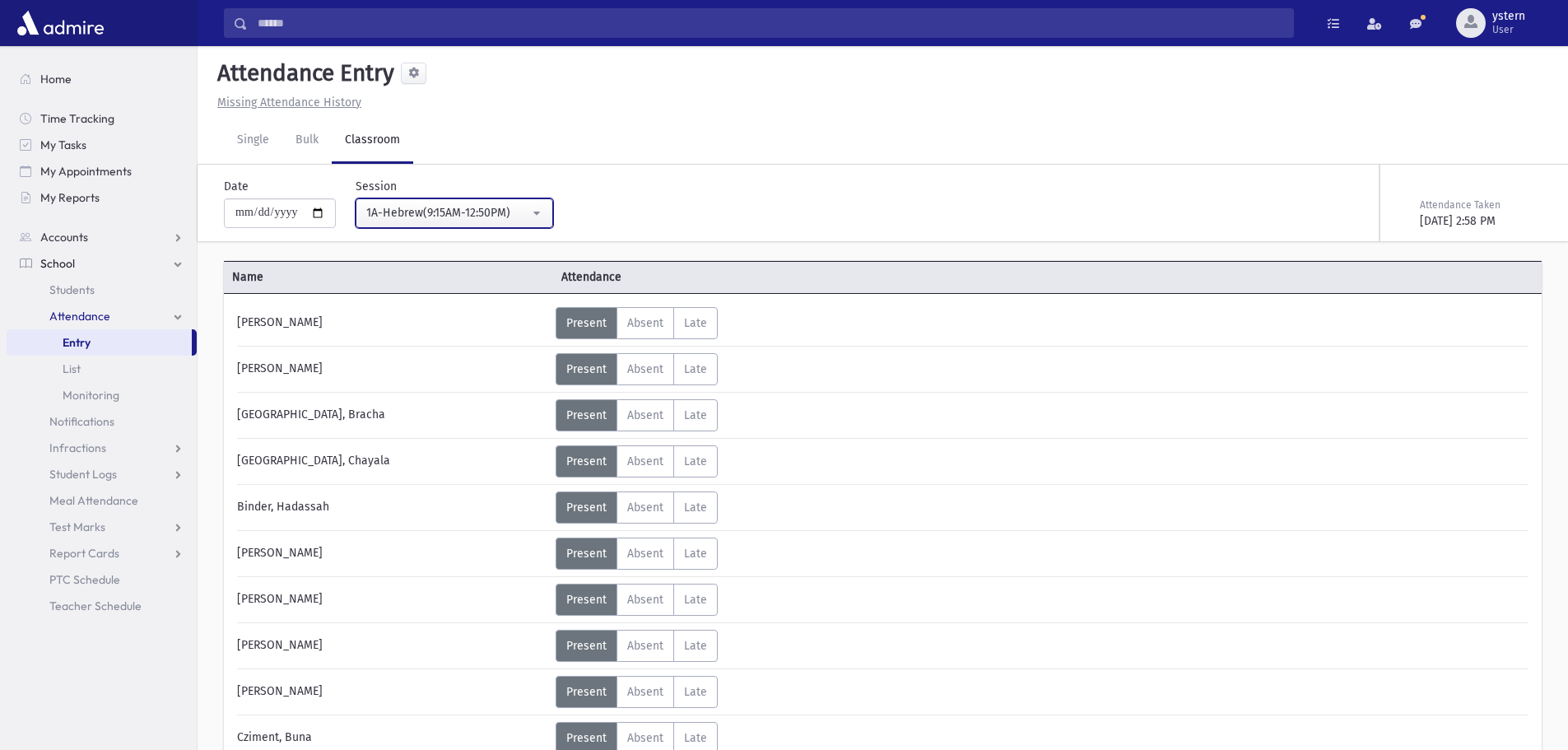
click at [515, 218] on div "1A-Hebrew(9:15AM-12:50PM)" at bounding box center [448, 213] width 163 height 17
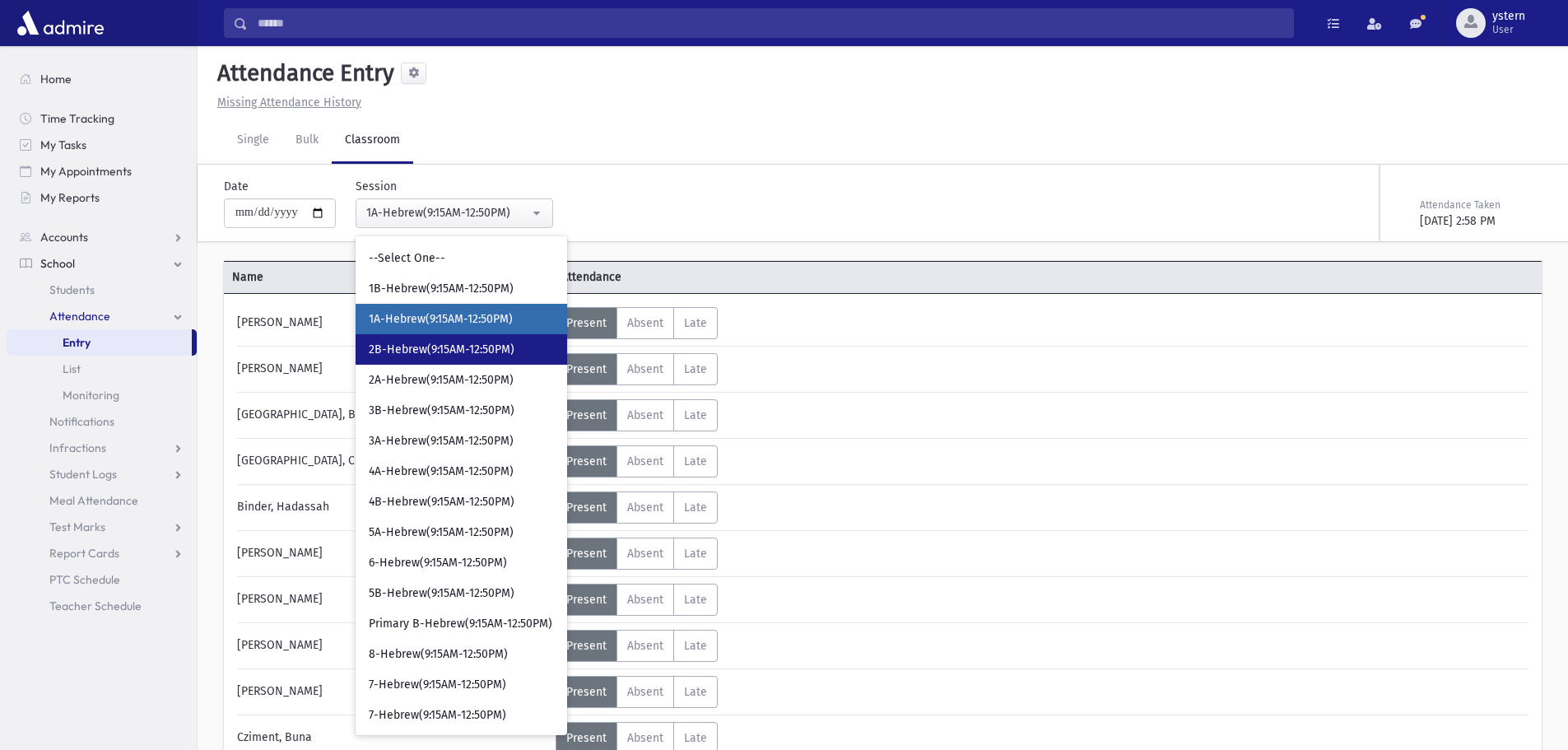
click at [468, 353] on span "2B-Hebrew(9:15AM-12:50PM)" at bounding box center [441, 350] width 145 height 17
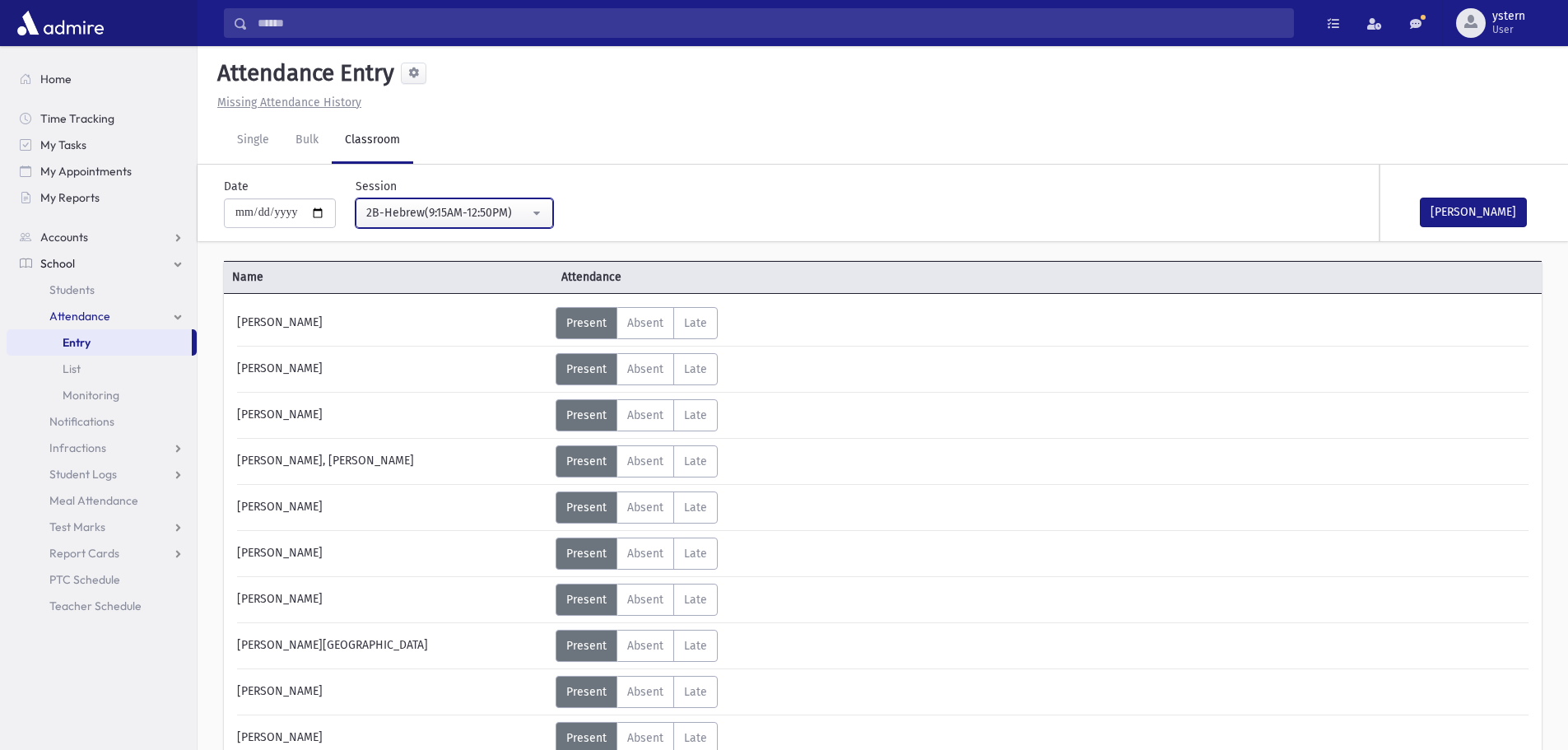
click at [510, 221] on div "2B-Hebrew(9:15AM-12:50PM)" at bounding box center [448, 213] width 163 height 18
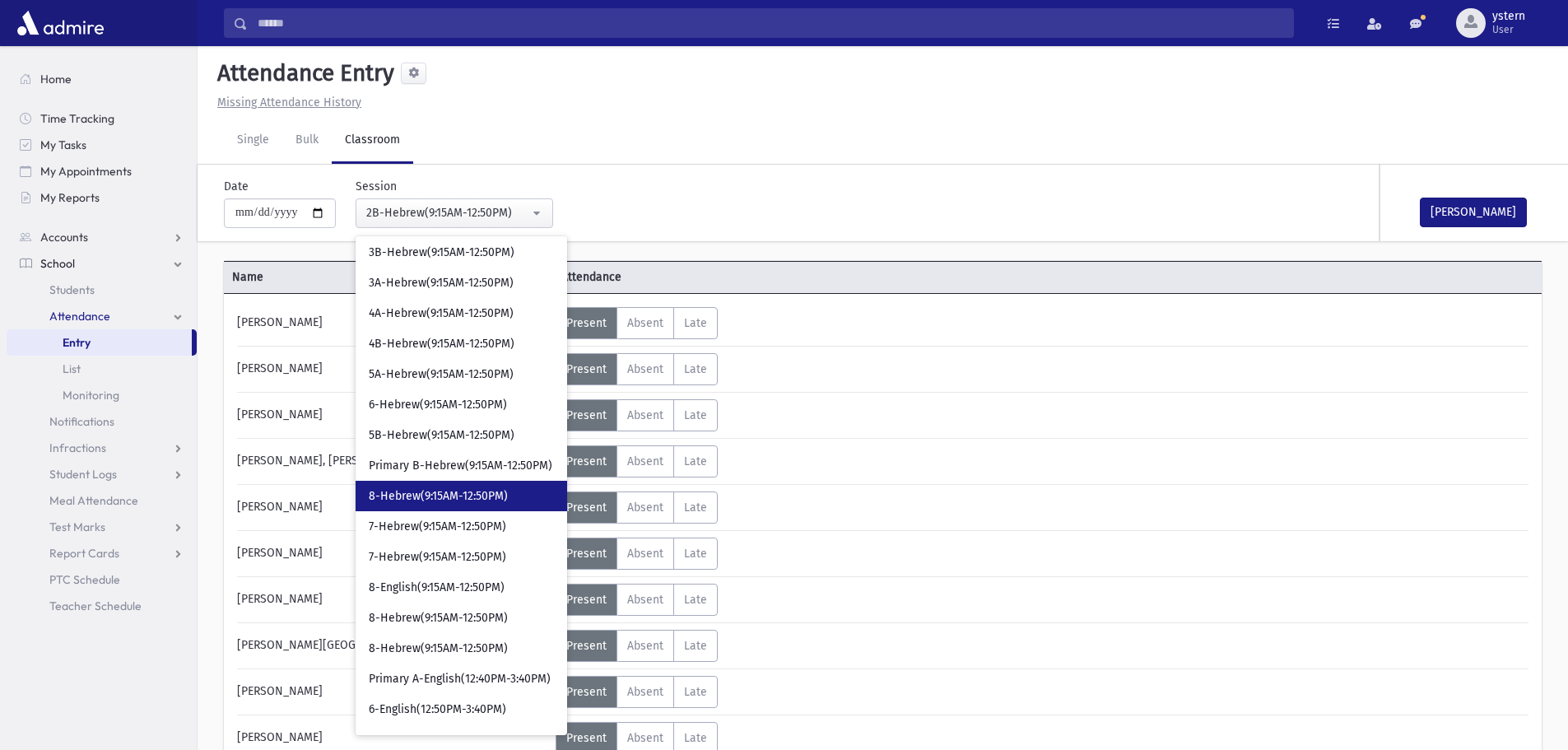
scroll to position [164, 0]
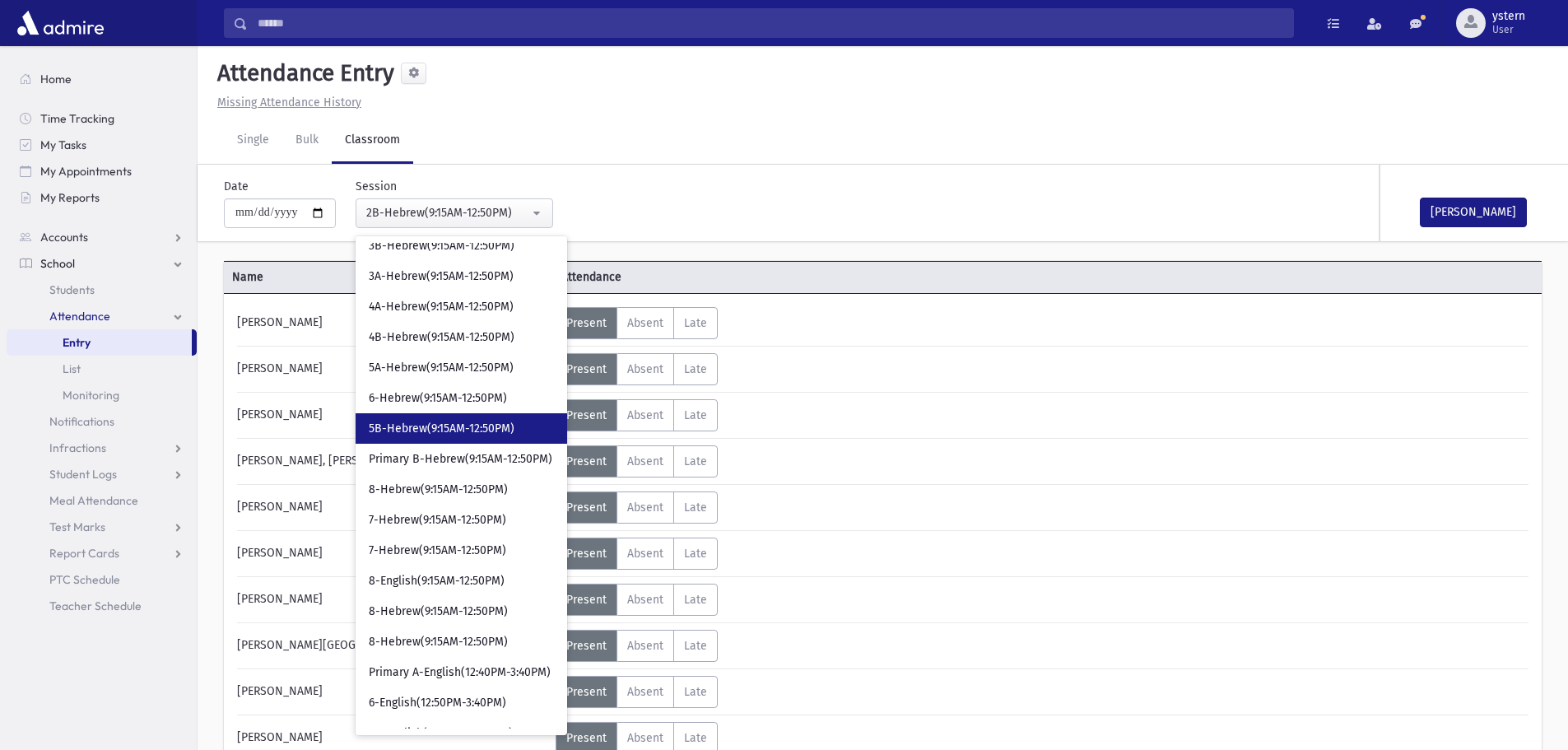
click at [473, 419] on link "5B-Hebrew(9:15AM-12:50PM)" at bounding box center [461, 428] width 212 height 31
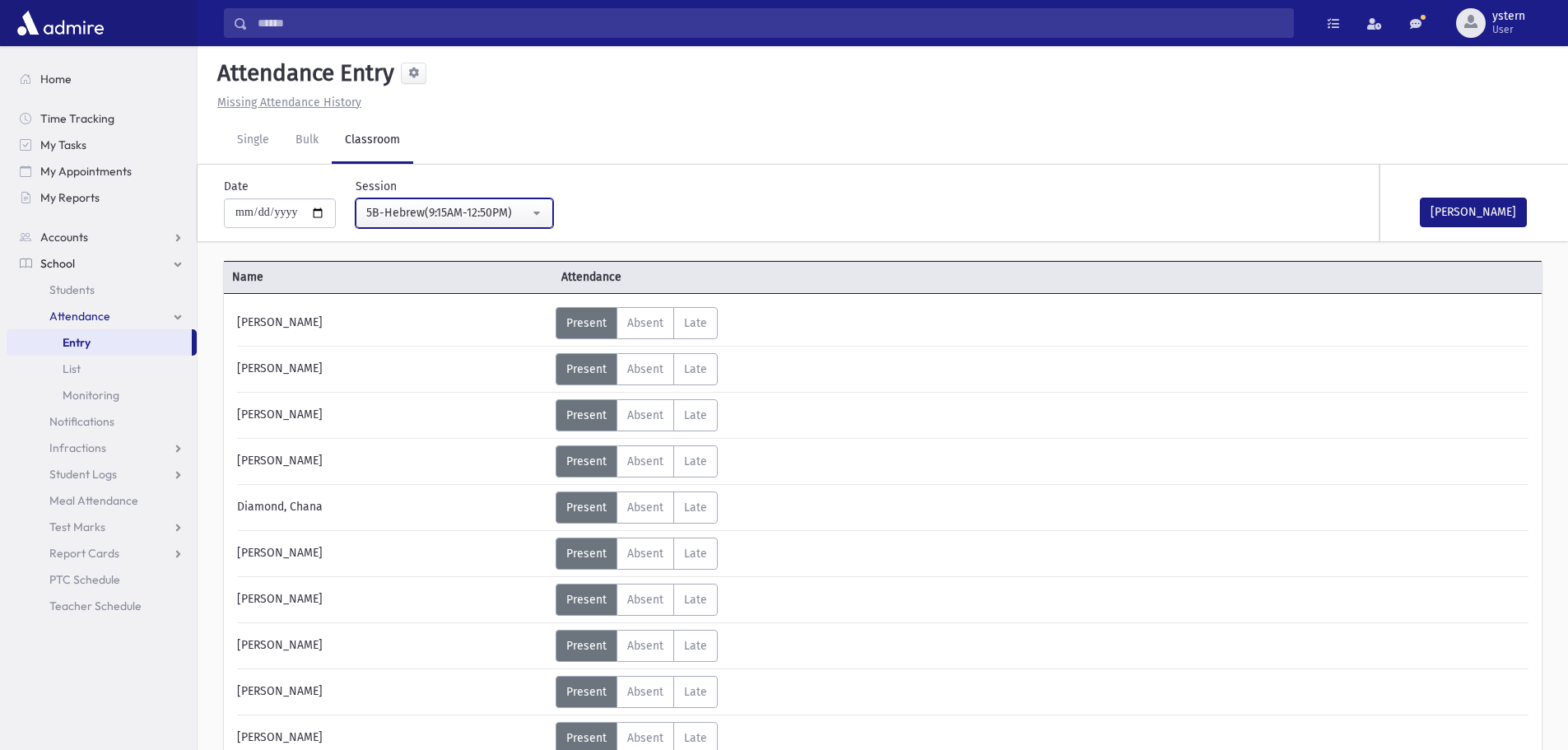
click at [499, 211] on div "5B-Hebrew(9:15AM-12:50PM)" at bounding box center [448, 213] width 163 height 17
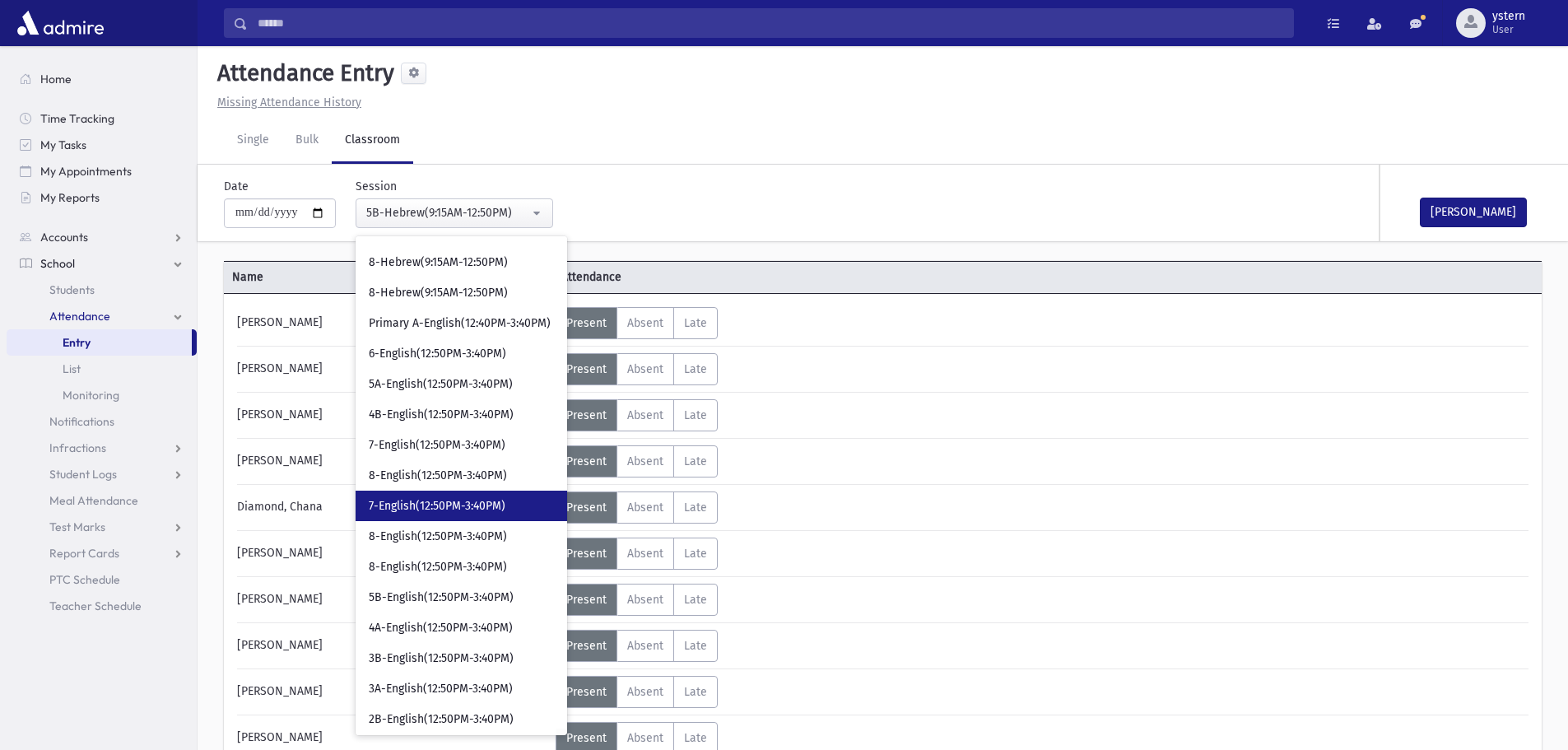
scroll to position [518, 0]
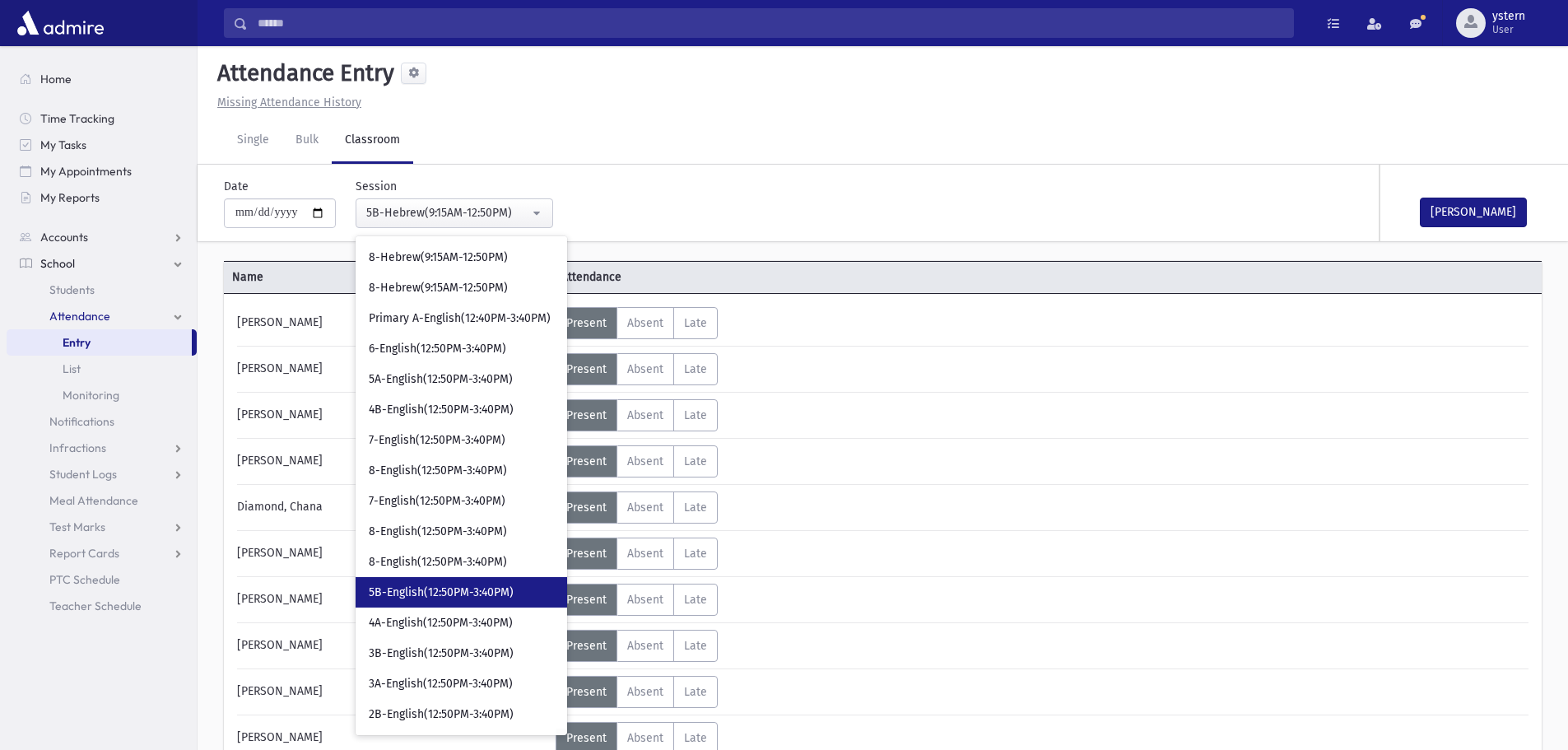
click at [496, 589] on span "5B-English(12:50PM-3:40PM)" at bounding box center [441, 592] width 145 height 17
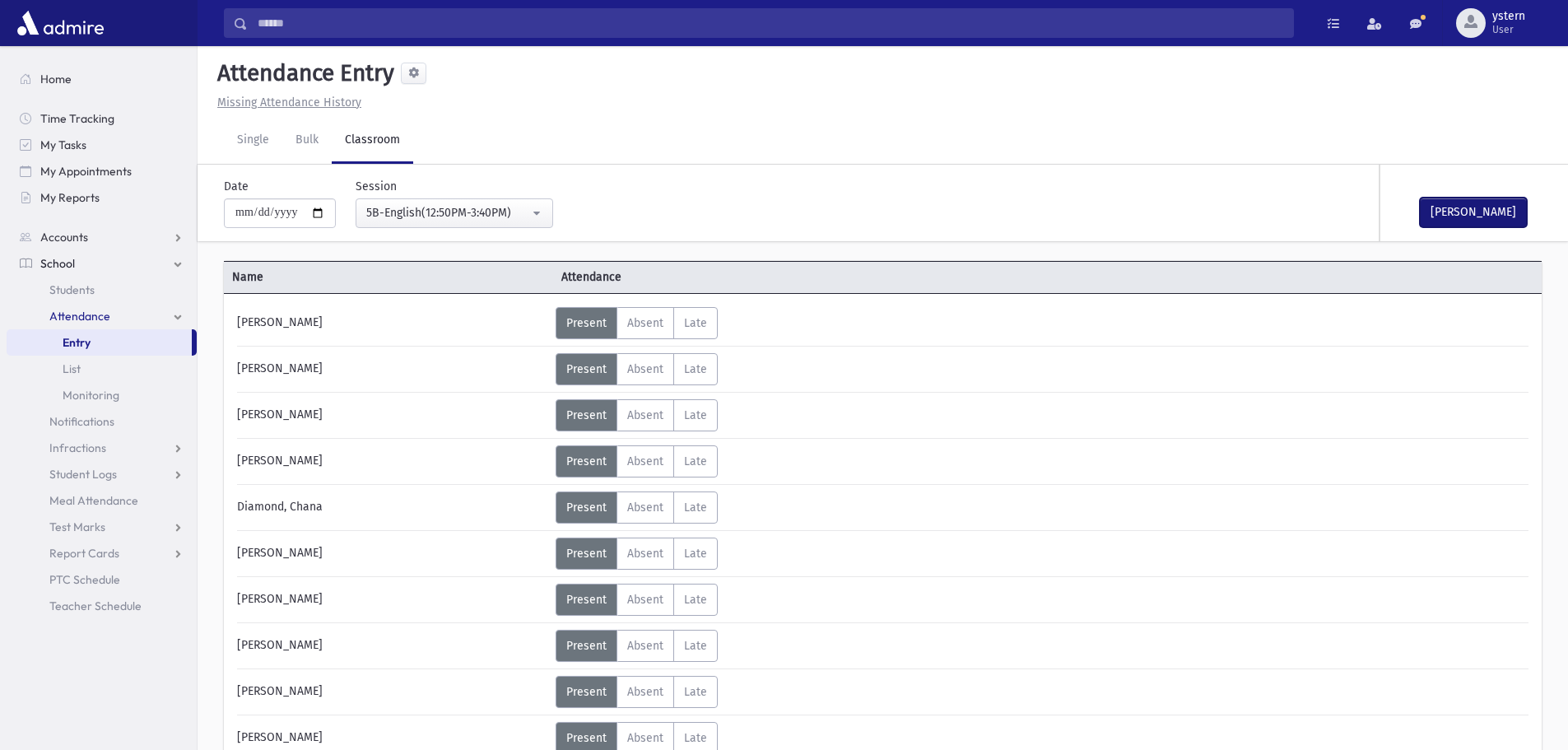
click at [1492, 215] on button "[PERSON_NAME]" at bounding box center [1473, 213] width 107 height 30
click at [475, 199] on button "5B-English(12:50PM-3:40PM)" at bounding box center [455, 213] width 198 height 30
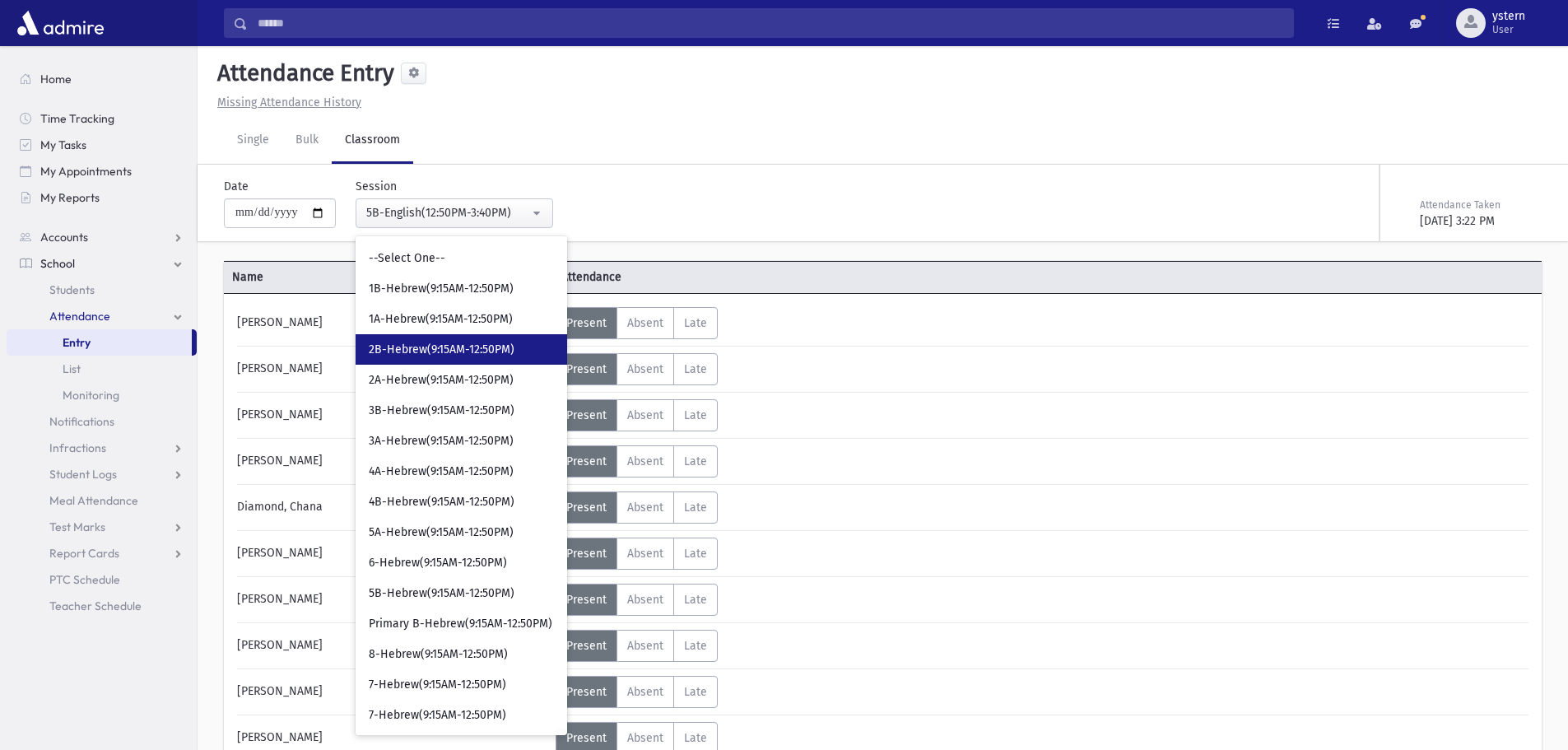
click at [467, 347] on span "2B-Hebrew(9:15AM-12:50PM)" at bounding box center [441, 350] width 145 height 17
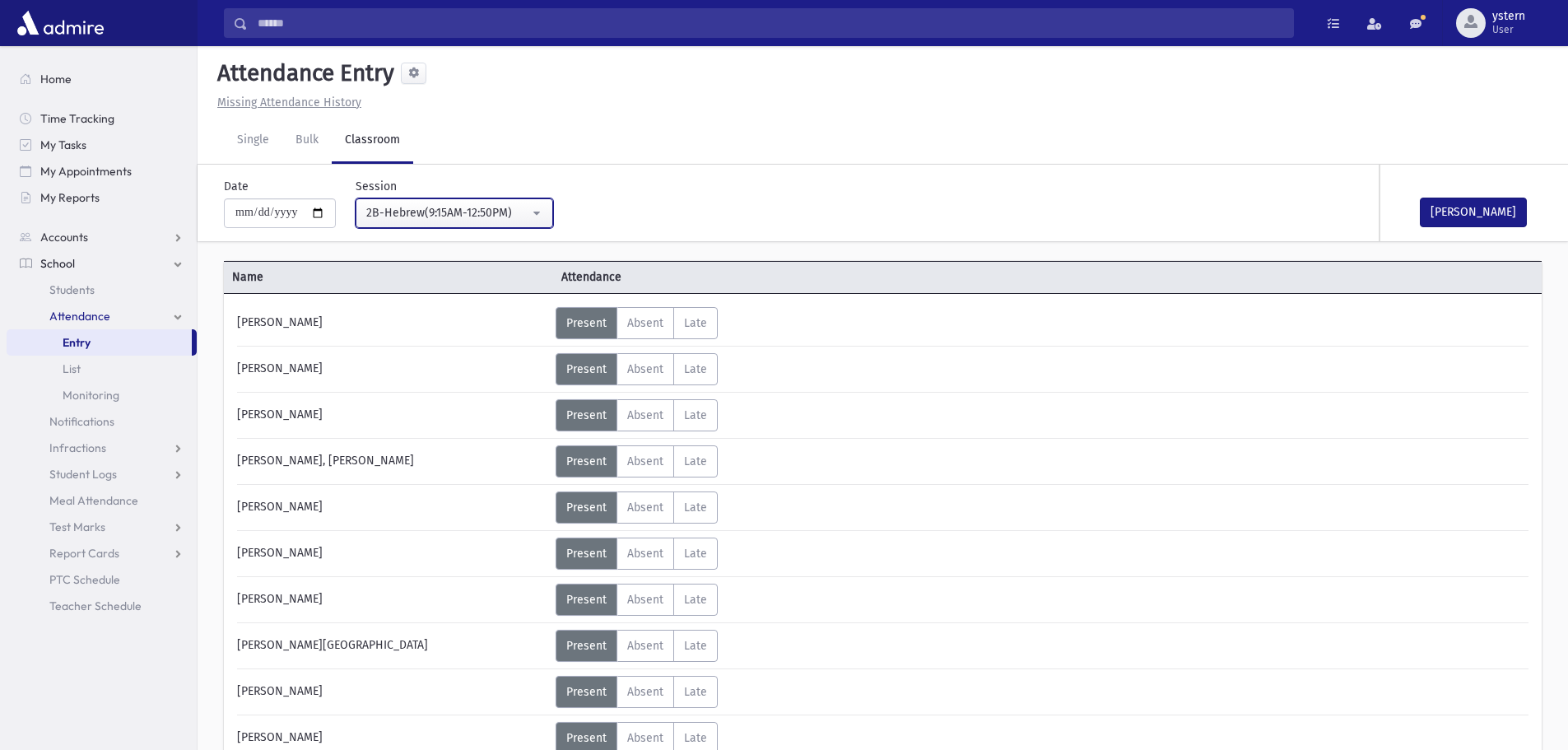
click at [477, 199] on button "2B-Hebrew(9:15AM-12:50PM)" at bounding box center [455, 213] width 198 height 30
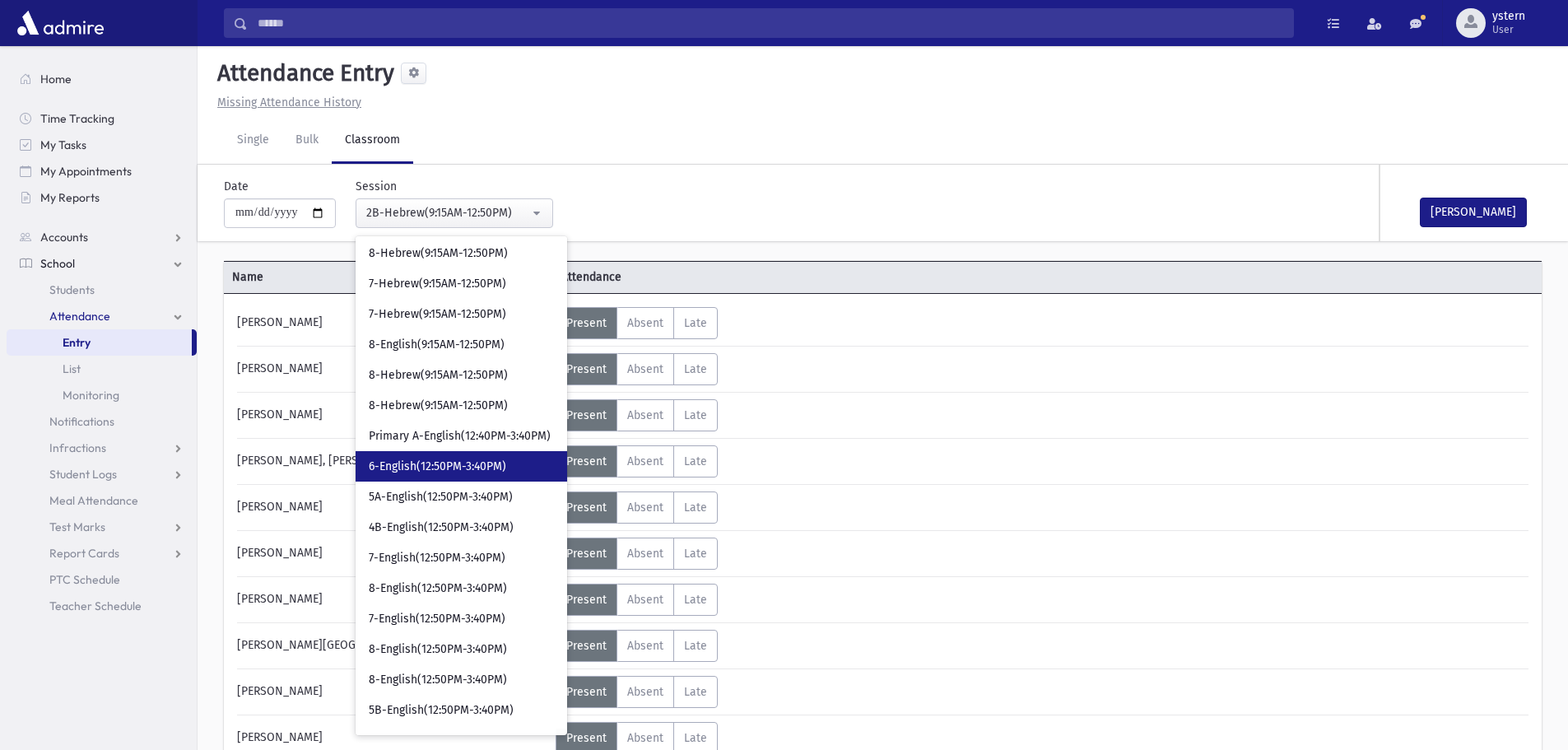
scroll to position [411, 0]
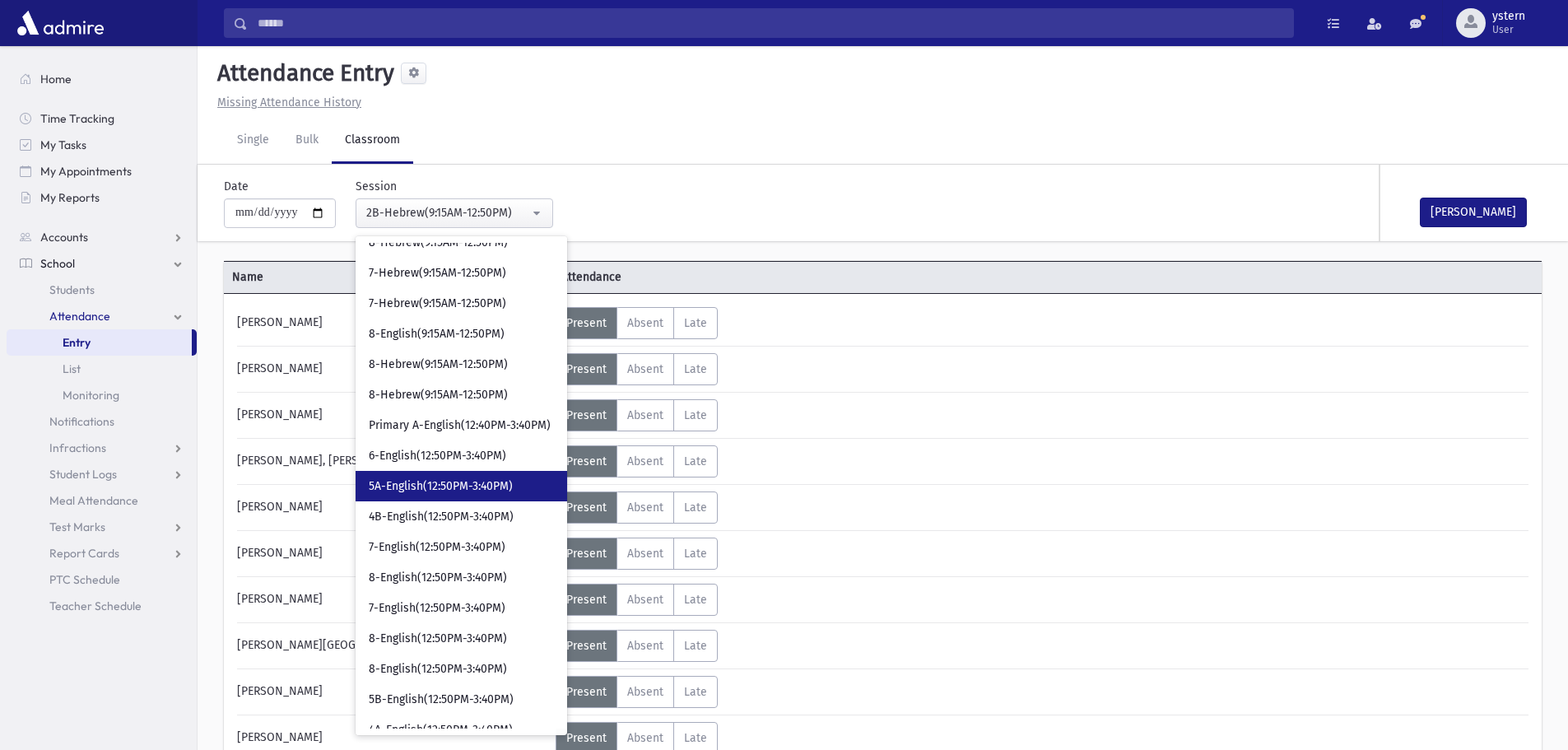
click at [499, 487] on span "5A-English(12:50PM-3:40PM)" at bounding box center [440, 487] width 144 height 17
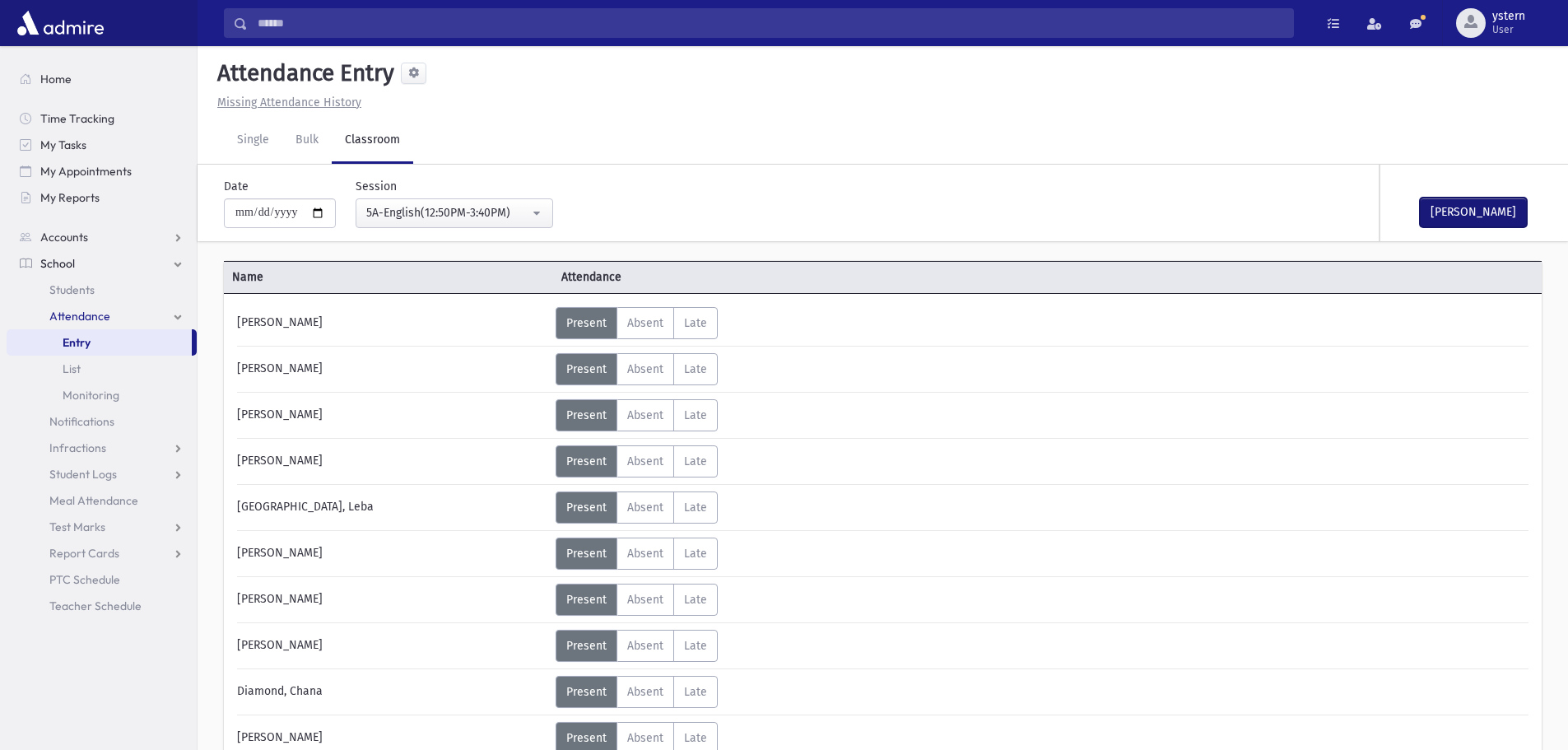
click at [1482, 201] on button "[PERSON_NAME]" at bounding box center [1473, 213] width 107 height 30
click at [463, 210] on div "5A-English(12:50PM-3:40PM)" at bounding box center [448, 213] width 163 height 17
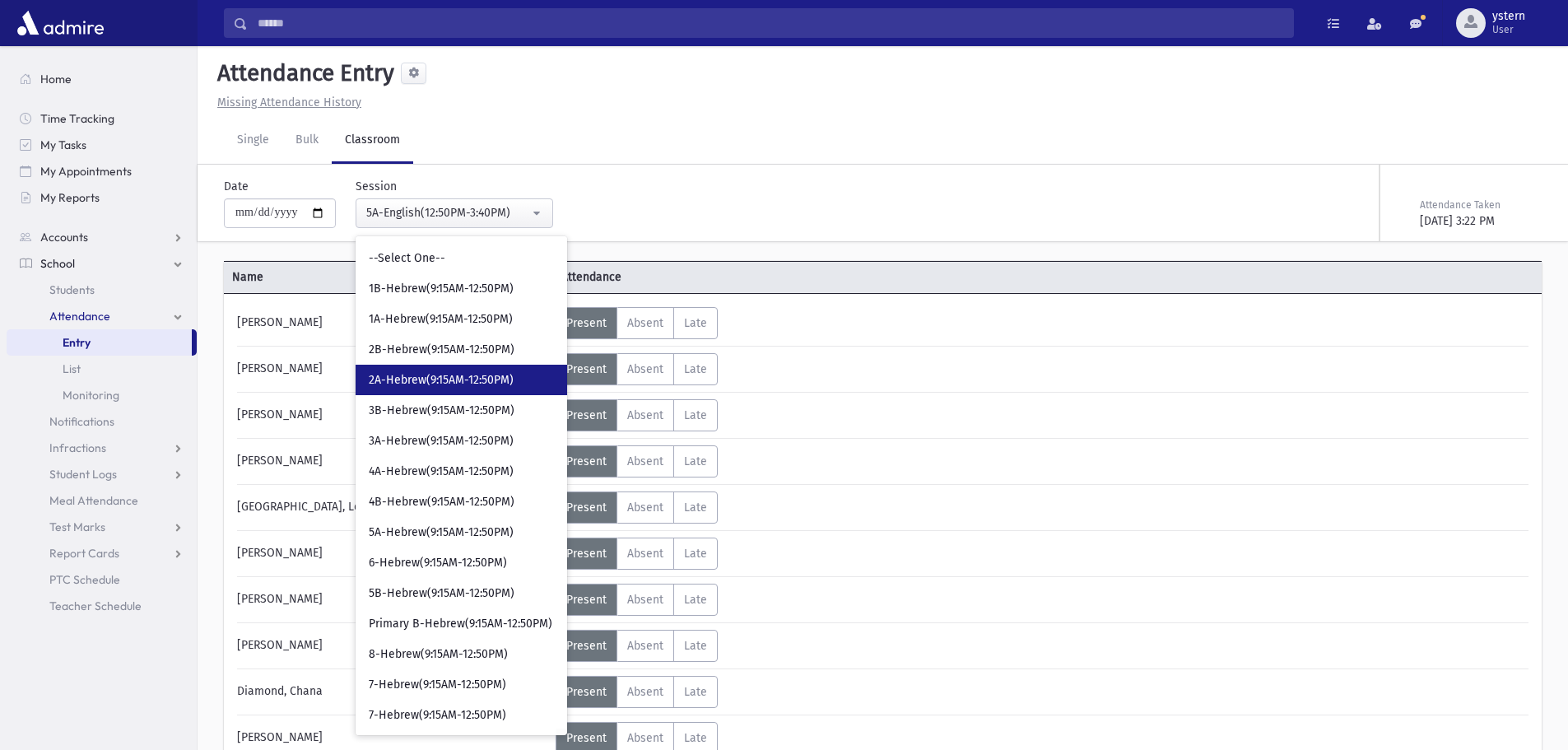
click at [470, 382] on span "2A-Hebrew(9:15AM-12:50PM)" at bounding box center [441, 380] width 145 height 17
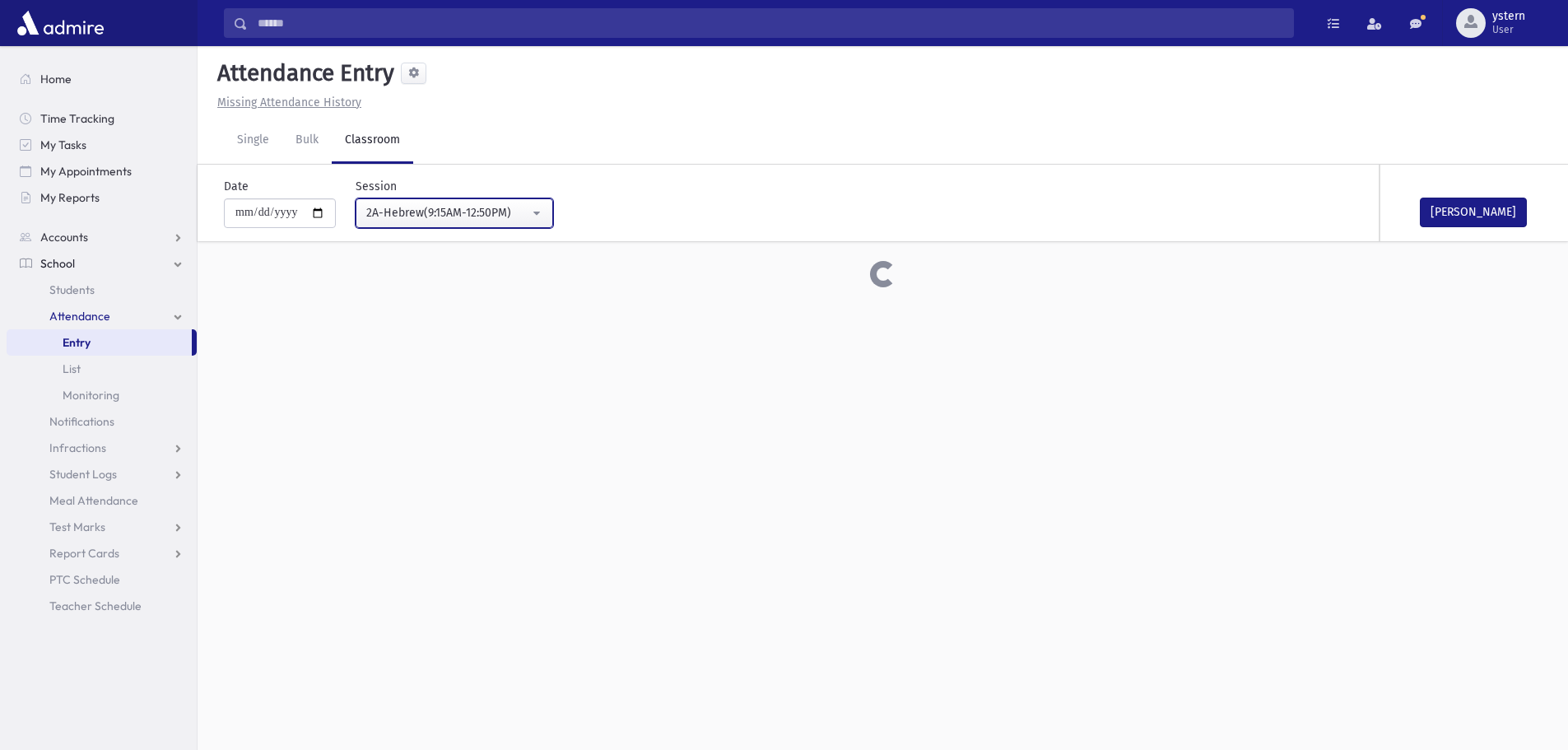
click at [502, 200] on button "2A-Hebrew(9:15AM-12:50PM)" at bounding box center [455, 213] width 198 height 30
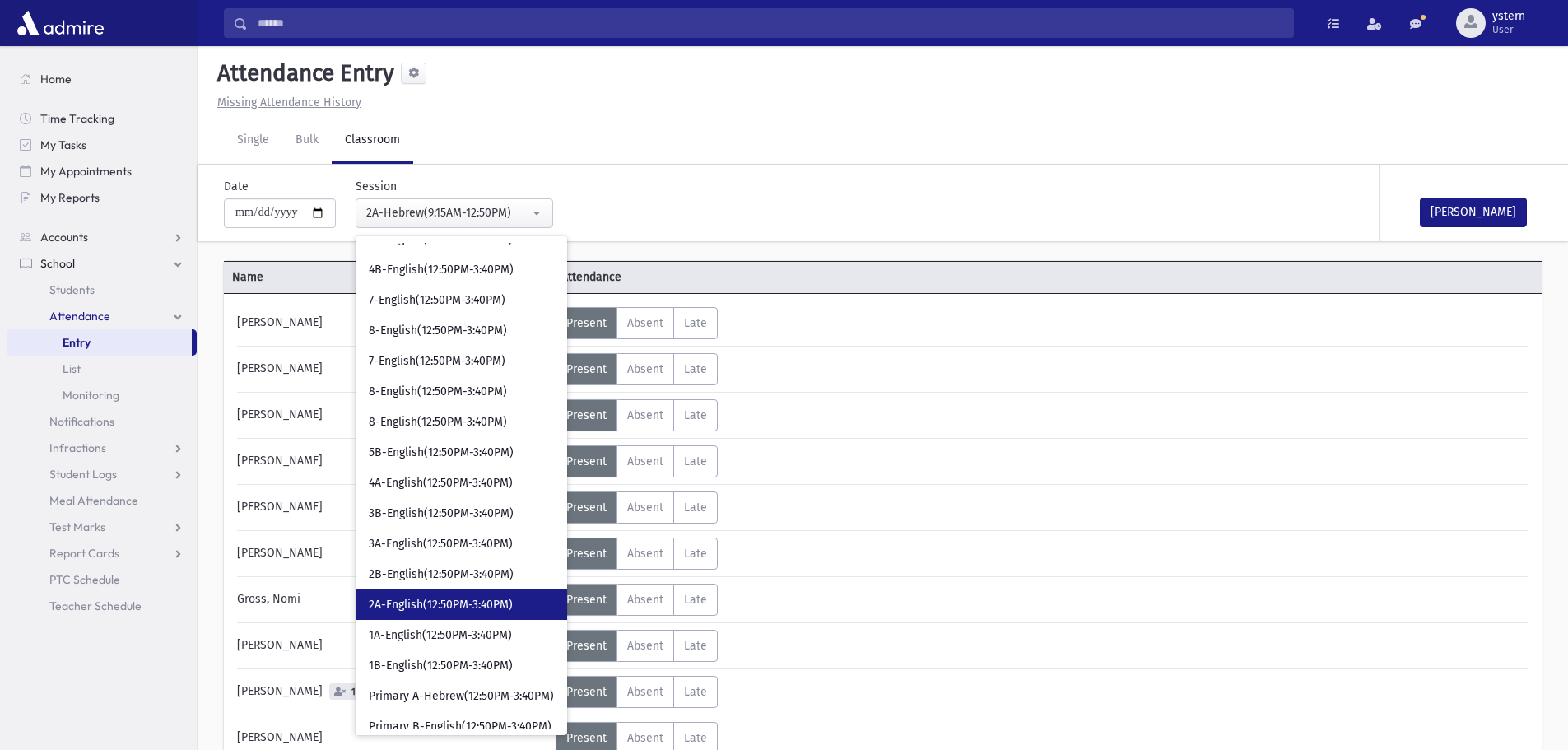
scroll to position [671, 0]
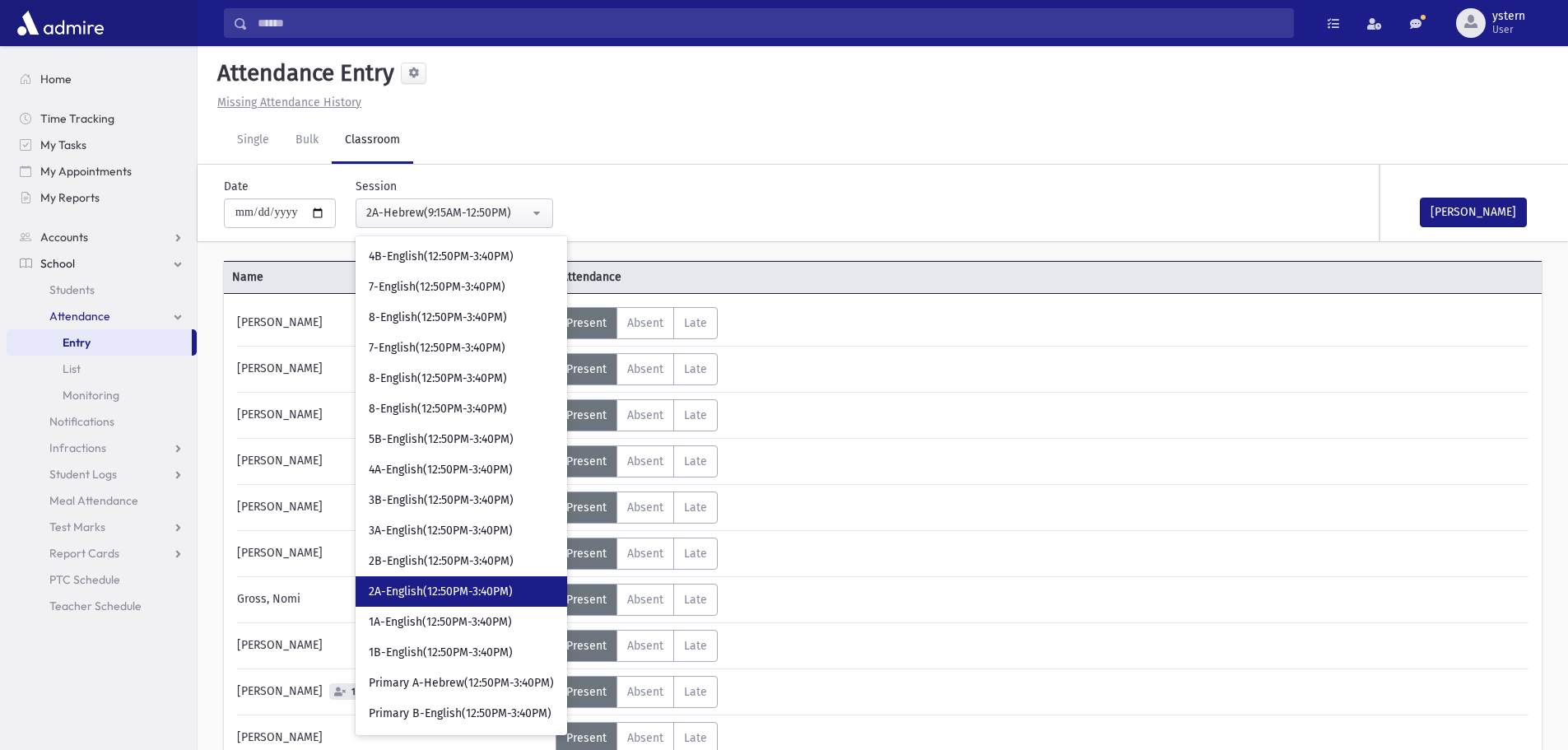
click at [453, 583] on span "2A-English(12:50PM-3:40PM)" at bounding box center [440, 591] width 144 height 17
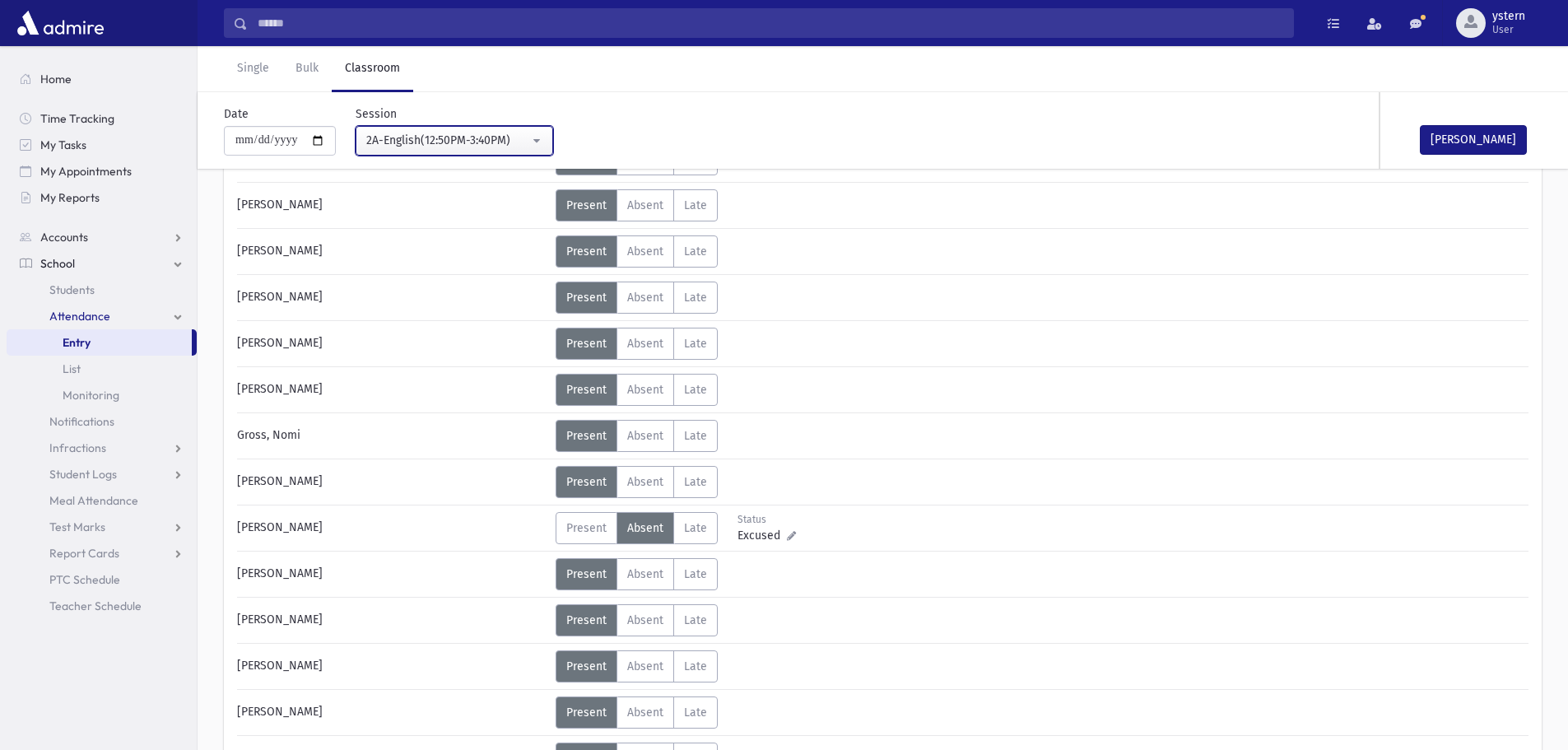
scroll to position [164, 0]
click at [1470, 130] on button "[PERSON_NAME]" at bounding box center [1473, 140] width 107 height 30
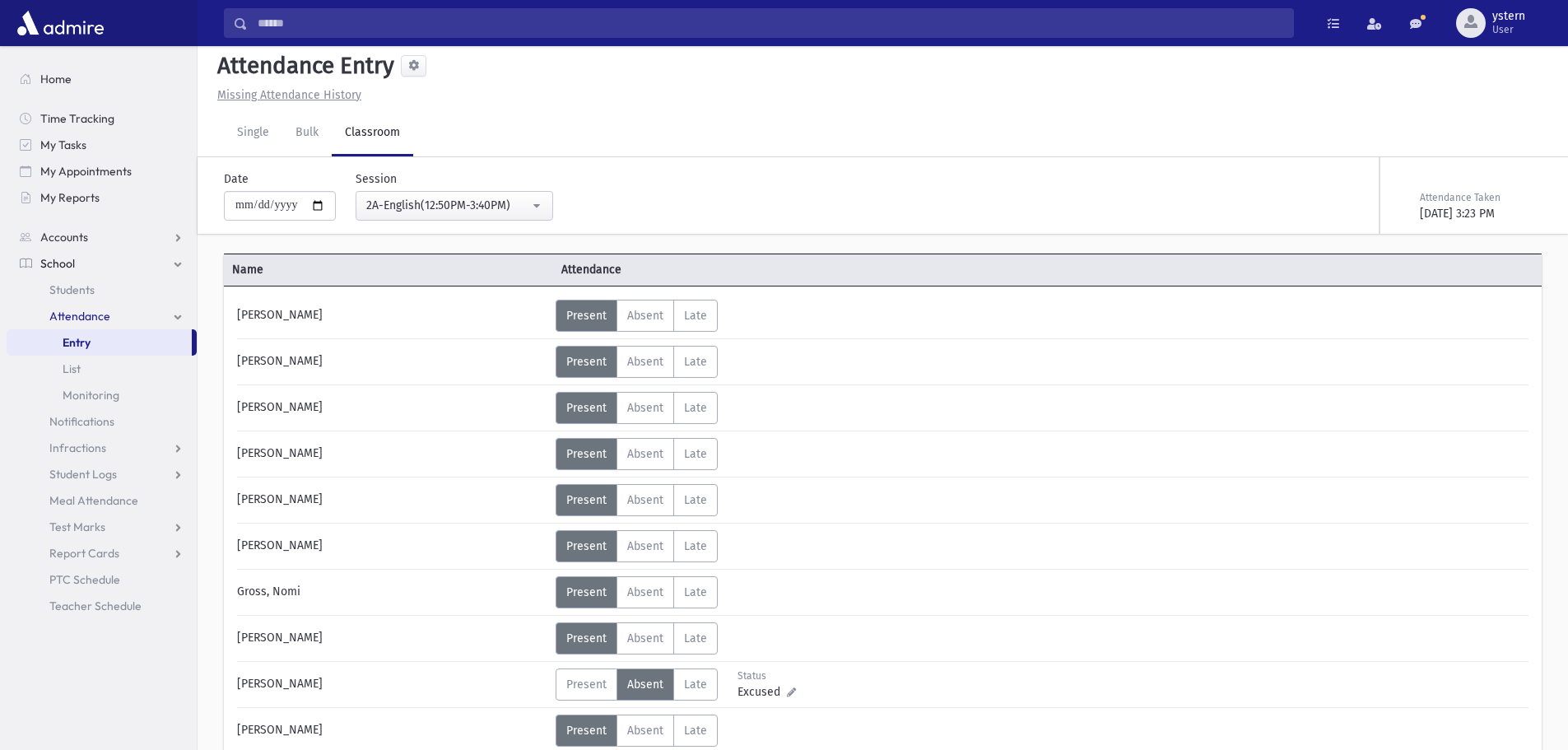
scroll to position [0, 0]
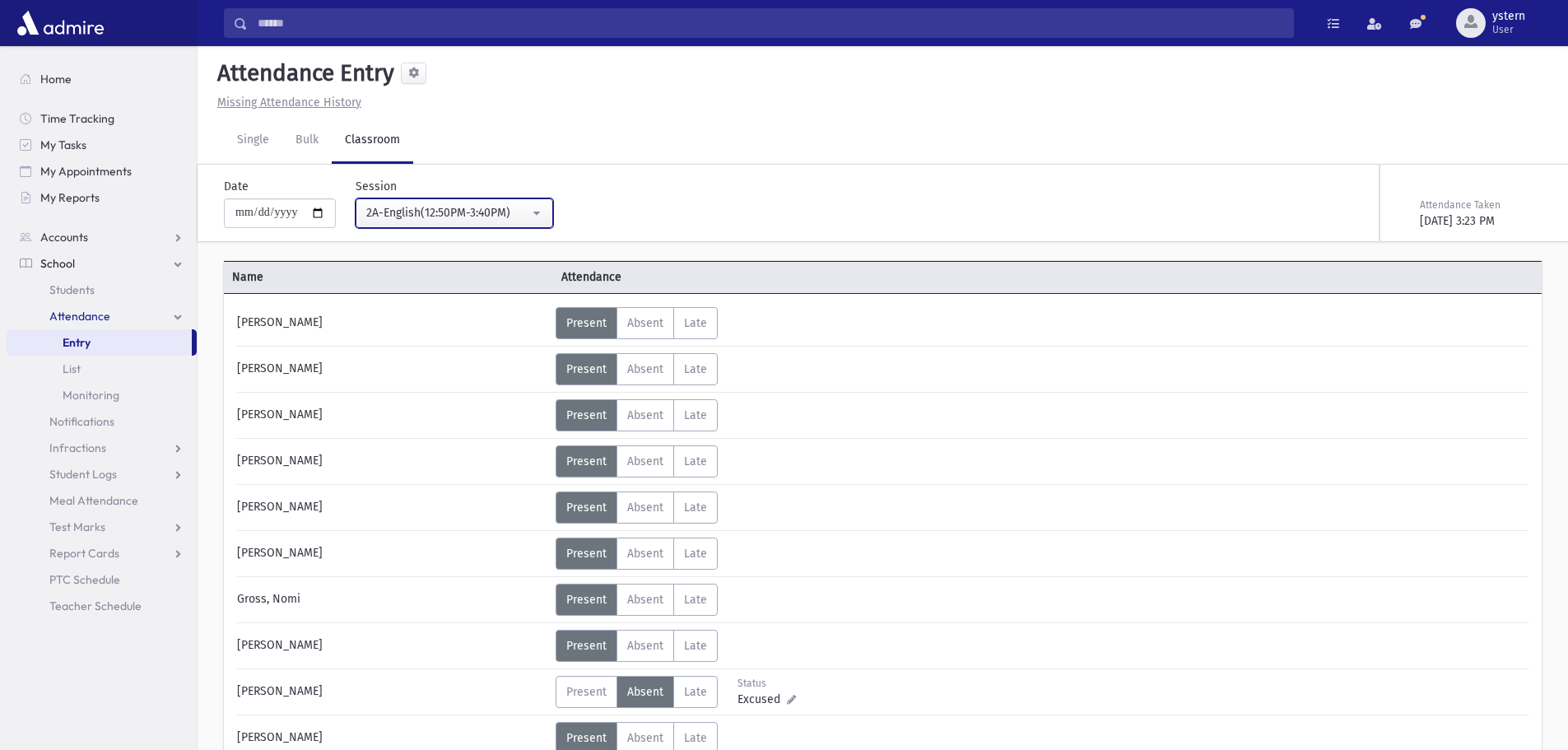
click at [448, 216] on div "2A-English(12:50PM-3:40PM)" at bounding box center [448, 213] width 163 height 17
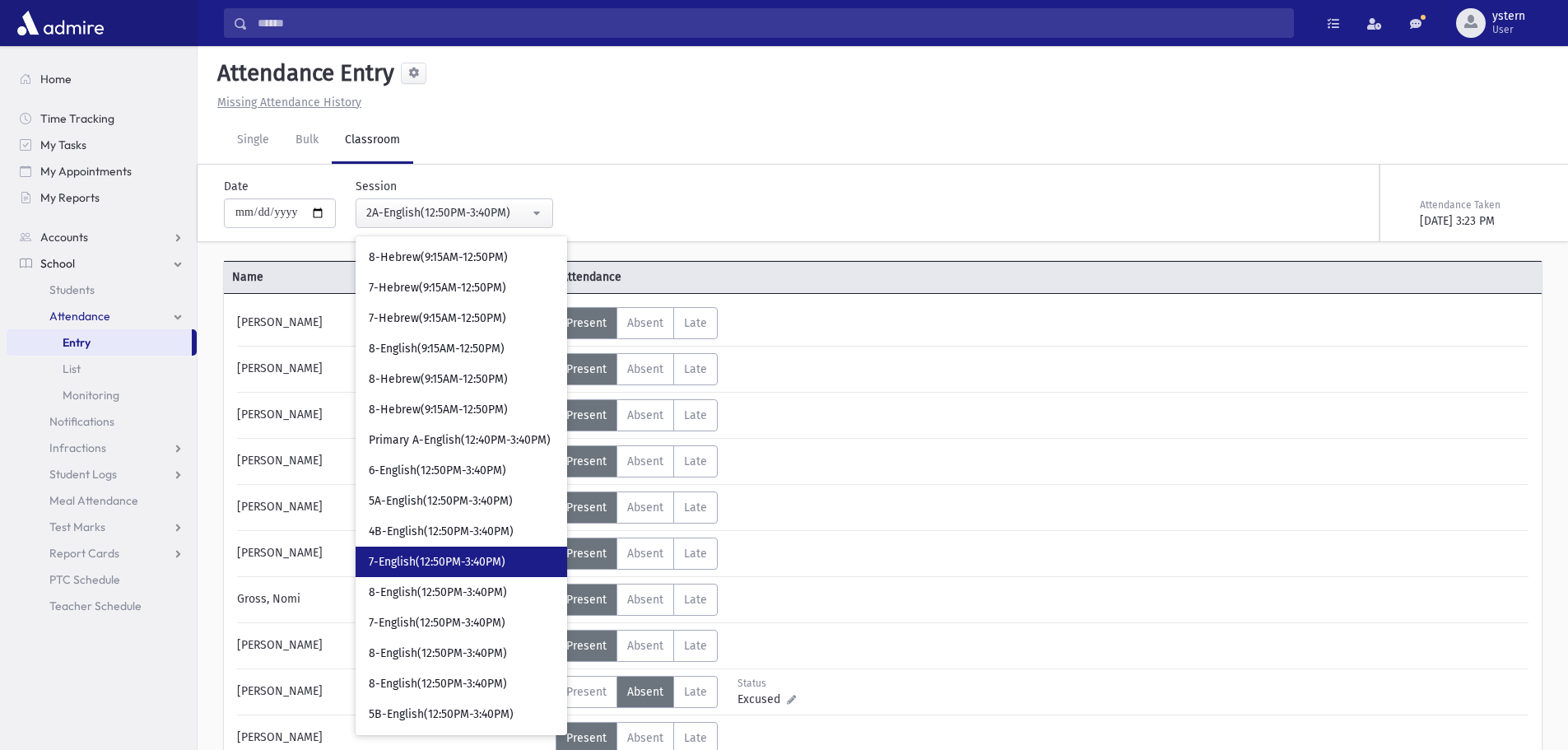
scroll to position [424, 0]
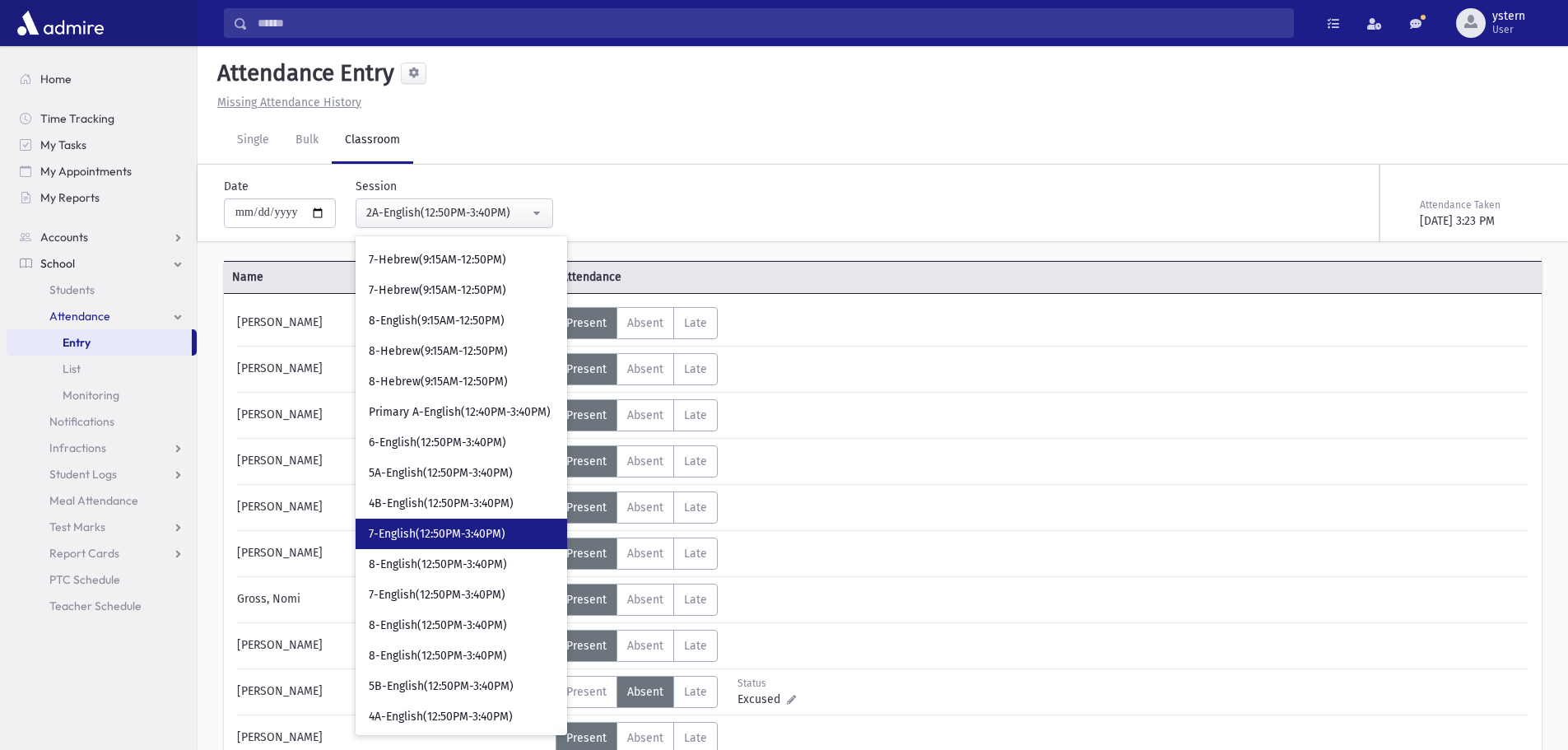
click at [504, 546] on link "7-English(12:50PM-3:40PM)" at bounding box center [461, 533] width 212 height 31
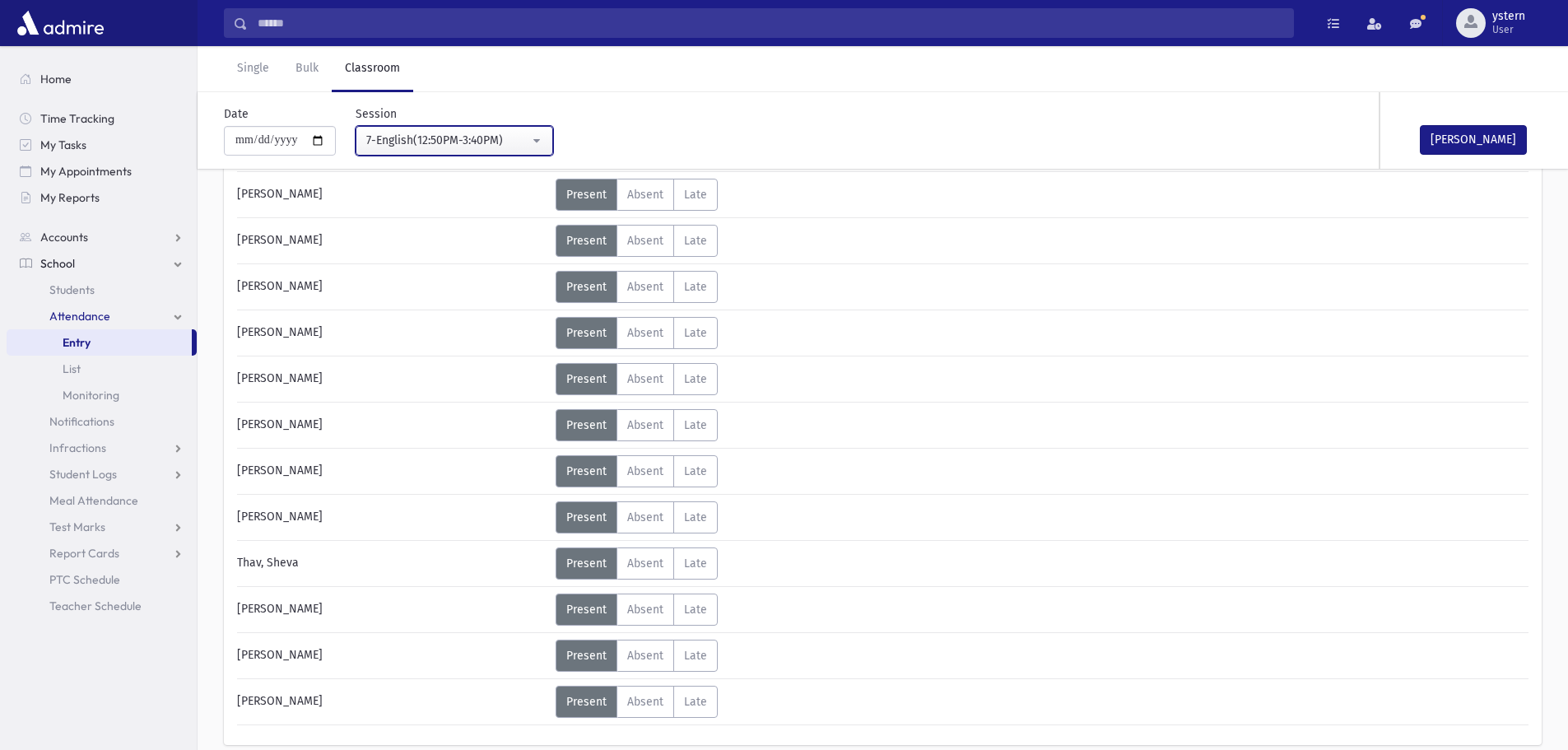
scroll to position [1026, 0]
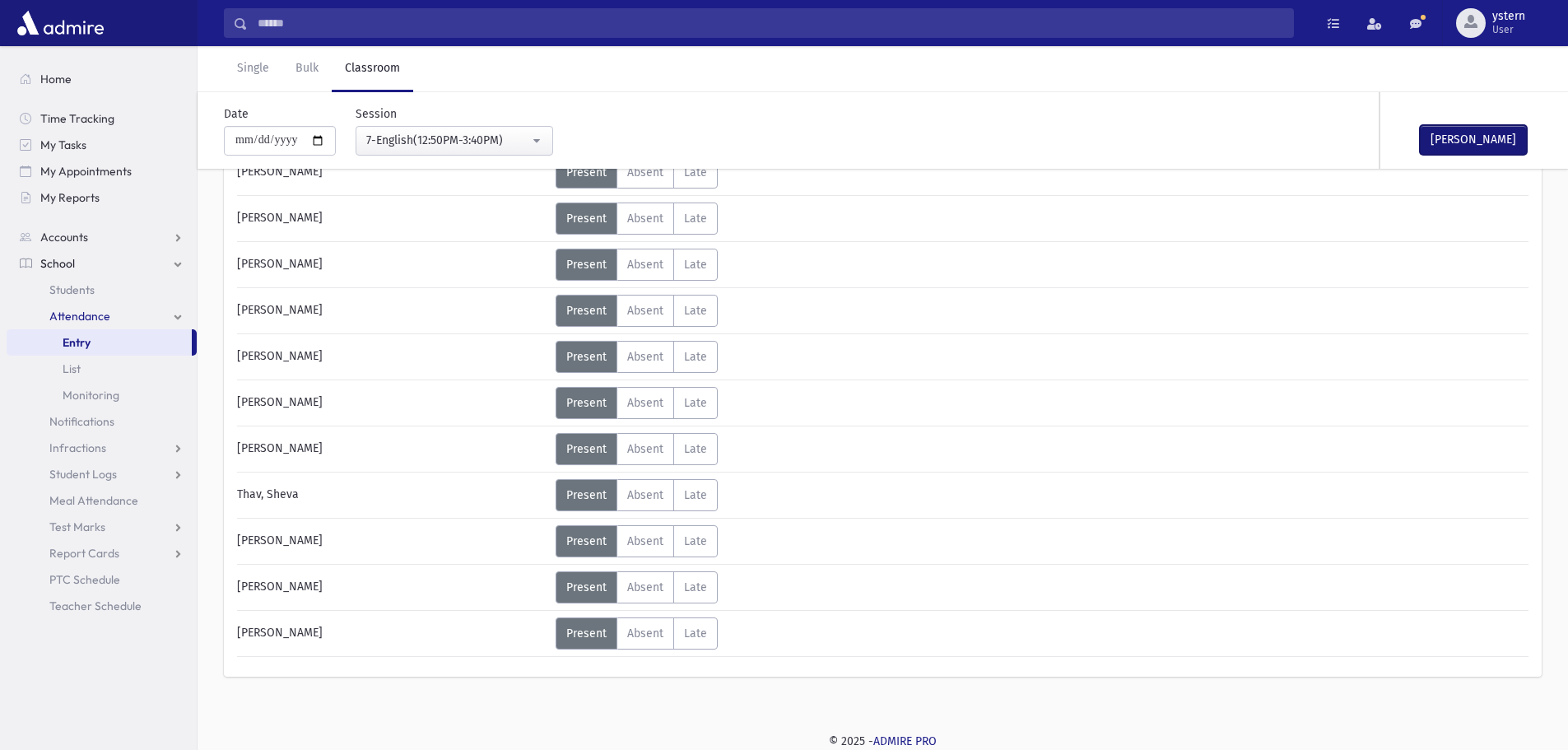
click at [1467, 138] on button "[PERSON_NAME]" at bounding box center [1473, 140] width 107 height 30
click at [494, 138] on div "7-English(12:50PM-3:40PM)" at bounding box center [448, 140] width 163 height 17
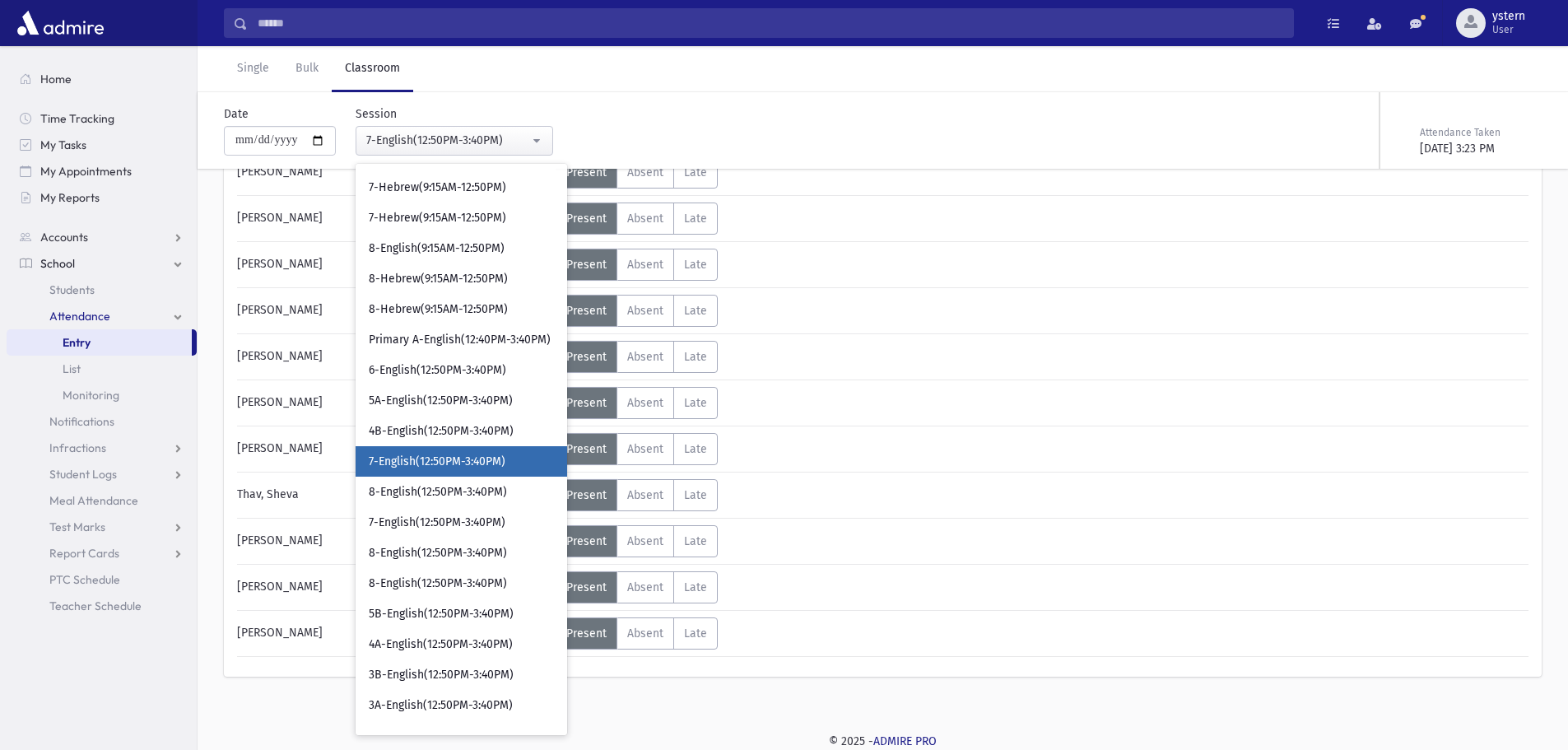
scroll to position [437, 0]
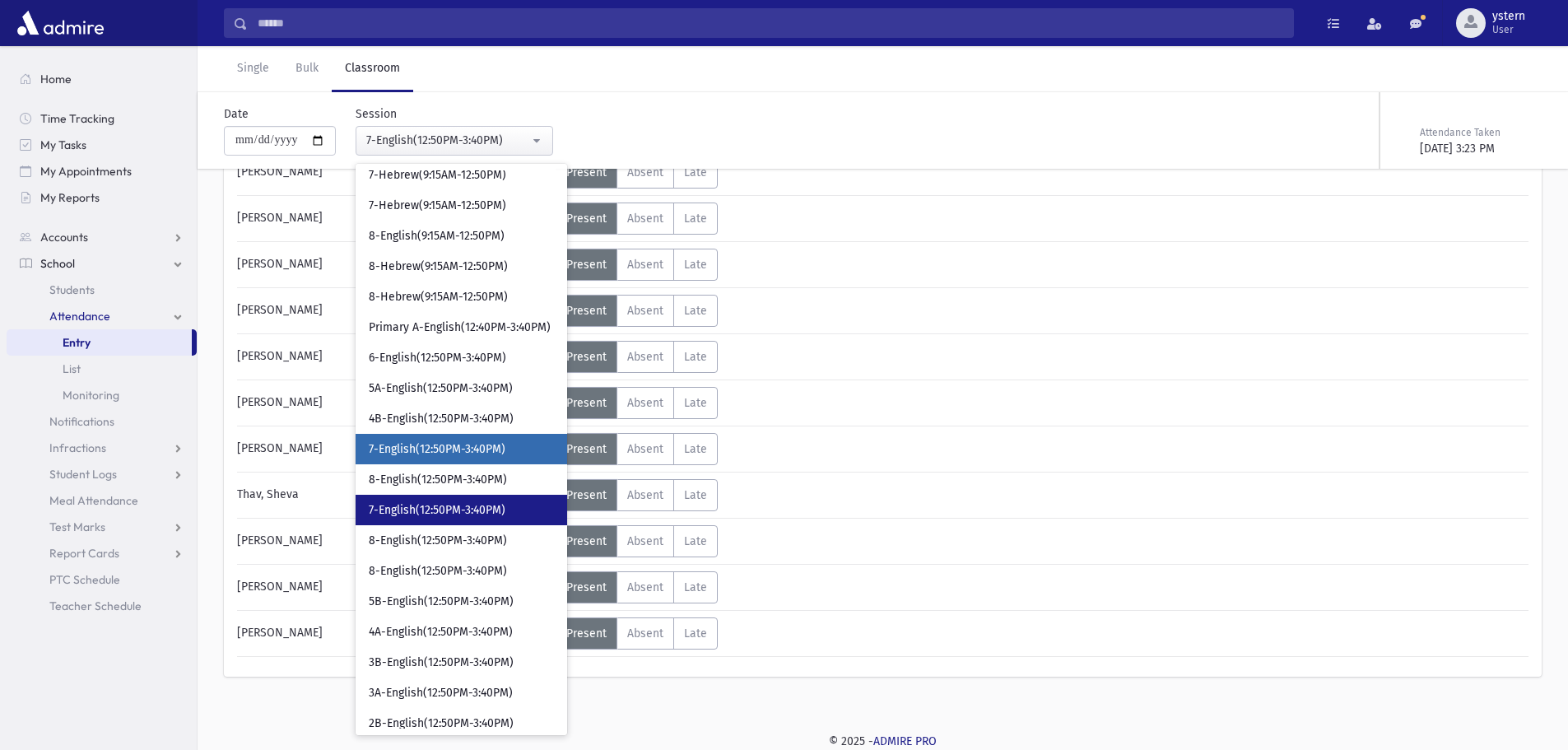
click at [445, 502] on span "7-English(12:50PM-3:40PM)" at bounding box center [437, 510] width 136 height 17
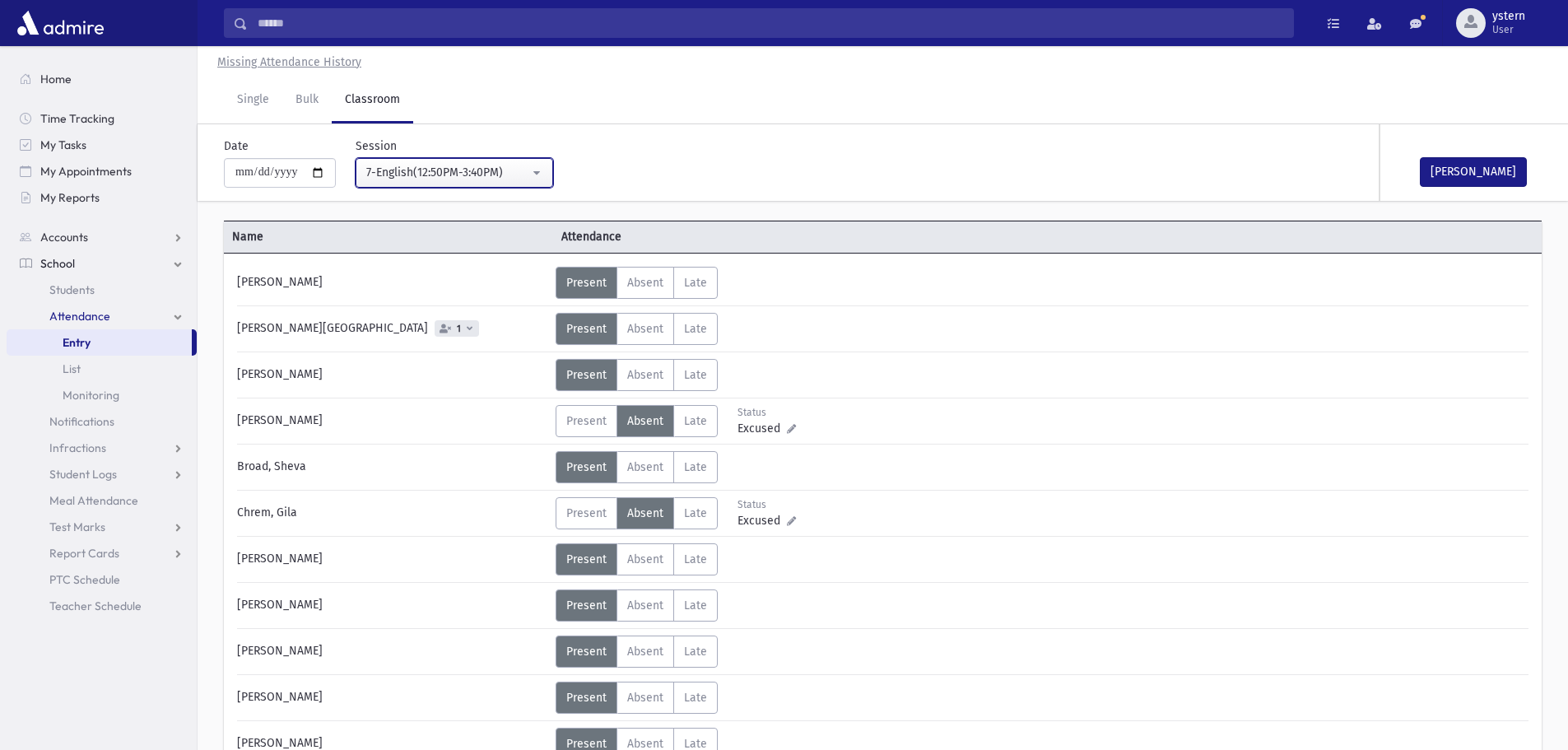
scroll to position [39, 0]
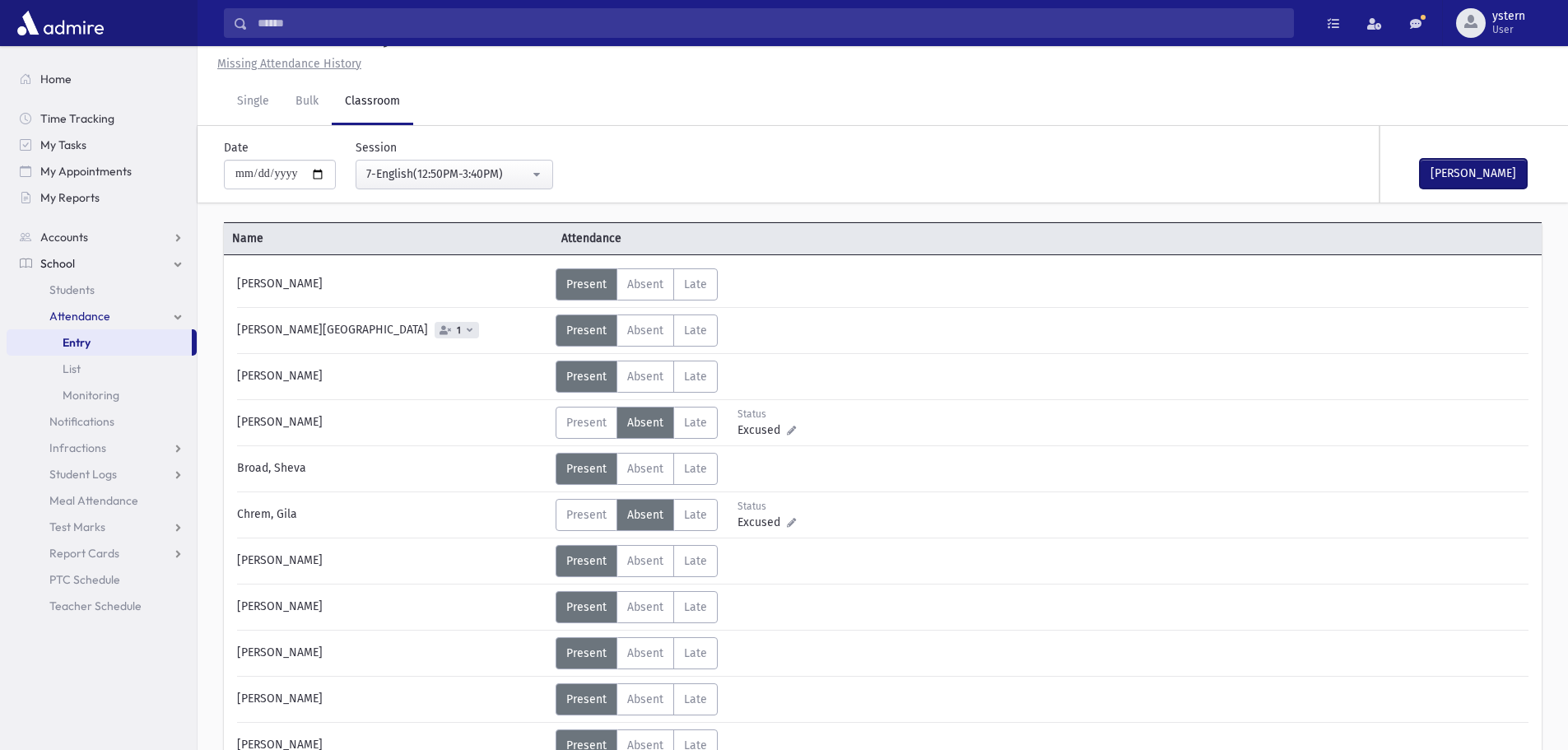
click at [1497, 174] on button "[PERSON_NAME]" at bounding box center [1473, 174] width 107 height 30
click at [409, 173] on div "7-English(12:50PM-3:40PM)" at bounding box center [448, 174] width 163 height 17
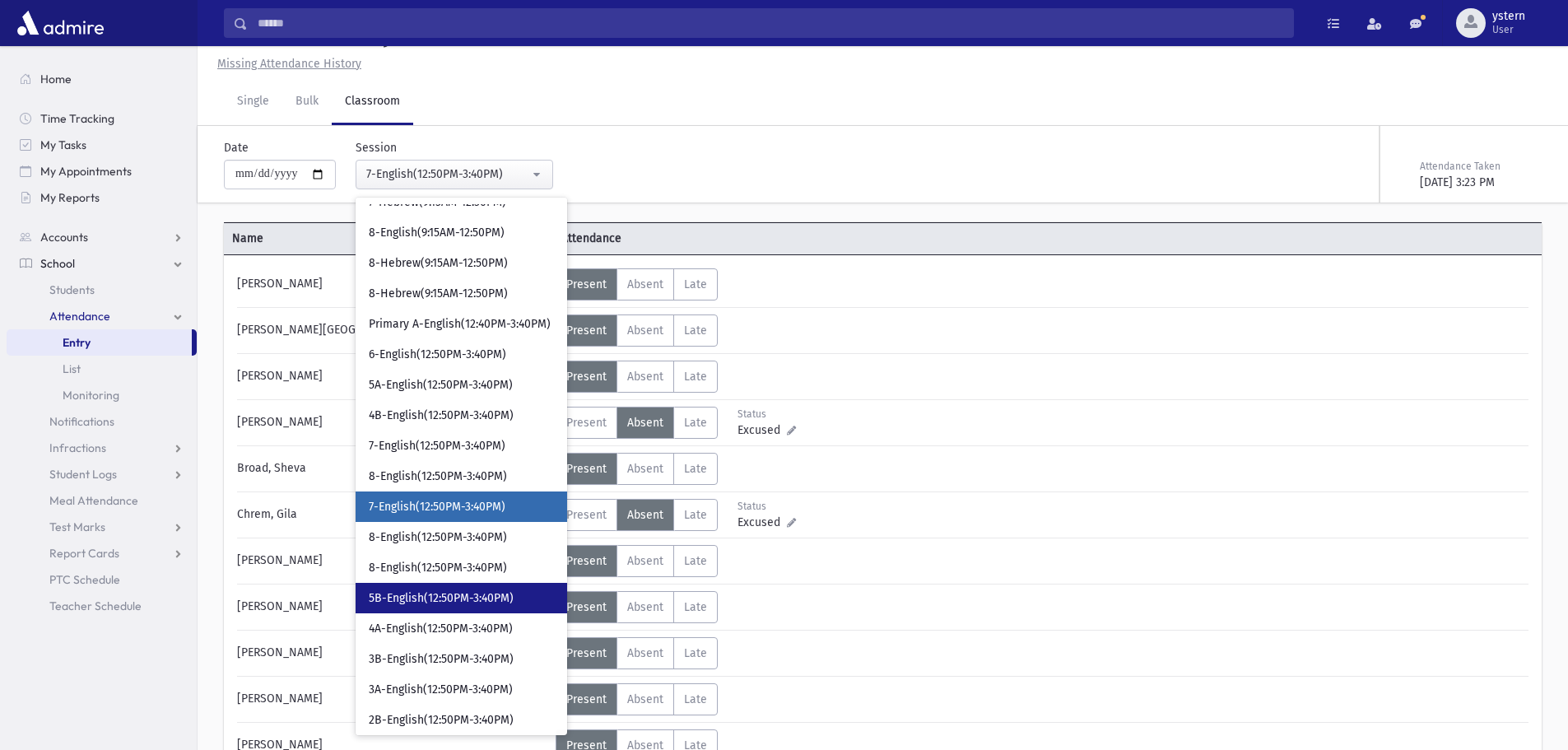
scroll to position [493, 0]
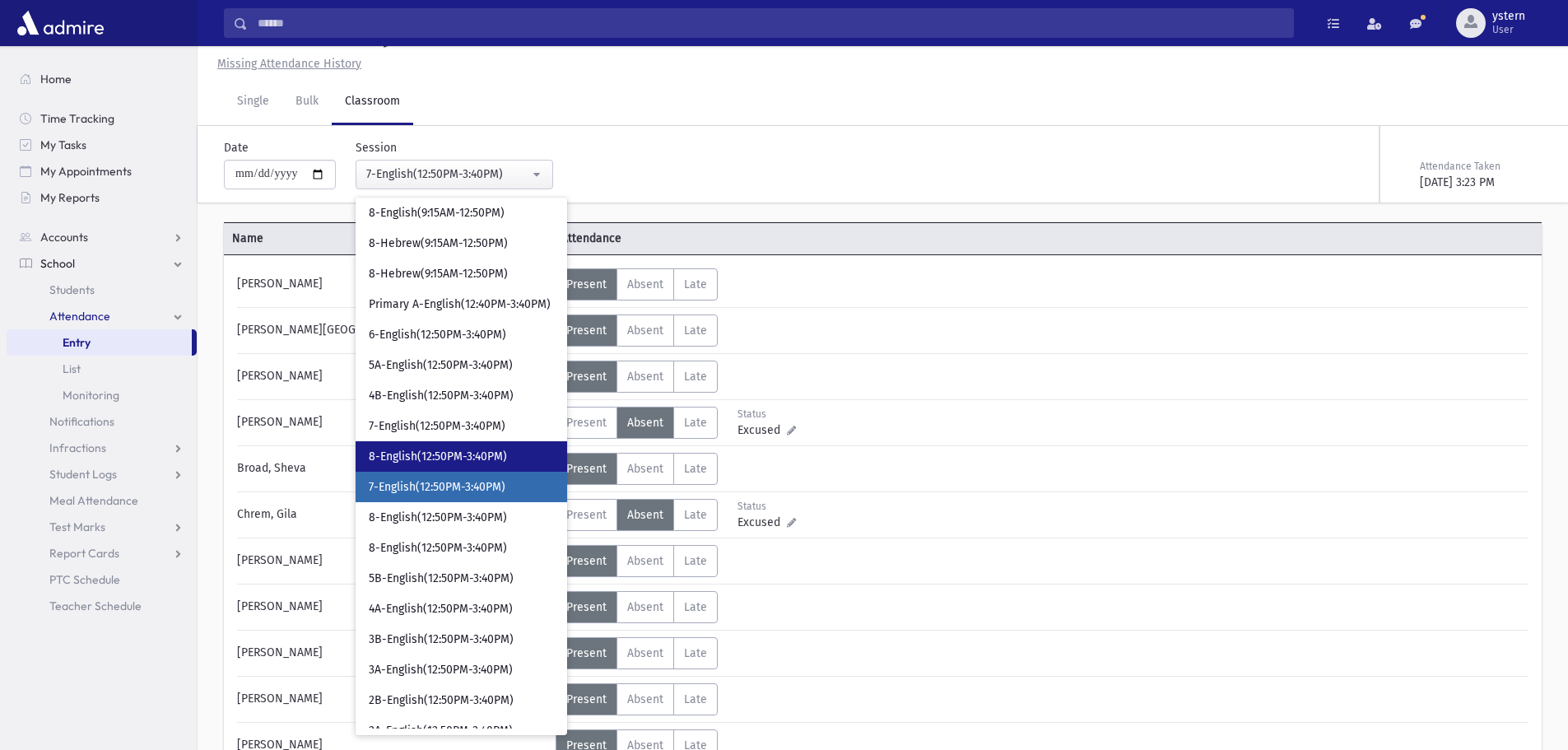
click at [460, 455] on span "8-English(12:50PM-3:40PM)" at bounding box center [438, 457] width 138 height 17
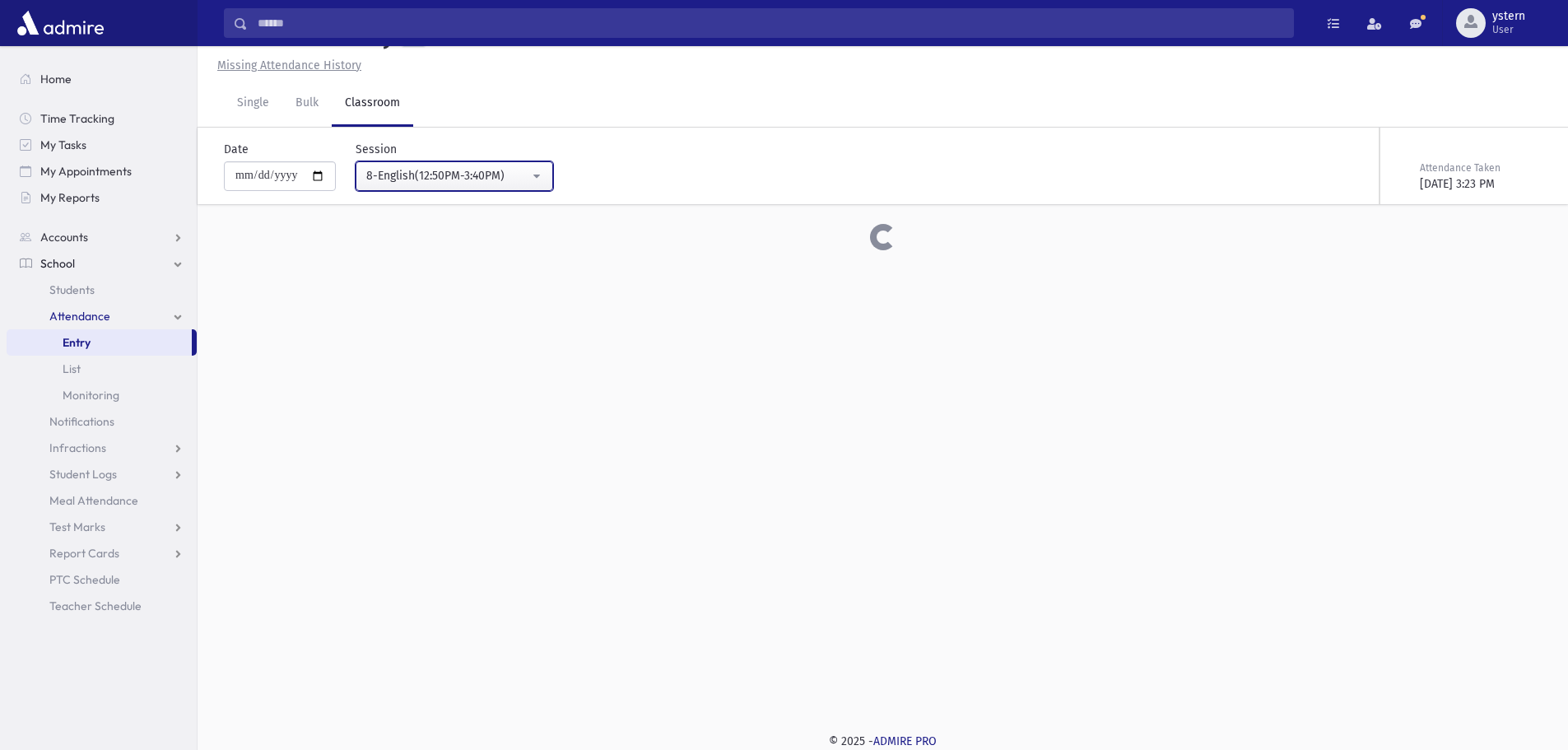
scroll to position [39, 0]
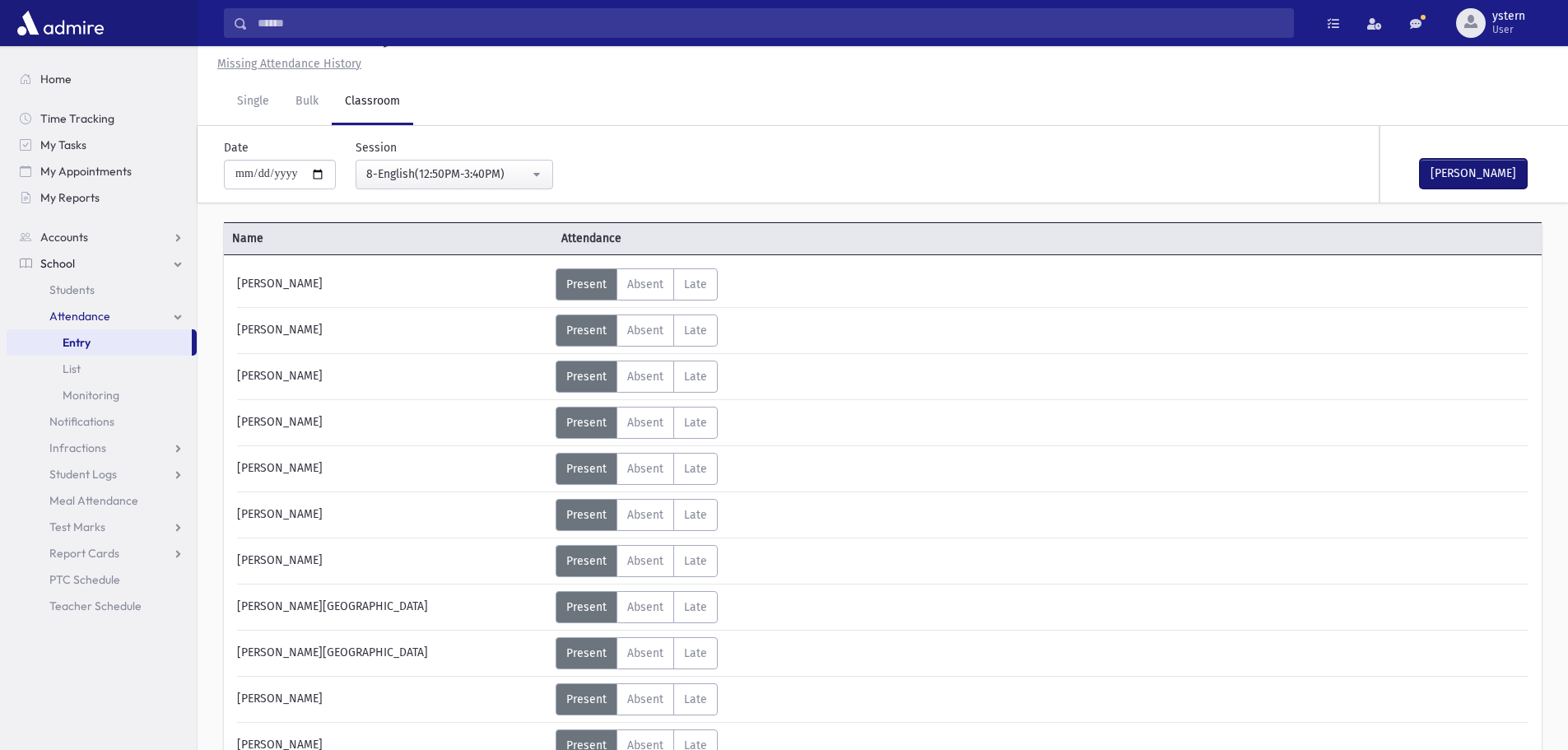
click at [1462, 175] on button "[PERSON_NAME]" at bounding box center [1473, 174] width 107 height 30
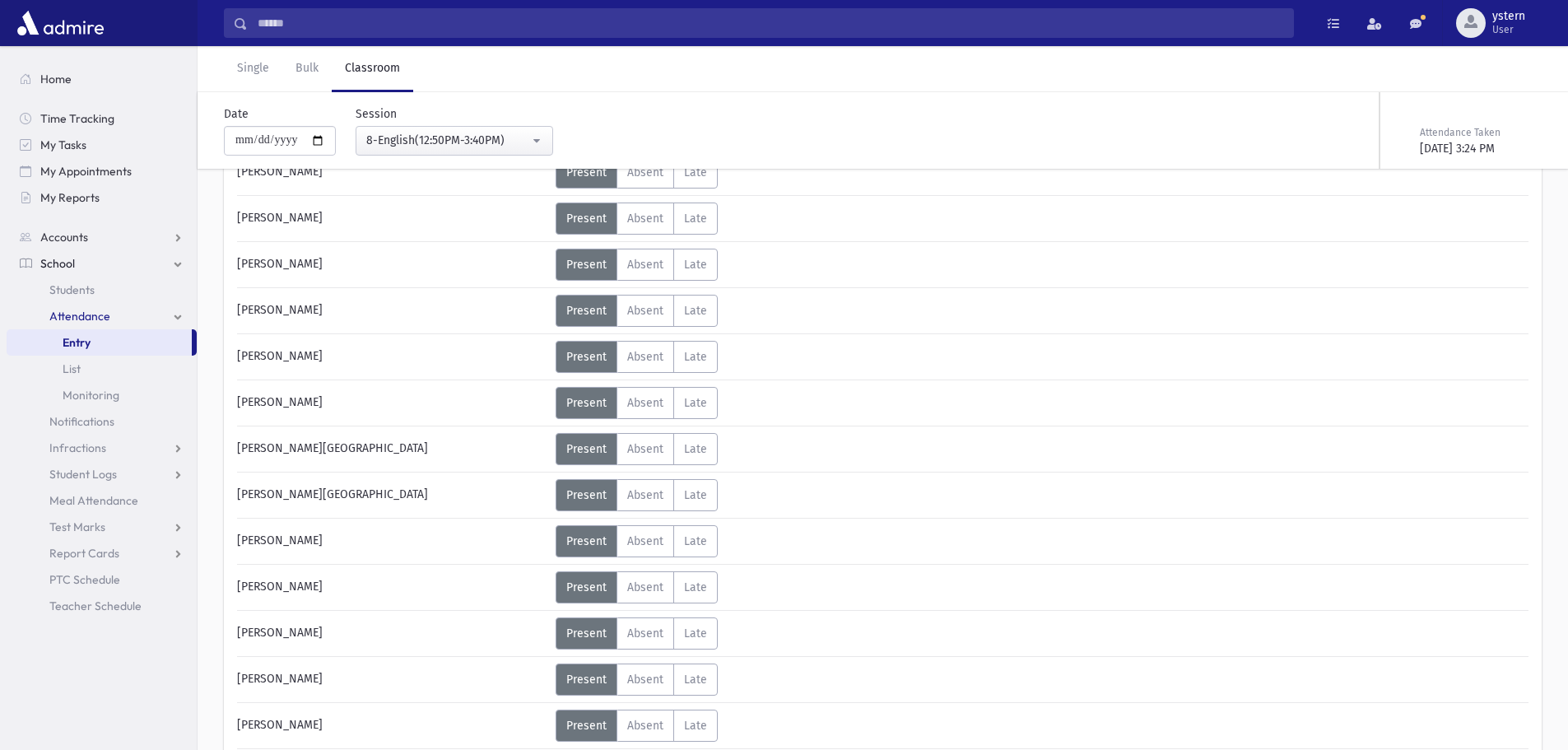
scroll to position [0, 0]
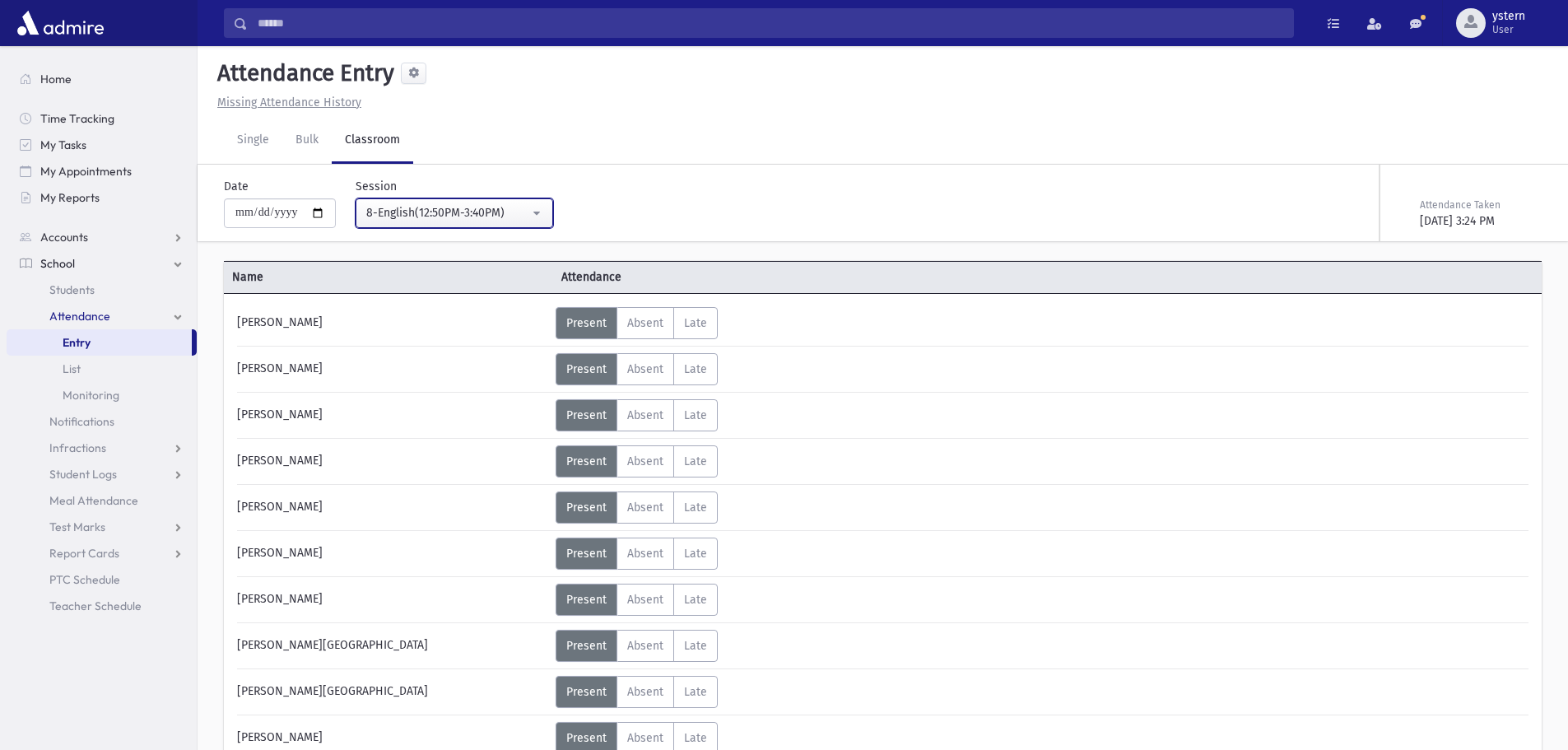
click at [487, 215] on div "8-English(12:50PM-3:40PM)" at bounding box center [448, 213] width 163 height 17
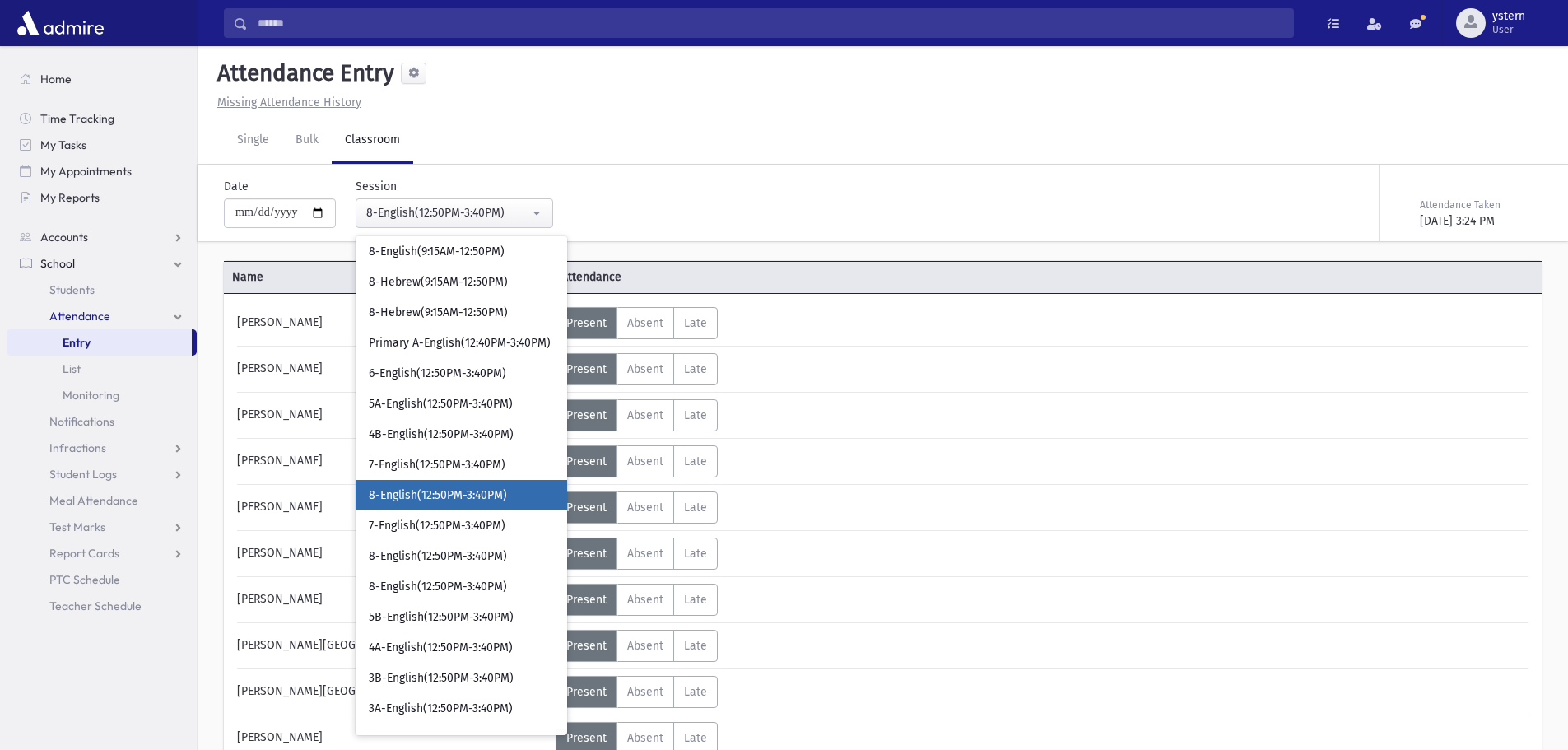
scroll to position [502, 0]
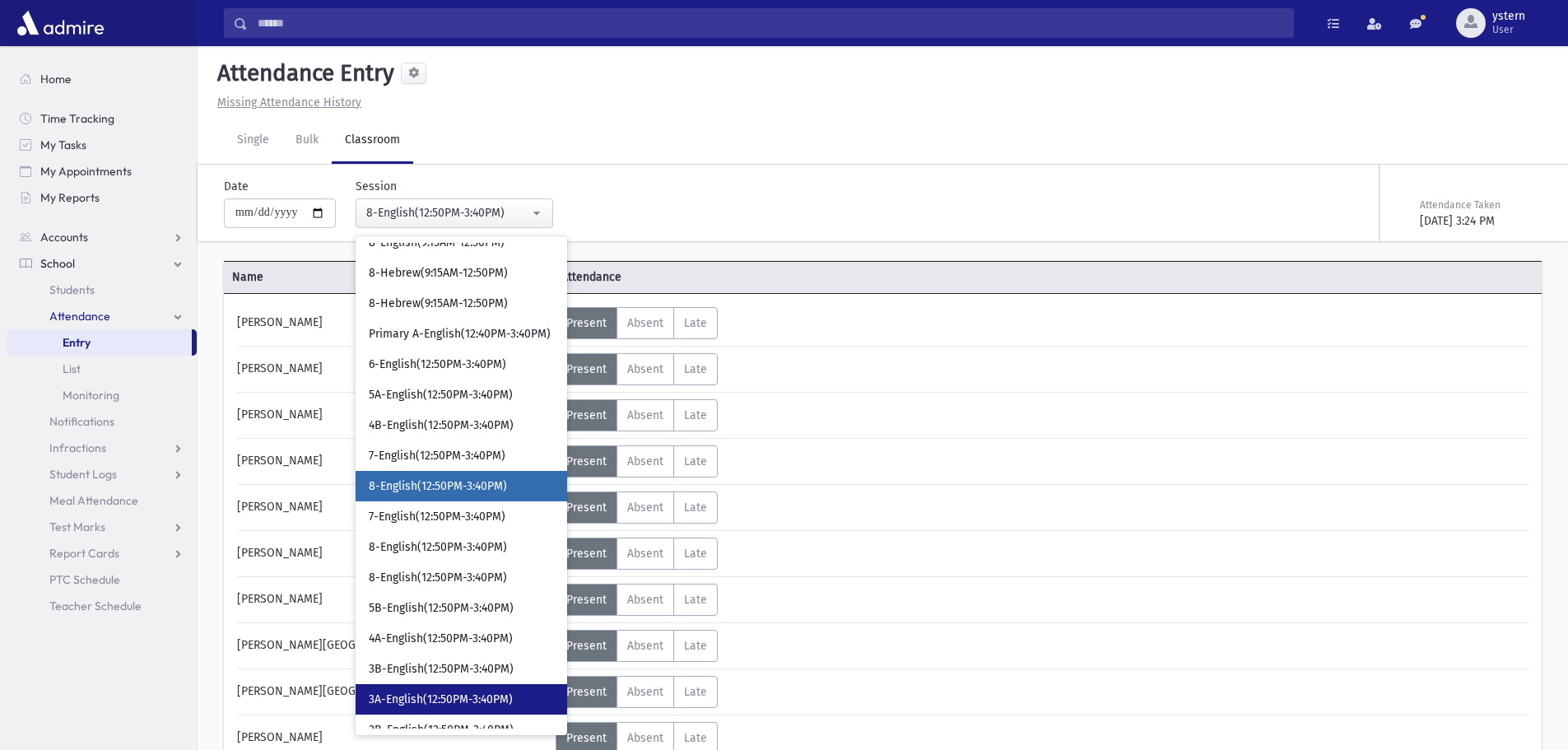
click at [461, 688] on link "3A-English(12:50PM-3:40PM)" at bounding box center [461, 699] width 212 height 31
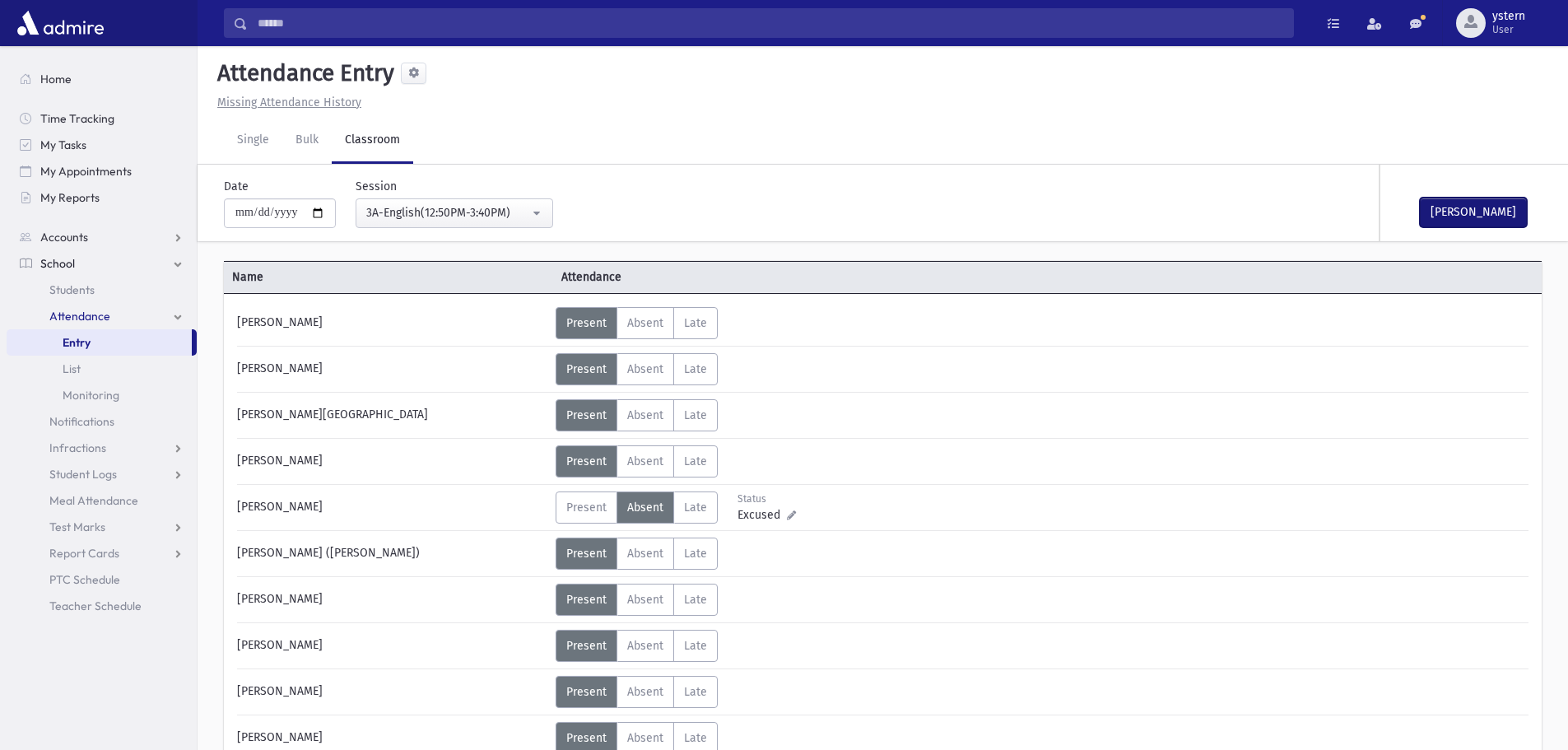
click at [1449, 208] on button "[PERSON_NAME]" at bounding box center [1473, 213] width 107 height 30
click at [443, 211] on div "3A-English(12:50PM-3:40PM)" at bounding box center [448, 213] width 163 height 17
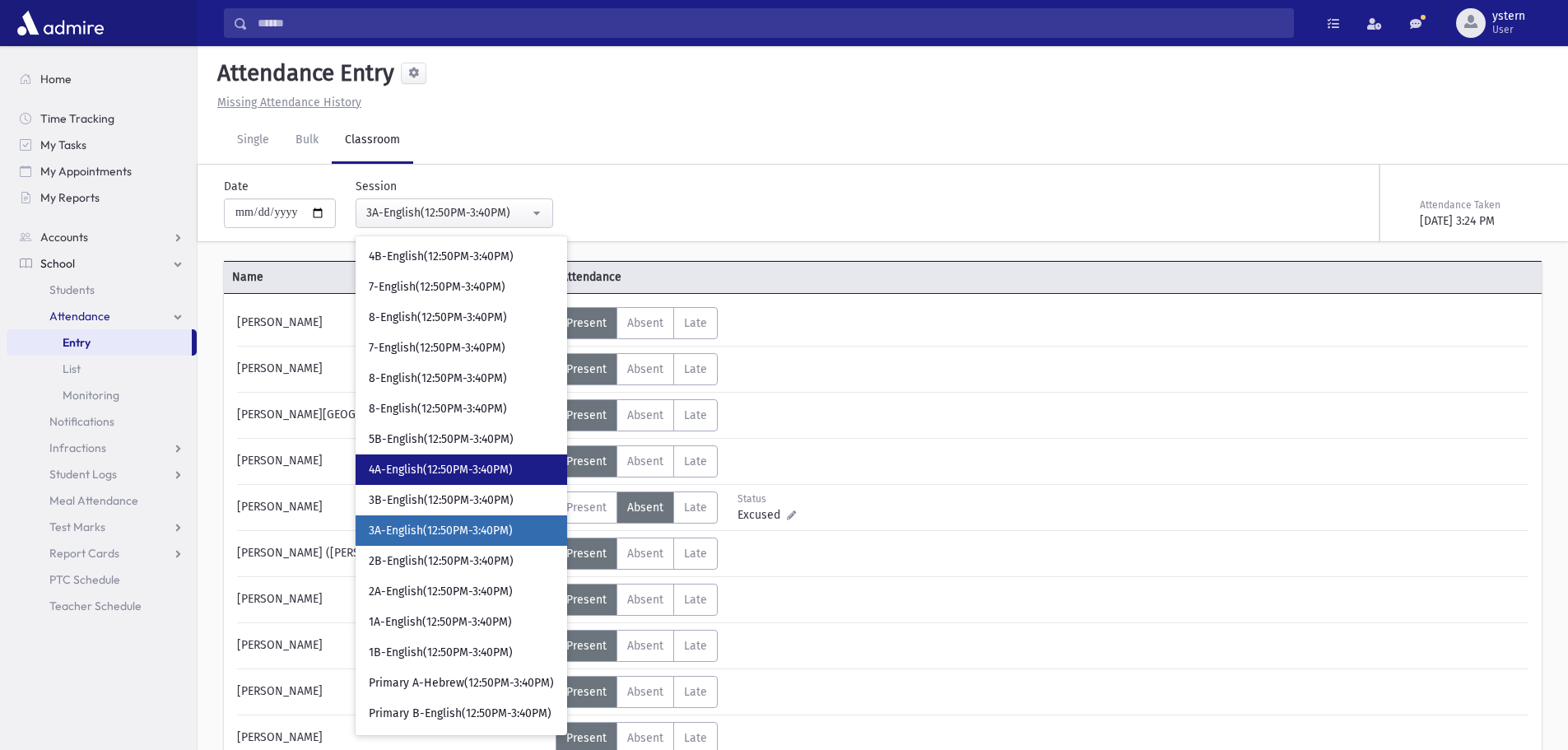
click at [470, 469] on span "4A-English(12:50PM-3:40PM)" at bounding box center [440, 470] width 144 height 17
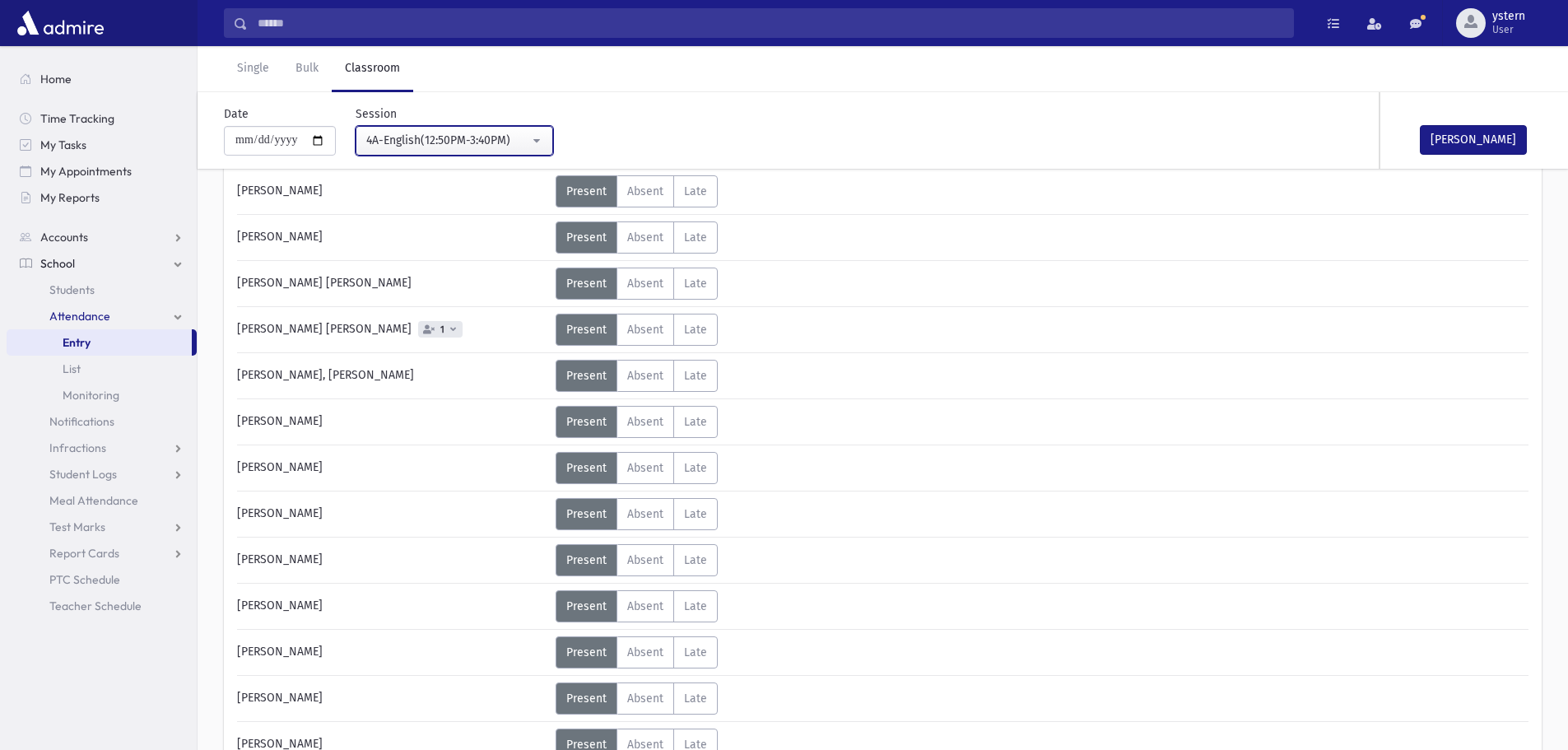
scroll to position [659, 0]
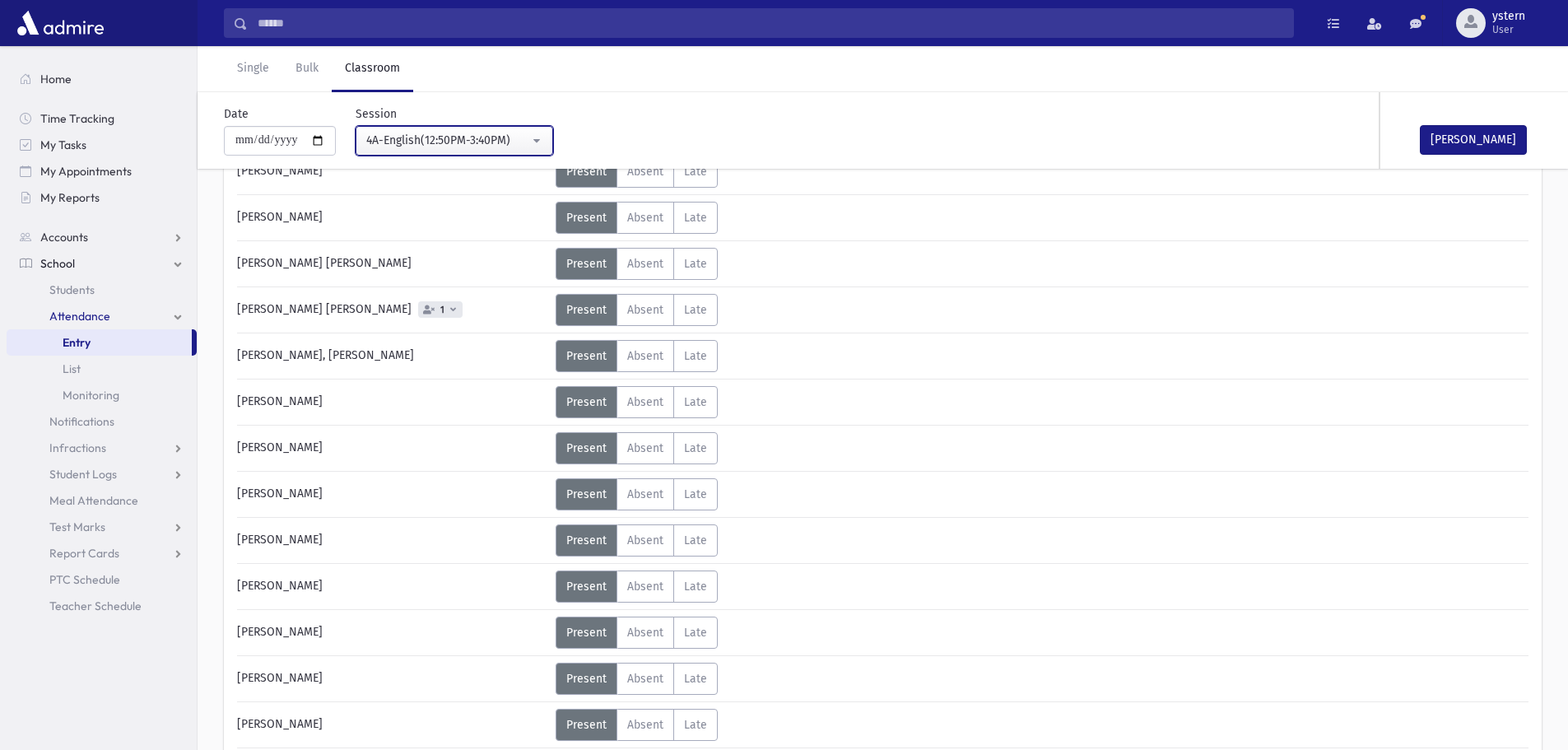
click at [487, 140] on div "4A-English(12:50PM-3:40PM)" at bounding box center [448, 140] width 163 height 17
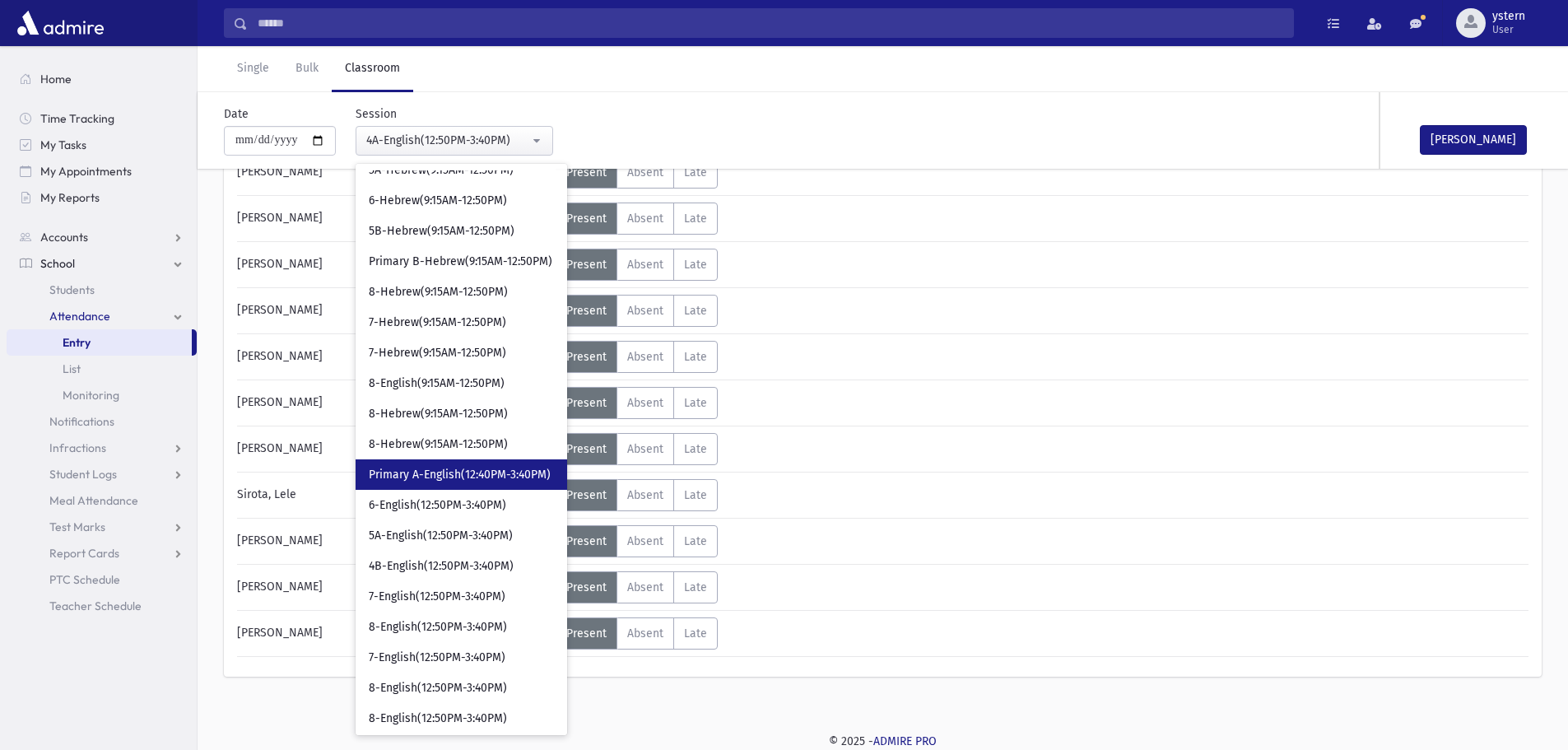
scroll to position [270, 0]
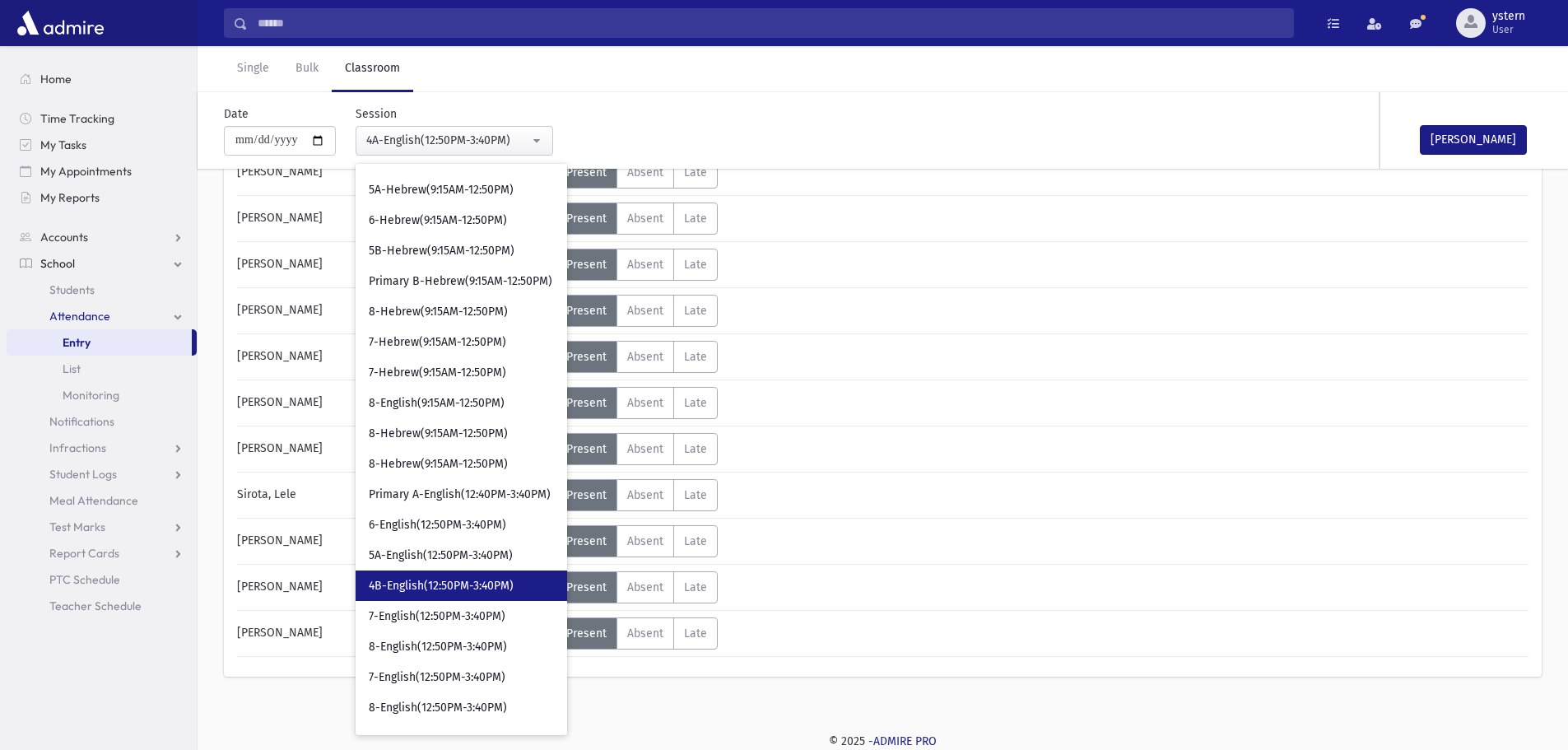
click at [458, 583] on span "4B-English(12:50PM-3:40PM)" at bounding box center [441, 586] width 145 height 17
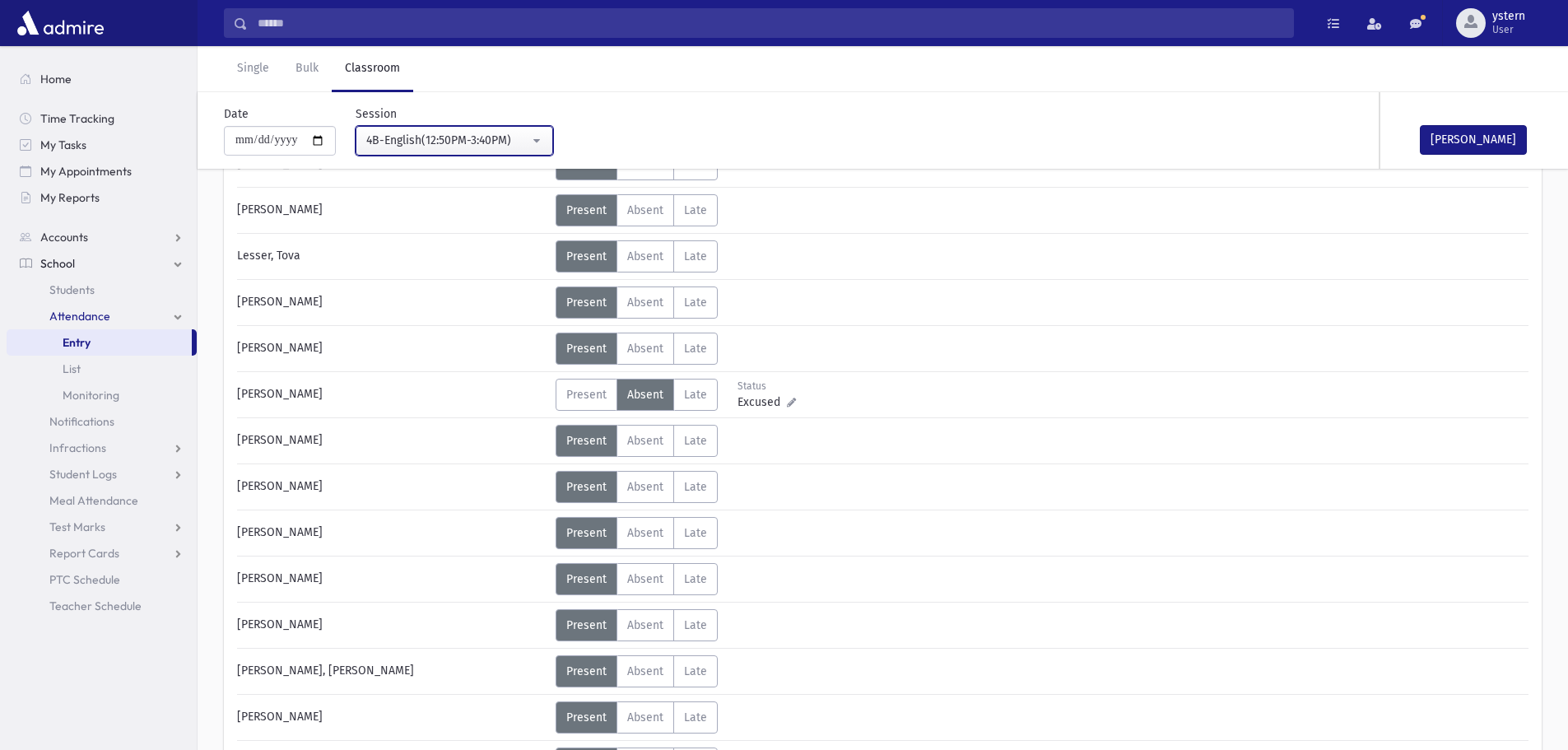
scroll to position [569, 0]
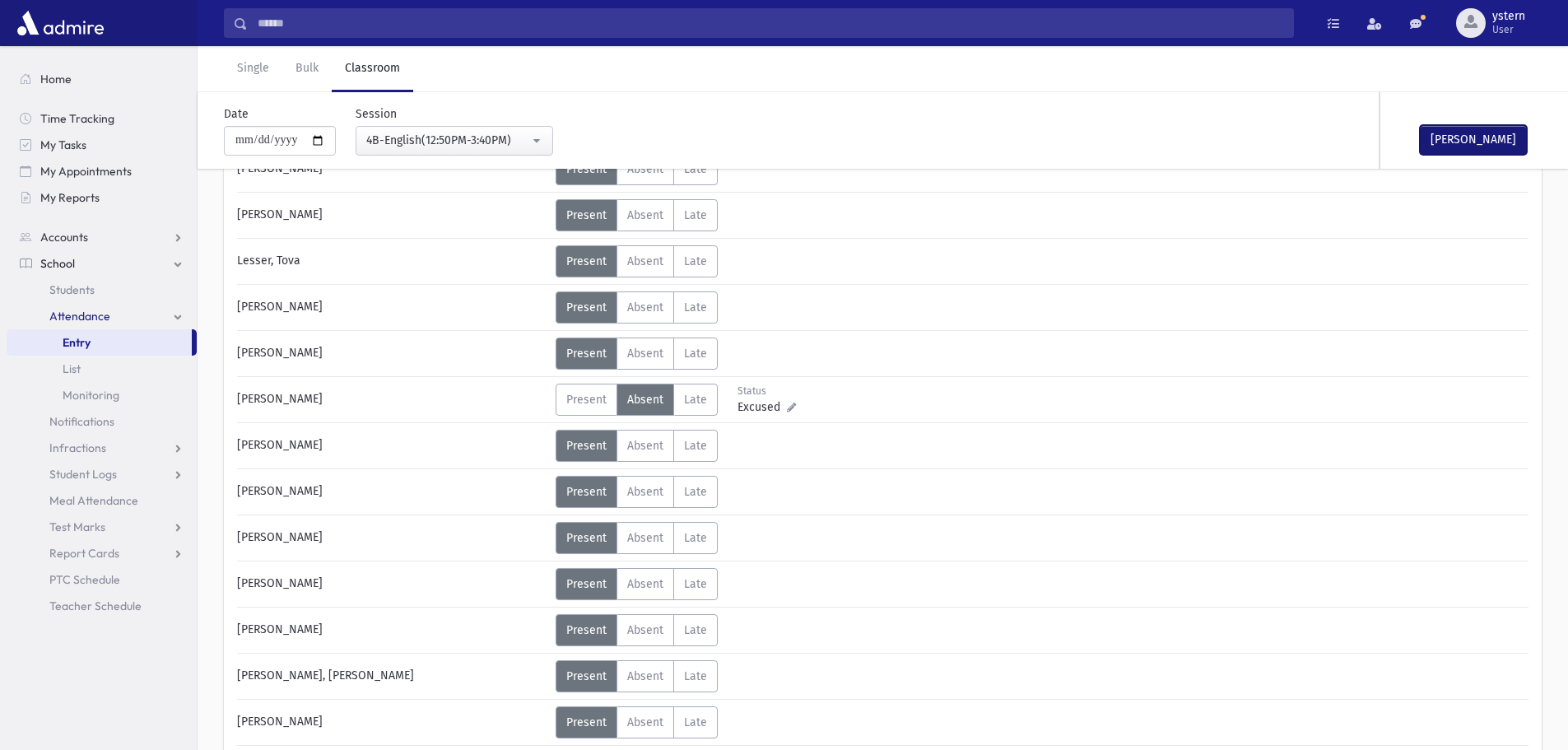
click at [1458, 138] on button "[PERSON_NAME]" at bounding box center [1473, 140] width 107 height 30
click at [430, 134] on div "4B-English(12:50PM-3:40PM)" at bounding box center [448, 140] width 163 height 17
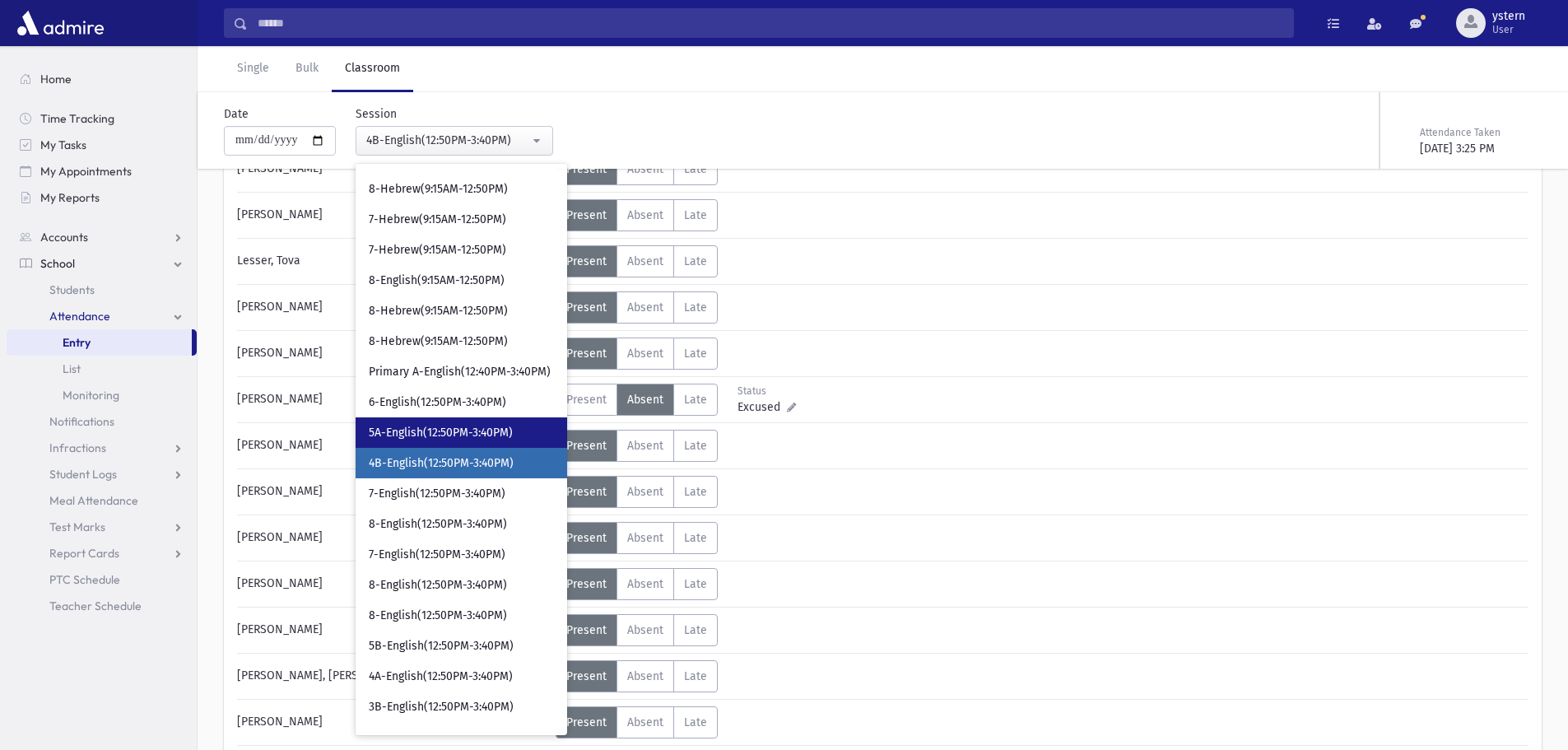
scroll to position [411, 0]
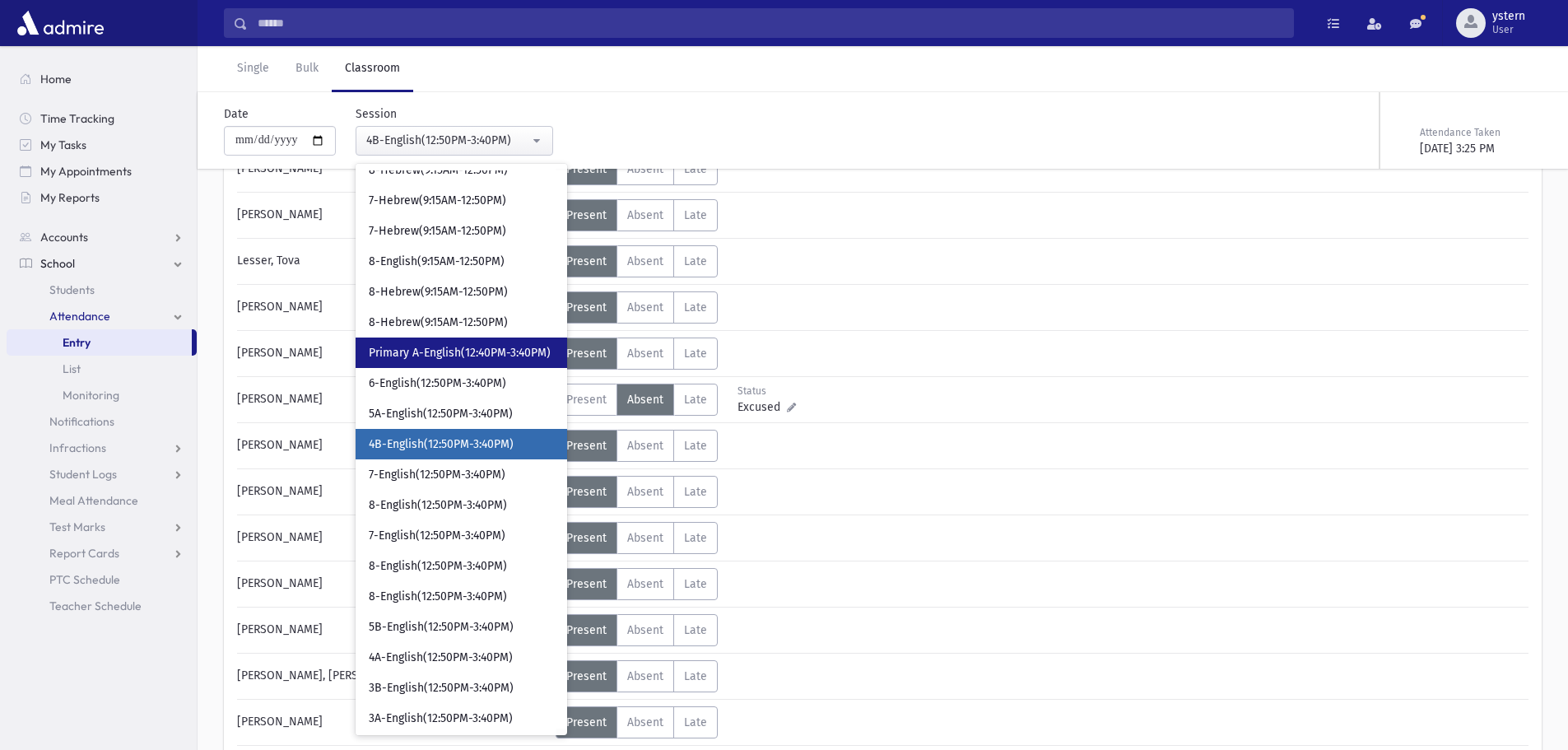
click at [489, 343] on link "Primary A-English(12:40PM-3:40PM)" at bounding box center [461, 352] width 212 height 31
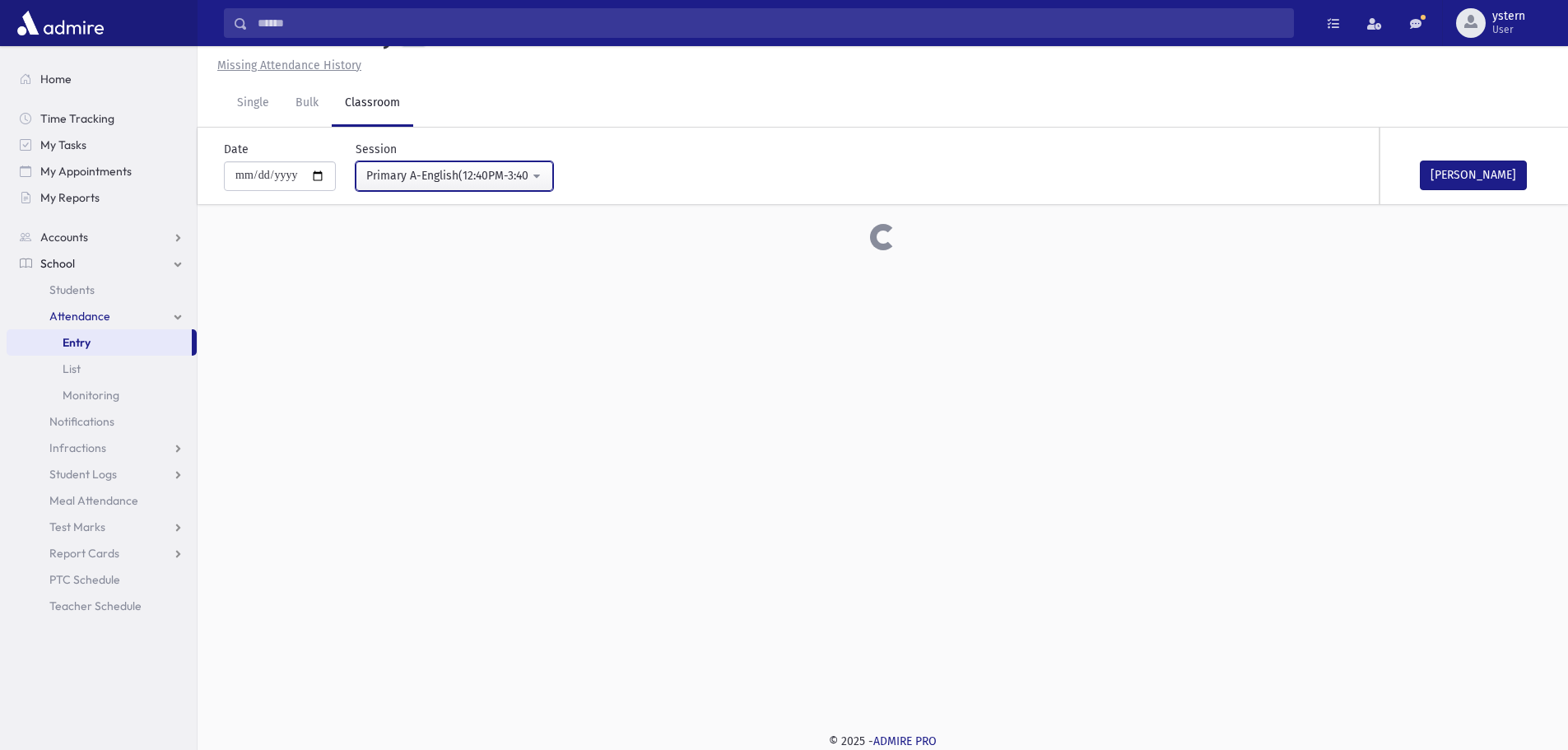
scroll to position [569, 0]
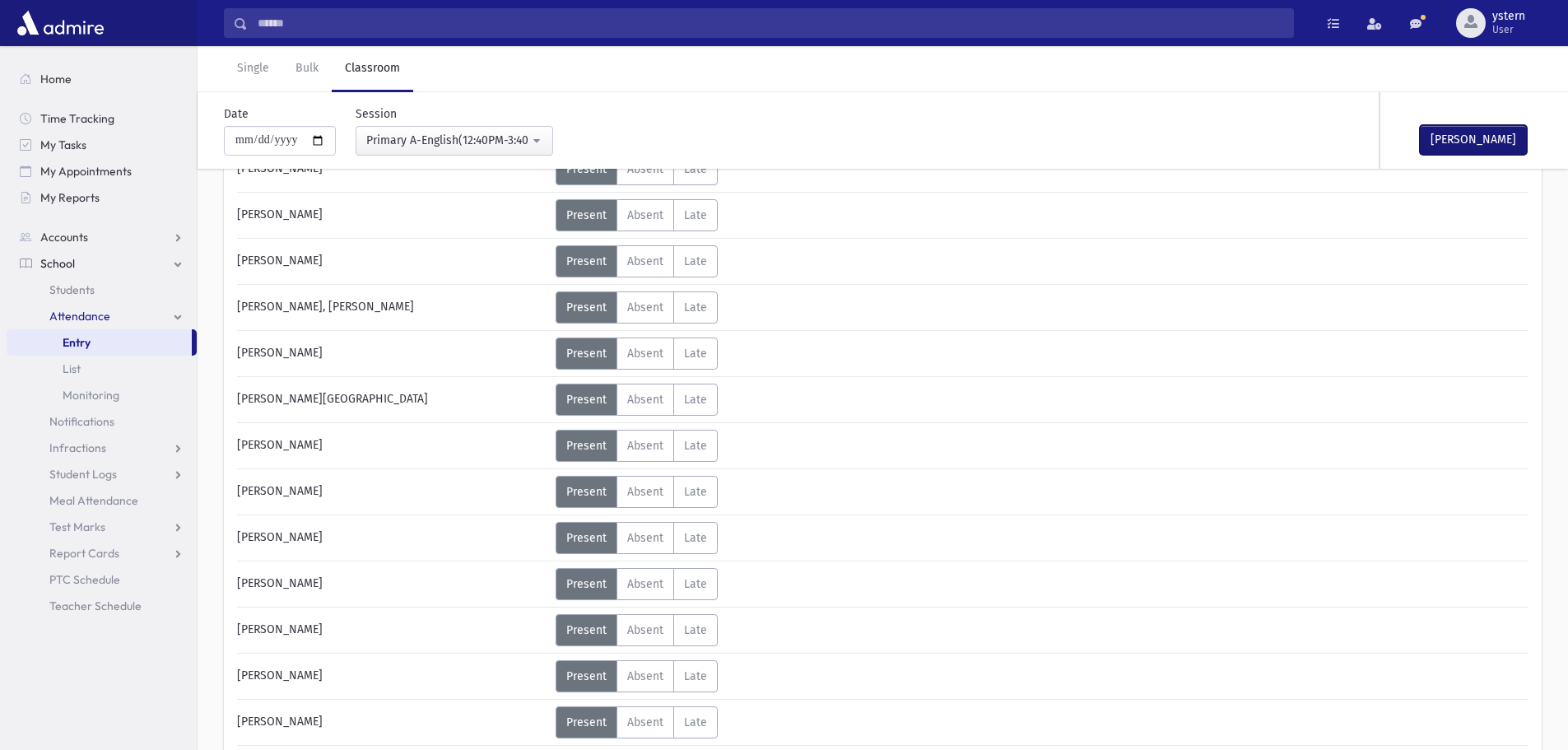
click at [1461, 144] on button "[PERSON_NAME]" at bounding box center [1473, 140] width 107 height 30
click at [446, 140] on div "Primary A-English(12:40PM-3:40PM)" at bounding box center [448, 140] width 163 height 17
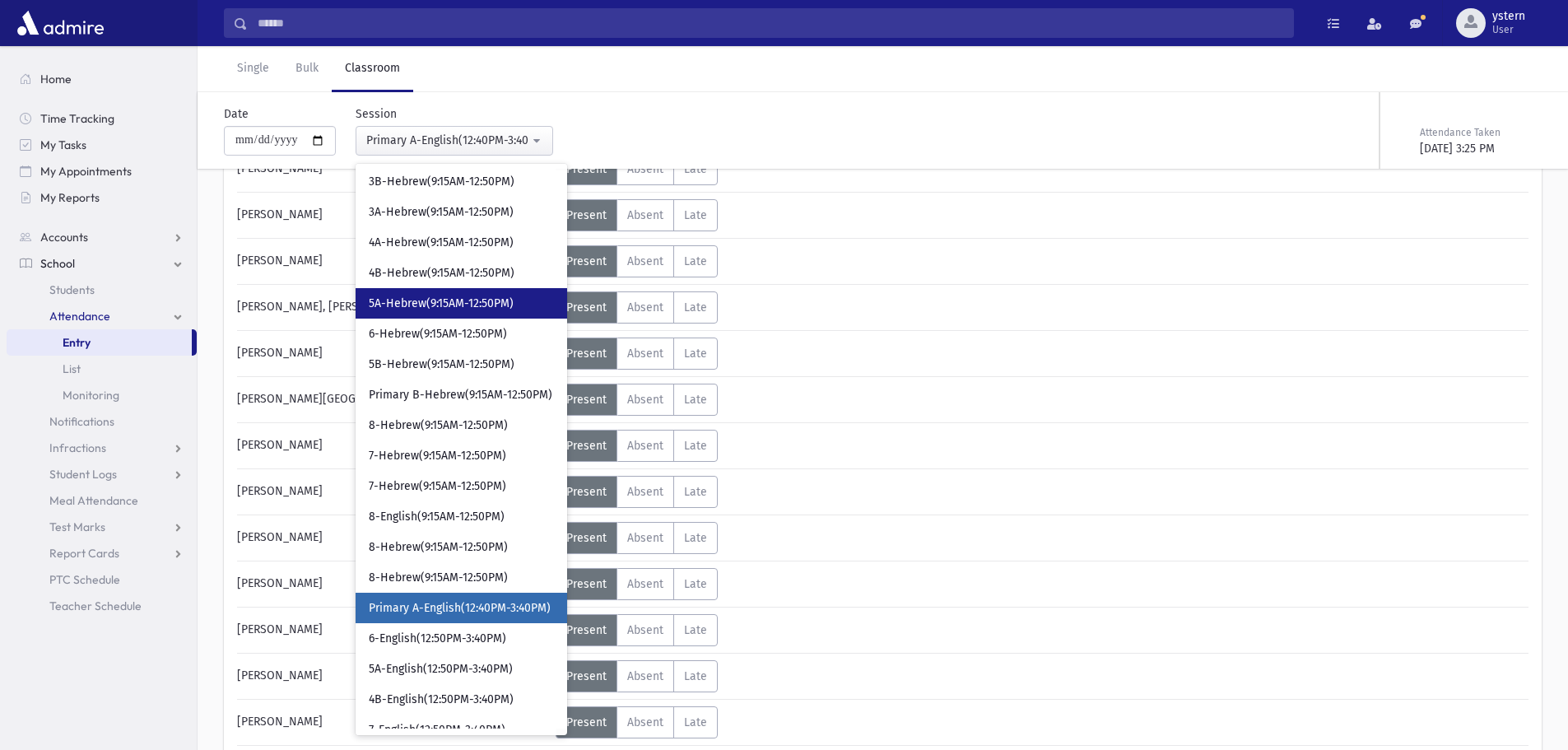
scroll to position [150, 0]
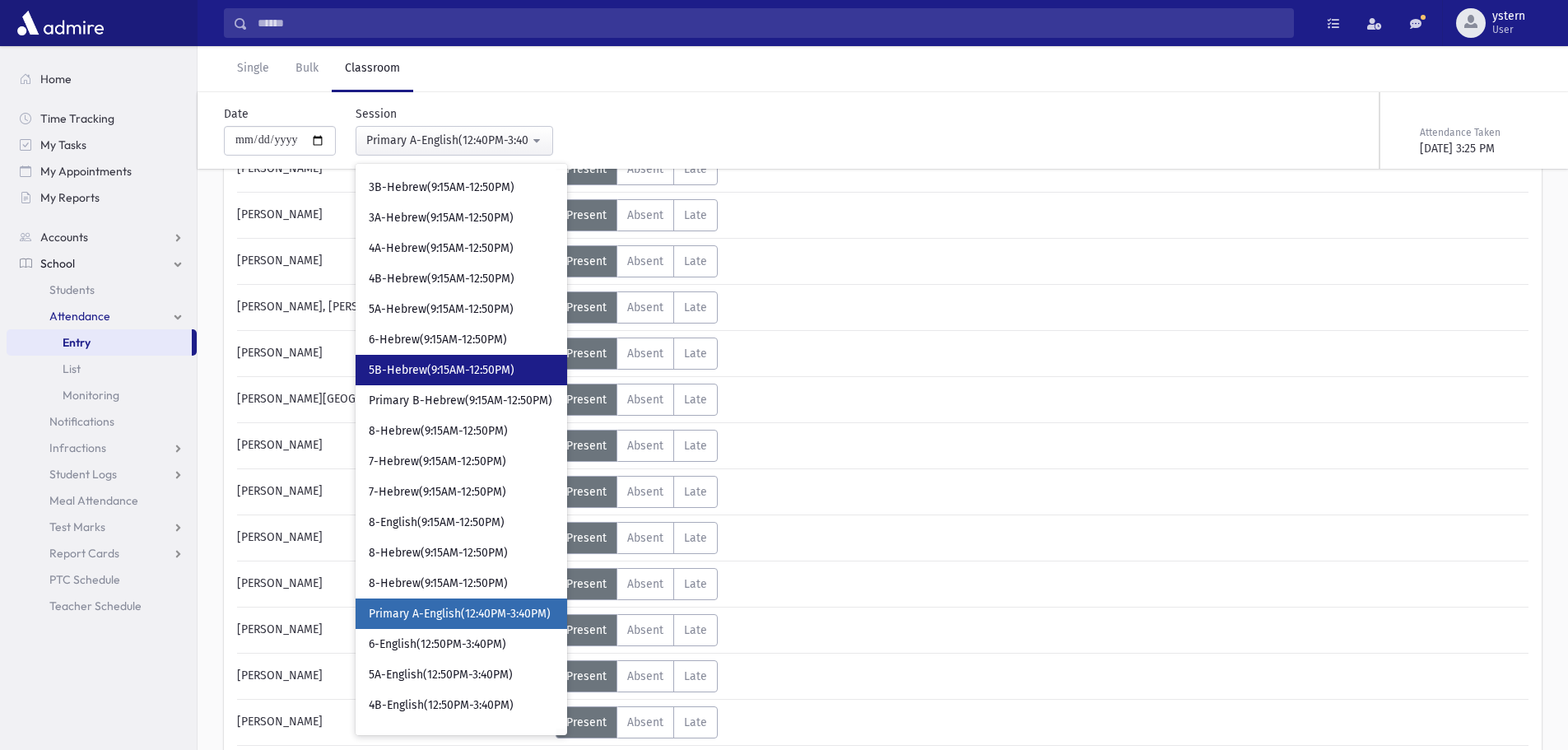
click at [478, 362] on span "5B-Hebrew(9:15AM-12:50PM)" at bounding box center [441, 370] width 145 height 17
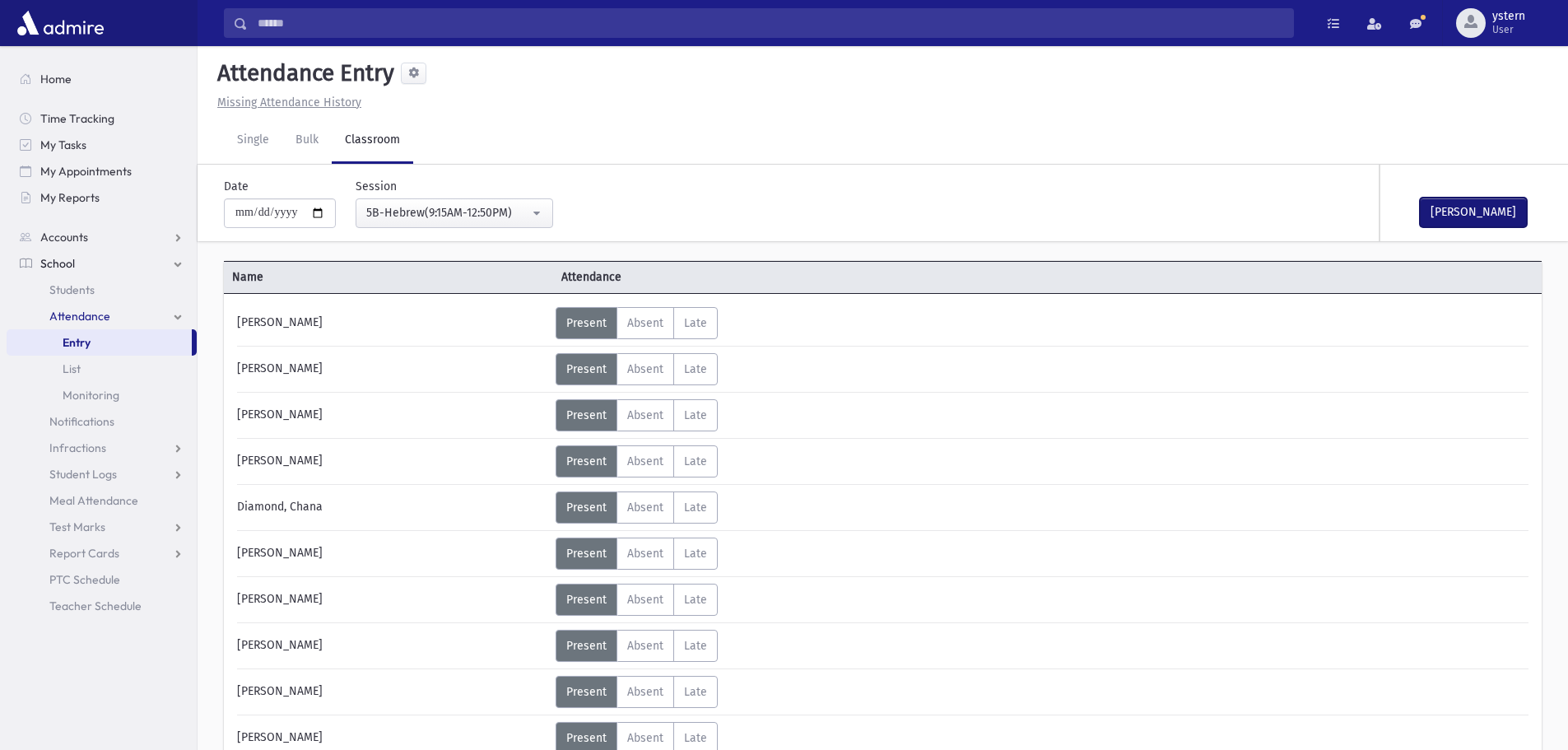
click at [1482, 205] on button "[PERSON_NAME]" at bounding box center [1473, 213] width 107 height 30
click at [493, 205] on div "5B-Hebrew(9:15AM-12:50PM)" at bounding box center [448, 213] width 163 height 17
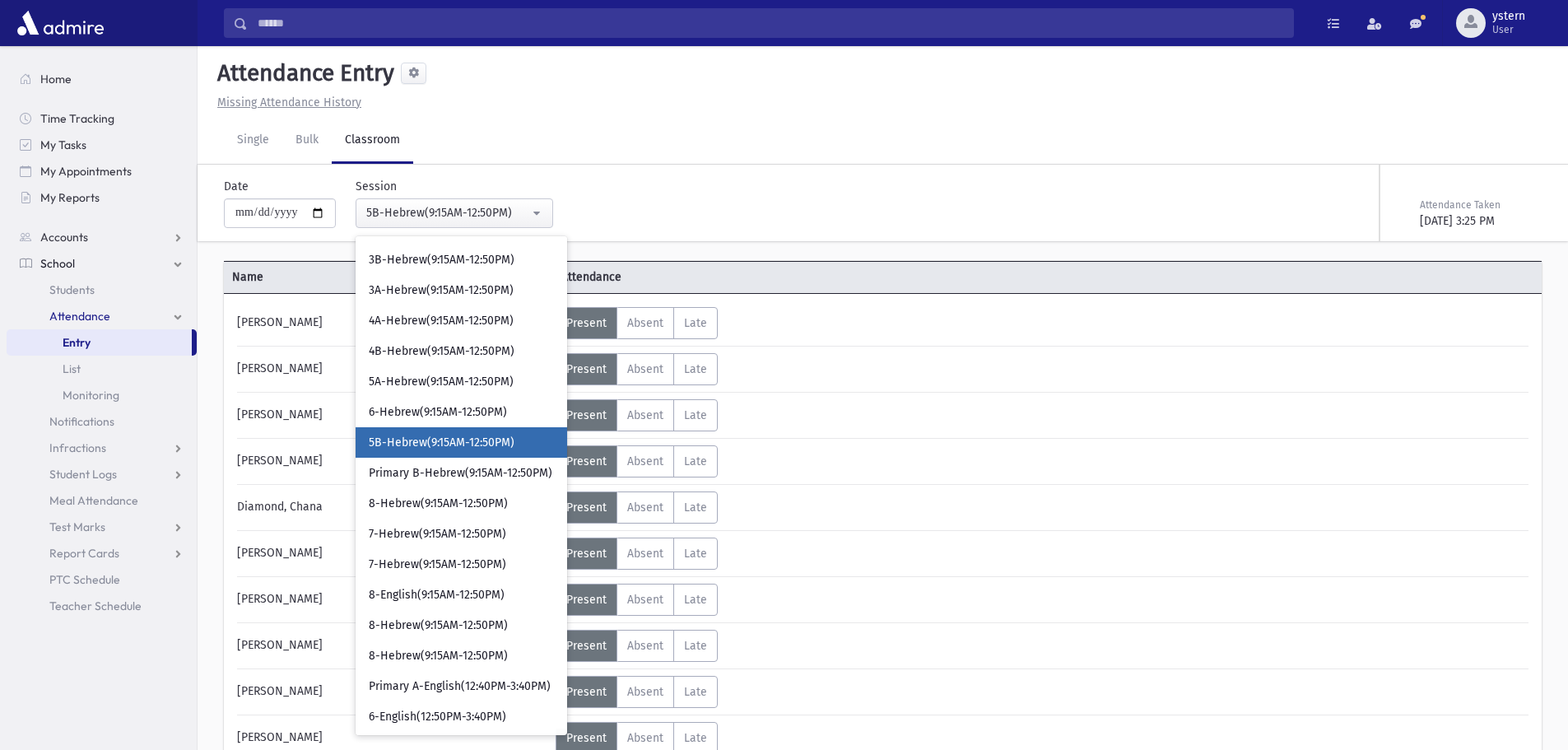
scroll to position [107, 0]
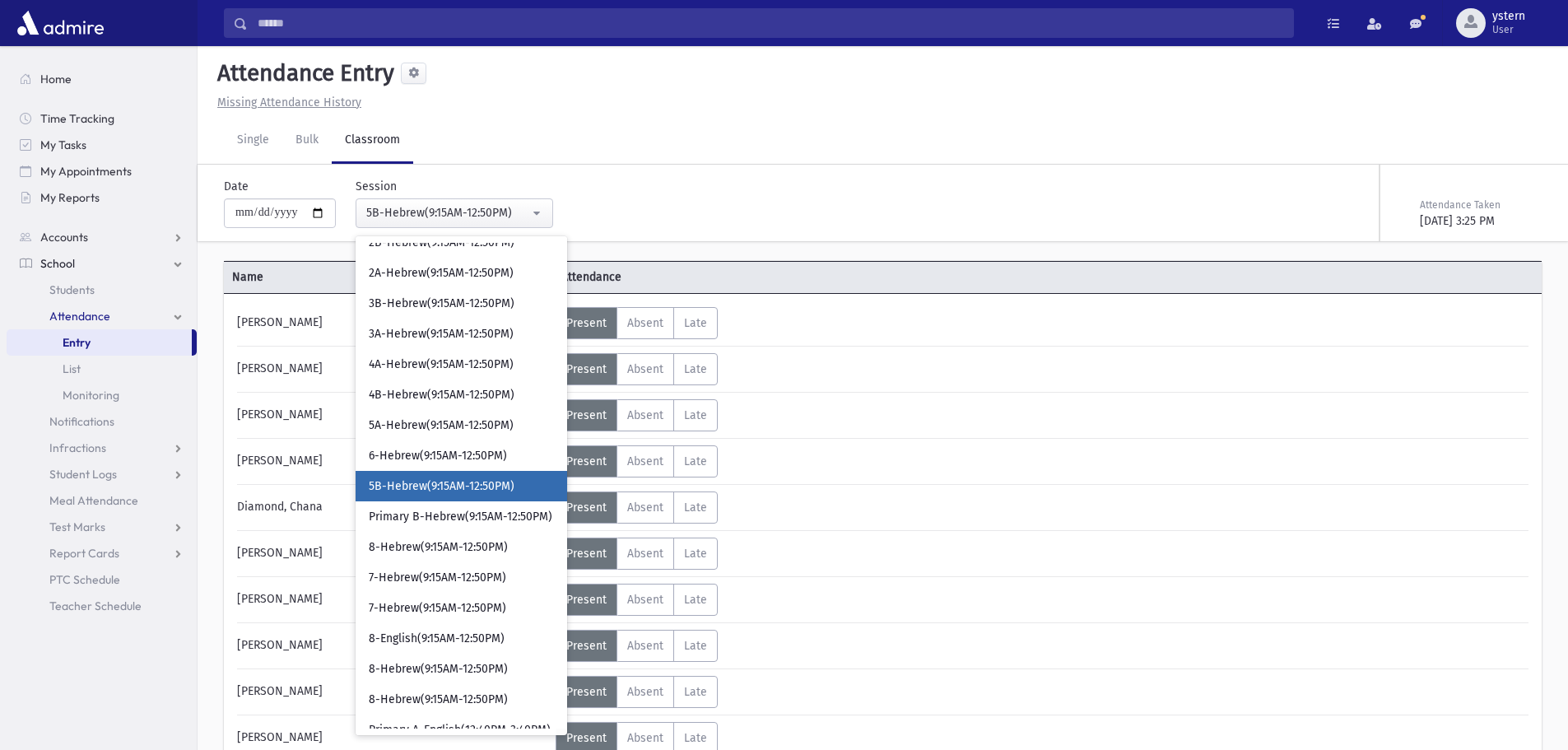
click at [705, 203] on div "**********" at bounding box center [661, 196] width 892 height 63
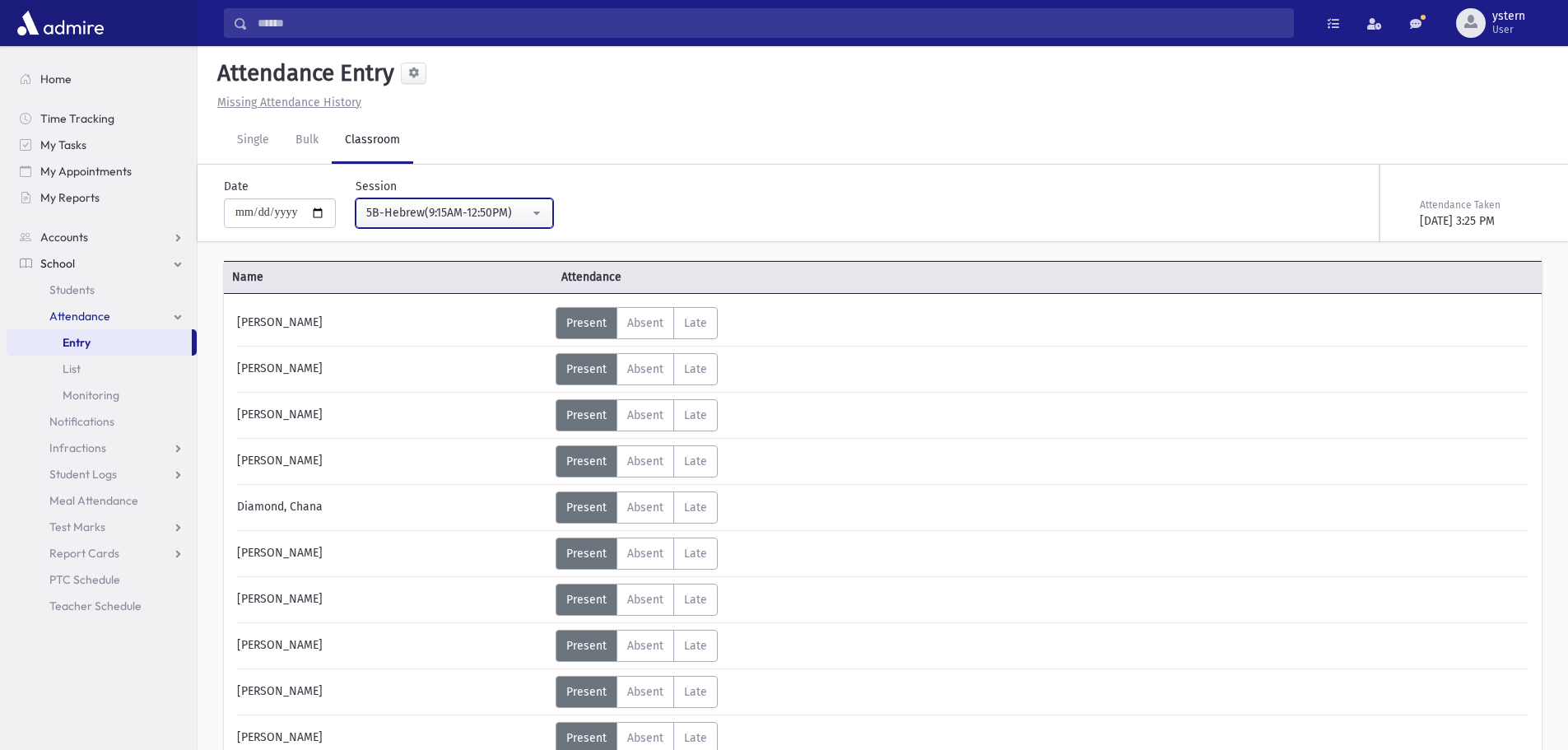
click at [513, 214] on div "5B-Hebrew(9:15AM-12:50PM)" at bounding box center [448, 213] width 163 height 17
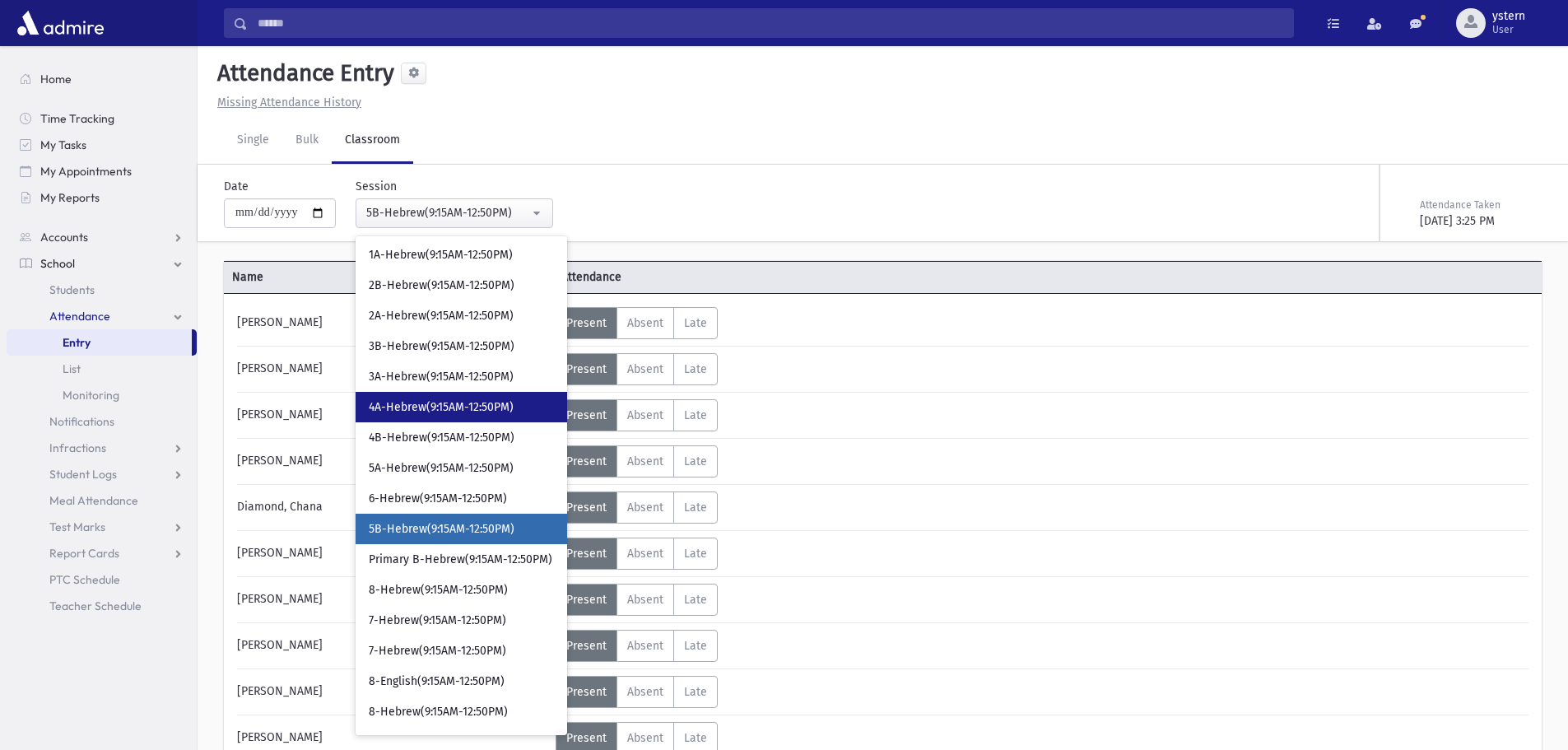
scroll to position [0, 0]
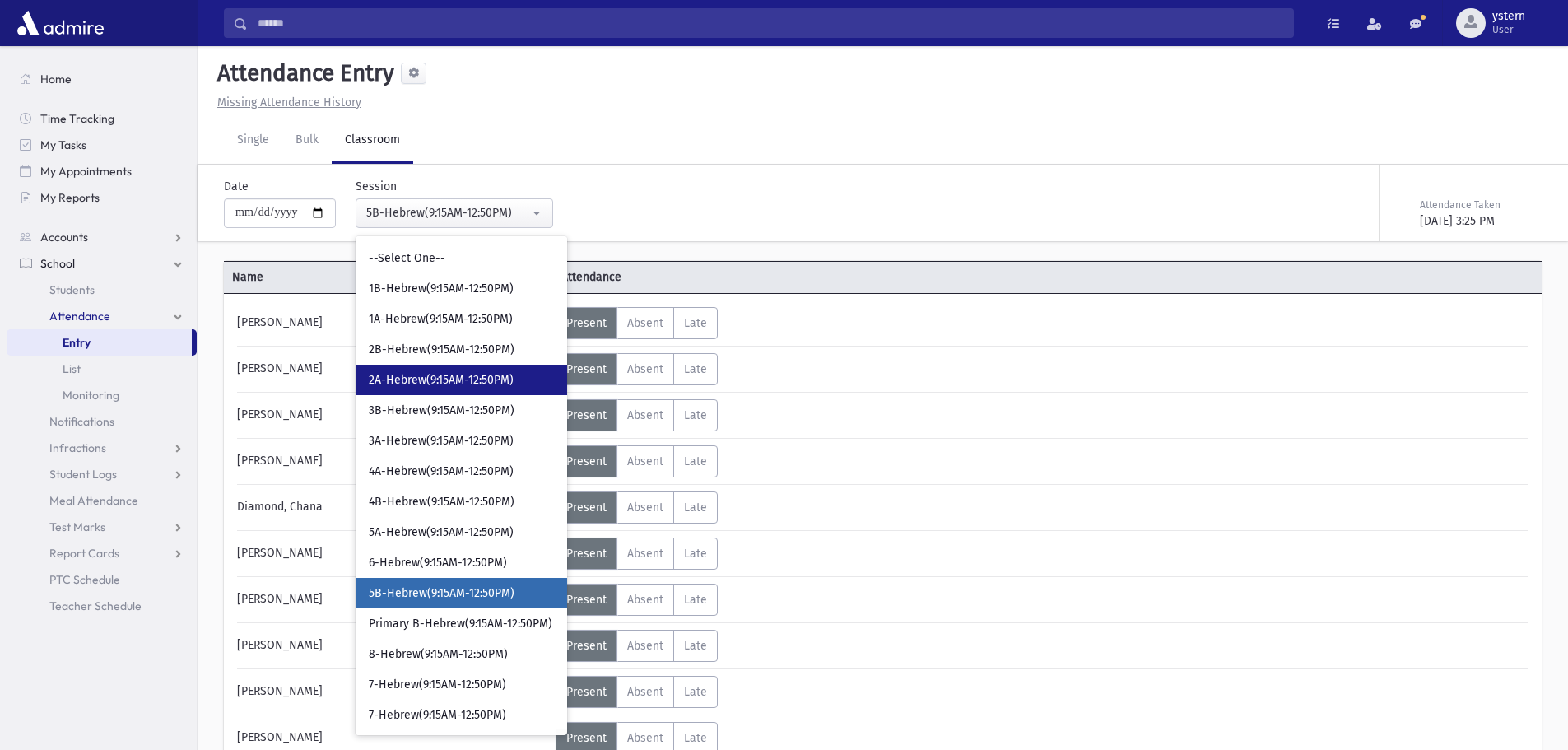
click at [504, 374] on span "2A-Hebrew(9:15AM-12:50PM)" at bounding box center [441, 380] width 145 height 17
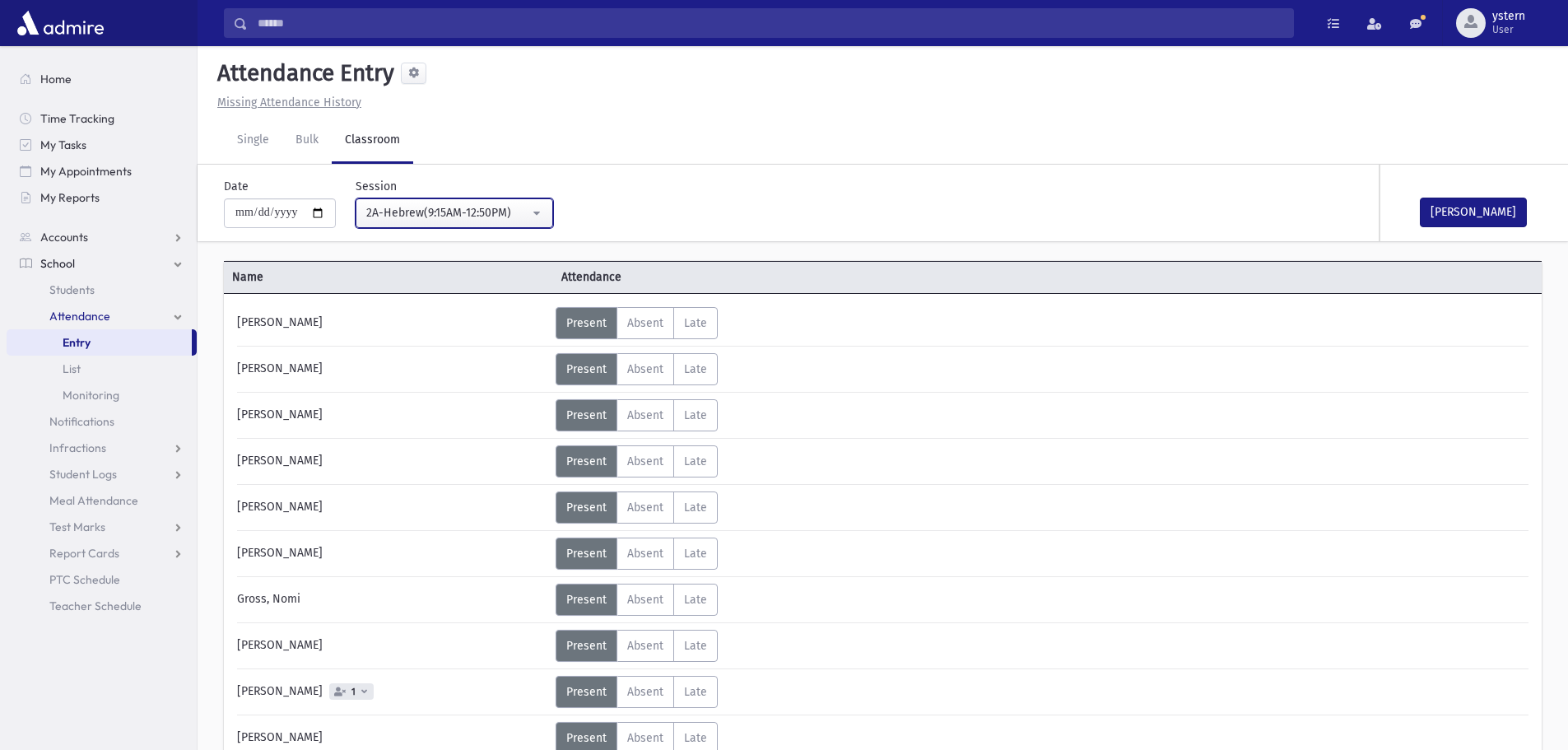
click at [509, 208] on div "2A-Hebrew(9:15AM-12:50PM)" at bounding box center [448, 213] width 163 height 17
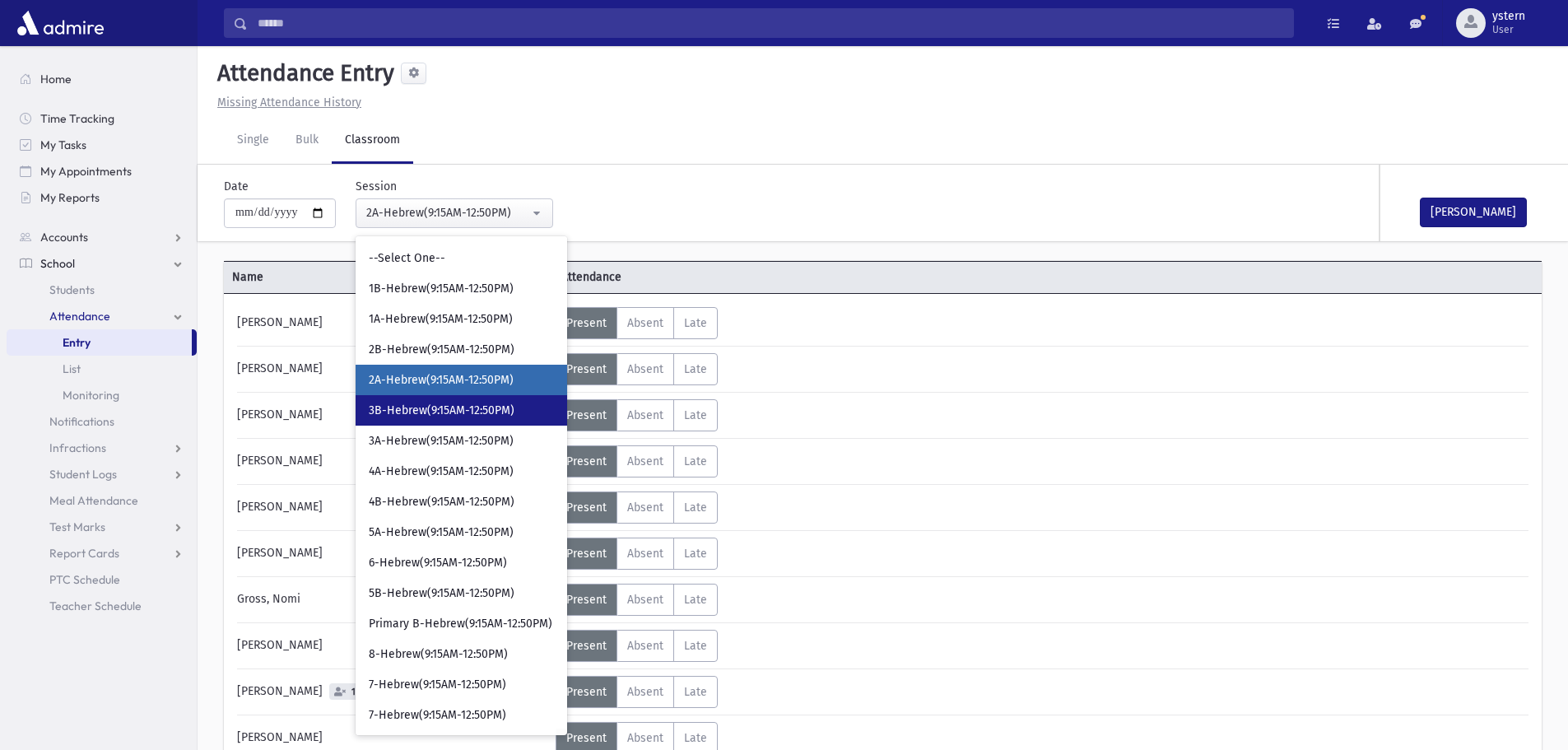
click at [422, 403] on span "3B-Hebrew(9:15AM-12:50PM)" at bounding box center [441, 410] width 145 height 17
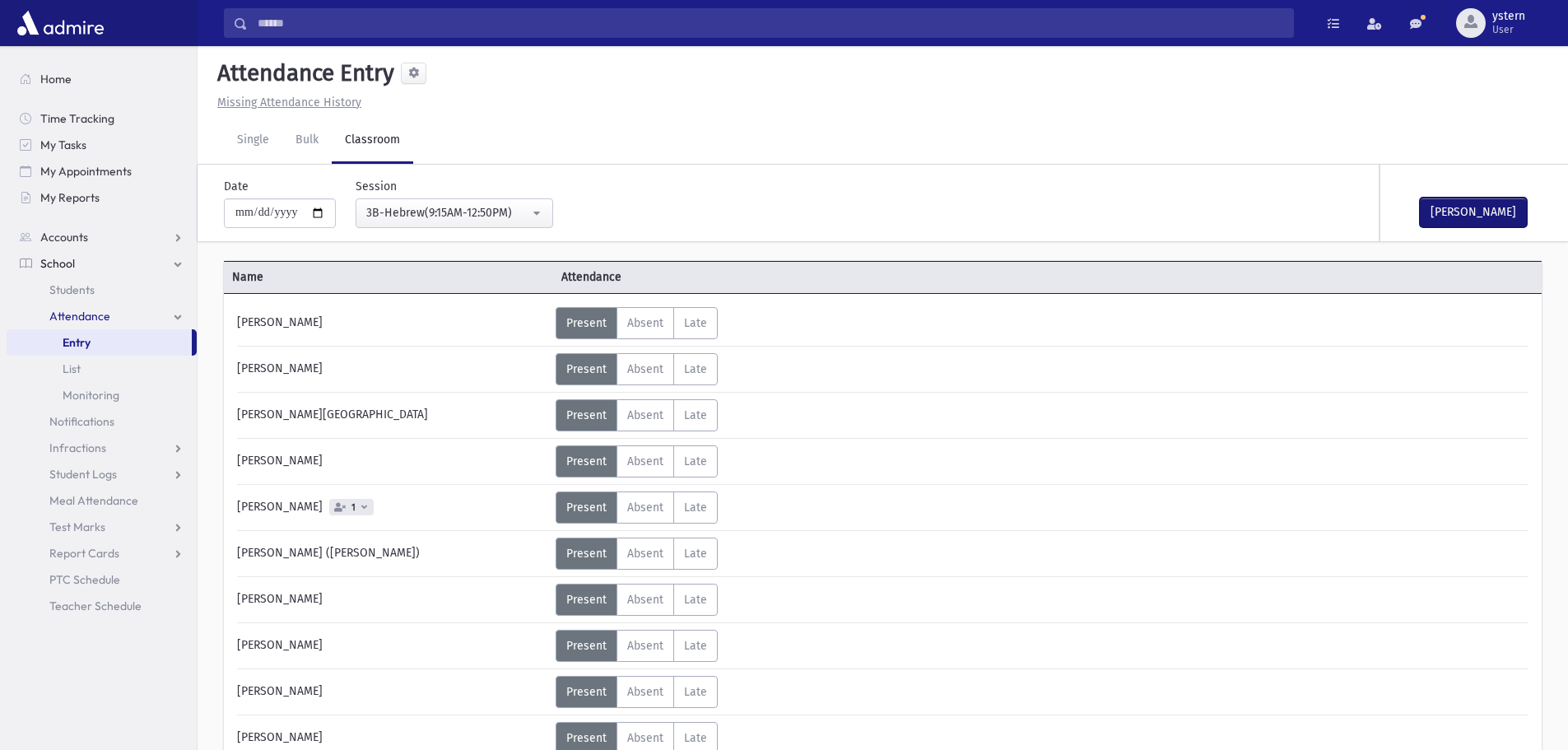
click at [1440, 223] on button "[PERSON_NAME]" at bounding box center [1473, 213] width 107 height 30
click at [486, 220] on div "3B-Hebrew(9:15AM-12:50PM)" at bounding box center [448, 213] width 163 height 17
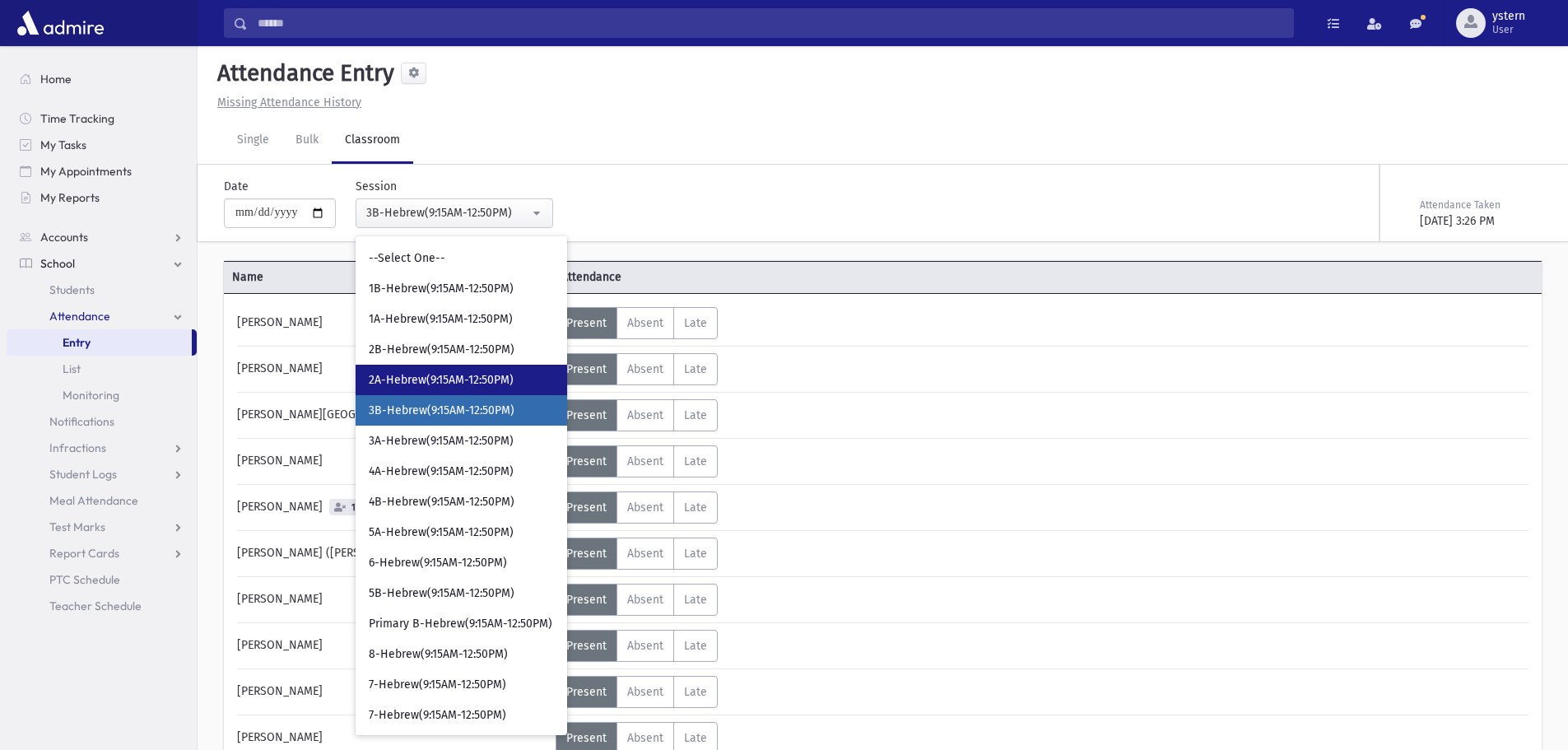
click at [459, 389] on link "2A-Hebrew(9:15AM-12:50PM)" at bounding box center [461, 380] width 212 height 31
select select "***"
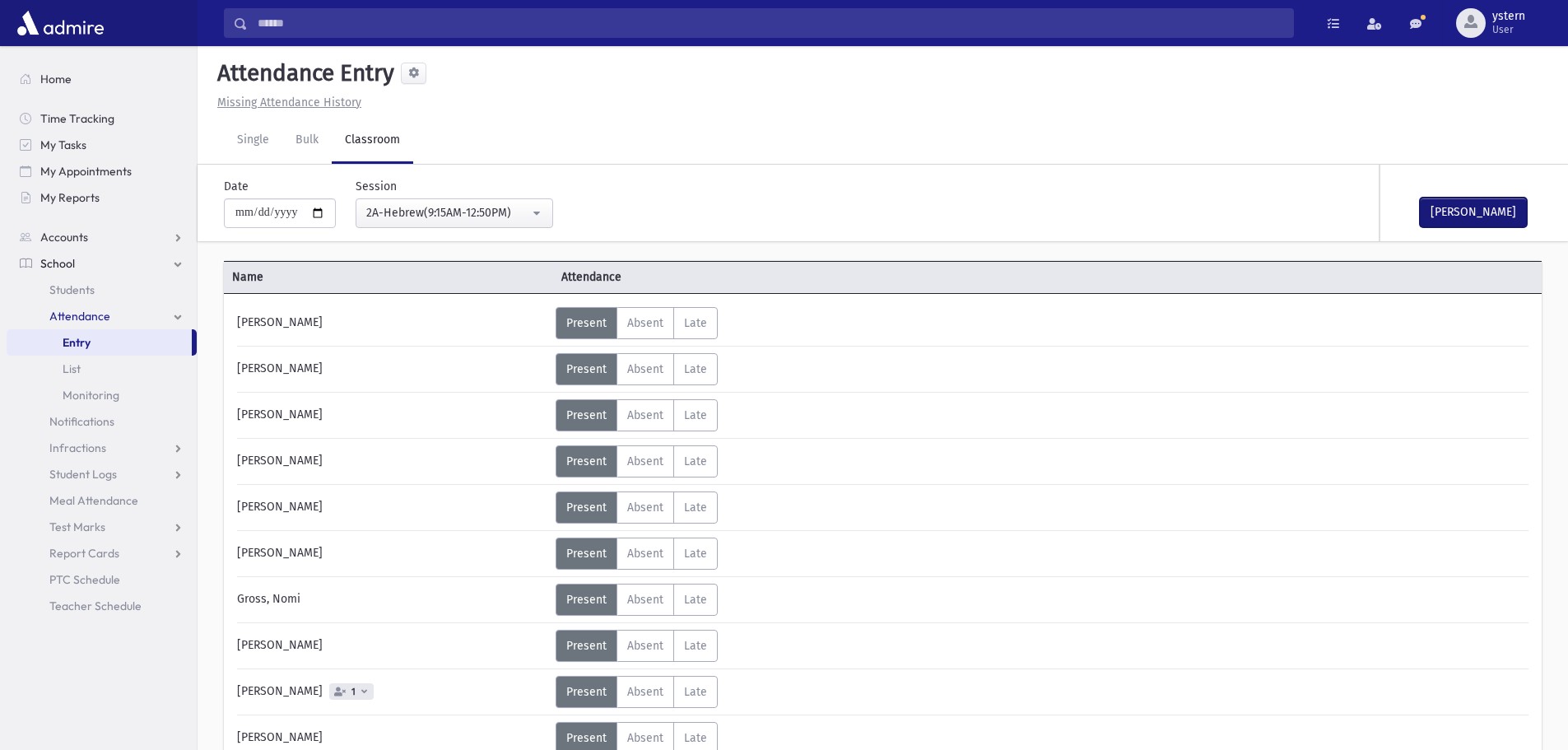
click at [1452, 214] on button "[PERSON_NAME]" at bounding box center [1473, 213] width 107 height 30
click at [265, 210] on input "**********" at bounding box center [279, 213] width 112 height 30
type input "**********"
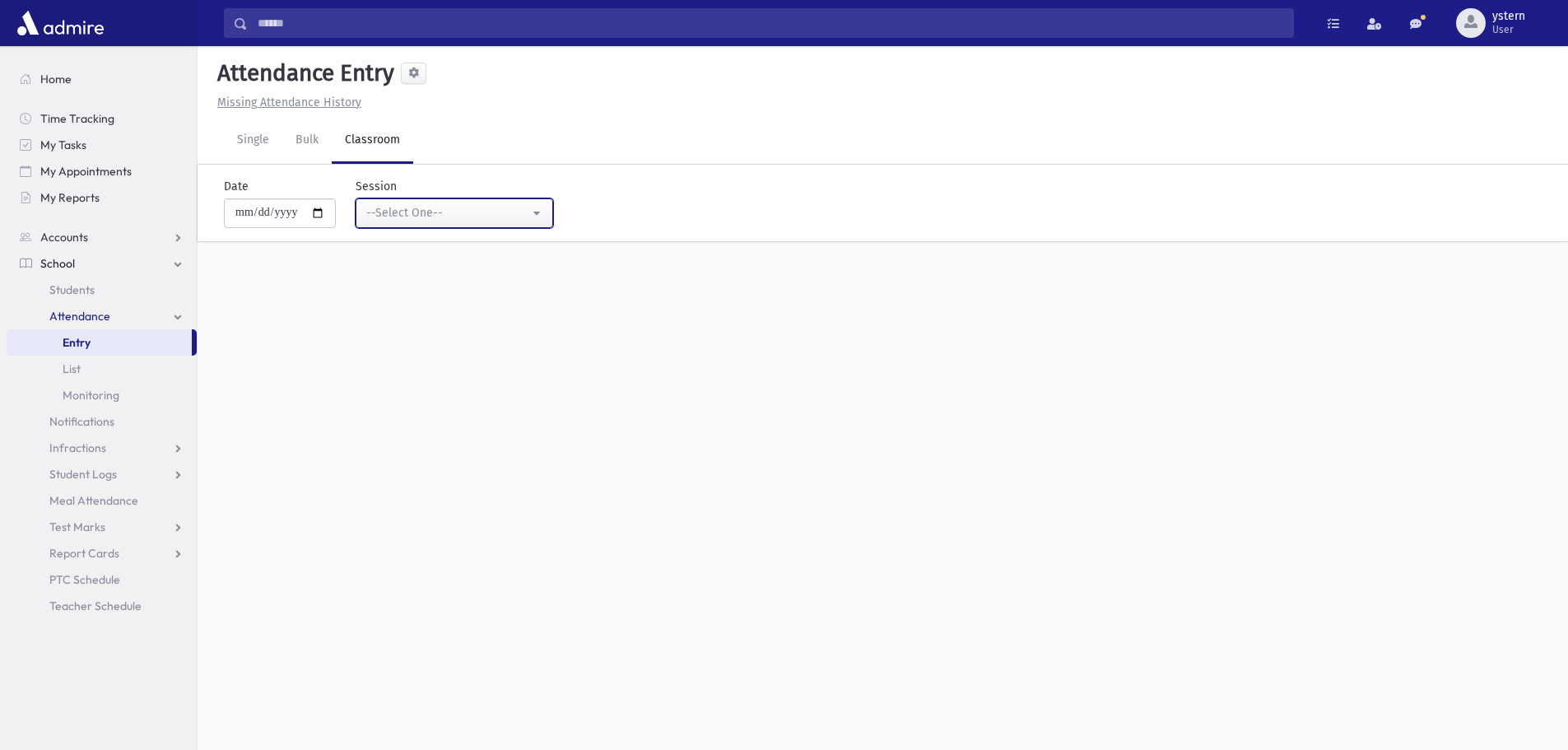
click at [427, 209] on div "--Select One--" at bounding box center [448, 213] width 163 height 17
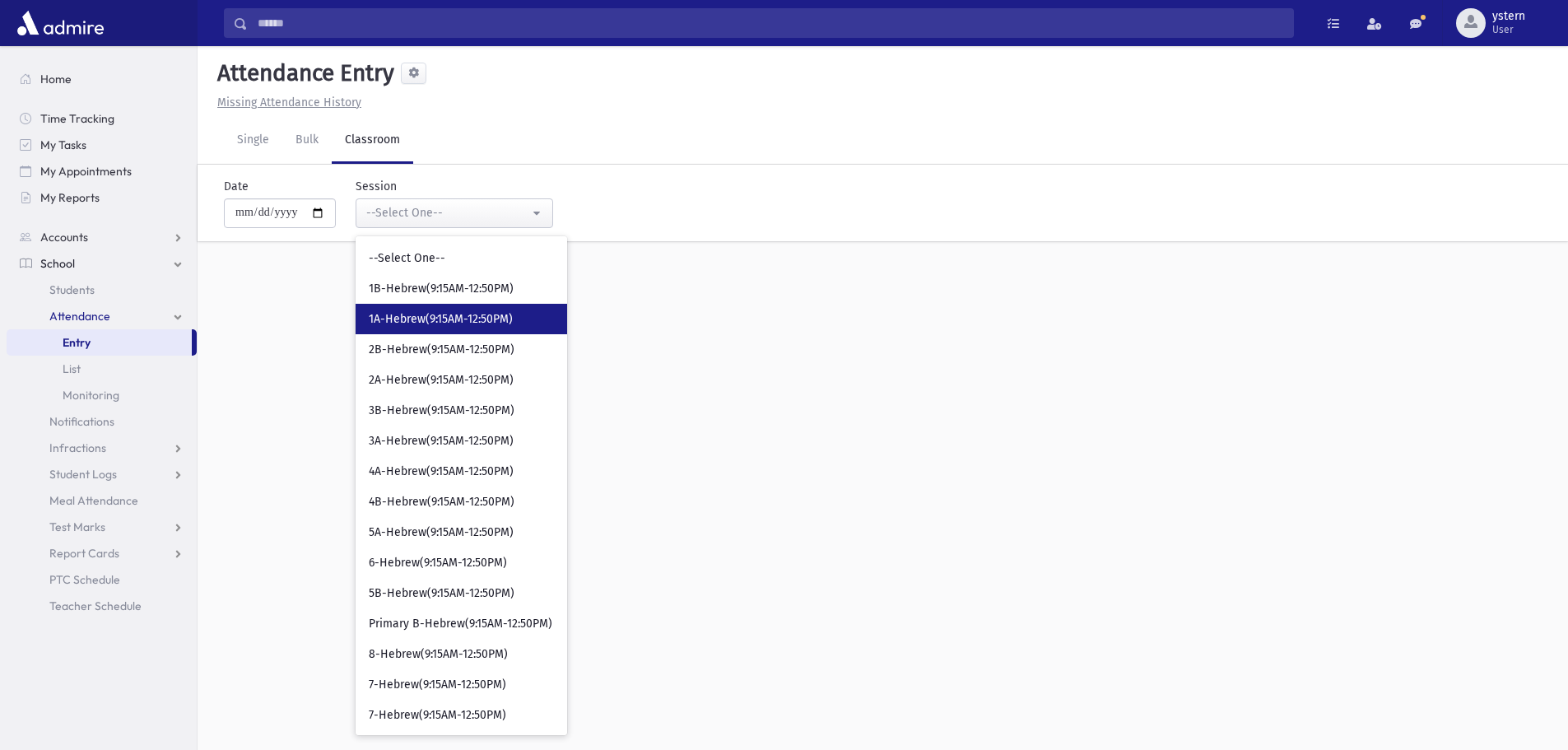
click at [446, 313] on span "1A-Hebrew(9:15AM-12:50PM)" at bounding box center [440, 320] width 144 height 17
select select "***"
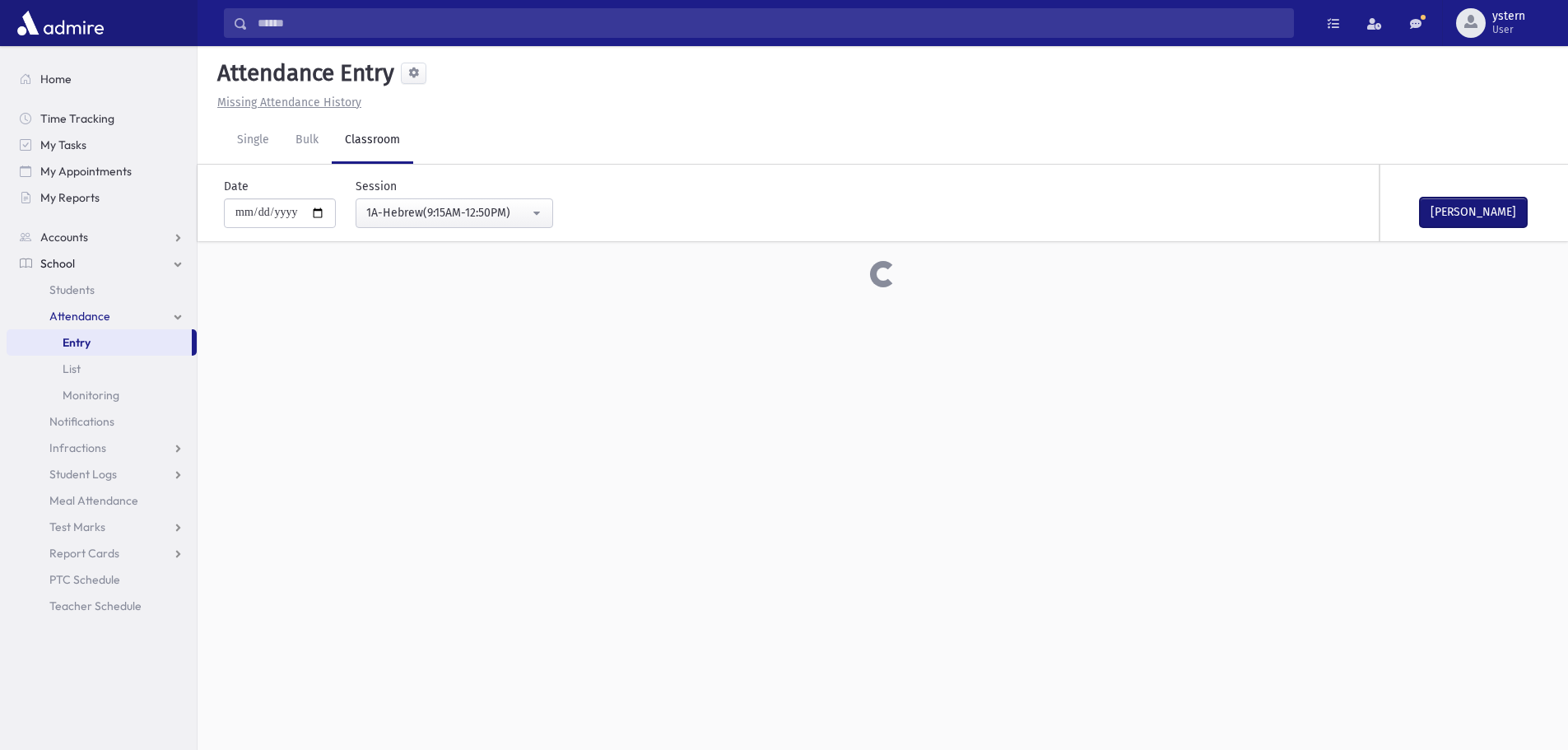
click at [1439, 206] on button "[PERSON_NAME]" at bounding box center [1473, 213] width 107 height 30
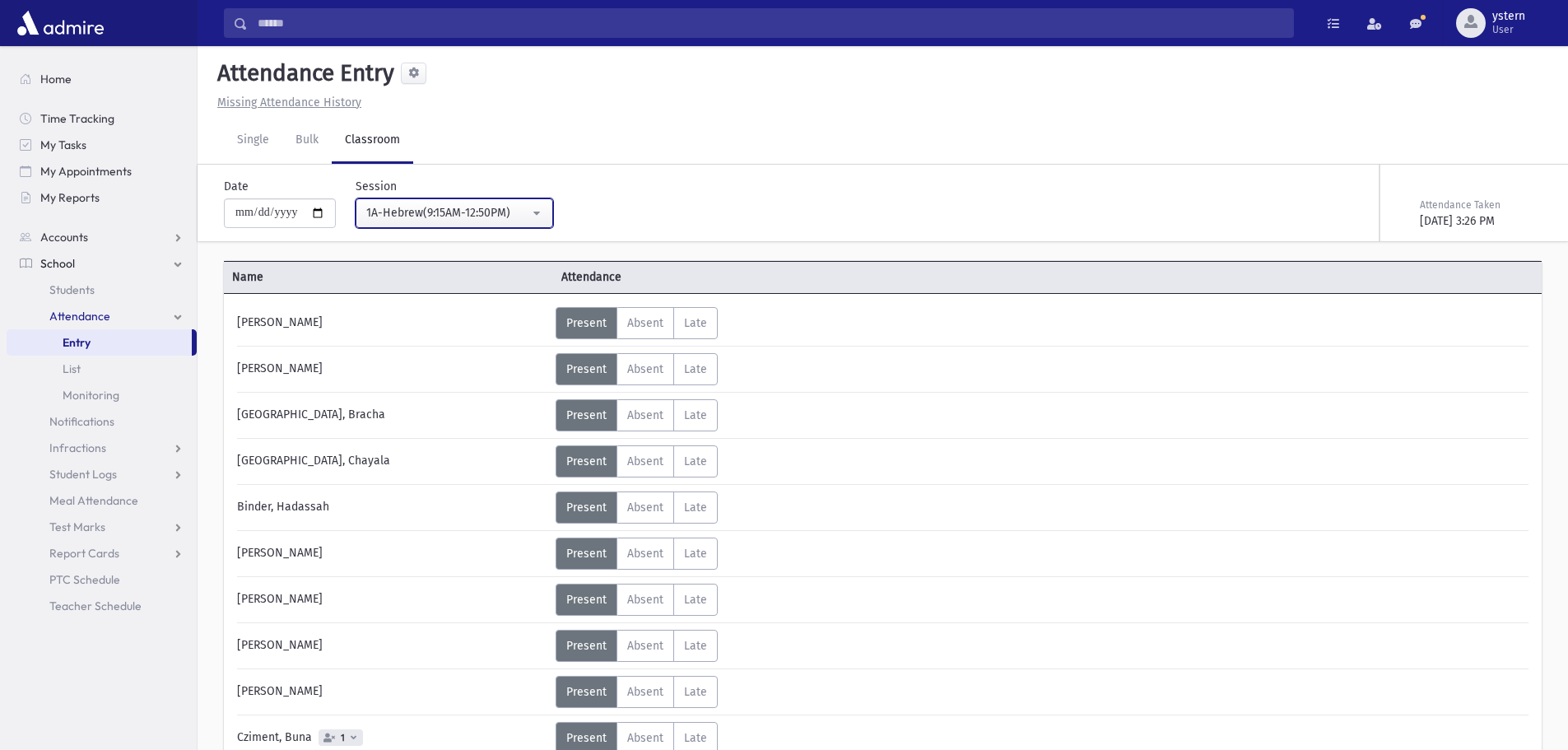
click at [398, 212] on div "1A-Hebrew(9:15AM-12:50PM)" at bounding box center [448, 213] width 163 height 17
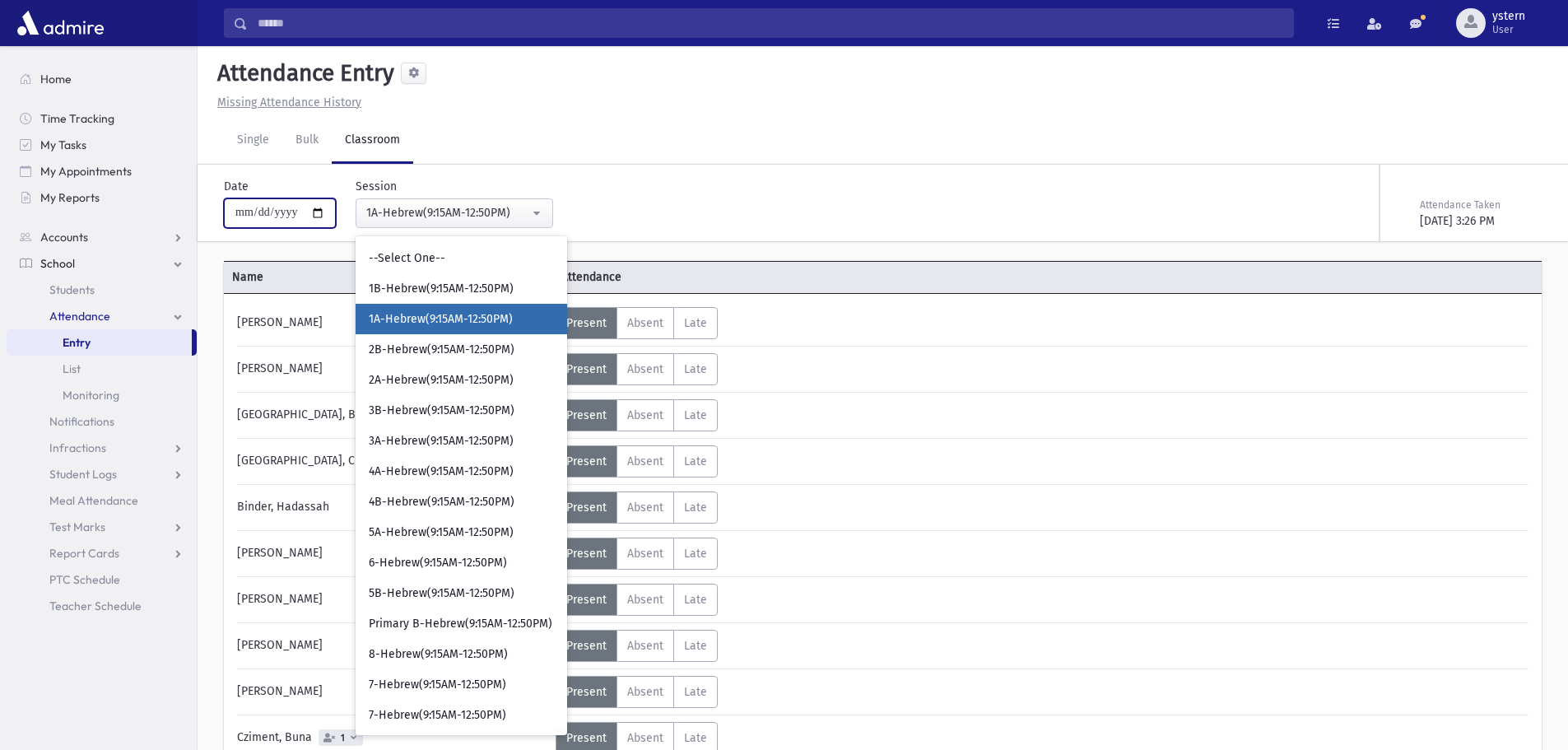
click at [266, 205] on input "**********" at bounding box center [279, 213] width 112 height 30
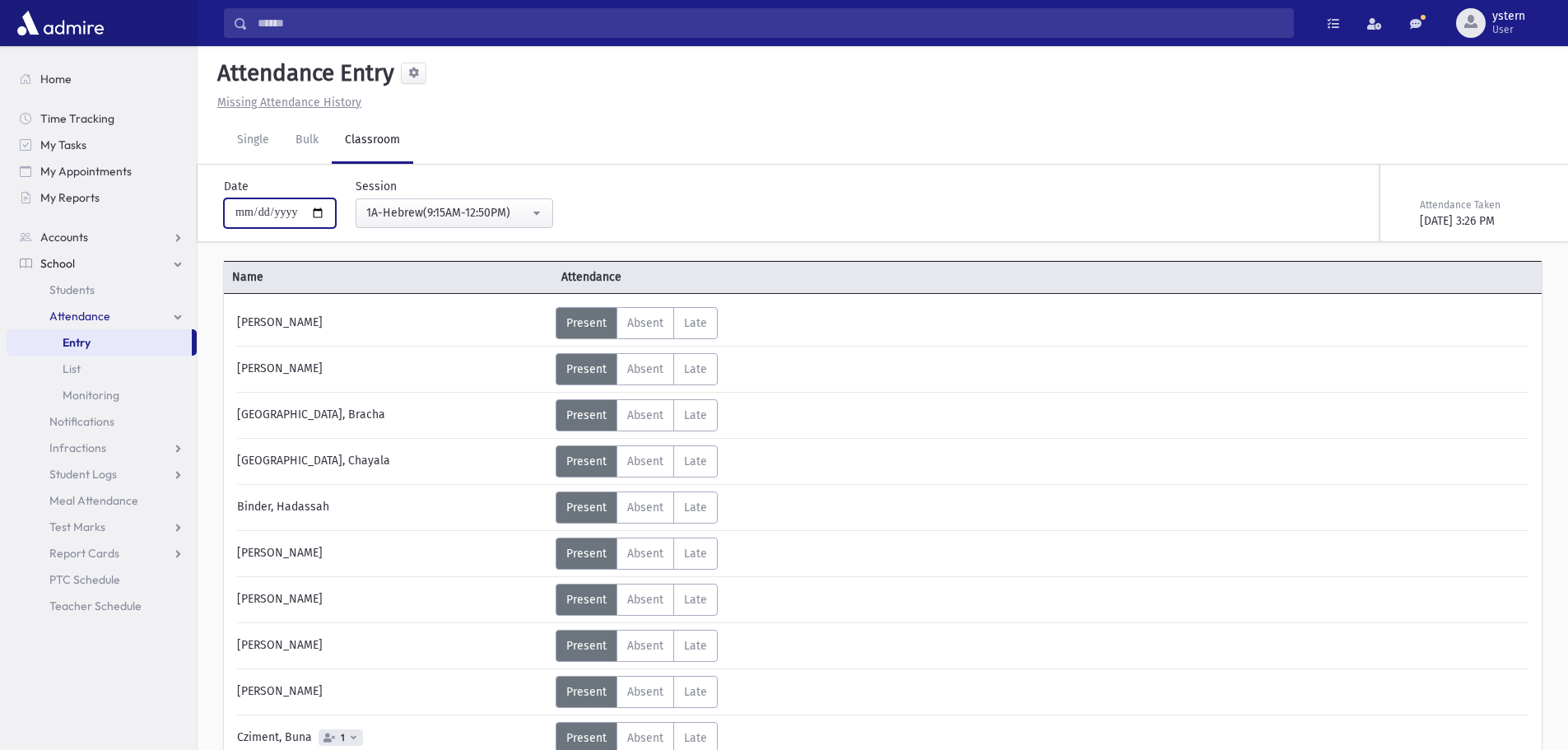
click at [326, 210] on input "**********" at bounding box center [279, 213] width 112 height 30
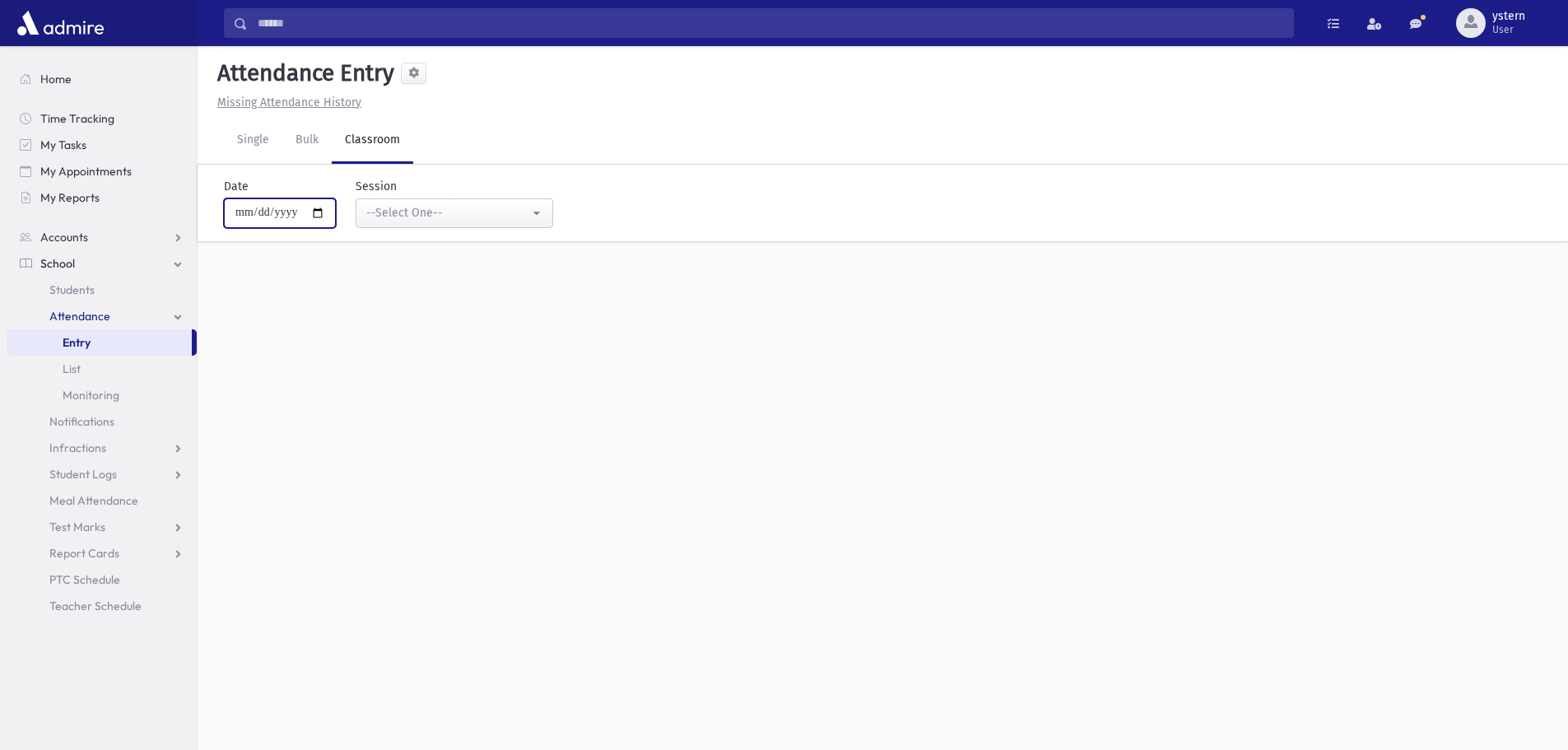
type input "**********"
click at [458, 216] on div "--Select One--" at bounding box center [448, 213] width 163 height 17
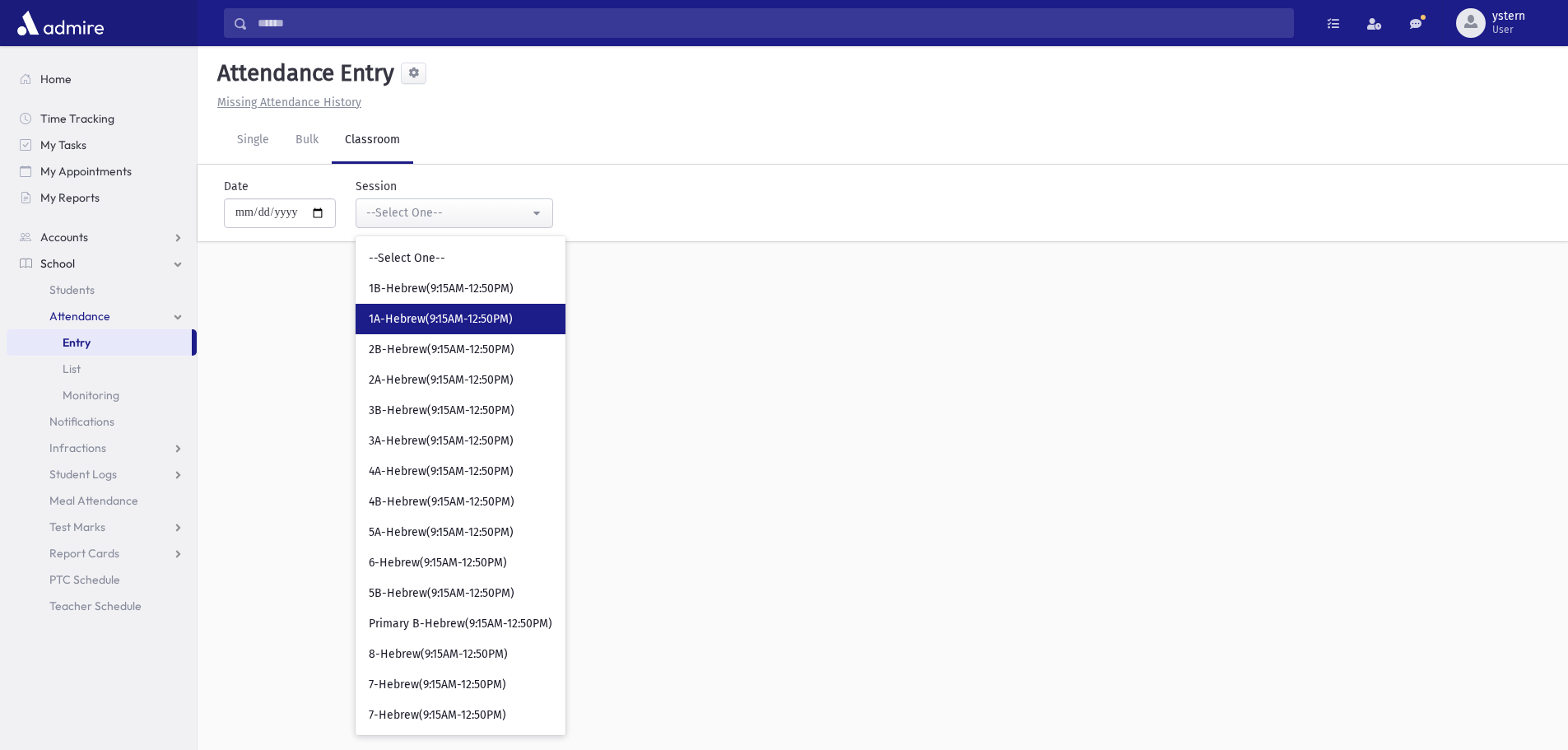
click at [451, 317] on span "1A-Hebrew(9:15AM-12:50PM)" at bounding box center [440, 320] width 144 height 17
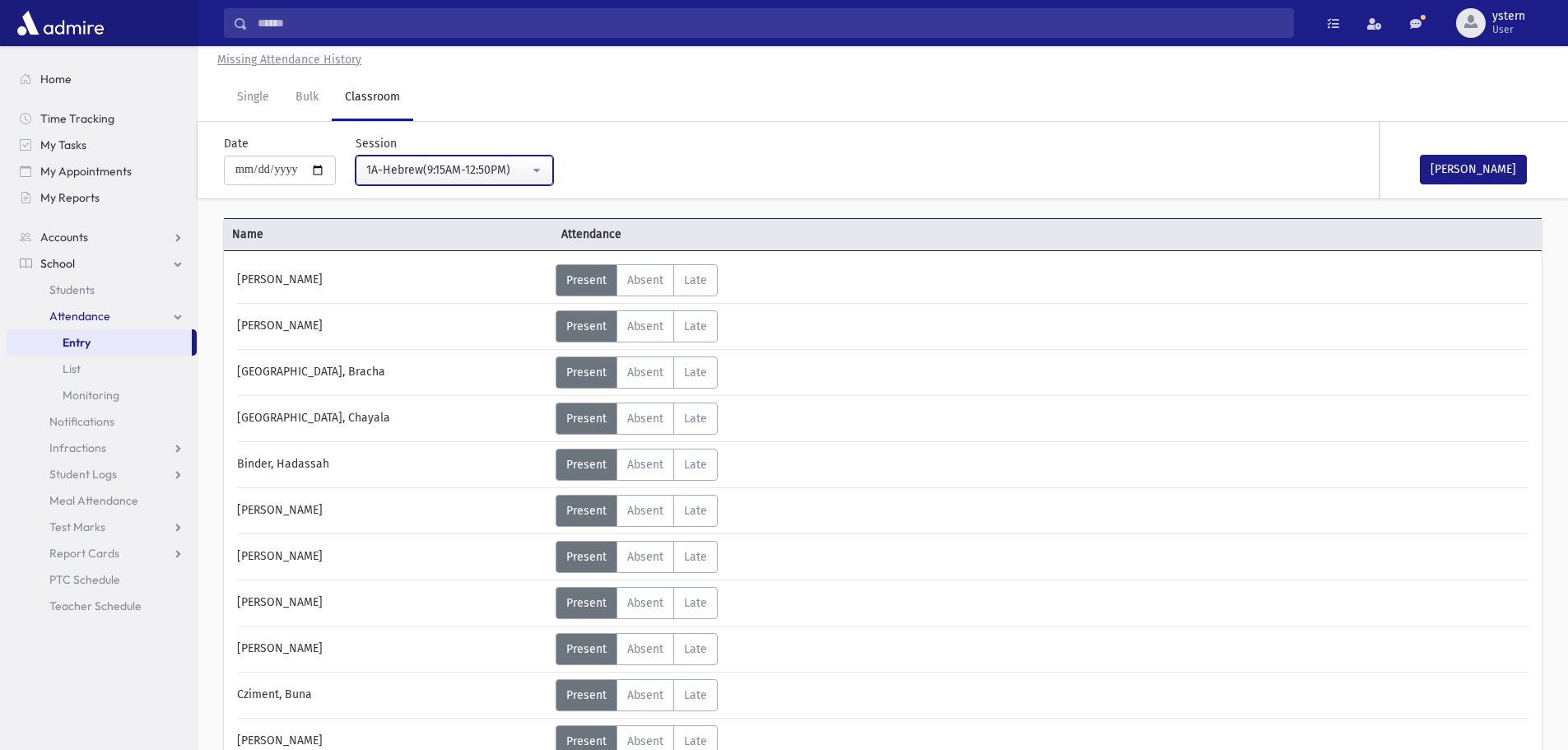
scroll to position [82, 0]
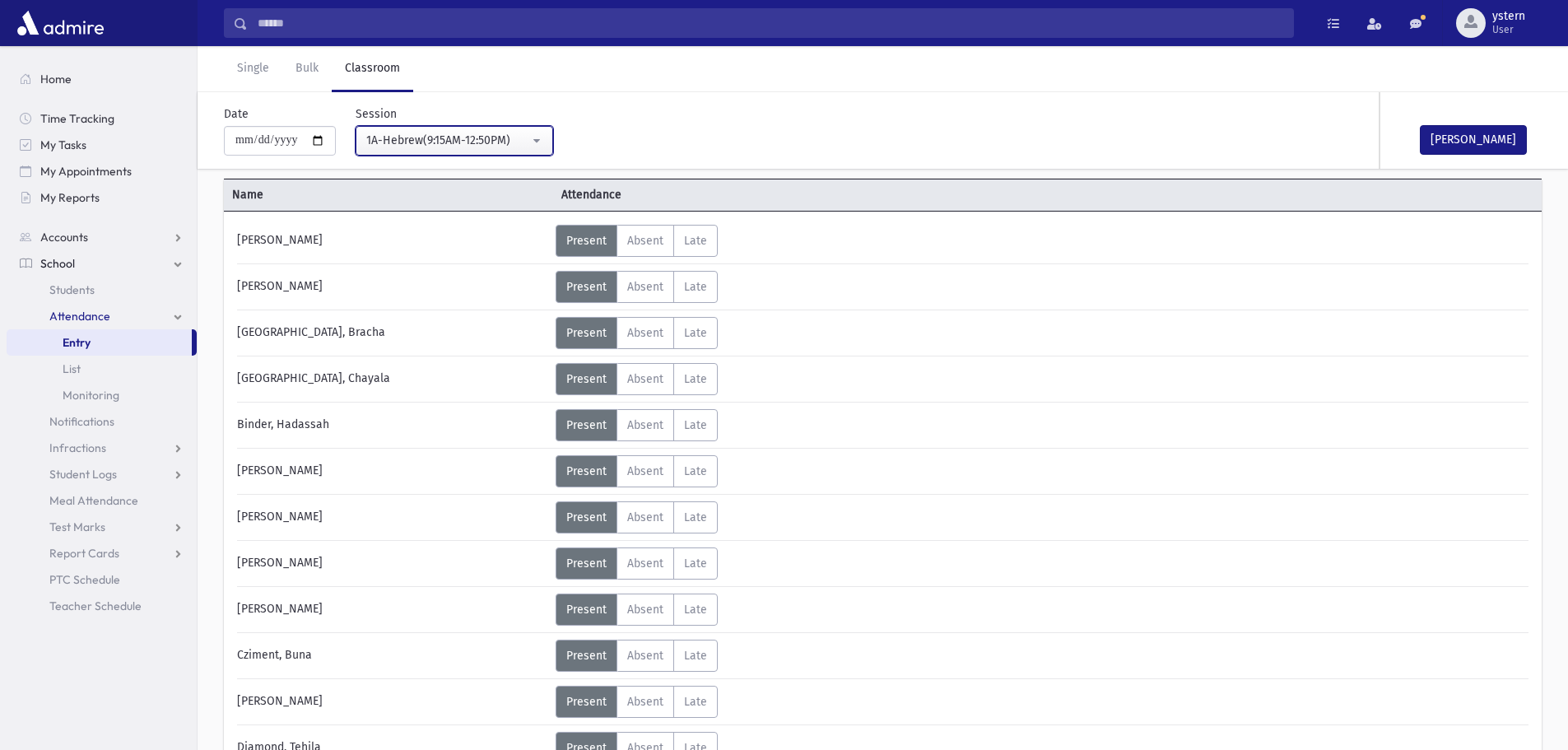
click at [435, 131] on button "1A-Hebrew(9:15AM-12:50PM)" at bounding box center [455, 141] width 198 height 30
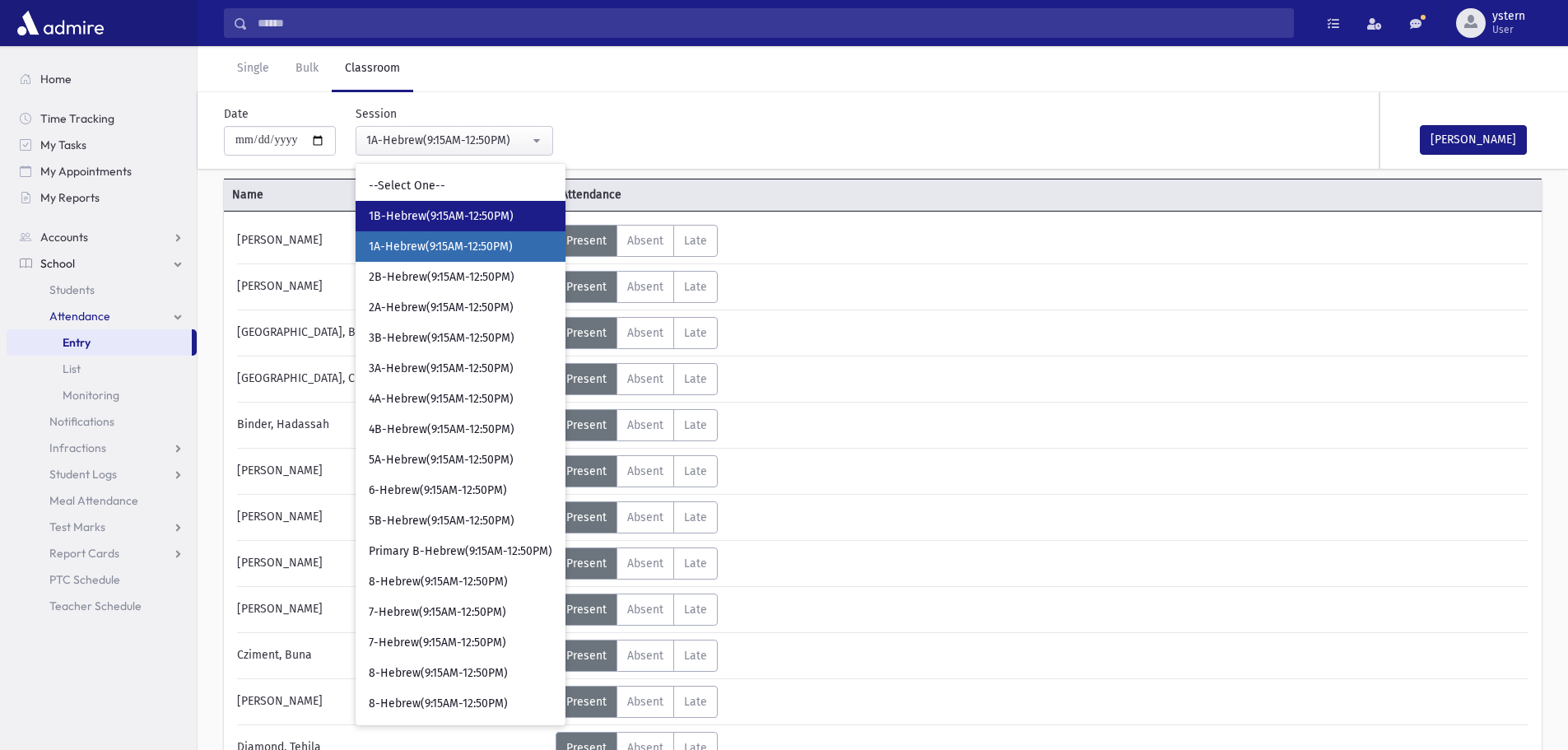
click at [458, 215] on span "1B-Hebrew(9:15AM-12:50PM)" at bounding box center [441, 217] width 145 height 17
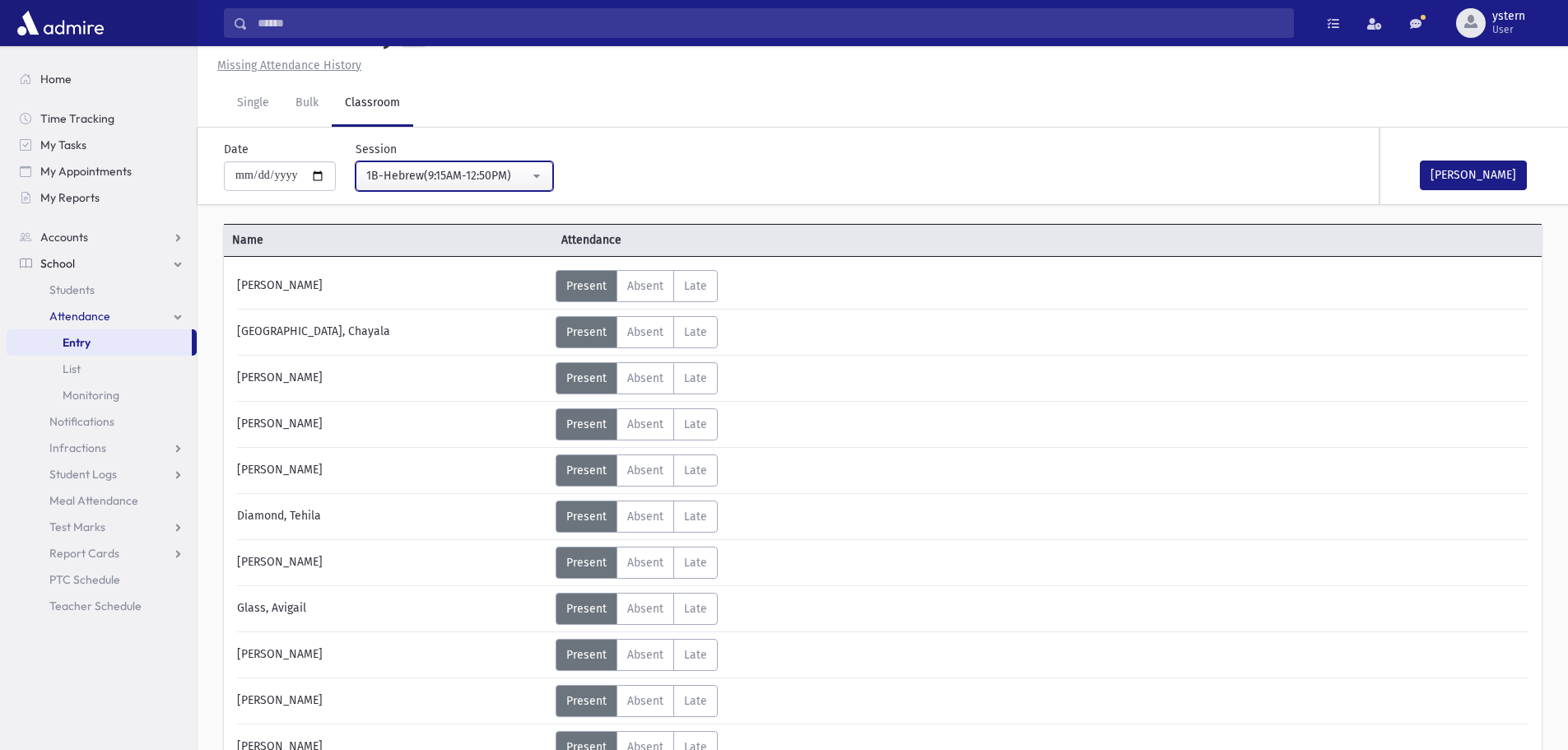
scroll to position [82, 0]
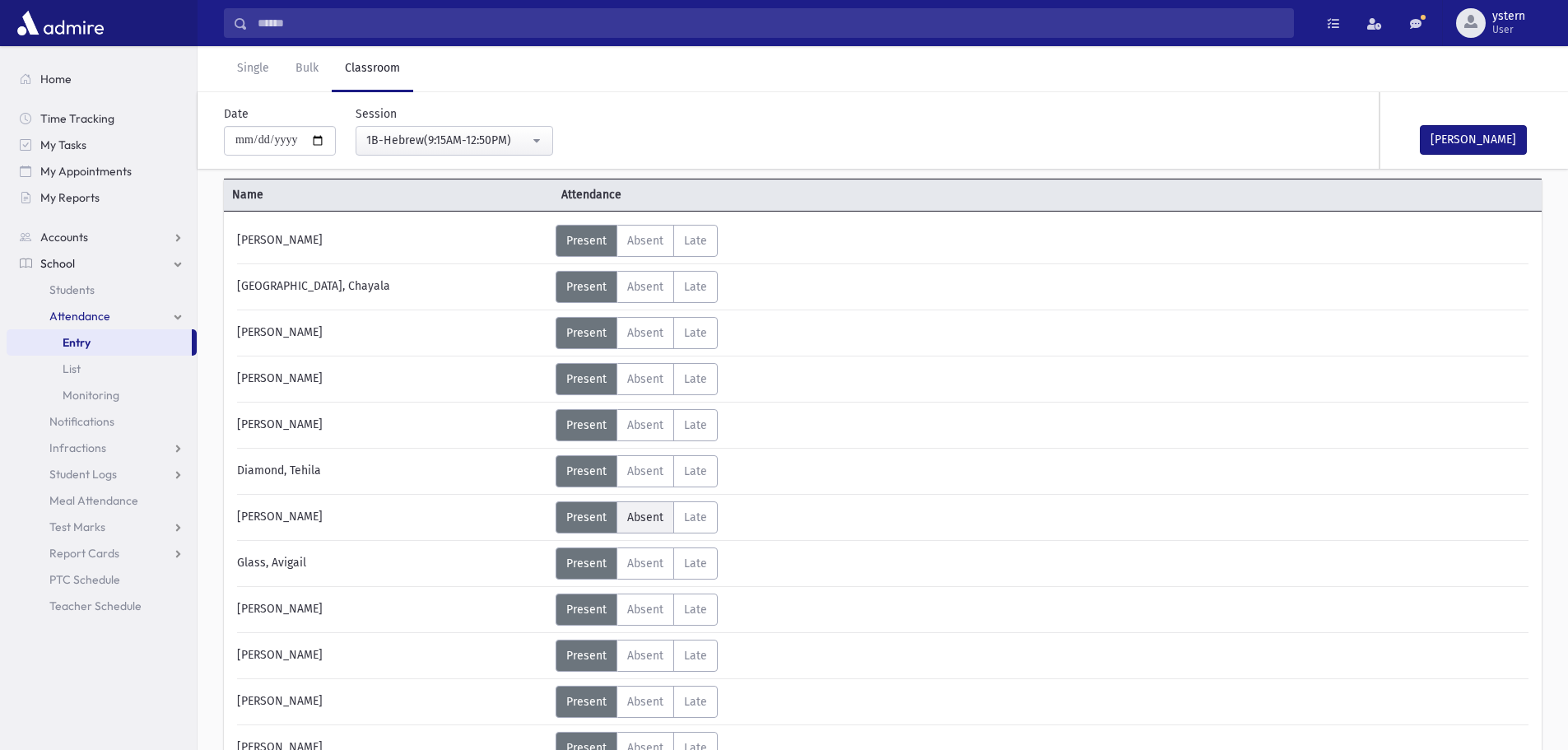
click at [639, 516] on span "Absent" at bounding box center [646, 517] width 37 height 14
click at [802, 530] on link at bounding box center [806, 526] width 9 height 14
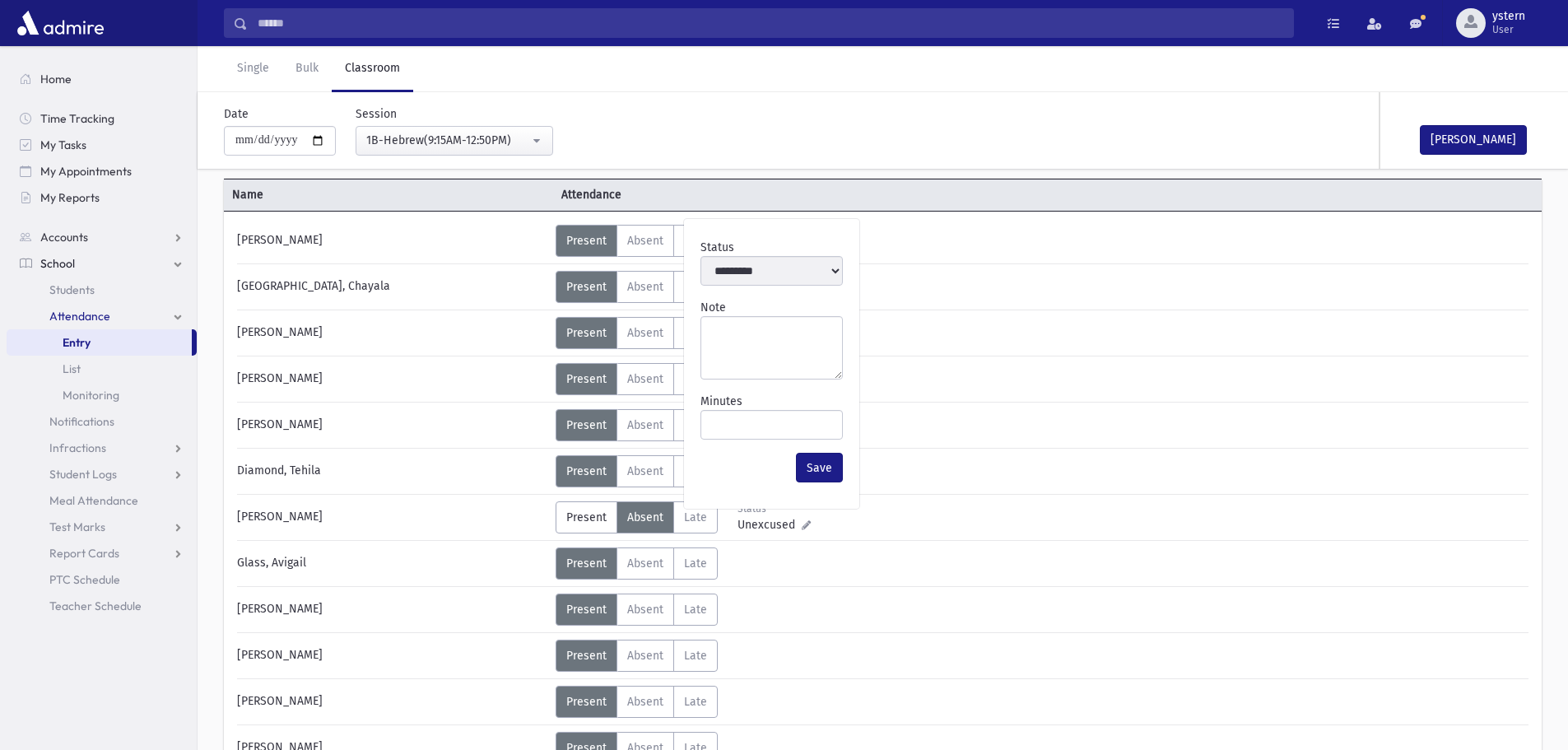
click at [845, 522] on div "Status Unexcused Admin: Present P Absent A L" at bounding box center [1040, 517] width 970 height 32
click at [484, 124] on div "**********" at bounding box center [445, 130] width 218 height 50
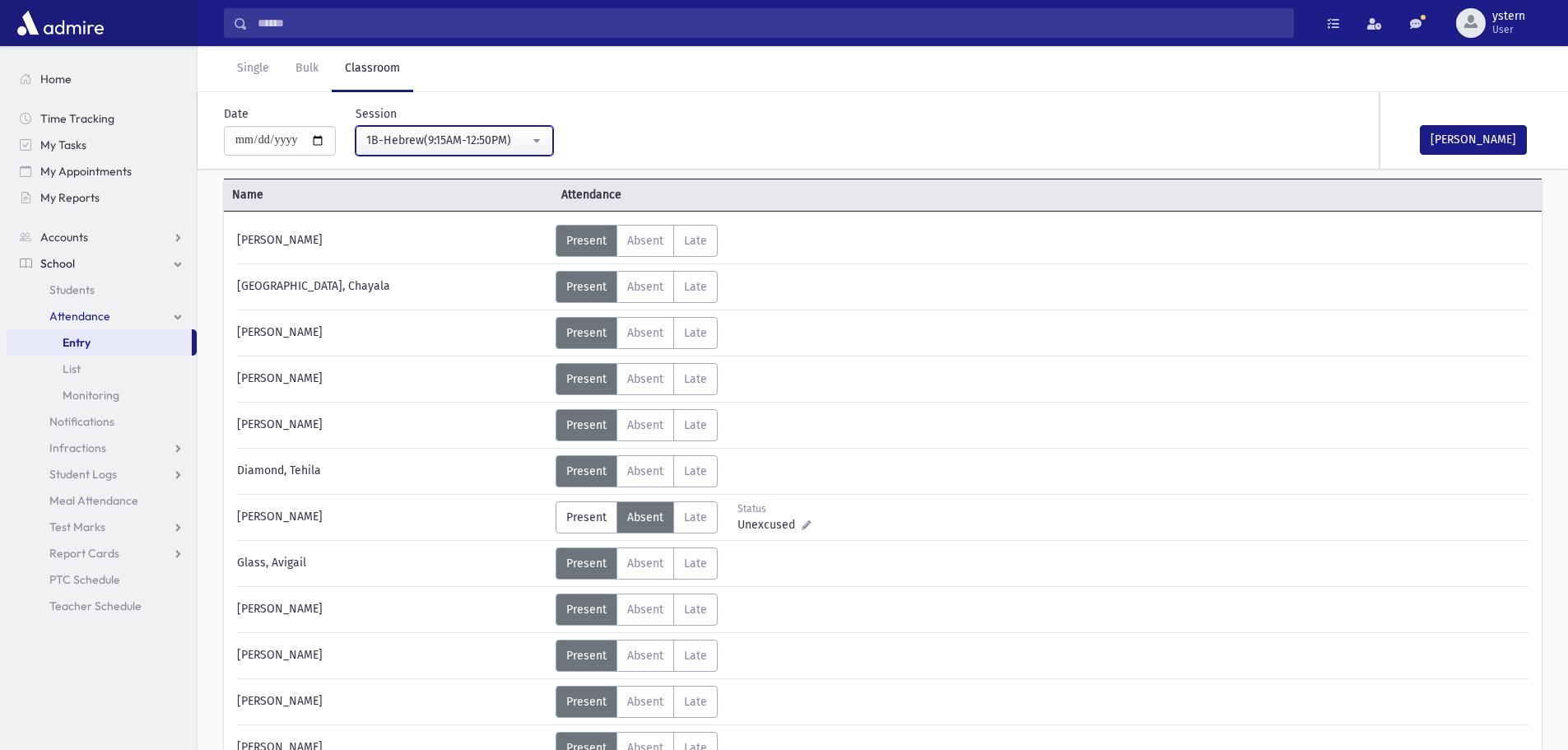
click at [484, 133] on div "1B-Hebrew(9:15AM-12:50PM)" at bounding box center [448, 140] width 163 height 17
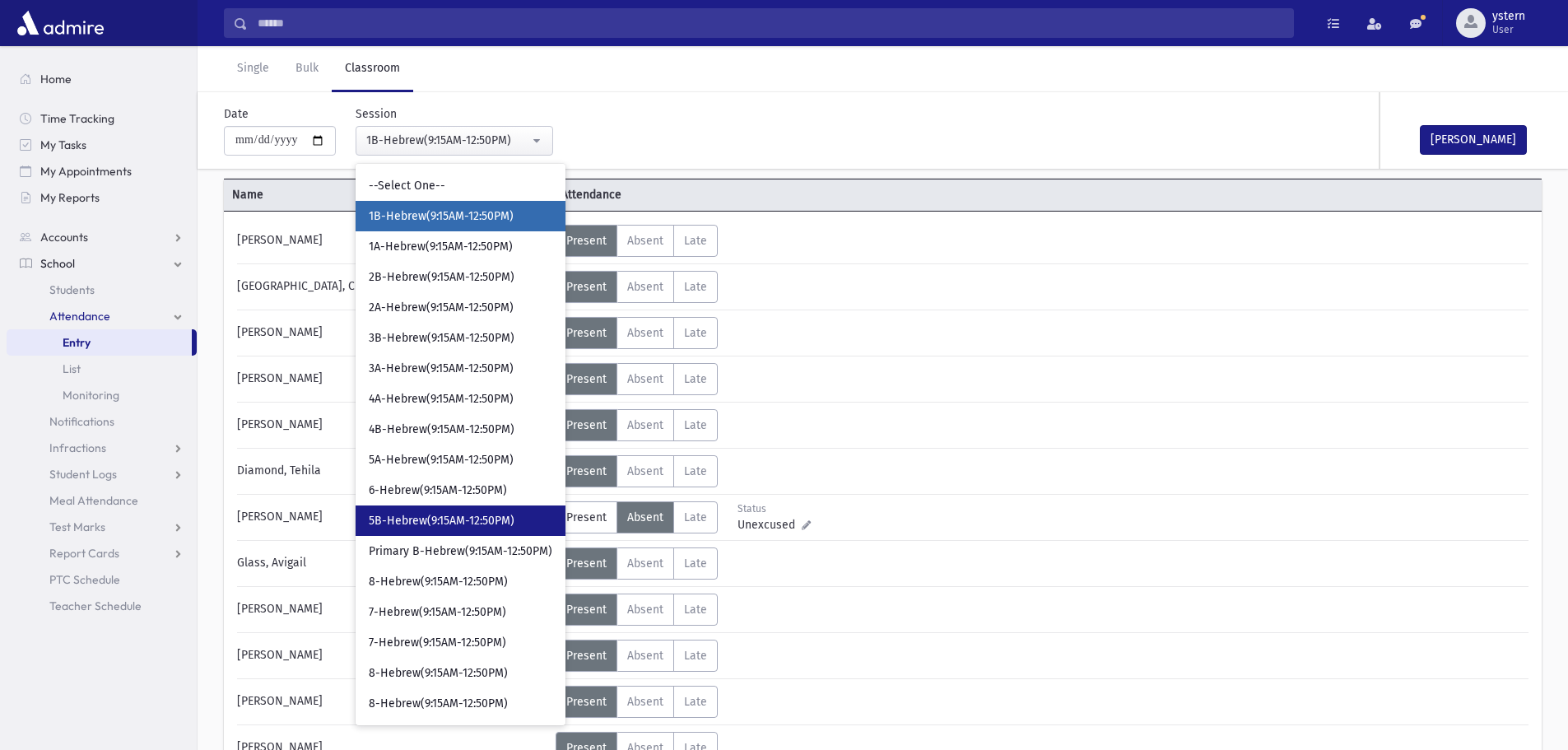
click at [490, 518] on span "5B-Hebrew(9:15AM-12:50PM)" at bounding box center [441, 521] width 145 height 17
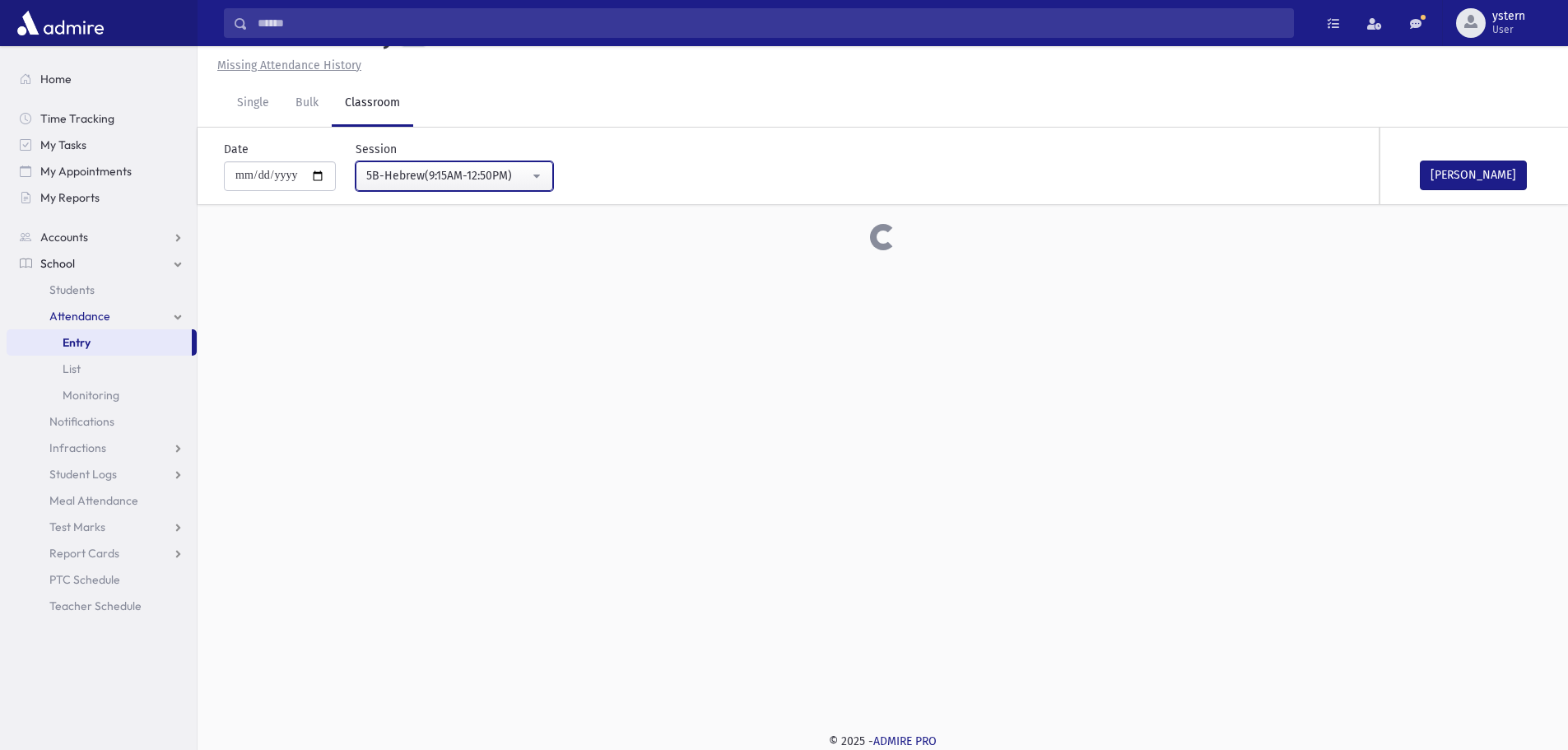
scroll to position [82, 0]
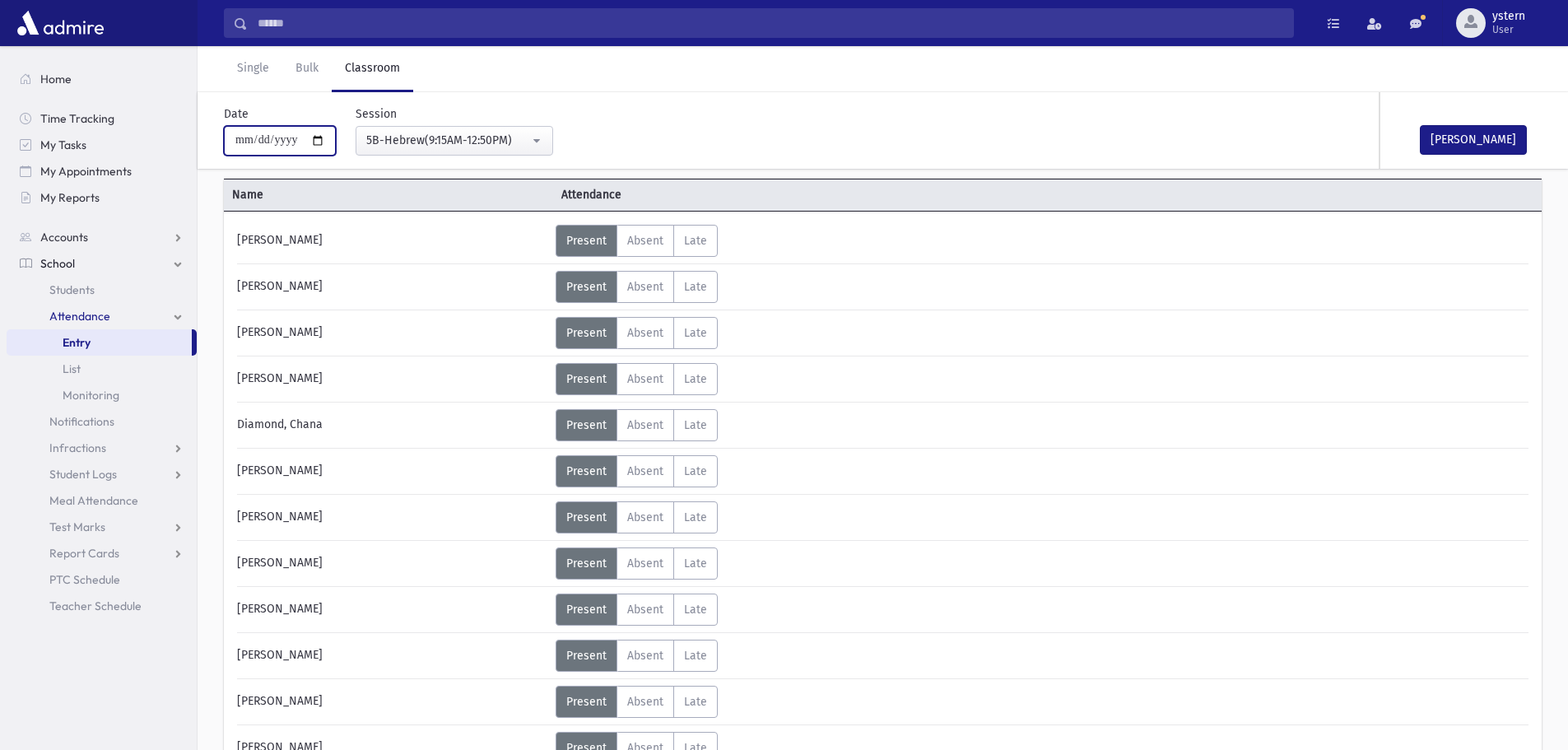
click at [268, 135] on input "**********" at bounding box center [279, 141] width 112 height 30
click at [265, 139] on input "**********" at bounding box center [279, 141] width 112 height 30
click at [1482, 149] on button "[PERSON_NAME]" at bounding box center [1473, 140] width 107 height 30
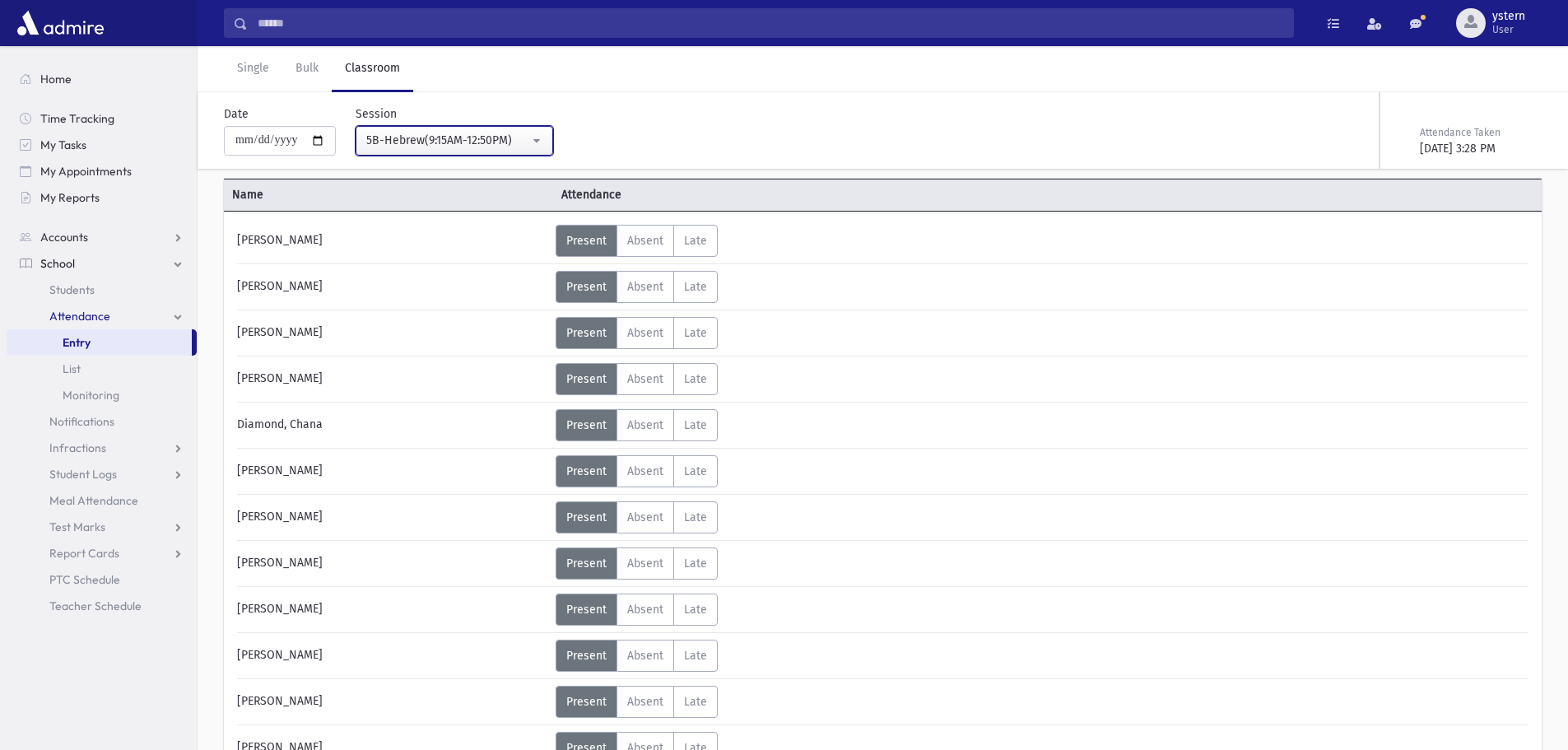
click at [503, 140] on div "5B-Hebrew(9:15AM-12:50PM)" at bounding box center [448, 140] width 163 height 17
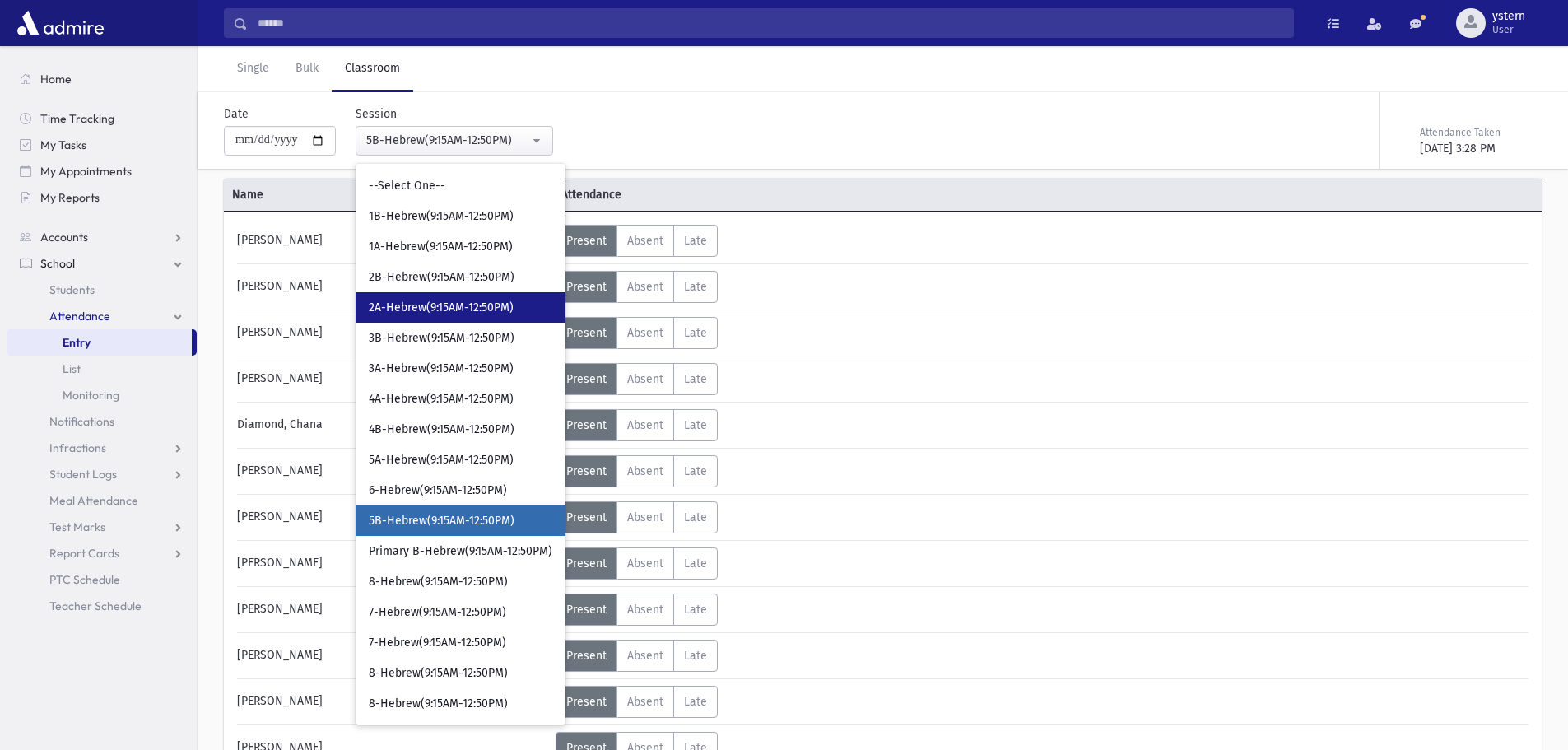
click at [463, 309] on span "2A-Hebrew(9:15AM-12:50PM)" at bounding box center [441, 308] width 145 height 17
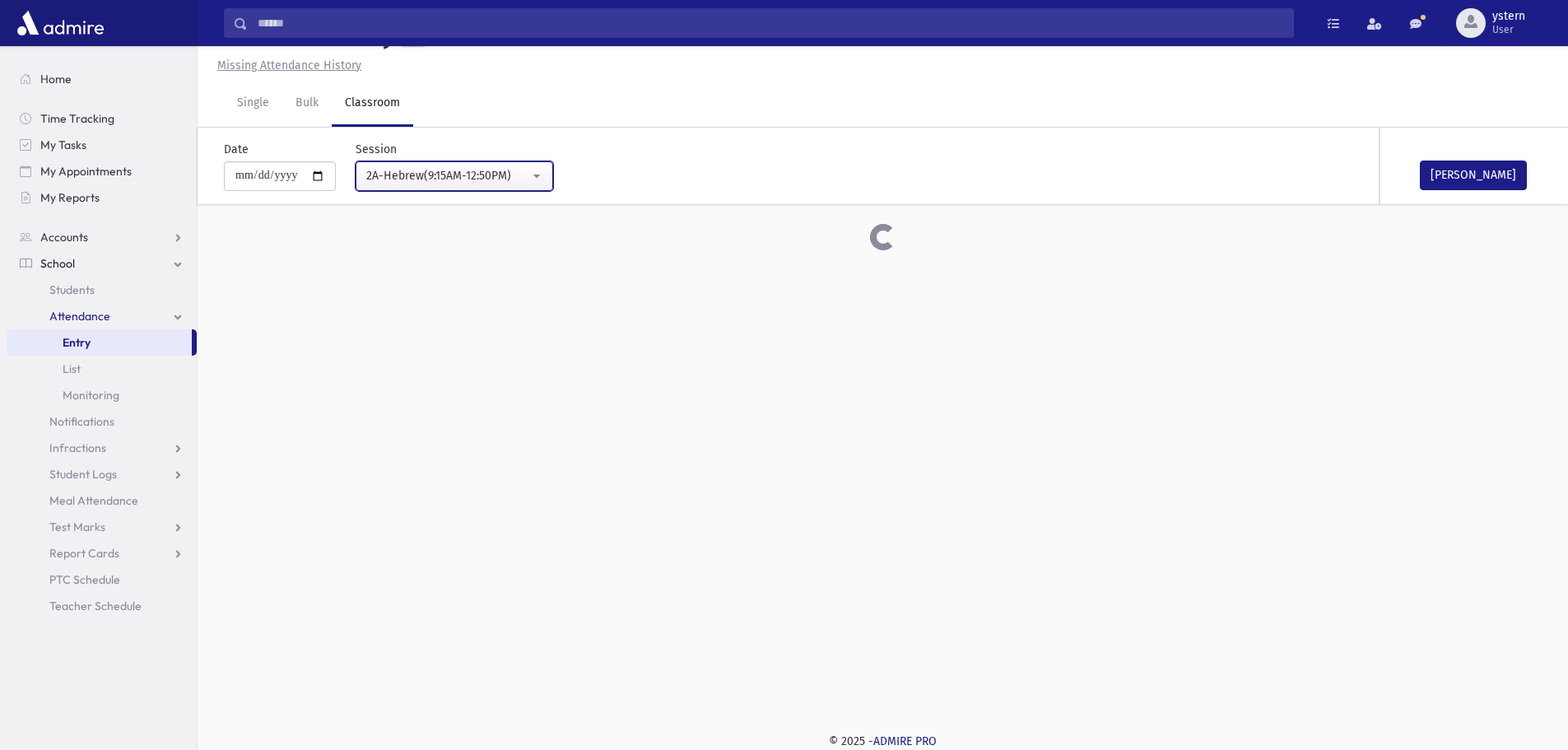
scroll to position [82, 0]
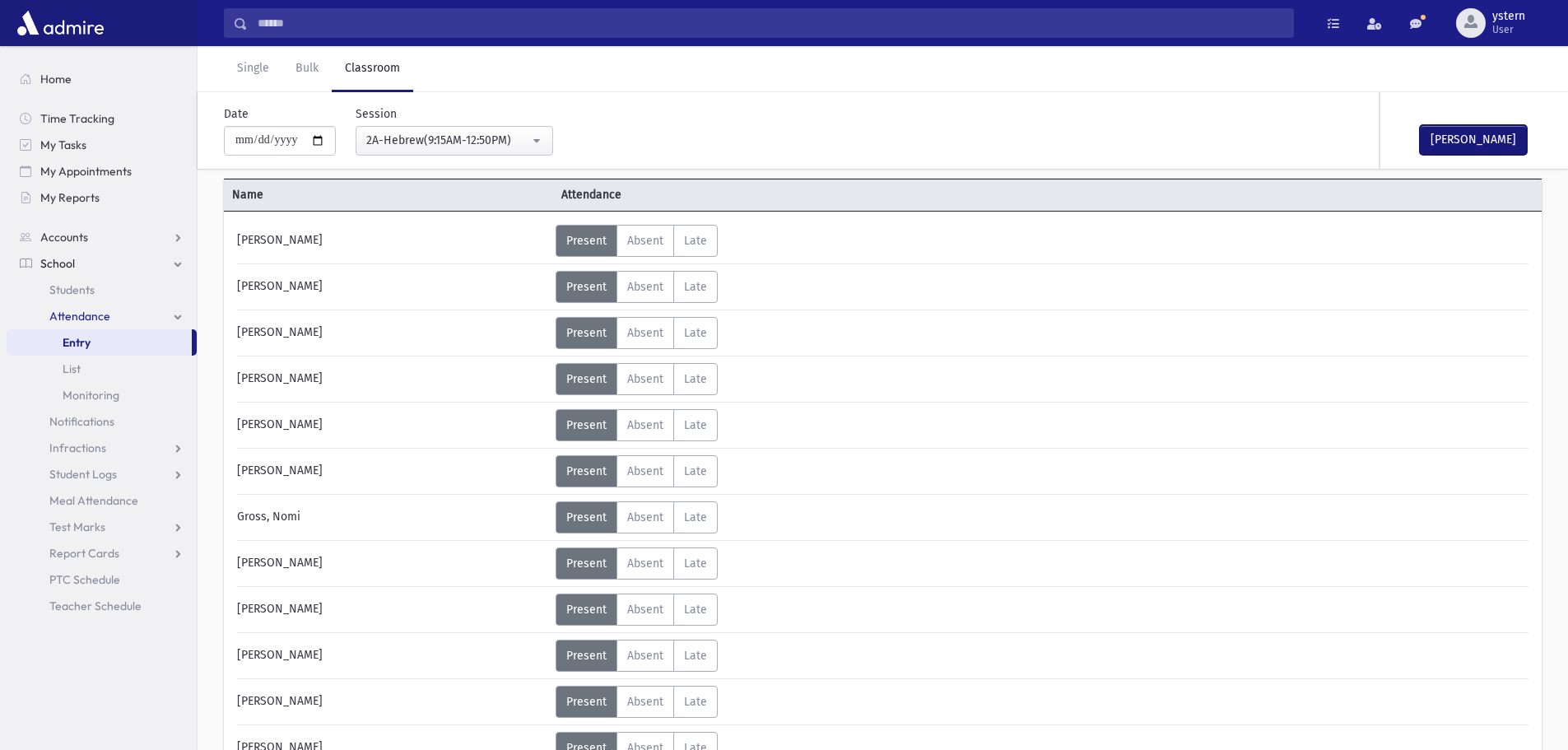
click at [1482, 145] on button "[PERSON_NAME]" at bounding box center [1473, 140] width 107 height 30
drag, startPoint x: 420, startPoint y: 135, endPoint x: 436, endPoint y: 149, distance: 21.3
click at [420, 136] on div "2A-Hebrew(9:15AM-12:50PM)" at bounding box center [448, 140] width 163 height 17
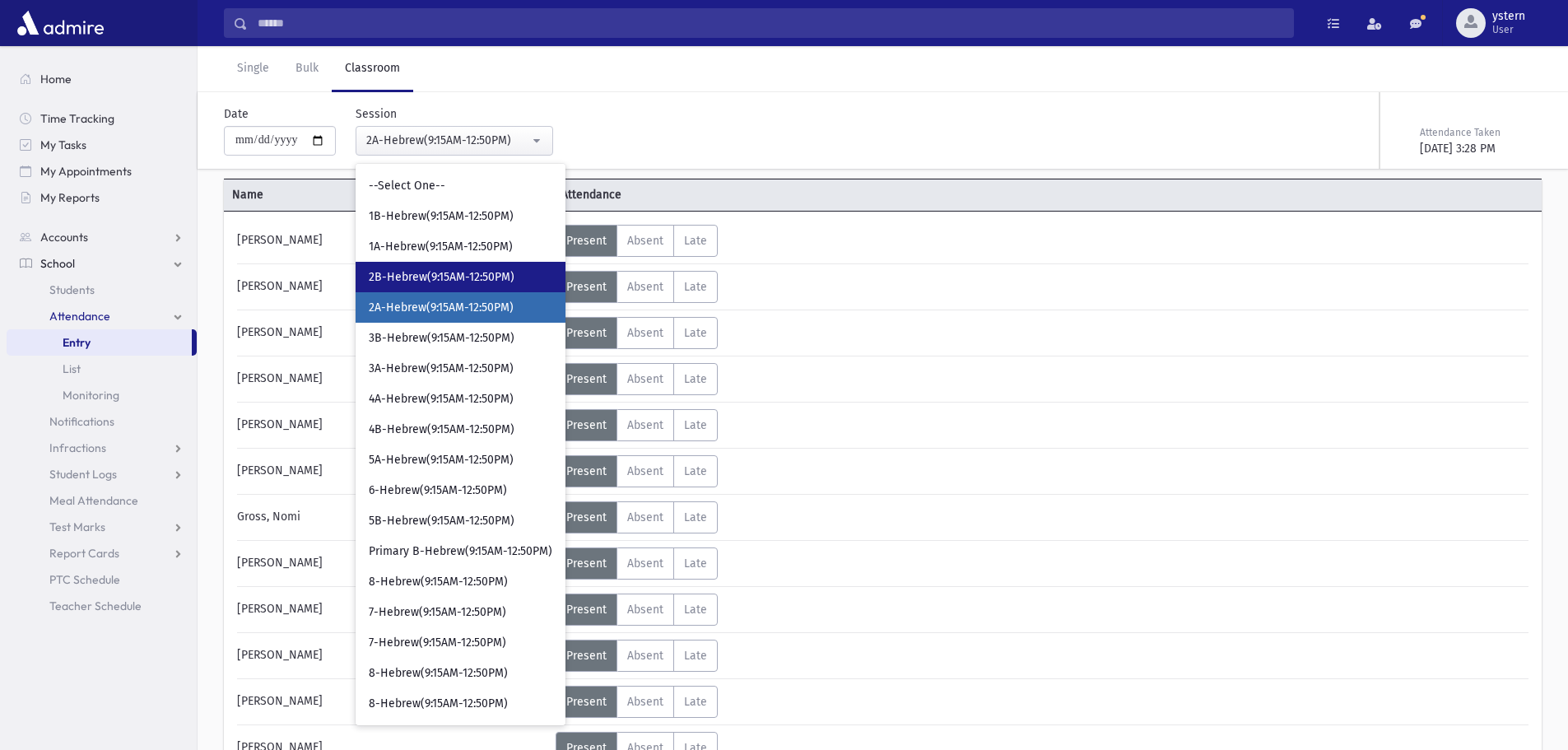
click at [452, 273] on span "2B-Hebrew(9:15AM-12:50PM)" at bounding box center [441, 277] width 145 height 17
select select "***"
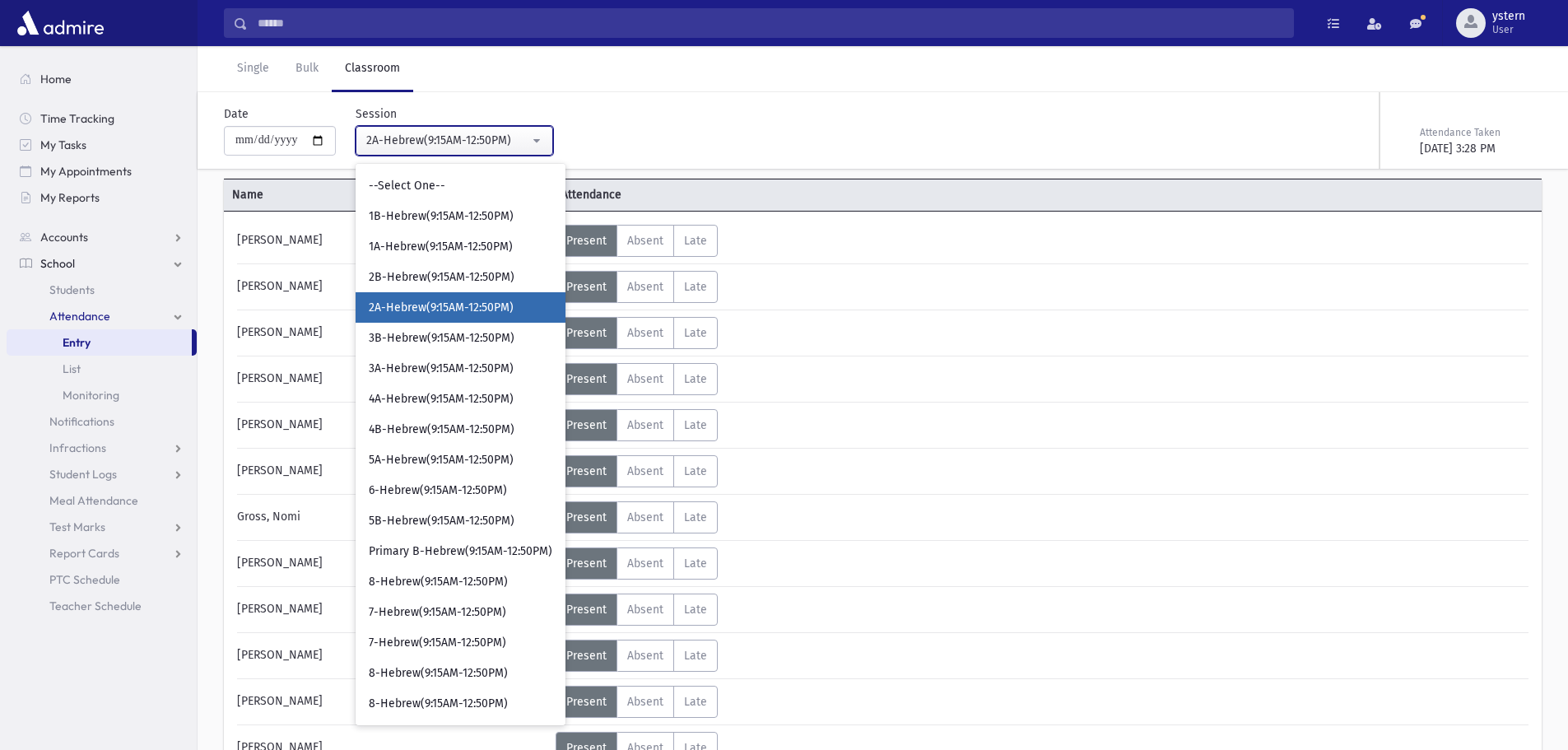
scroll to position [37, 0]
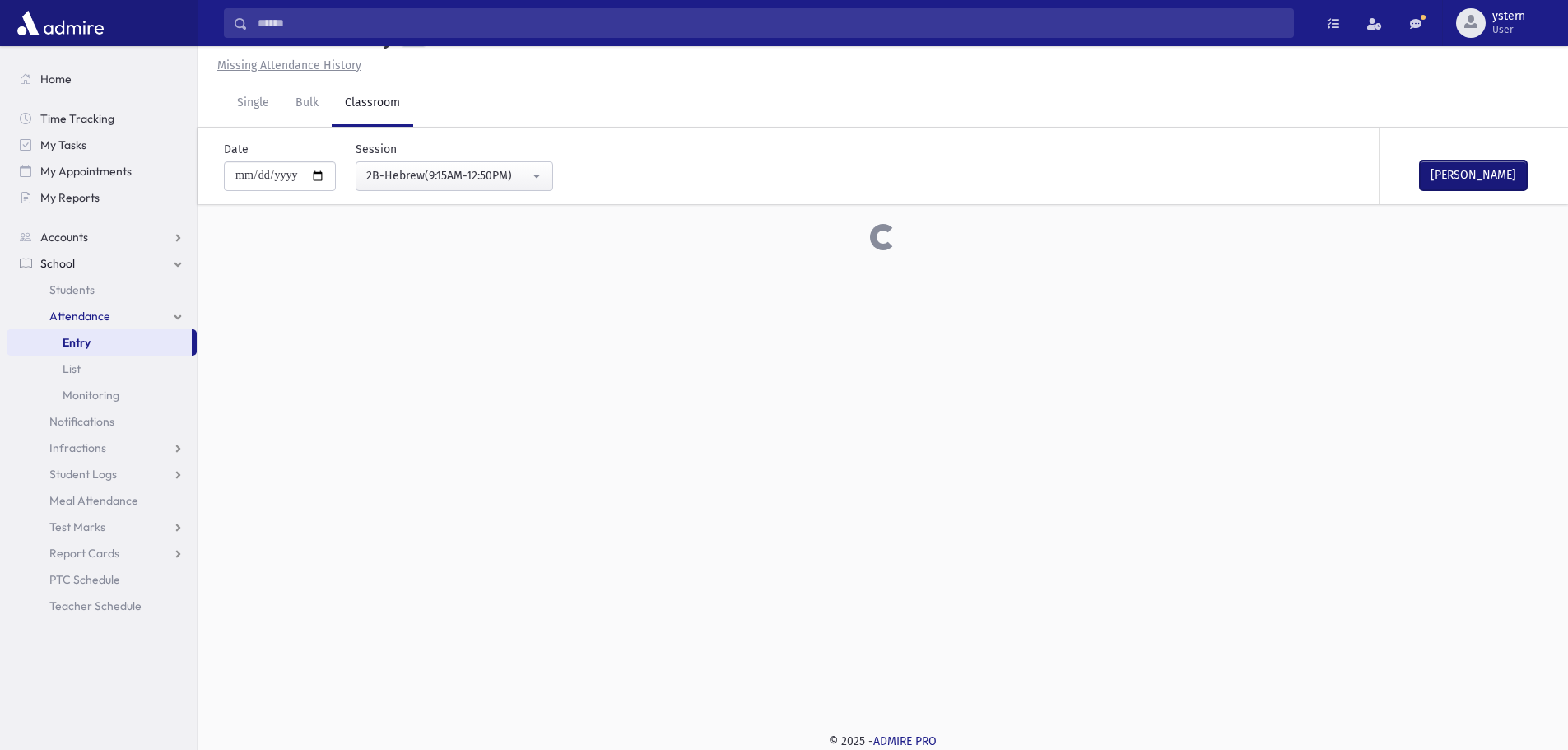
click at [1500, 170] on button "[PERSON_NAME]" at bounding box center [1473, 175] width 107 height 30
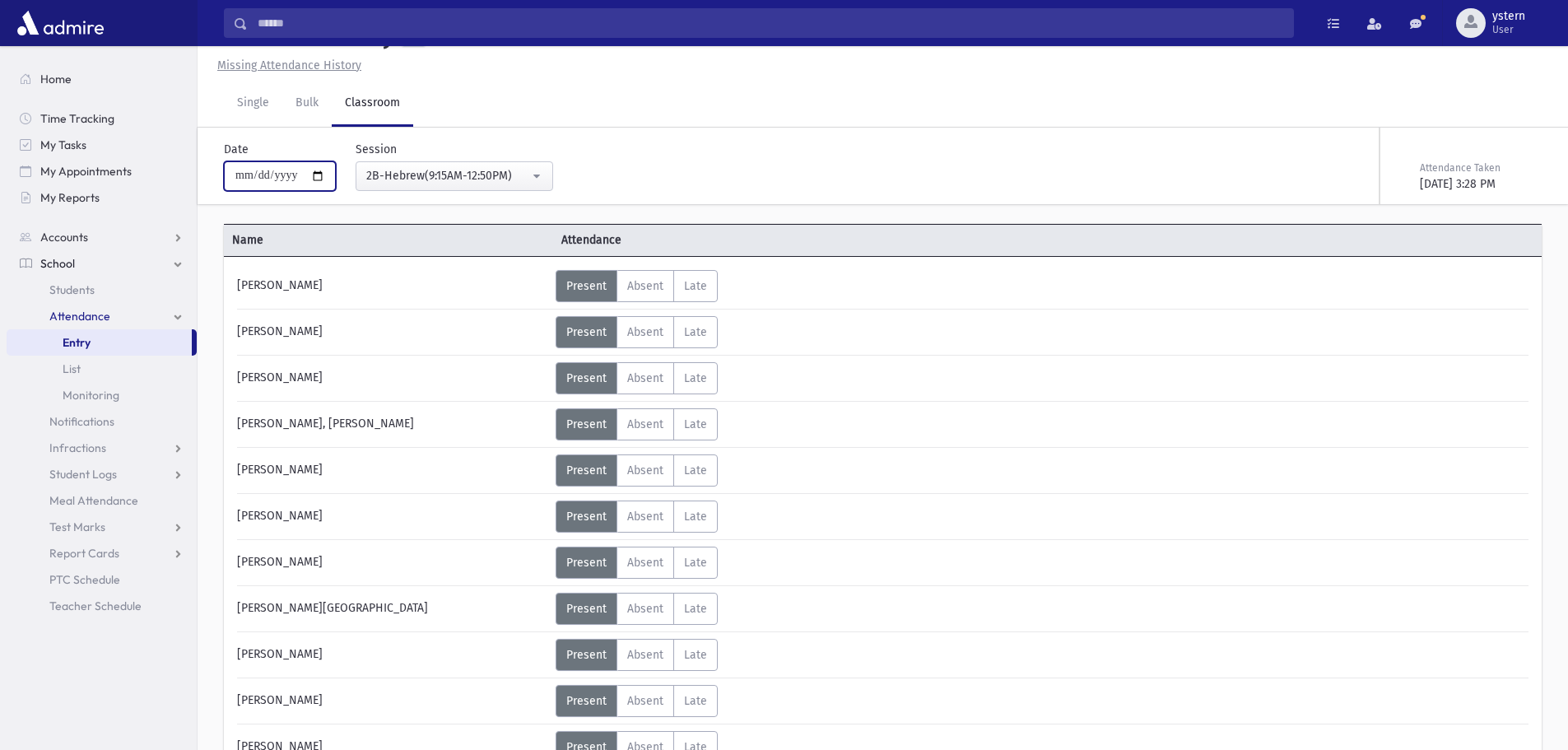
click at [262, 174] on input "**********" at bounding box center [279, 176] width 112 height 30
type input "**********"
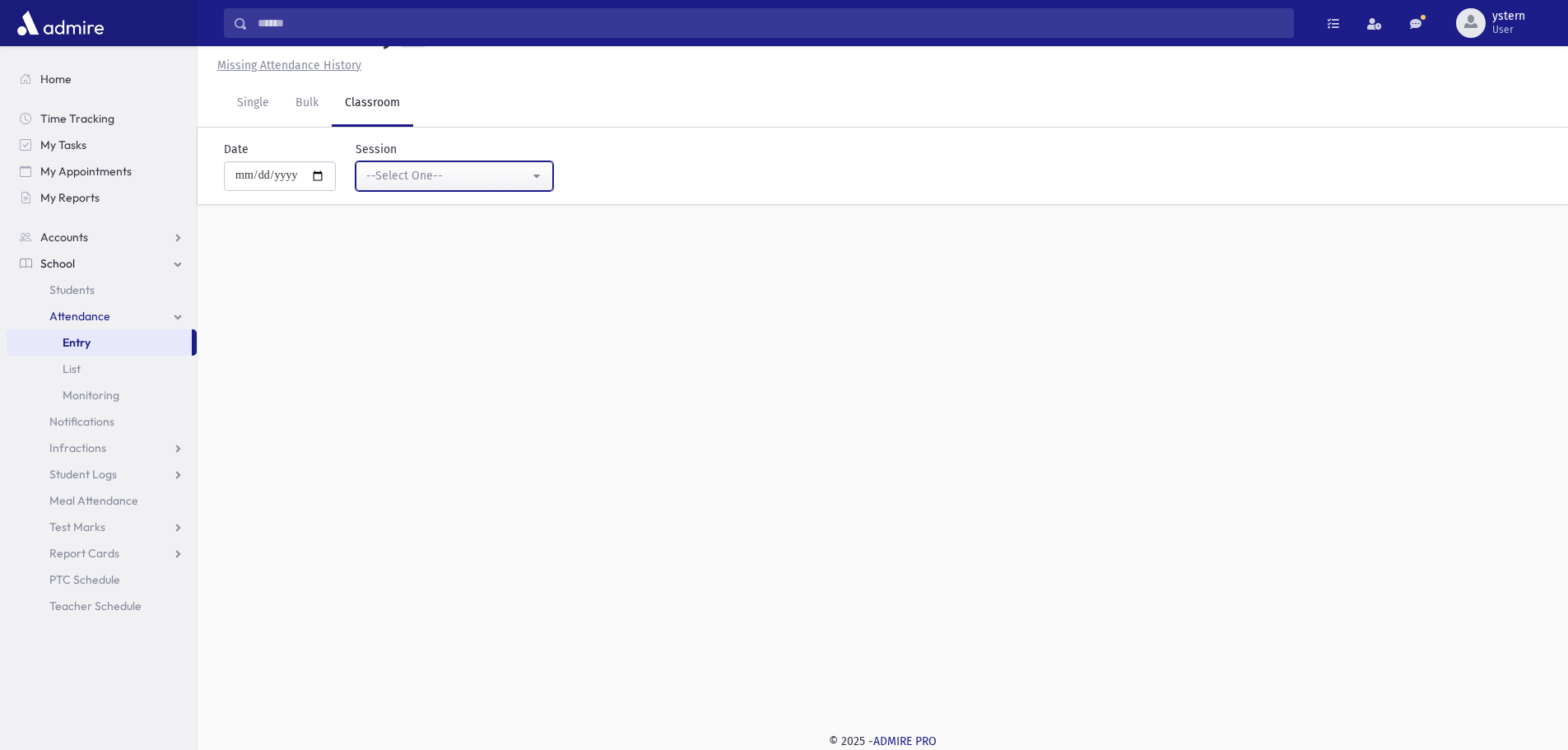
click at [419, 167] on div "--Select One--" at bounding box center [448, 175] width 163 height 17
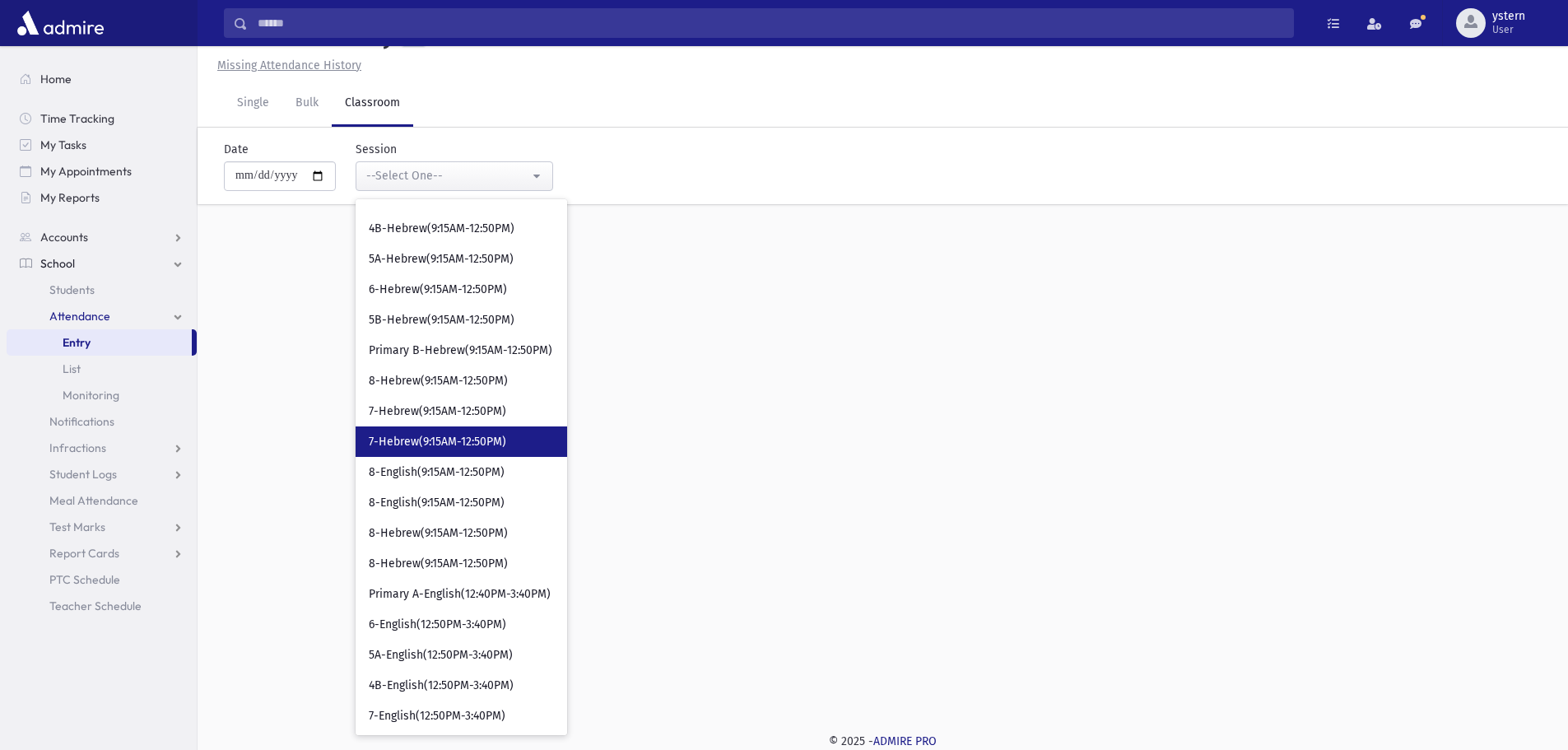
scroll to position [576, 0]
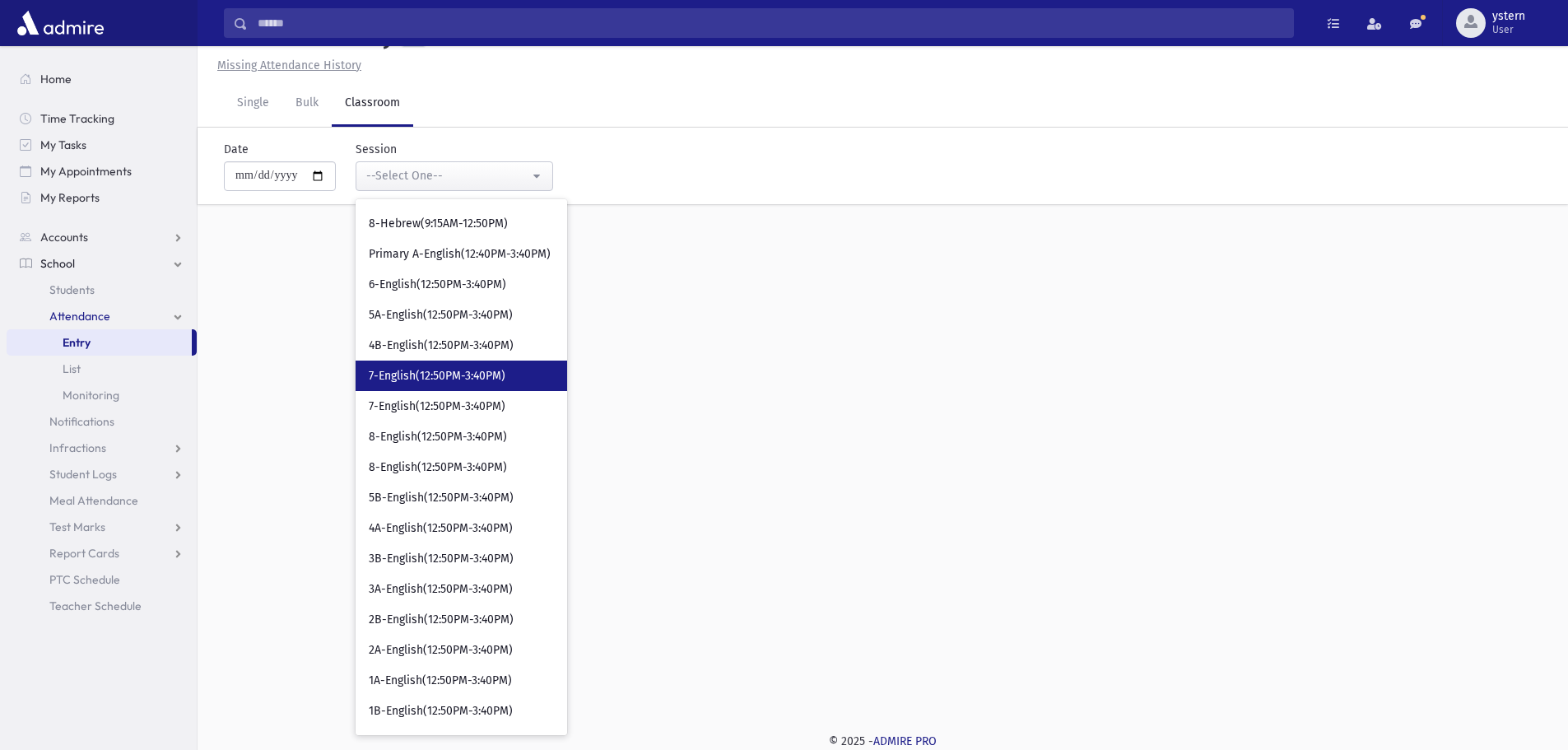
click at [555, 362] on link "7-English(12:50PM-3:40PM)" at bounding box center [461, 375] width 212 height 31
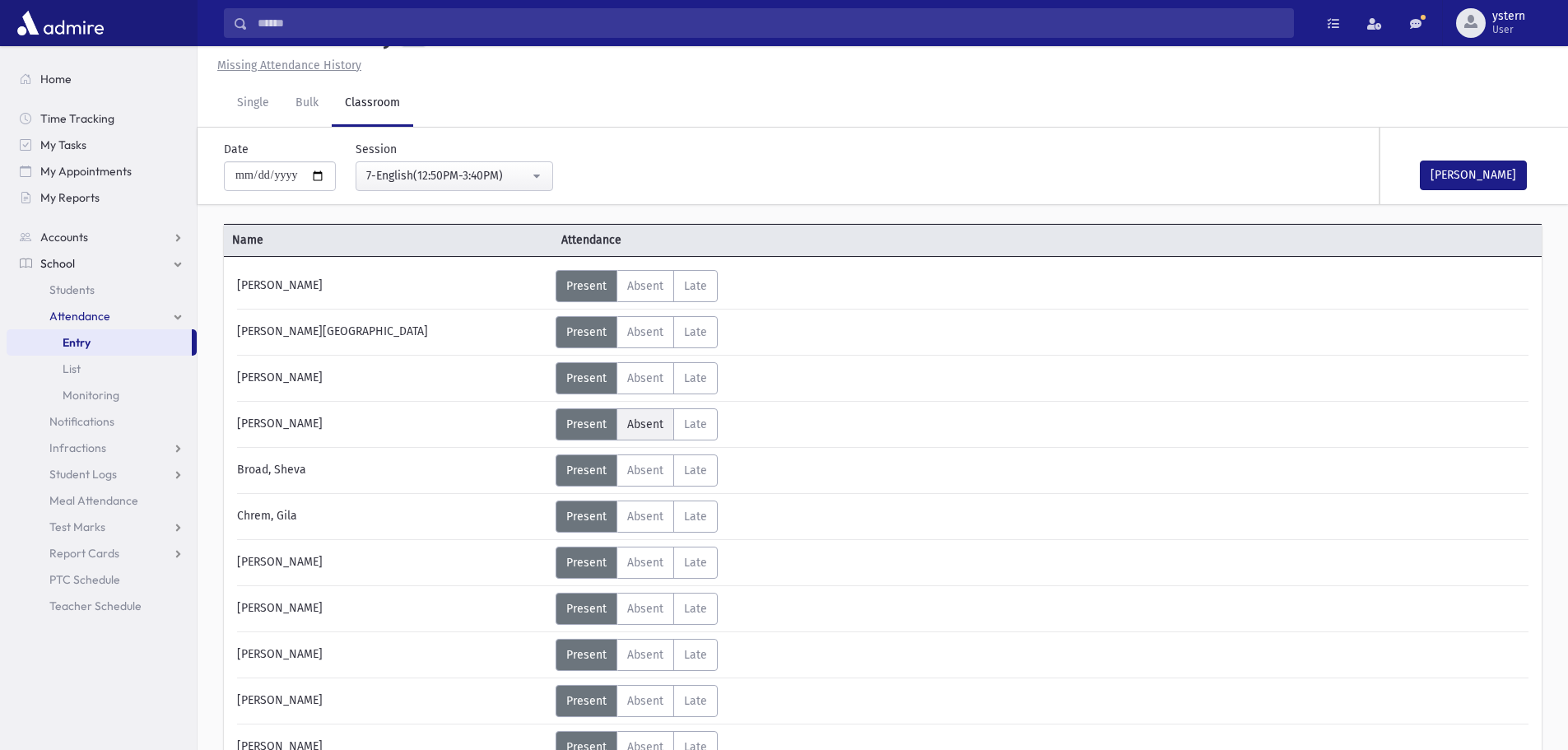
click at [646, 423] on span "Absent" at bounding box center [646, 424] width 37 height 14
click at [1497, 173] on button "[PERSON_NAME]" at bounding box center [1473, 175] width 107 height 30
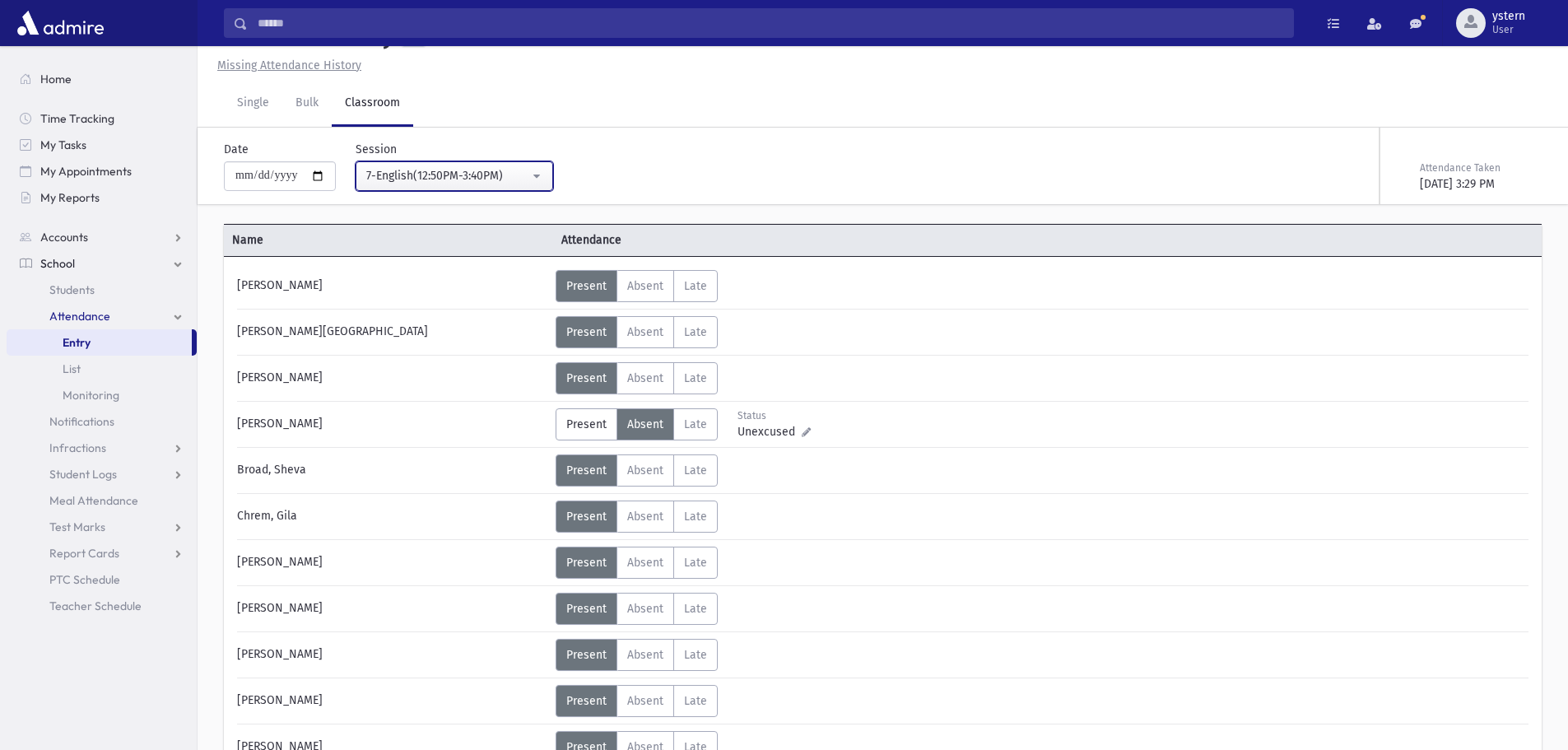
click at [442, 170] on div "7-English(12:50PM-3:40PM)" at bounding box center [448, 175] width 163 height 17
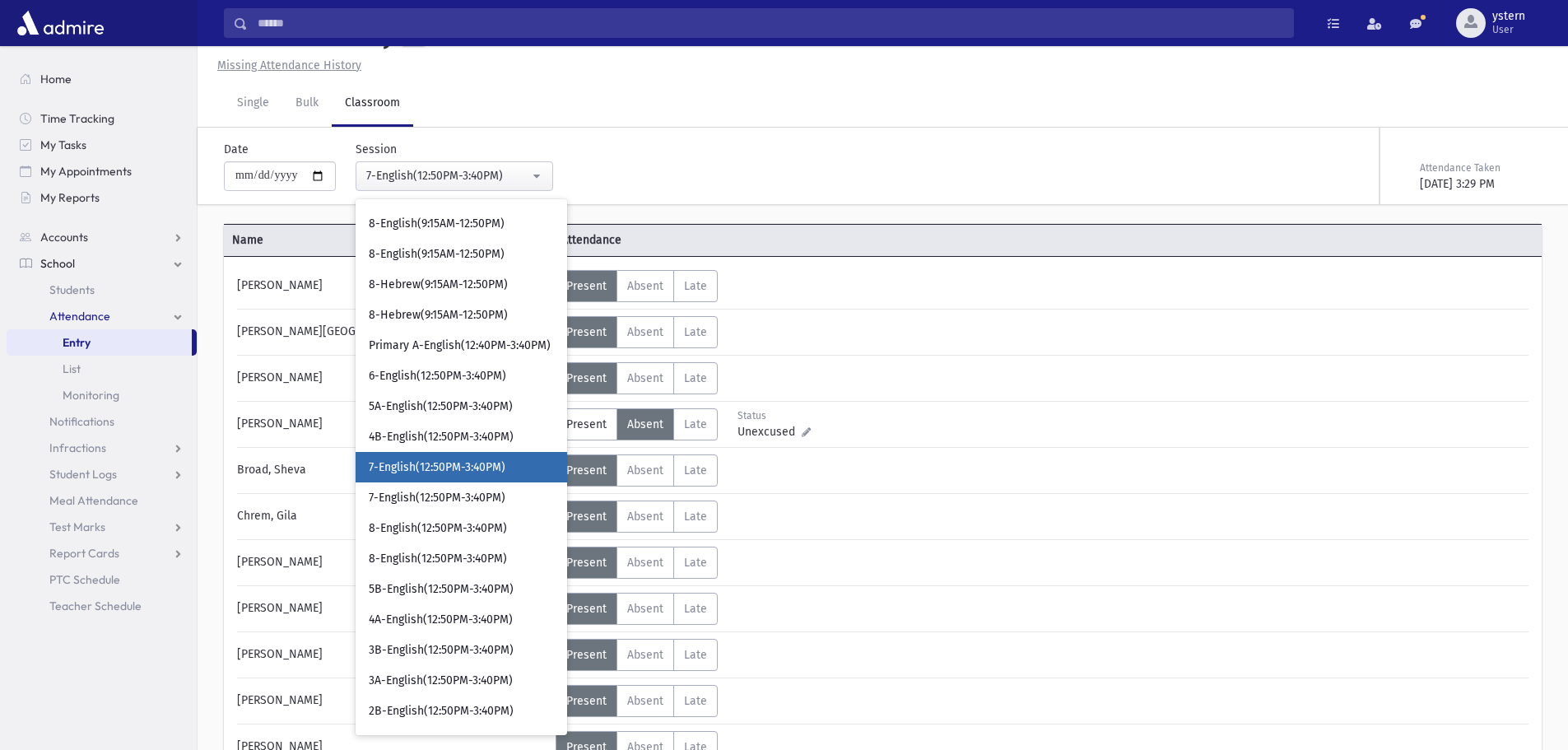
click at [479, 459] on span "7-English(12:50PM-3:40PM)" at bounding box center [437, 468] width 136 height 17
select select "***"
